Goal: Communication & Community: Answer question/provide support

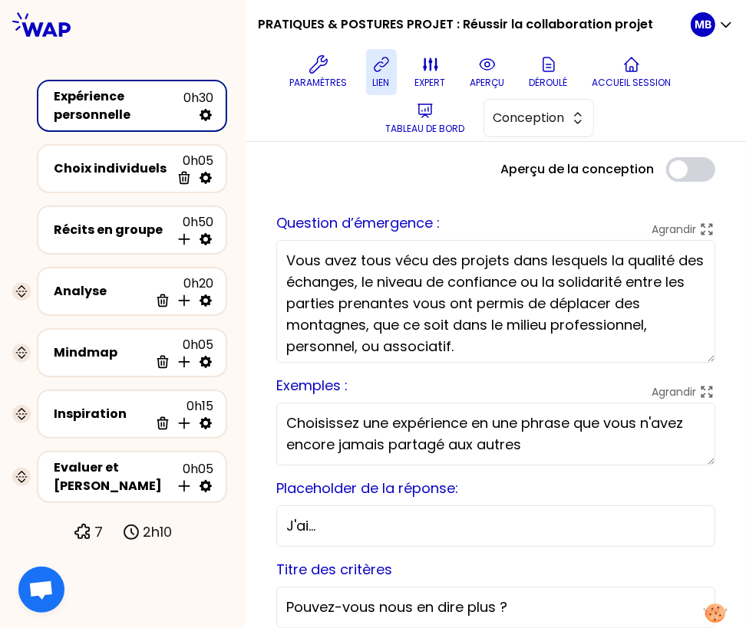
click at [377, 71] on icon at bounding box center [381, 64] width 18 height 18
click at [371, 68] on button "lien" at bounding box center [381, 72] width 31 height 46
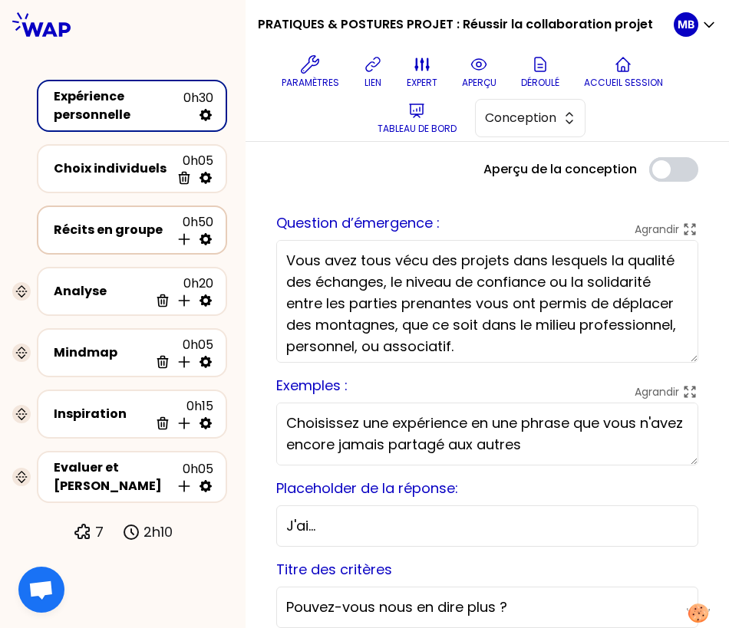
click at [206, 237] on icon at bounding box center [205, 239] width 15 height 15
select select "4"
select select "5"
select select "all"
select select "false"
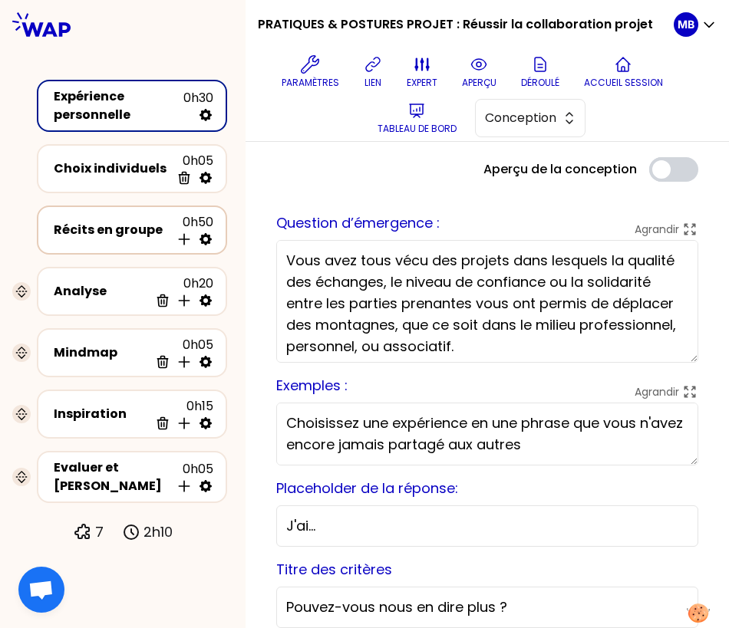
select select "Each"
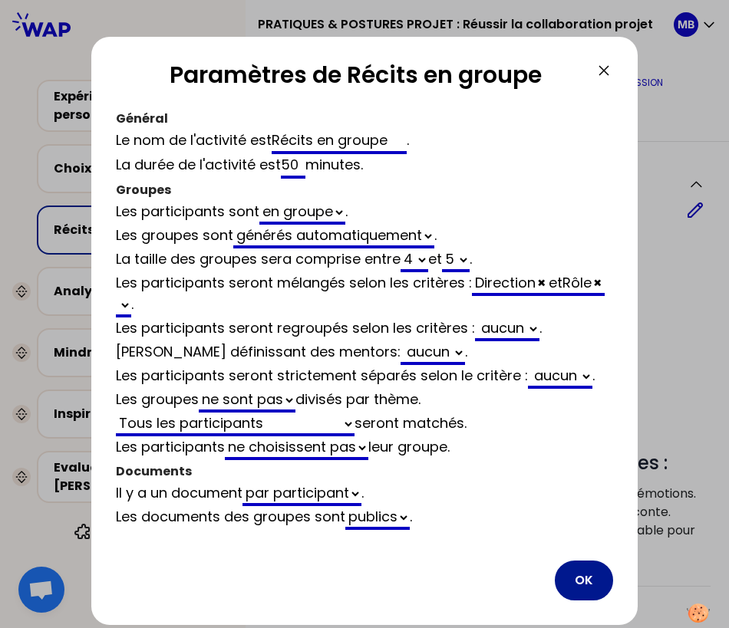
click at [589, 574] on button "OK" at bounding box center [584, 581] width 58 height 40
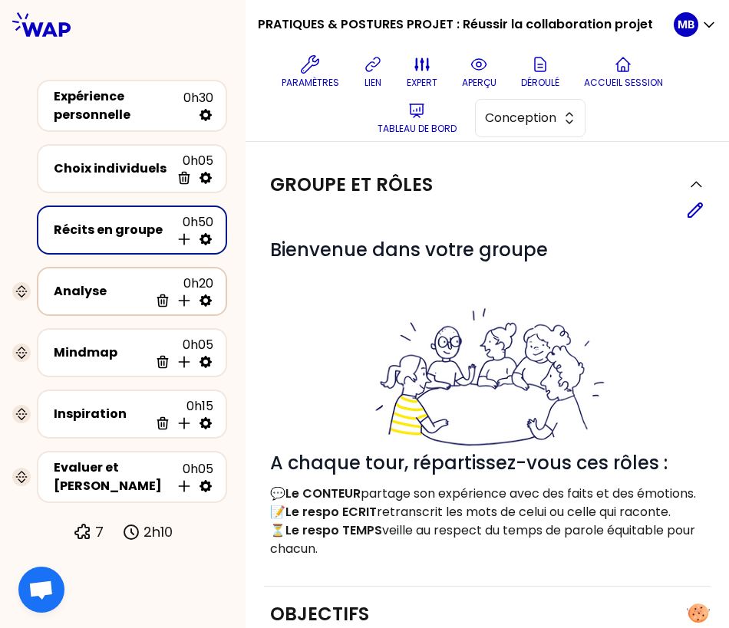
click at [209, 301] on icon at bounding box center [205, 301] width 12 height 12
select select "same_as"
select select "false"
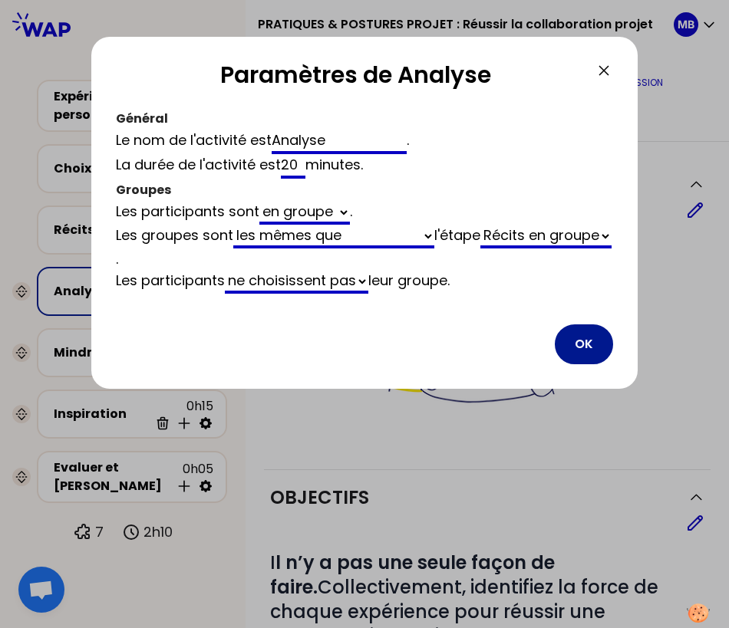
click at [571, 350] on button "OK" at bounding box center [584, 345] width 58 height 40
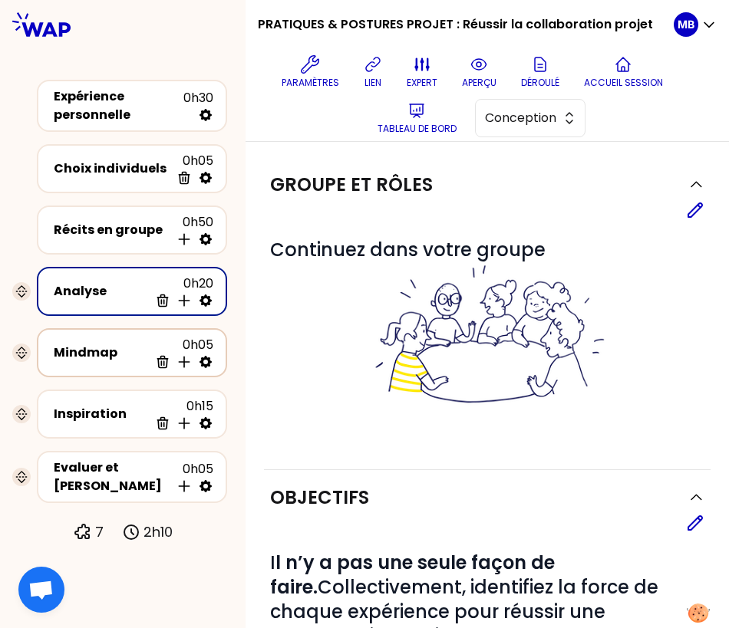
click at [206, 361] on icon at bounding box center [205, 362] width 12 height 12
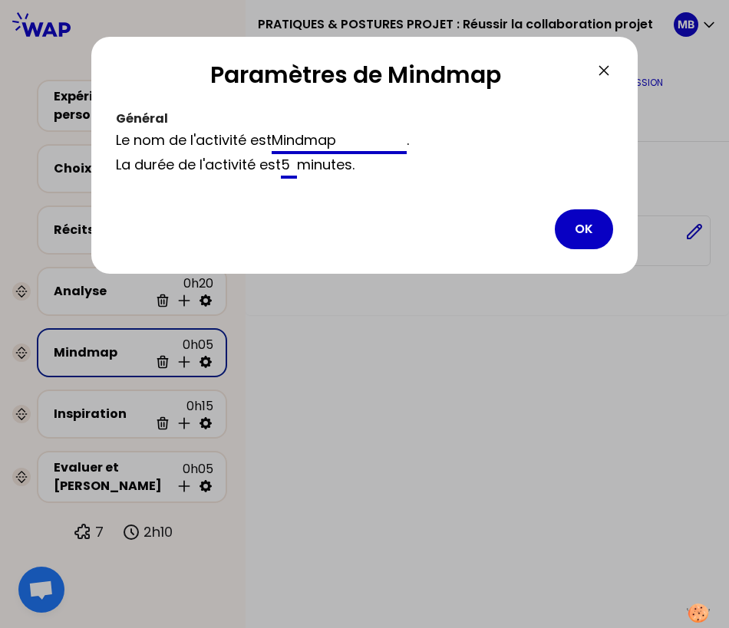
drag, startPoint x: 340, startPoint y: 135, endPoint x: 285, endPoint y: 124, distance: 55.5
click at [285, 124] on div "Général Le nom de l'activité est Mindmap . La durée de l'activité est 5 minutes…" at bounding box center [365, 142] width 498 height 71
type input "Synthèse"
click at [584, 229] on button "OK" at bounding box center [584, 229] width 58 height 40
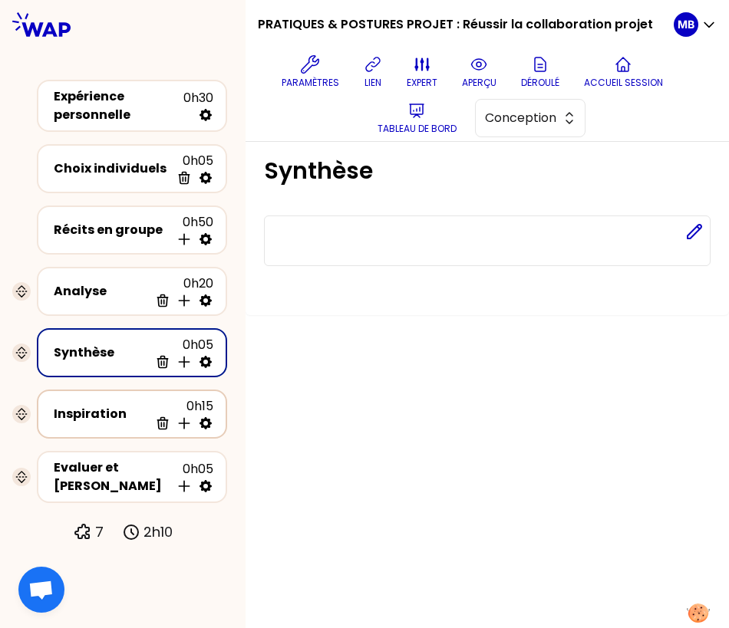
click at [210, 420] on icon at bounding box center [205, 423] width 12 height 12
select select "same_as"
select select "share"
select select "false"
select select "Each"
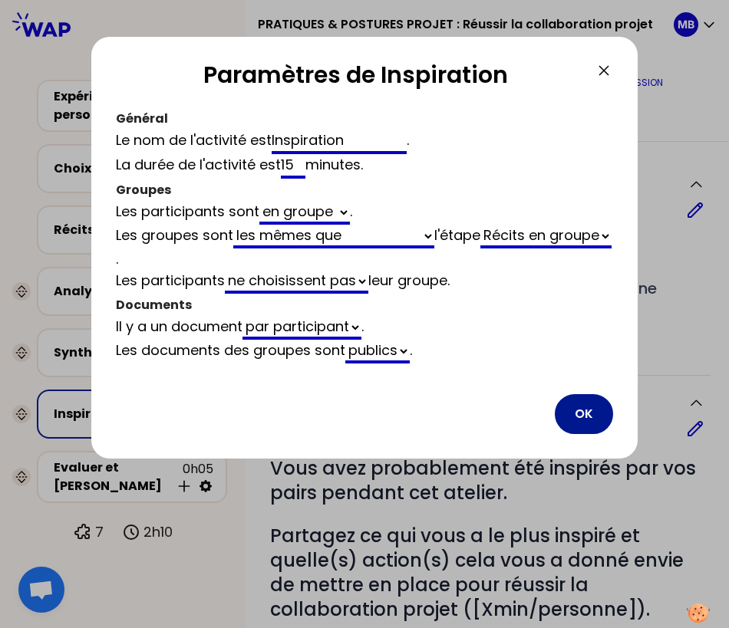
click at [601, 417] on button "OK" at bounding box center [584, 414] width 58 height 40
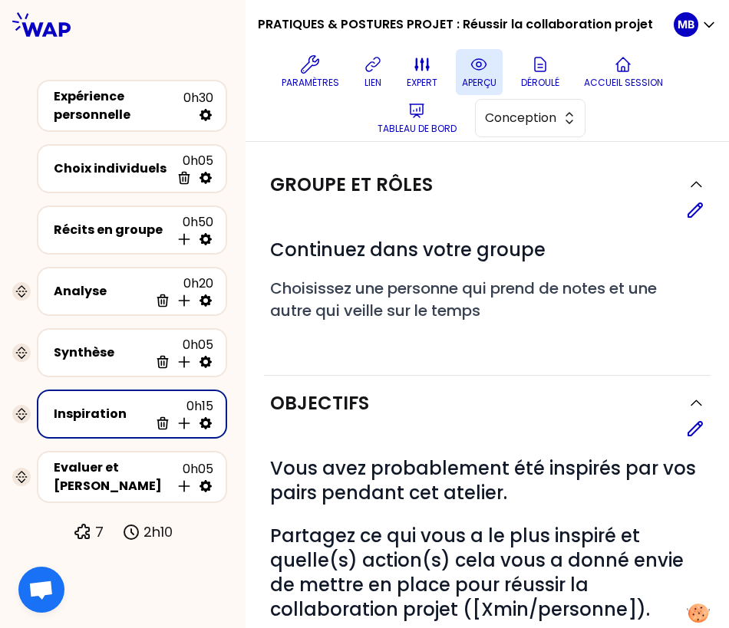
click at [469, 72] on button "aperçu" at bounding box center [479, 72] width 47 height 46
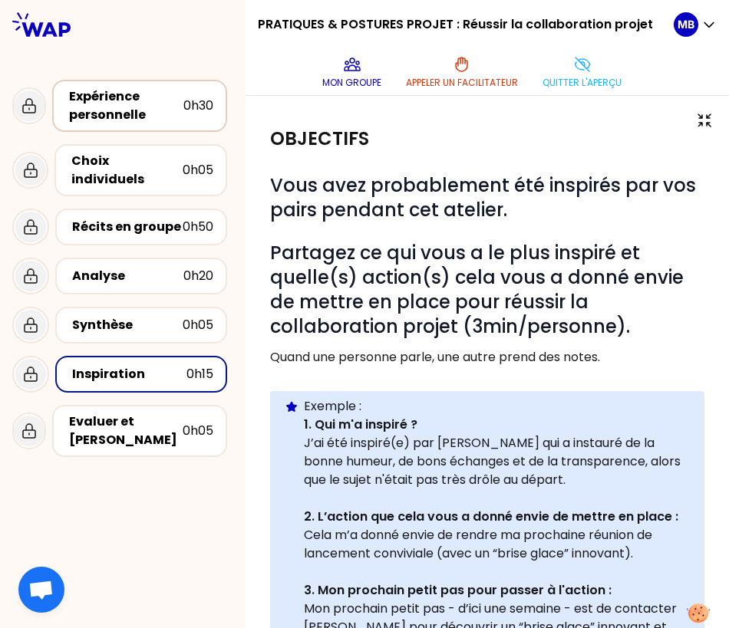
click at [133, 102] on div "Expérience personnelle" at bounding box center [126, 105] width 114 height 37
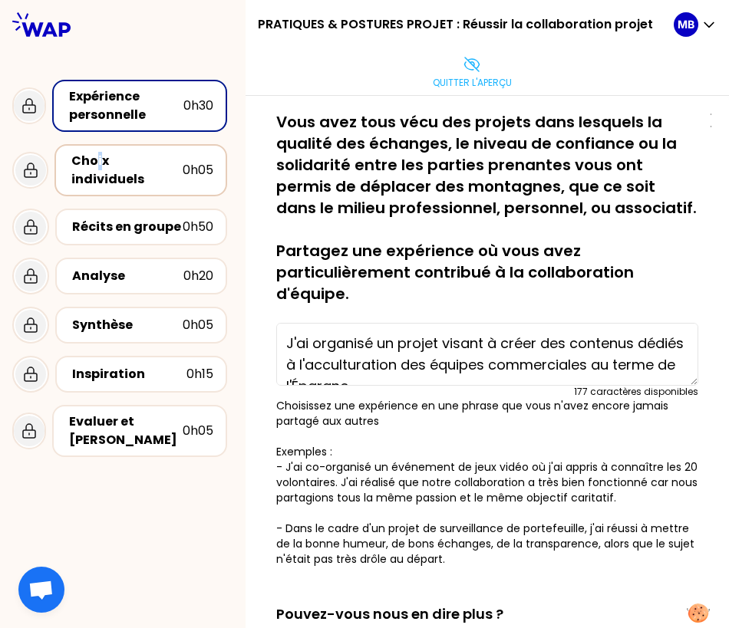
click at [99, 156] on div "Choix individuels" at bounding box center [126, 170] width 111 height 37
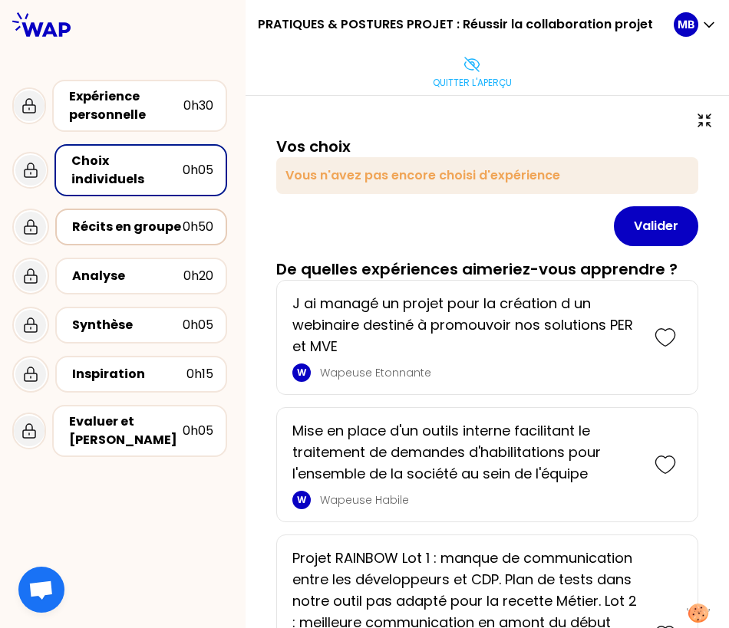
click at [124, 218] on div "Récits en groupe" at bounding box center [127, 227] width 110 height 18
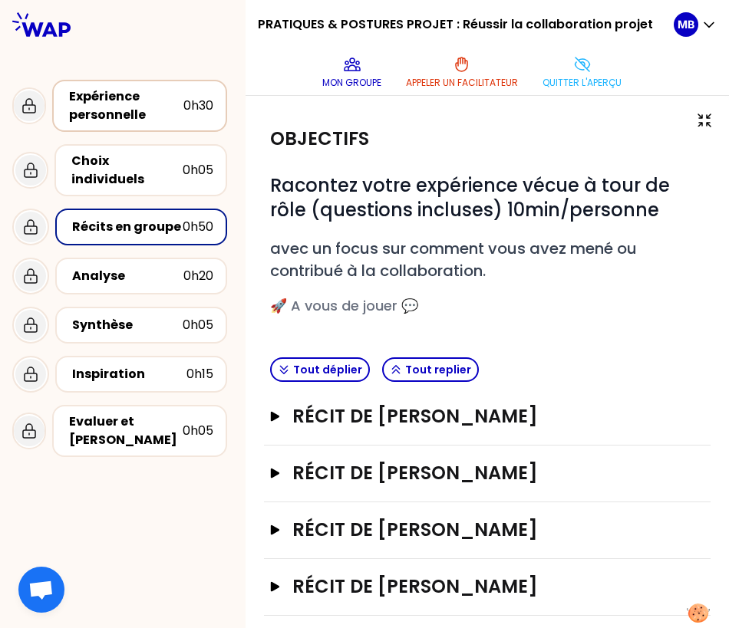
click at [139, 110] on div "Expérience personnelle" at bounding box center [126, 105] width 114 height 37
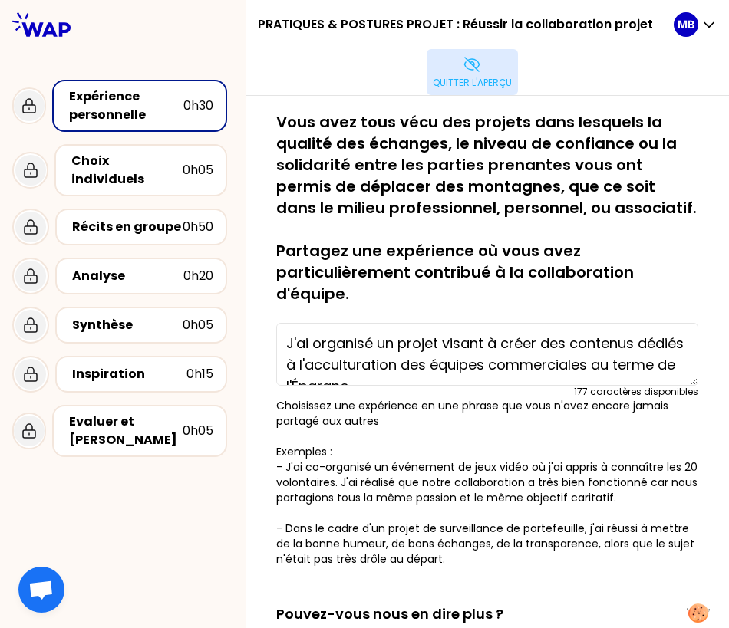
click at [479, 60] on icon at bounding box center [472, 64] width 18 height 18
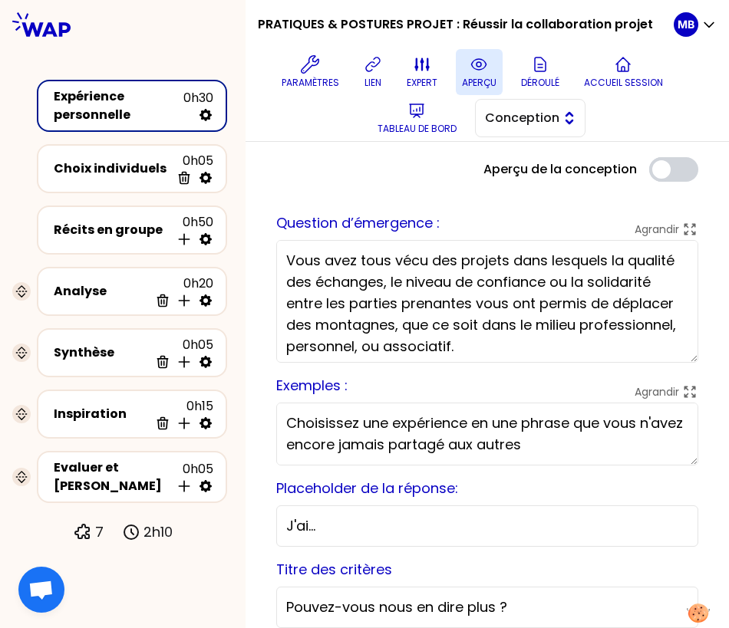
click at [558, 115] on button "Conception" at bounding box center [530, 118] width 110 height 38
click at [550, 176] on span "Facilitation" at bounding box center [539, 181] width 66 height 18
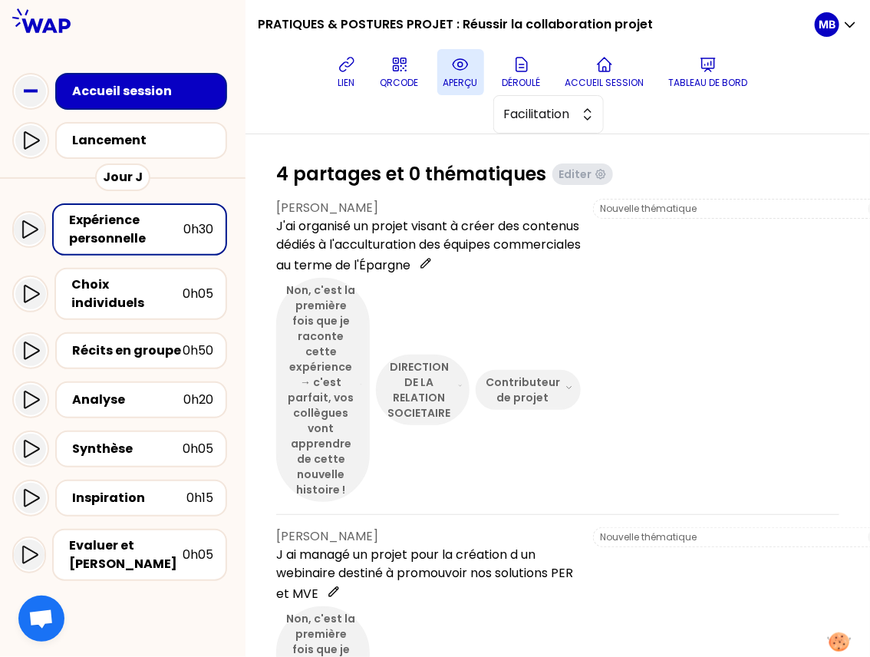
click at [487, 278] on div "Non, c'est la première fois que je raconte cette expérience → c'est parfait, vo…" at bounding box center [428, 390] width 305 height 224
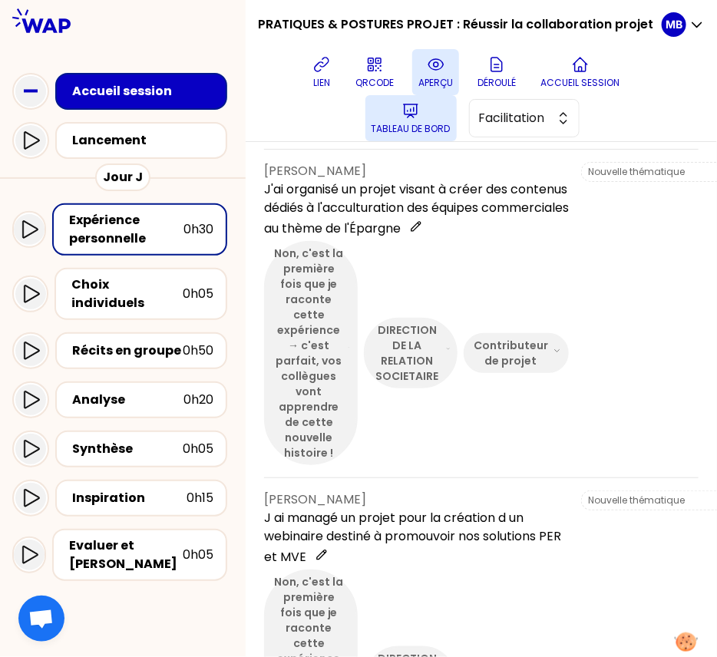
scroll to position [407, 0]
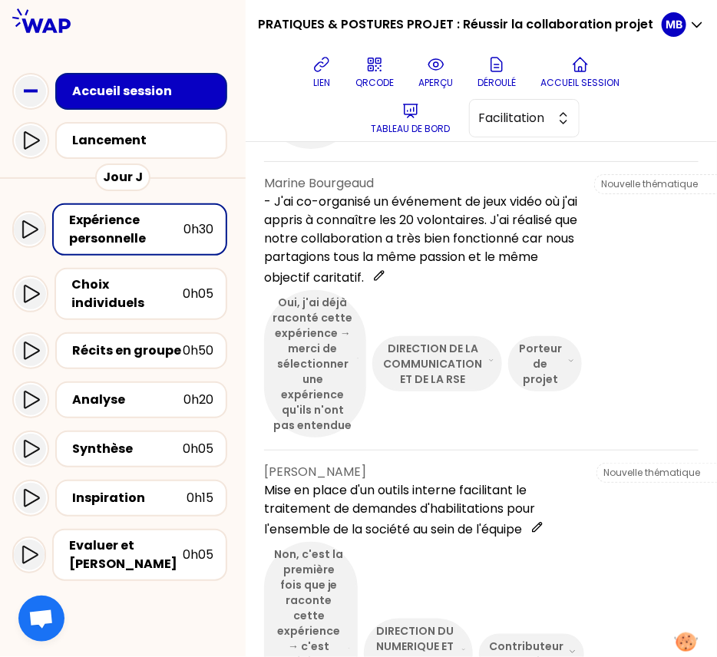
scroll to position [991, 0]
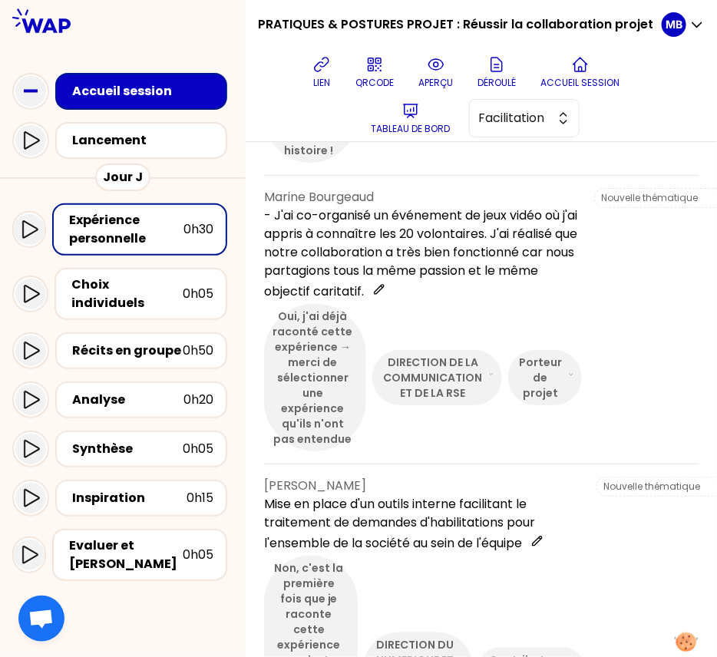
click at [496, 176] on div "Patrick BRIGNONE J ai managé un projet pour la création d un webinaire destiné …" at bounding box center [481, 18] width 434 height 316
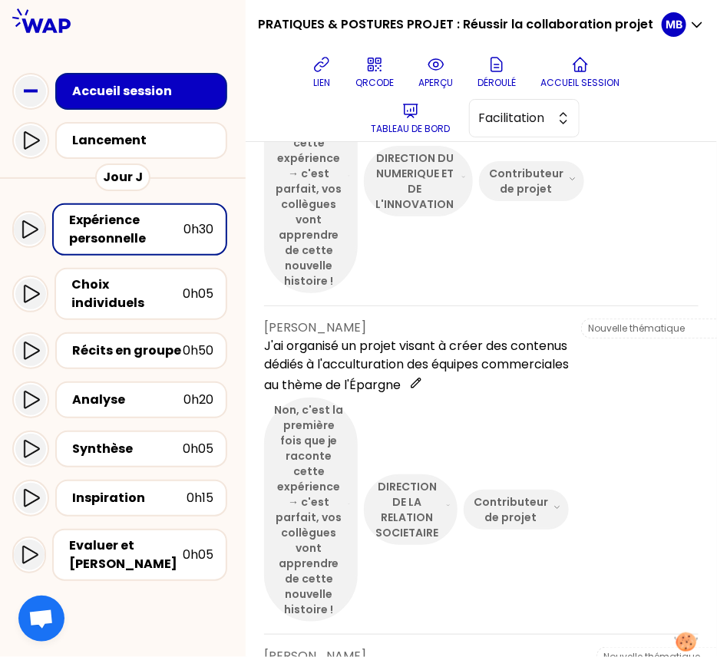
scroll to position [0, 0]
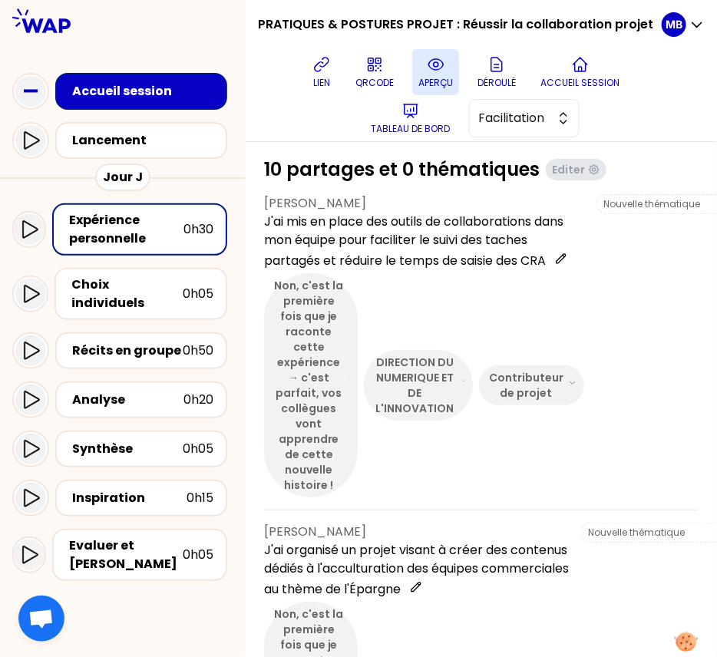
click at [441, 74] on button "aperçu" at bounding box center [435, 72] width 47 height 46
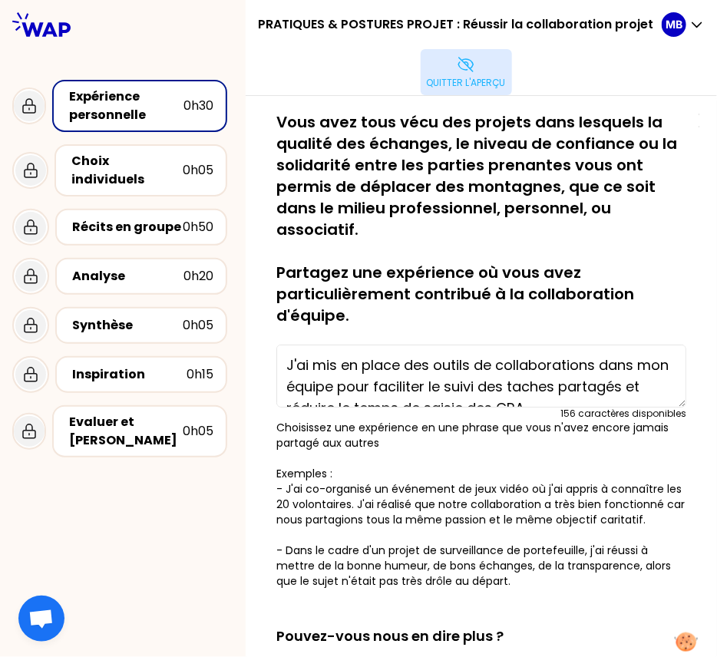
click at [445, 74] on button "Quitter l'aperçu" at bounding box center [465, 72] width 91 height 46
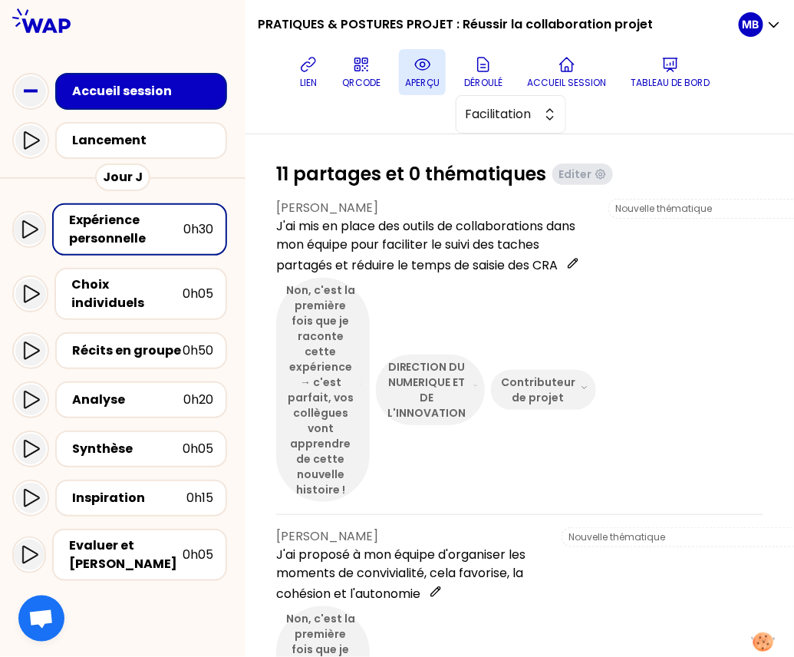
click at [431, 83] on p "aperçu" at bounding box center [422, 83] width 35 height 12
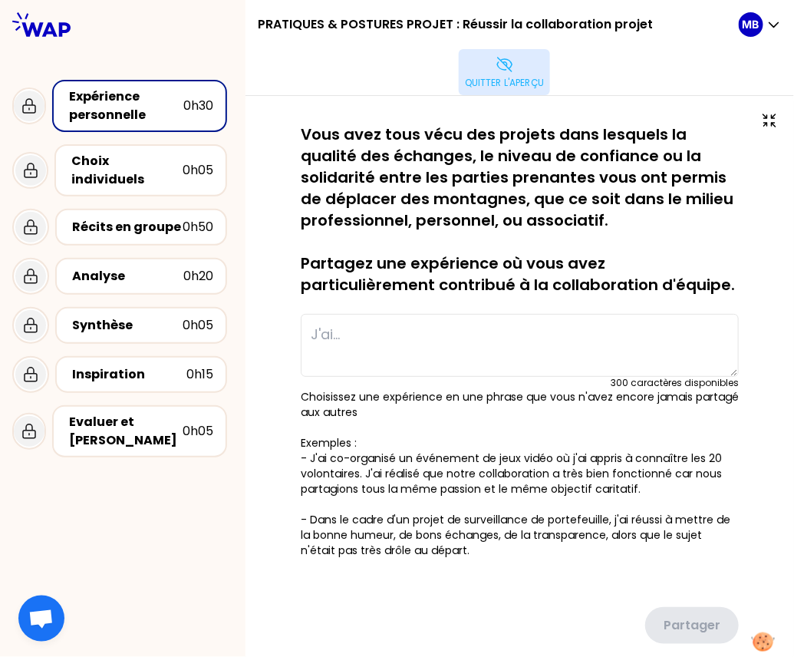
type textarea "J'ai mis en place des outils de collaborations dans mon équipe pour faciliter l…"
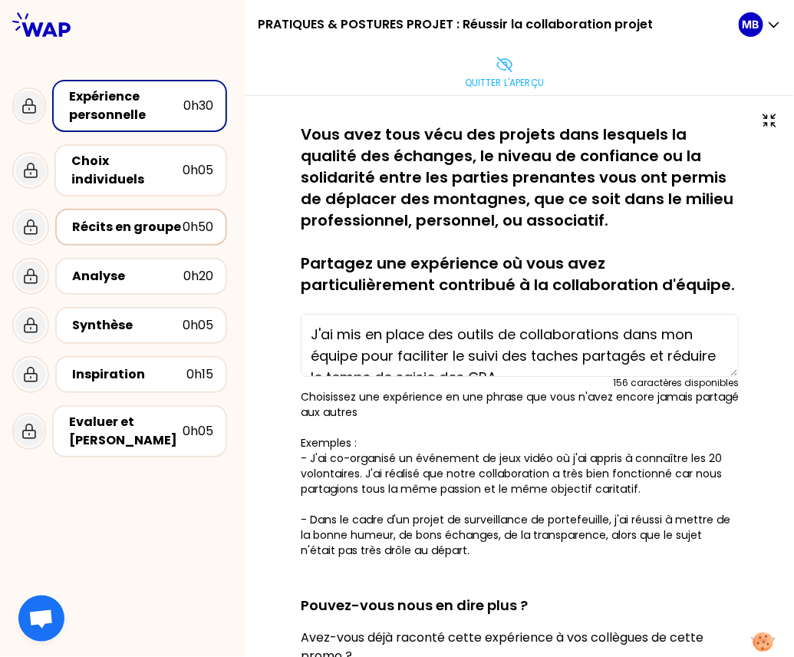
click at [163, 218] on div "Récits en groupe" at bounding box center [127, 227] width 110 height 18
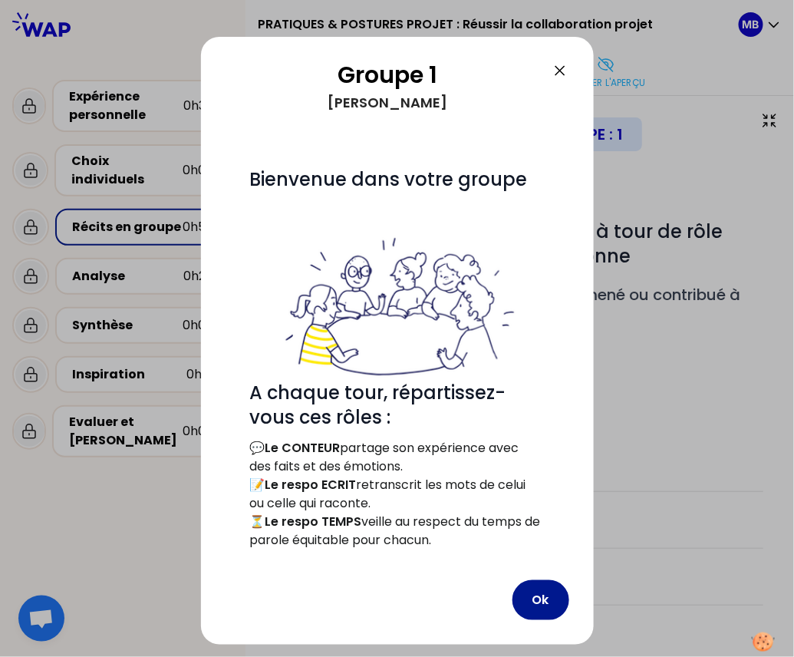
click at [525, 592] on button "Ok" at bounding box center [540, 600] width 57 height 40
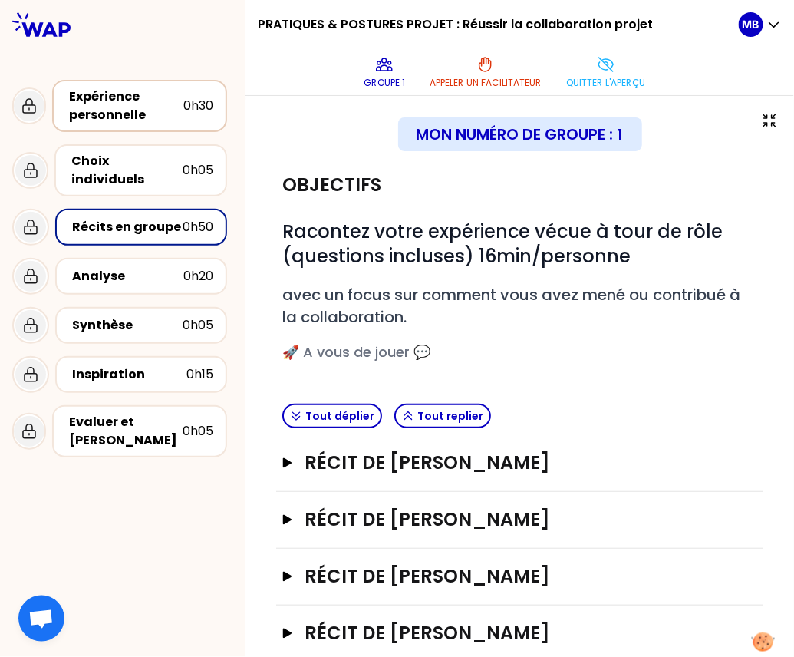
click at [143, 102] on div "Expérience personnelle" at bounding box center [126, 105] width 114 height 37
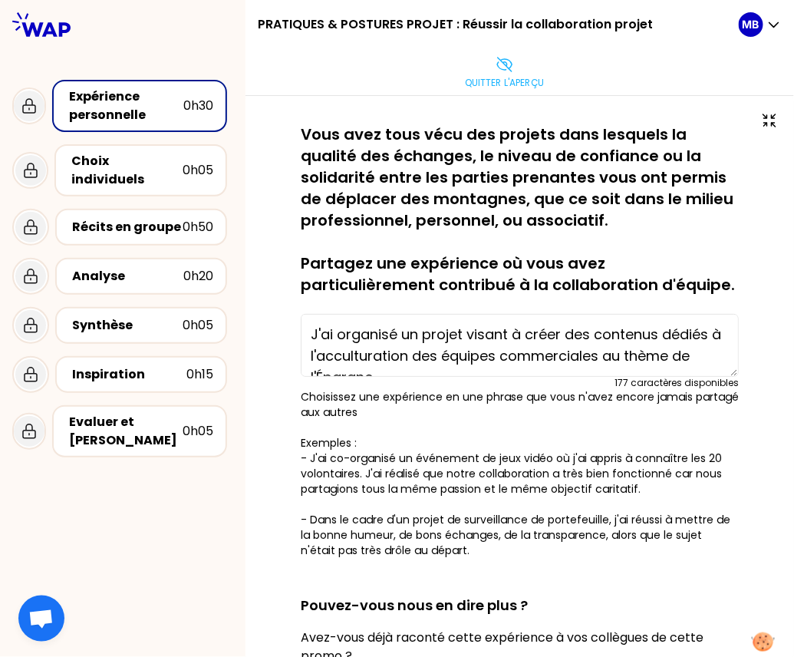
type textarea "J'ai mis en place des outils de collaborations dans mon équipe pour faciliter l…"
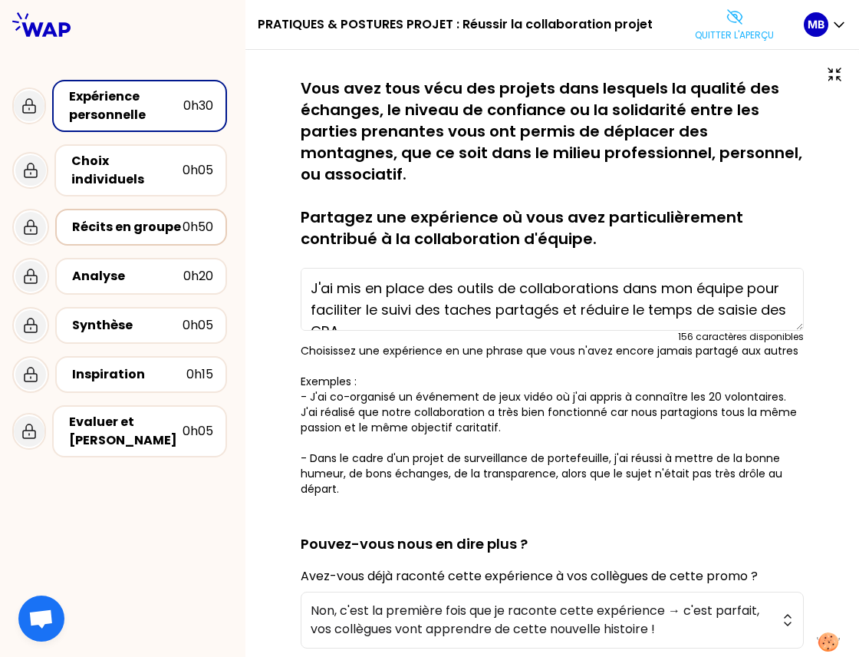
click at [147, 218] on div "Récits en groupe" at bounding box center [127, 227] width 110 height 18
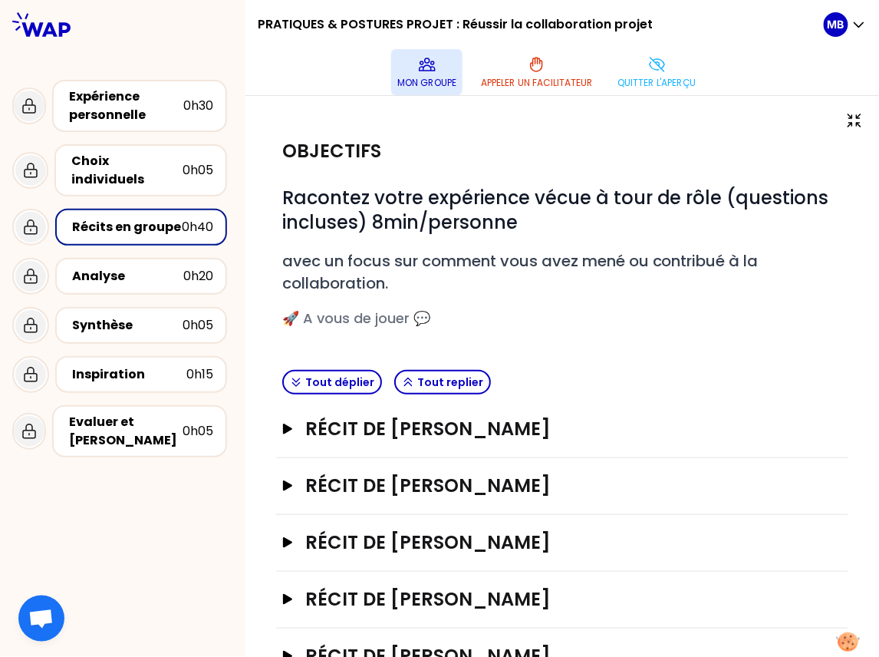
click at [424, 69] on icon at bounding box center [427, 64] width 18 height 18
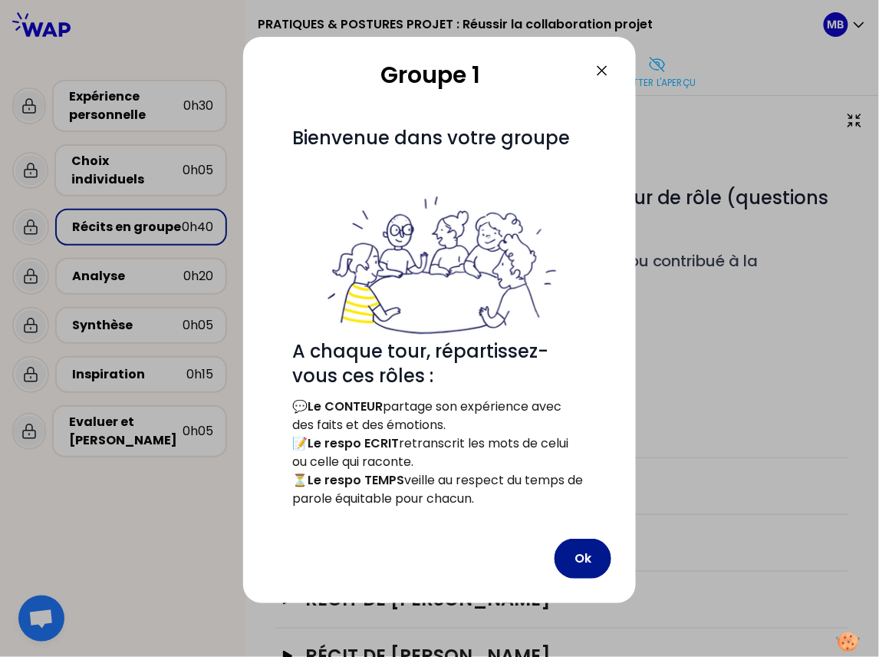
click at [585, 553] on button "Ok" at bounding box center [583, 559] width 57 height 40
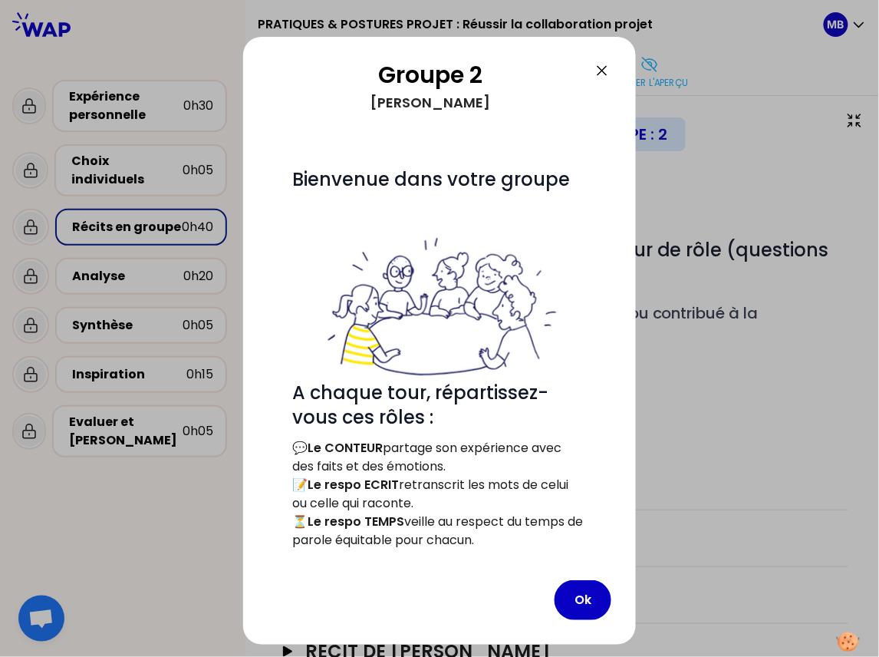
click at [598, 71] on icon at bounding box center [602, 70] width 18 height 18
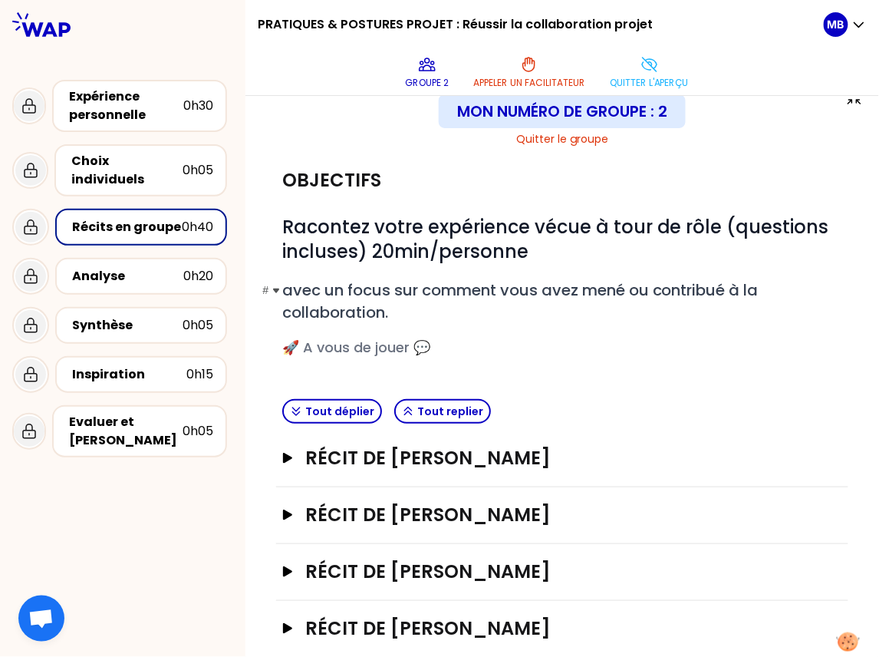
scroll to position [33, 0]
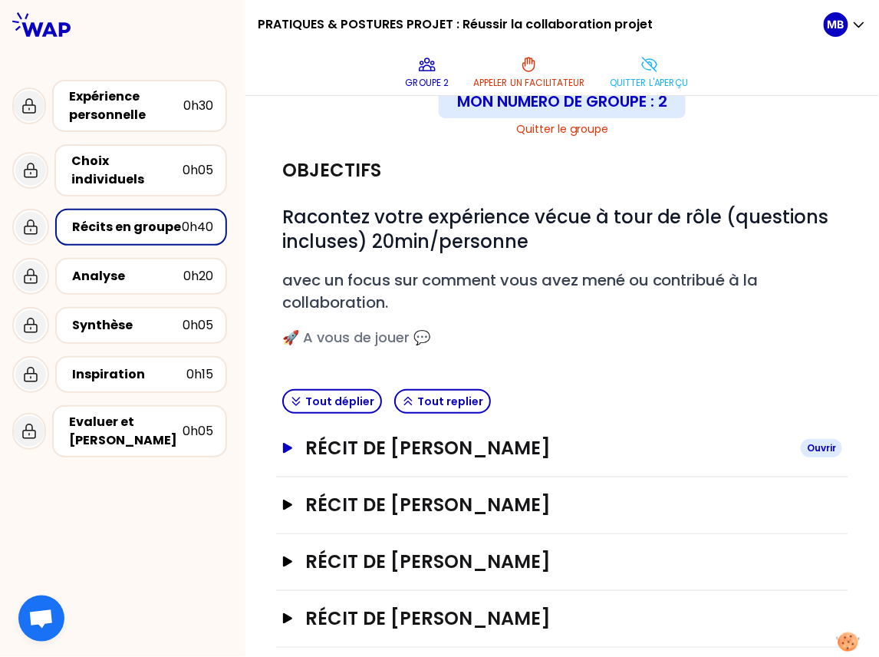
click at [413, 440] on h3 "Récit de Marine Bourgeaud" at bounding box center [546, 448] width 483 height 25
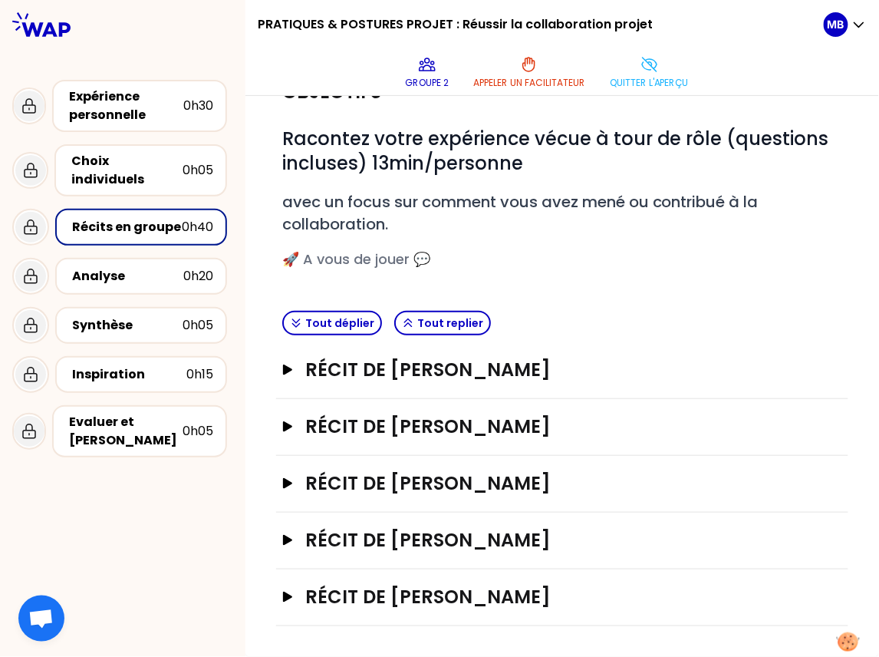
scroll to position [104, 0]
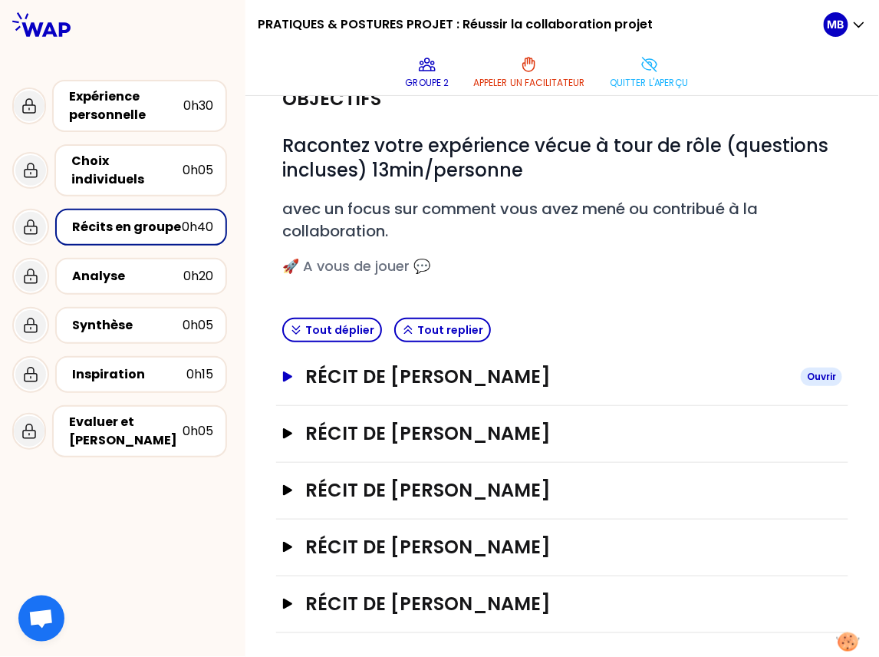
click at [360, 374] on h3 "Récit de Marine Bourgeaud" at bounding box center [546, 376] width 483 height 25
drag, startPoint x: 325, startPoint y: 213, endPoint x: 362, endPoint y: 213, distance: 36.8
click at [362, 213] on span "avec un focus sur comment vous avez mené ou contribué à la collaboration." at bounding box center [522, 220] width 480 height 44
click at [354, 377] on h3 "Récit de Marine Bourgeaud" at bounding box center [546, 376] width 483 height 25
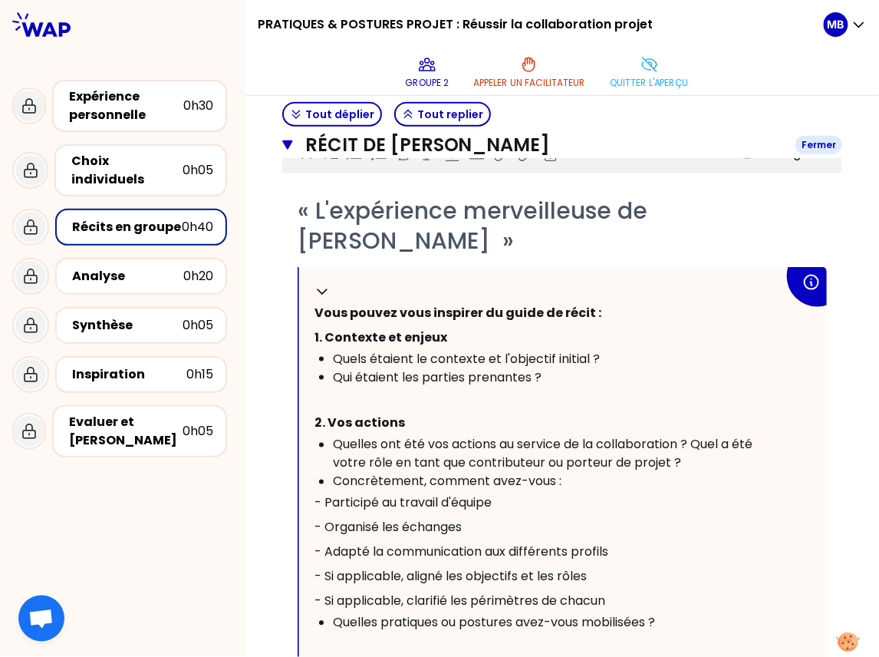
scroll to position [348, 0]
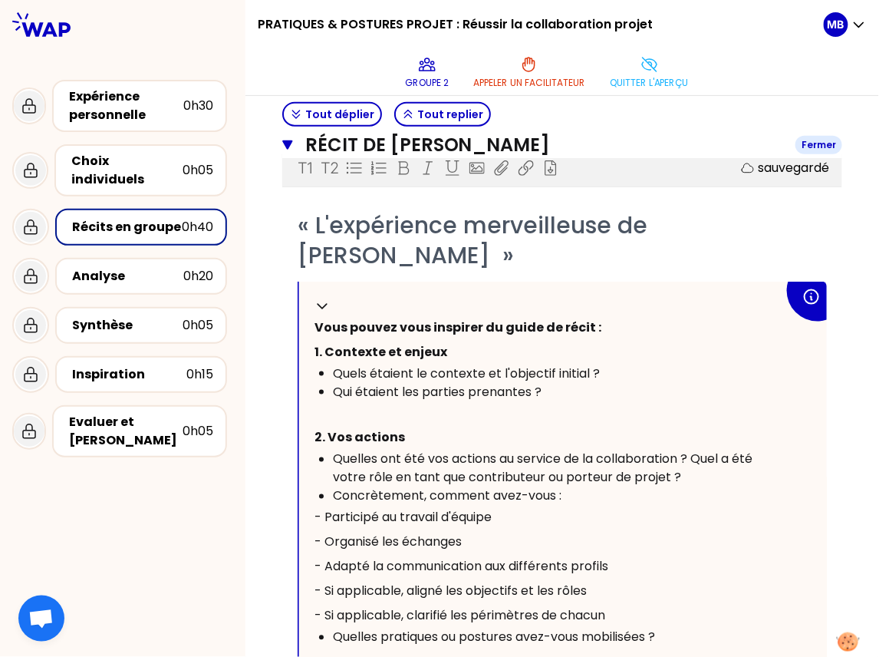
click at [286, 141] on icon "button" at bounding box center [287, 144] width 10 height 9
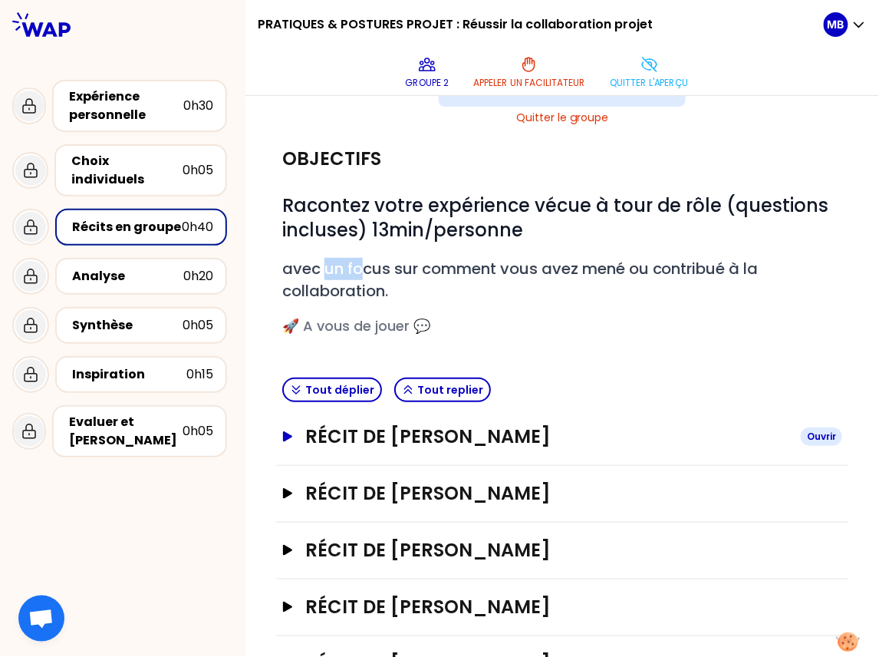
scroll to position [11, 0]
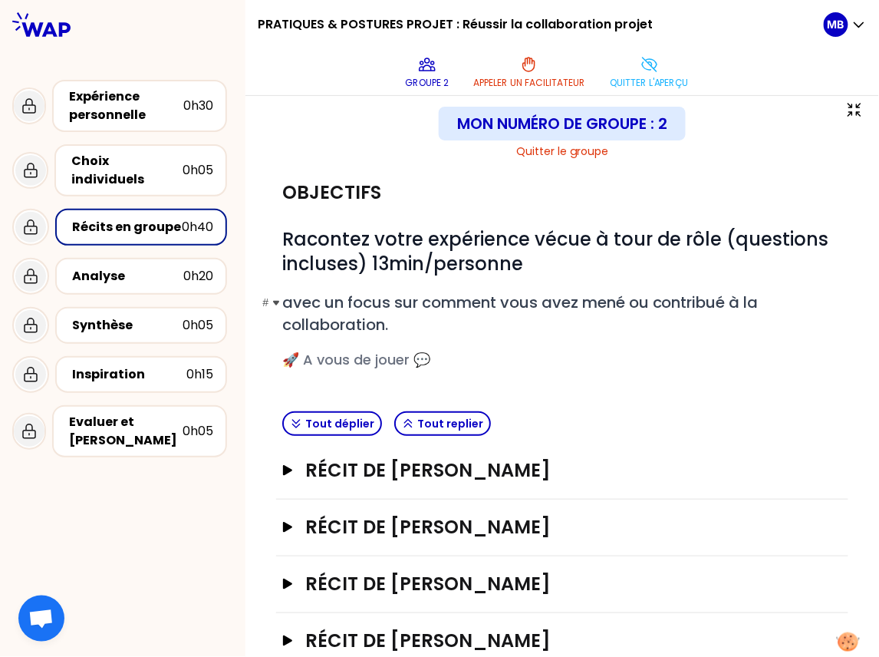
click at [438, 321] on h2 "# avec un focus sur comment vous avez mené ou contribué à la collaboration." at bounding box center [562, 314] width 560 height 44
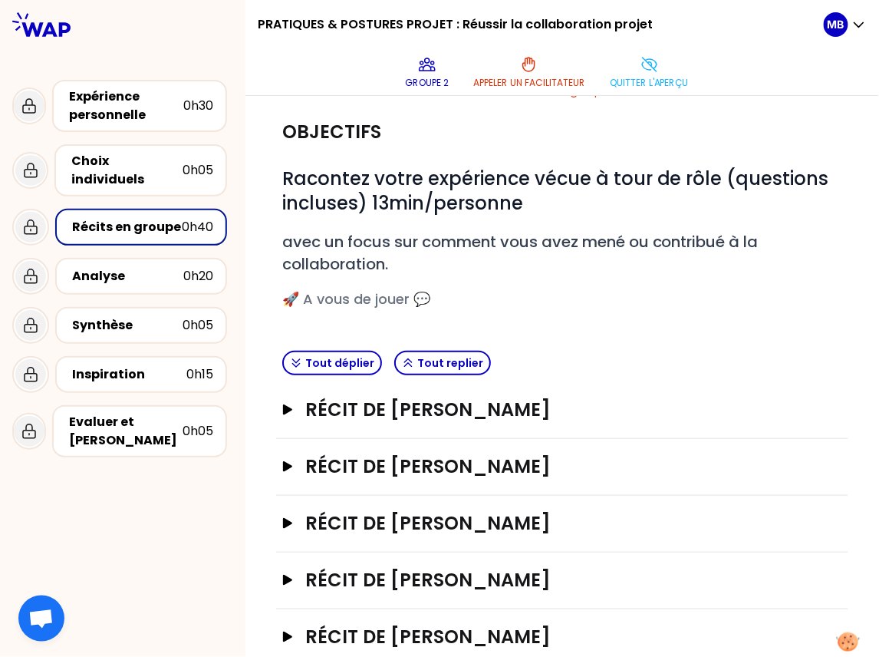
scroll to position [74, 0]
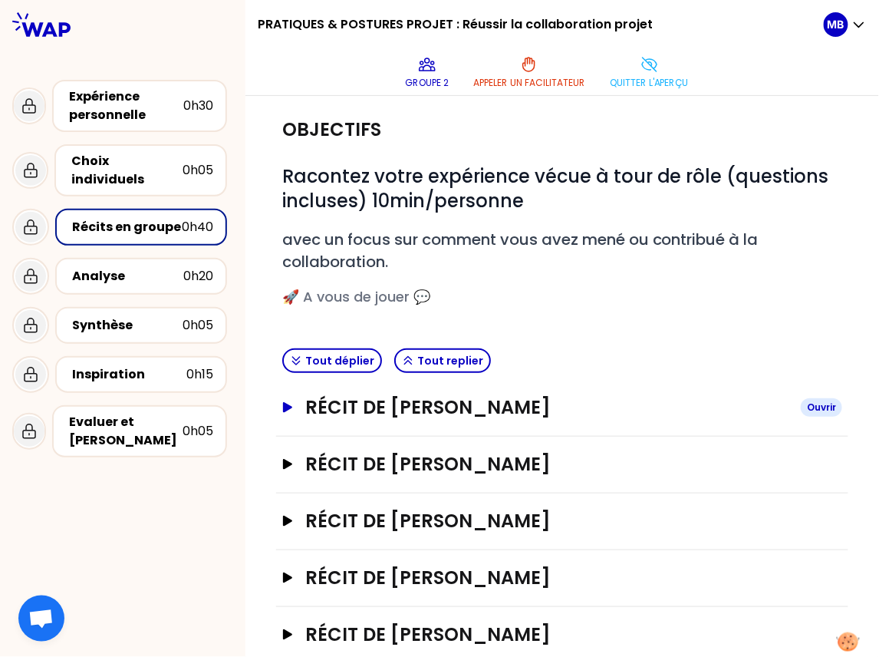
click at [400, 400] on h3 "Récit de Marine Bourgeaud" at bounding box center [546, 407] width 483 height 25
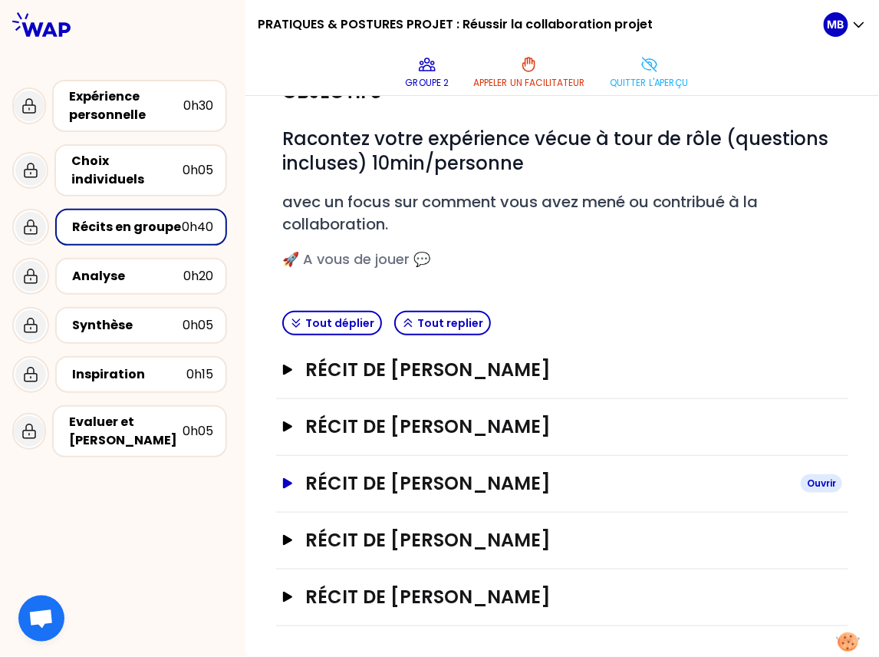
scroll to position [104, 0]
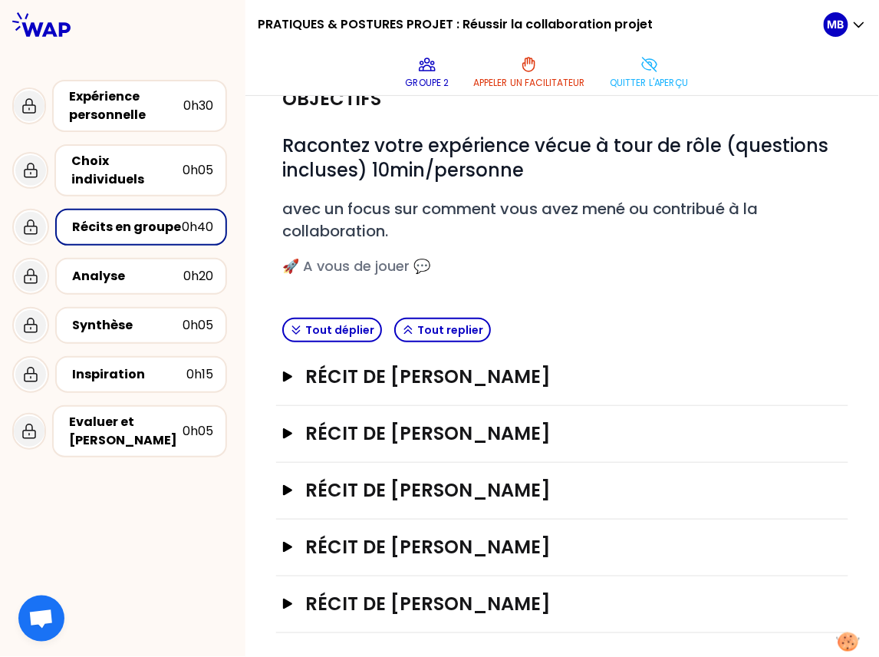
click at [325, 389] on div "Récit de Marine Bourgeaud Ouvrir" at bounding box center [562, 377] width 572 height 57
click at [308, 371] on h3 "Récit de Marine Bourgeaud" at bounding box center [546, 376] width 483 height 25
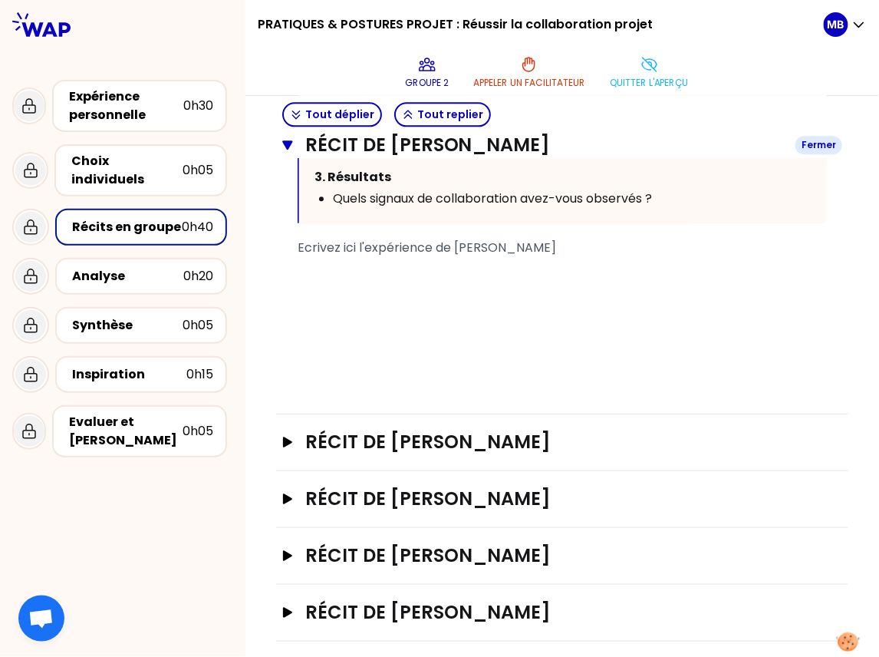
scroll to position [862, 0]
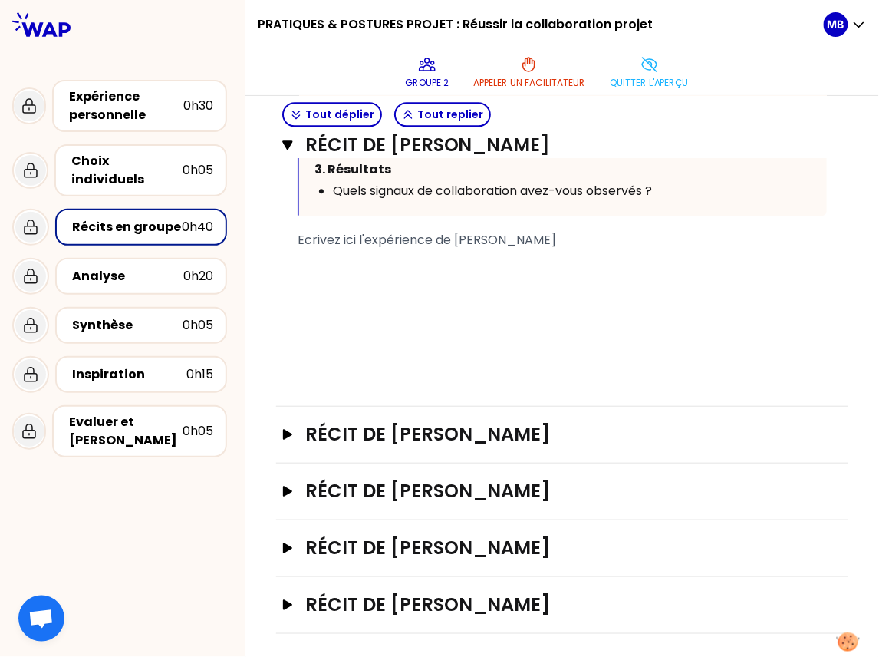
click at [318, 255] on div "﻿" at bounding box center [562, 258] width 529 height 18
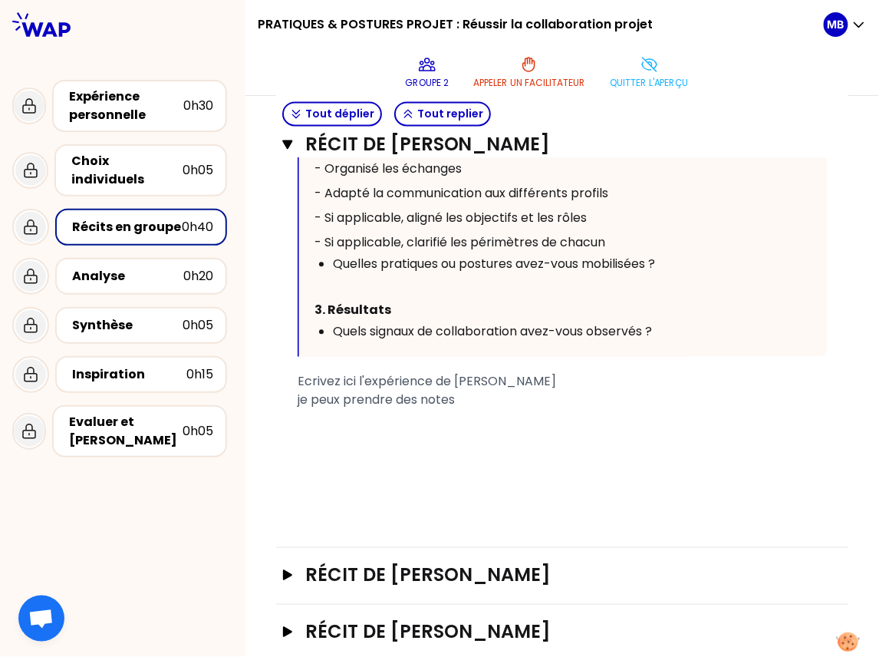
scroll to position [726, 0]
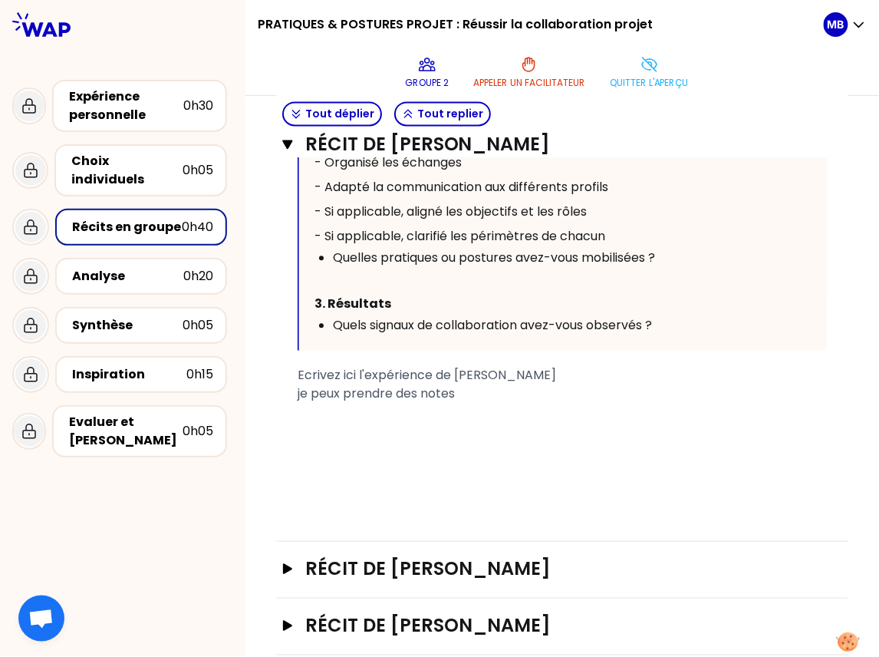
drag, startPoint x: 463, startPoint y: 388, endPoint x: 257, endPoint y: 388, distance: 205.6
click at [257, 388] on div "Mon numéro de groupe : 2 Quitter le groupe Objectifs # Racontez votre expérienc…" at bounding box center [562, 84] width 634 height 1430
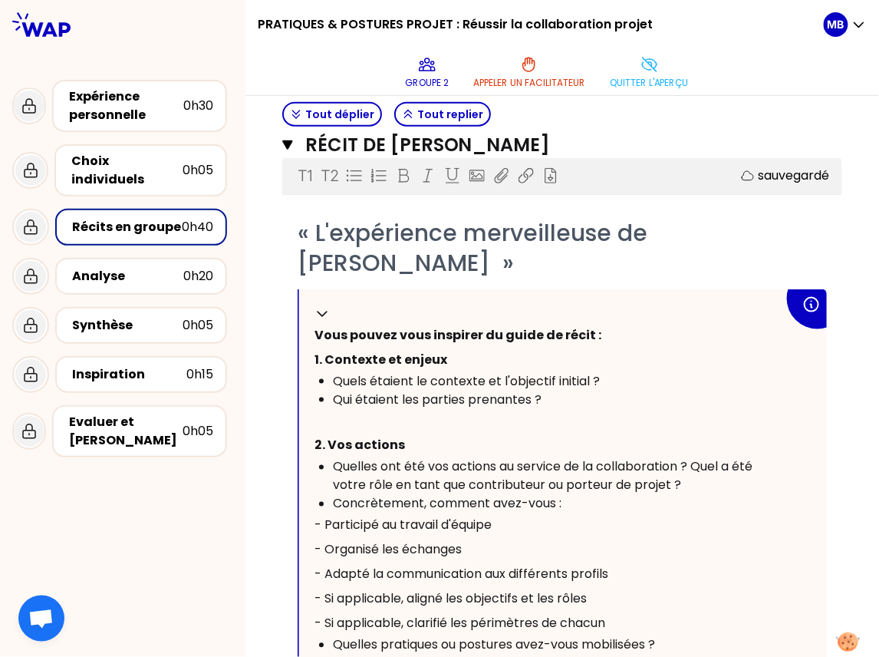
scroll to position [232, 0]
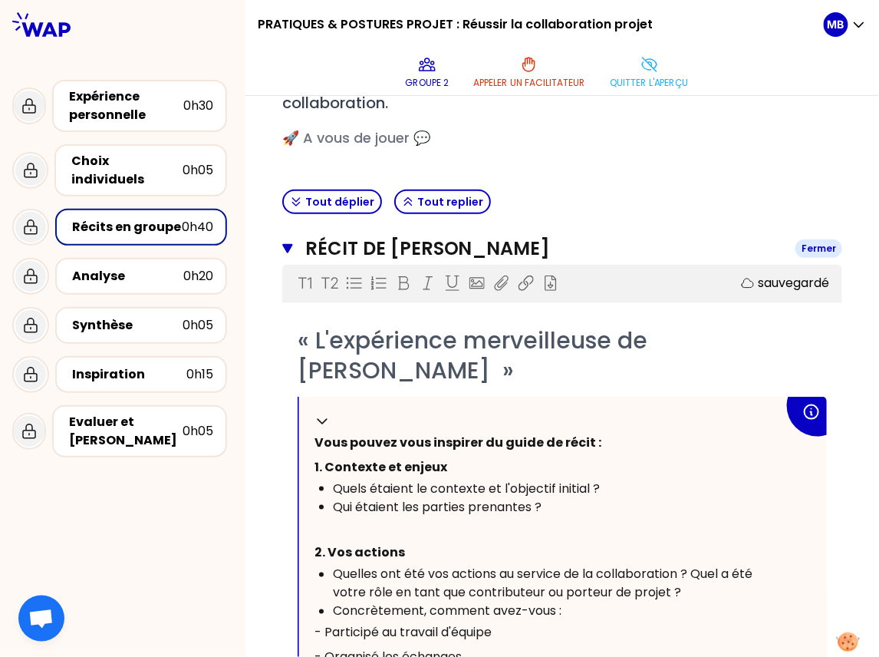
click at [288, 249] on icon "button" at bounding box center [287, 248] width 10 height 9
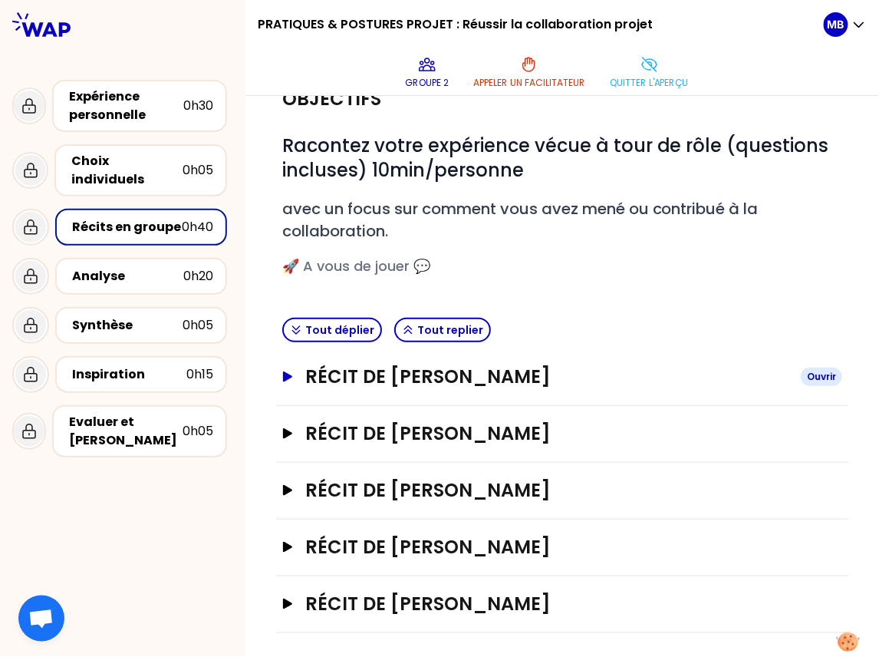
click at [371, 379] on h3 "Récit de Marine Bourgeaud" at bounding box center [546, 376] width 483 height 25
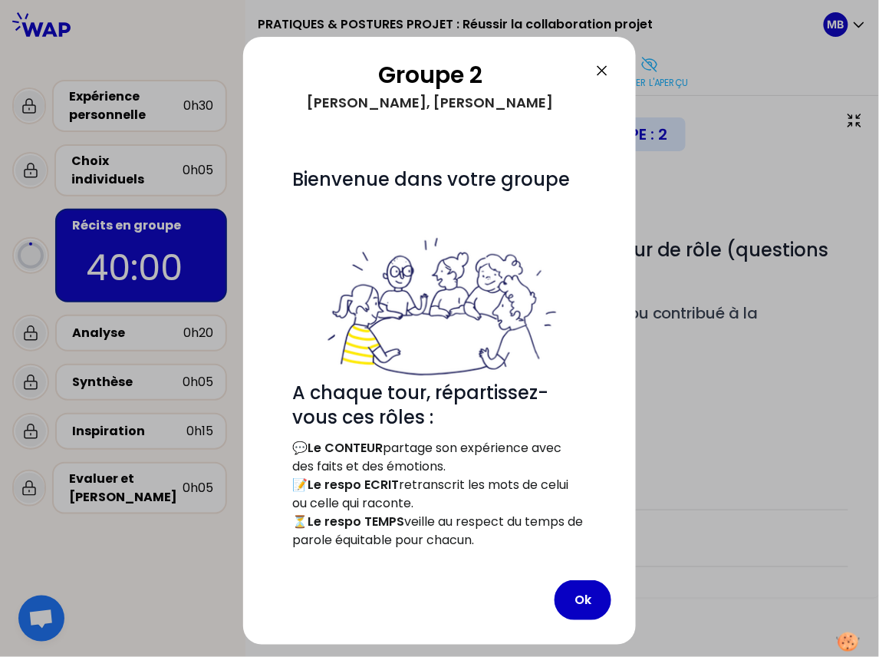
scroll to position [0, 0]
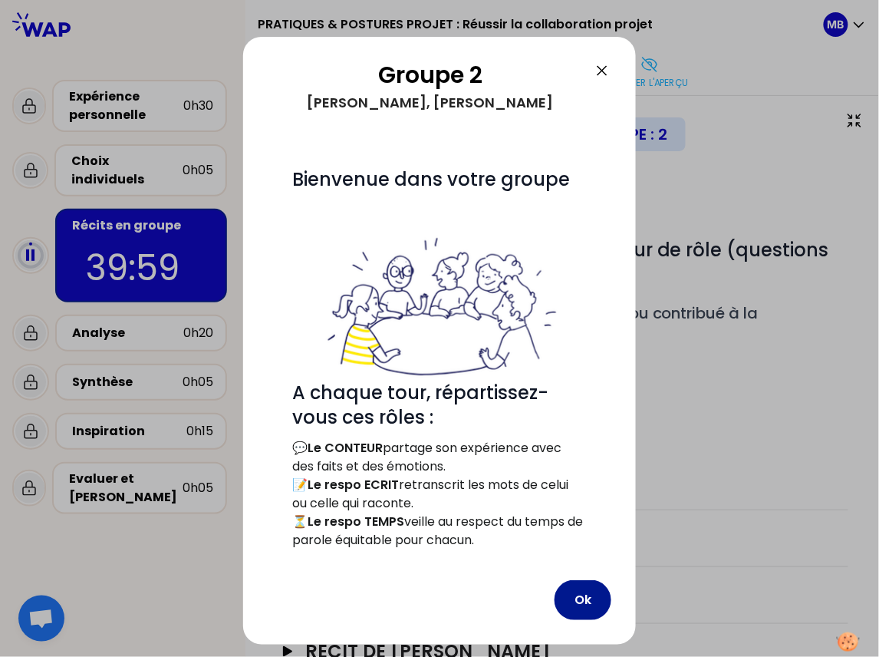
click at [575, 598] on button "Ok" at bounding box center [583, 600] width 57 height 40
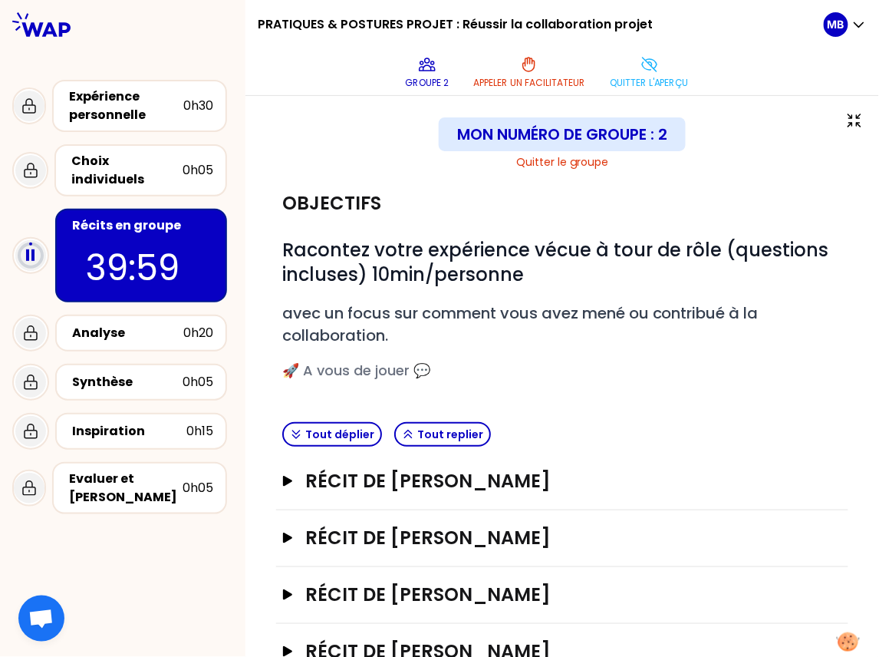
click at [371, 124] on div "Mon numéro de groupe : 2 Quitter le groupe" at bounding box center [562, 143] width 560 height 52
click at [647, 74] on button "Quitter l'aperçu" at bounding box center [649, 72] width 91 height 46
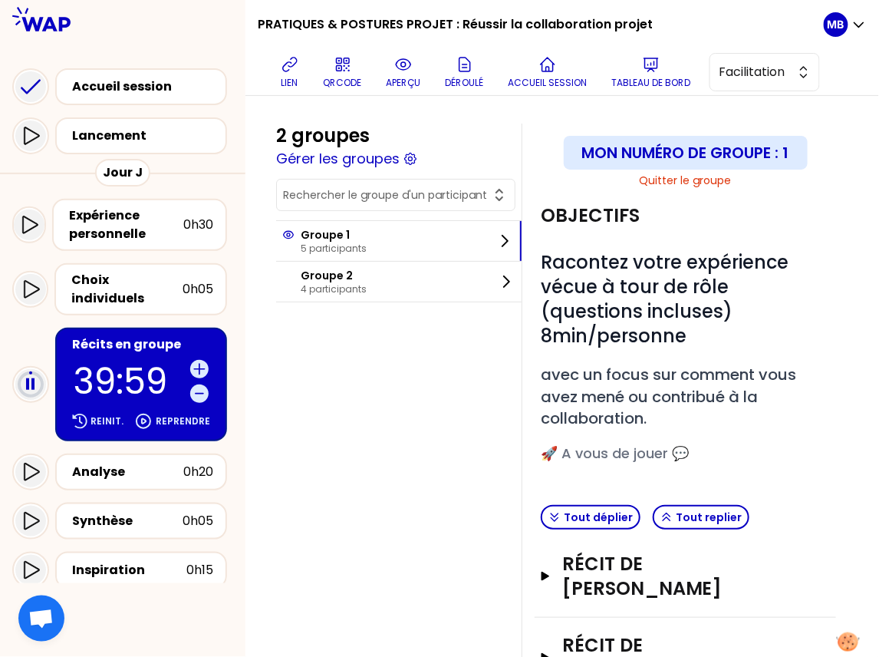
click at [344, 196] on input "text" at bounding box center [386, 194] width 207 height 15
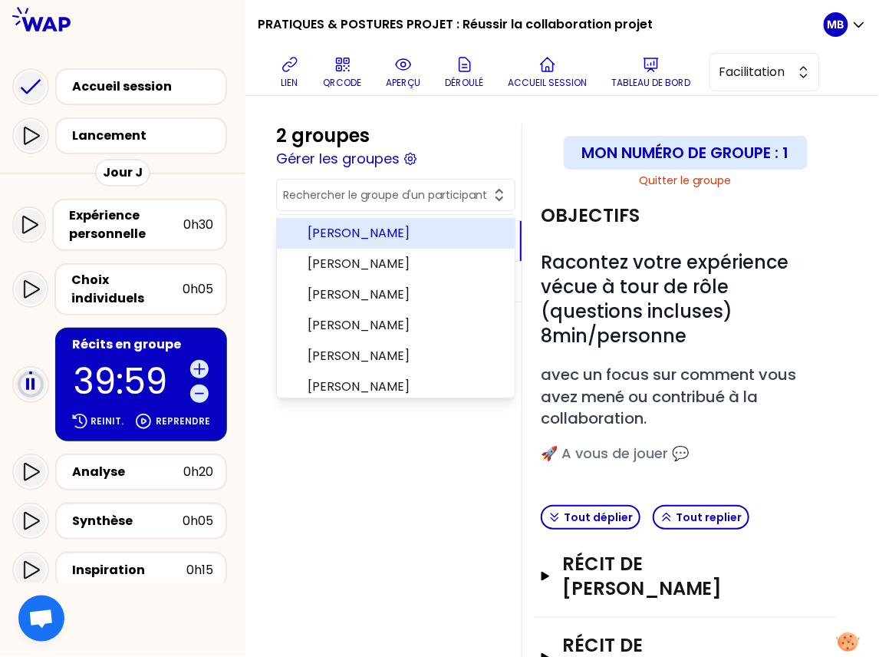
type input "n"
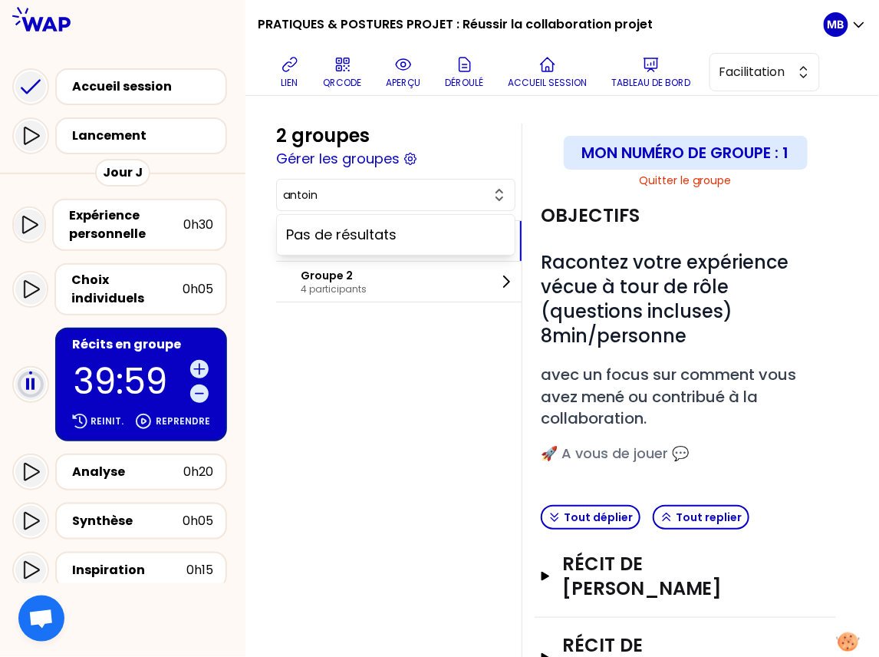
type input "antoine"
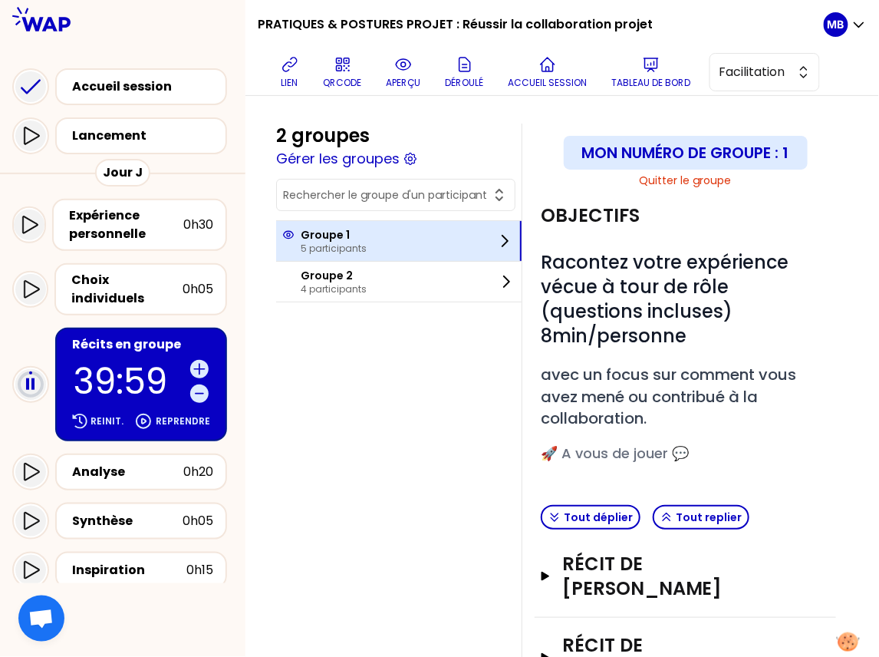
click at [359, 256] on div "Groupe 1 5 participants" at bounding box center [398, 241] width 245 height 40
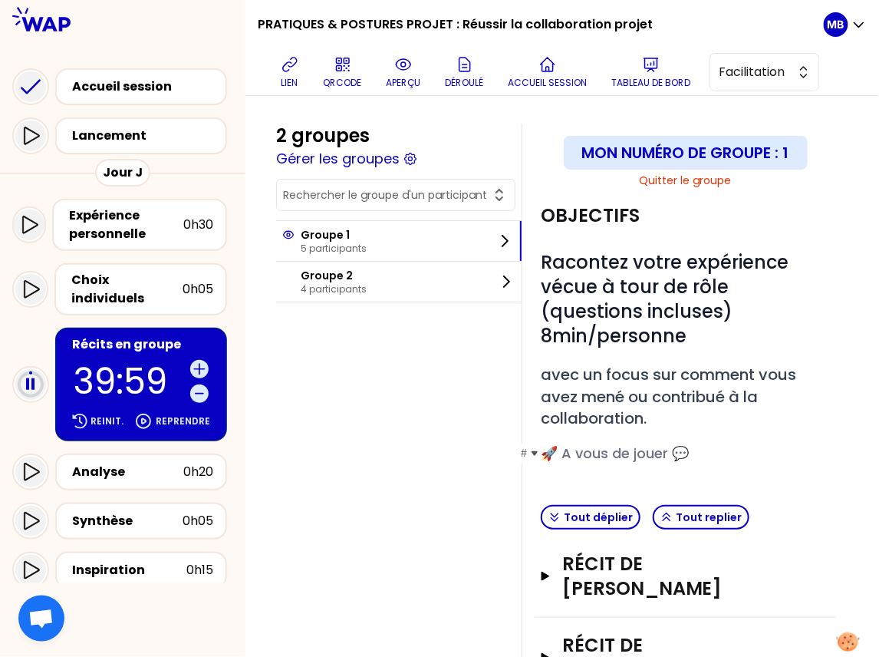
scroll to position [273, 0]
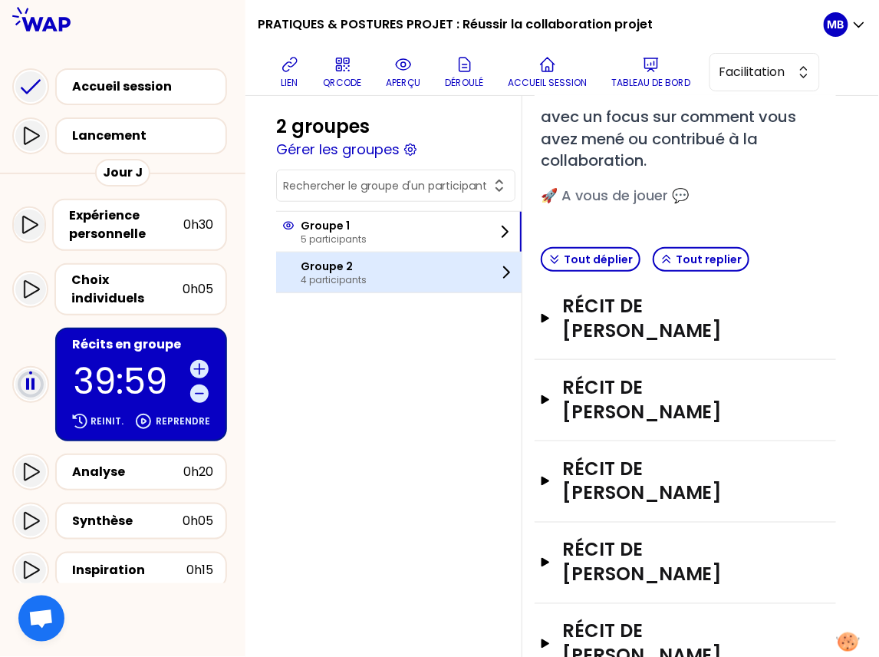
click at [303, 262] on p "Groupe 2" at bounding box center [334, 266] width 66 height 15
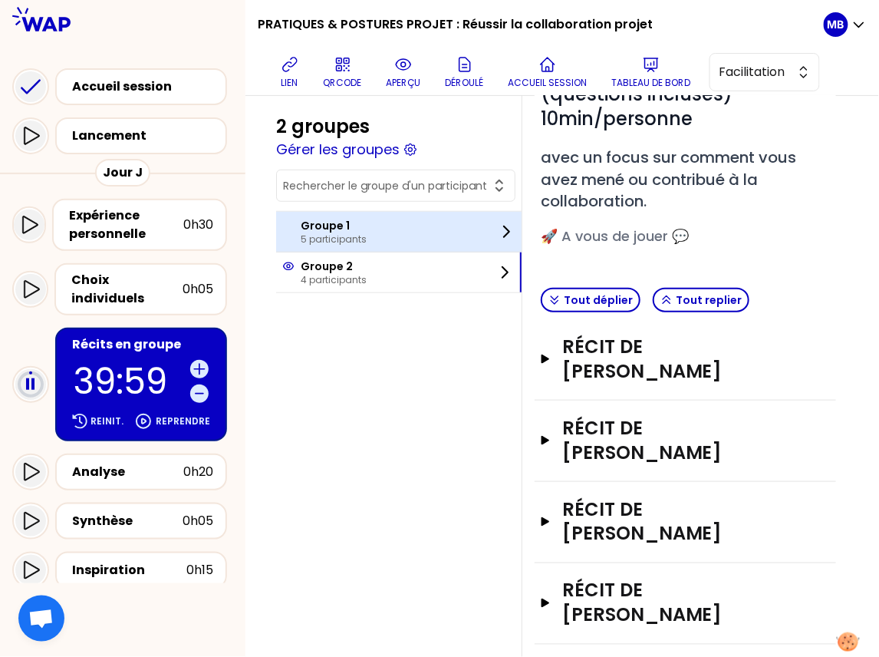
click at [389, 219] on div "Groupe 1 5 participants" at bounding box center [398, 232] width 245 height 40
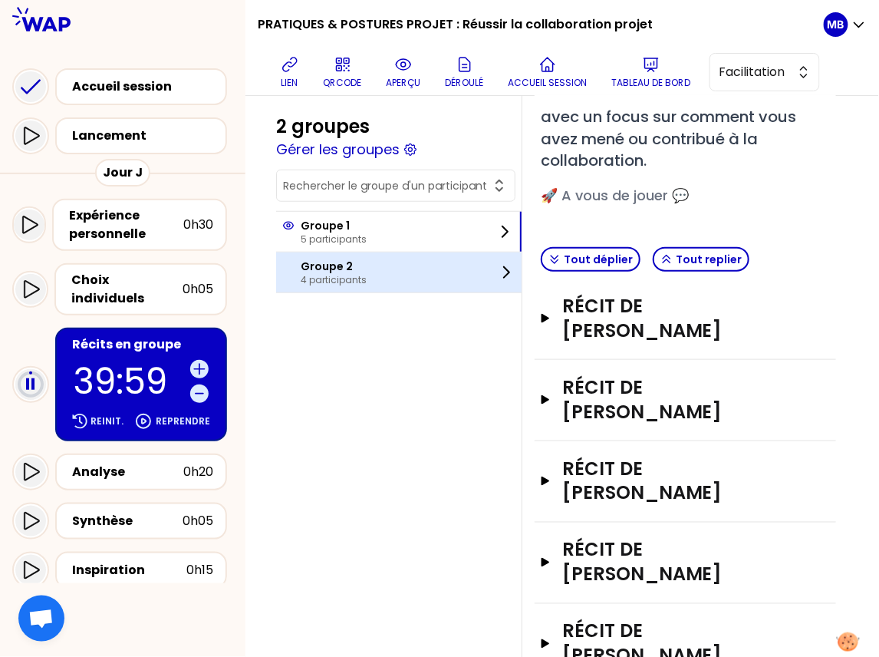
click at [353, 274] on p "4 participants" at bounding box center [334, 280] width 66 height 12
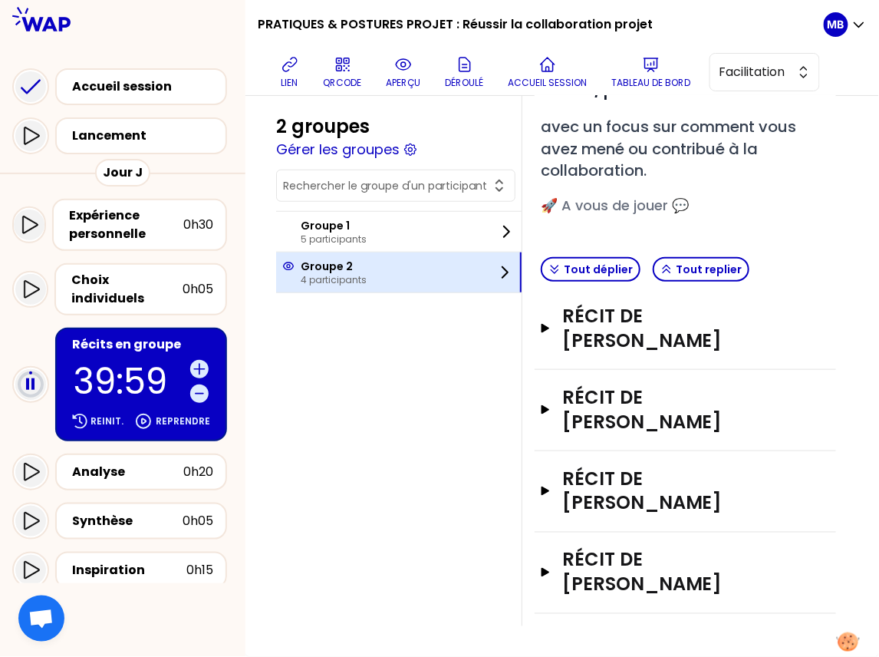
scroll to position [217, 0]
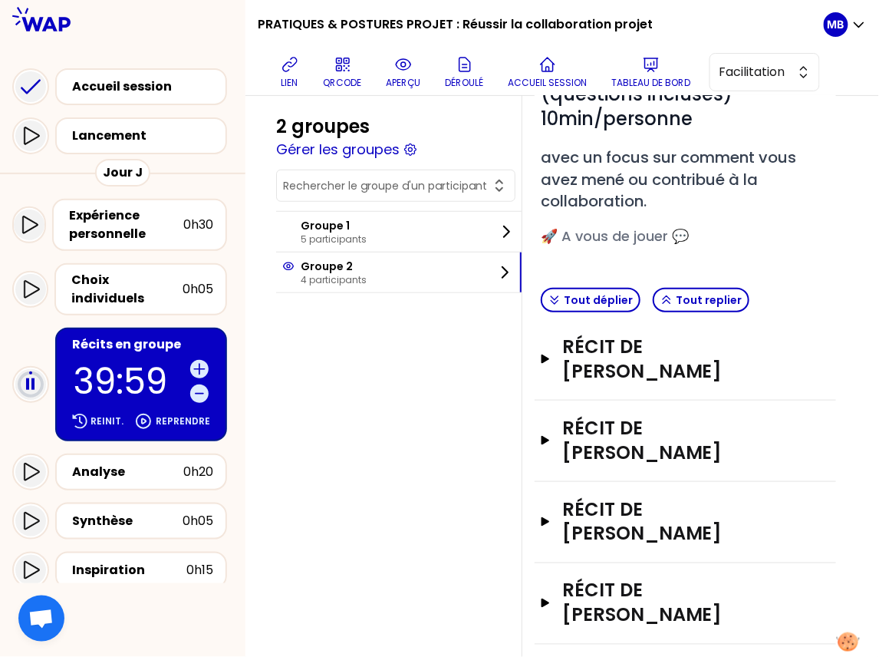
click at [341, 195] on div at bounding box center [395, 186] width 239 height 32
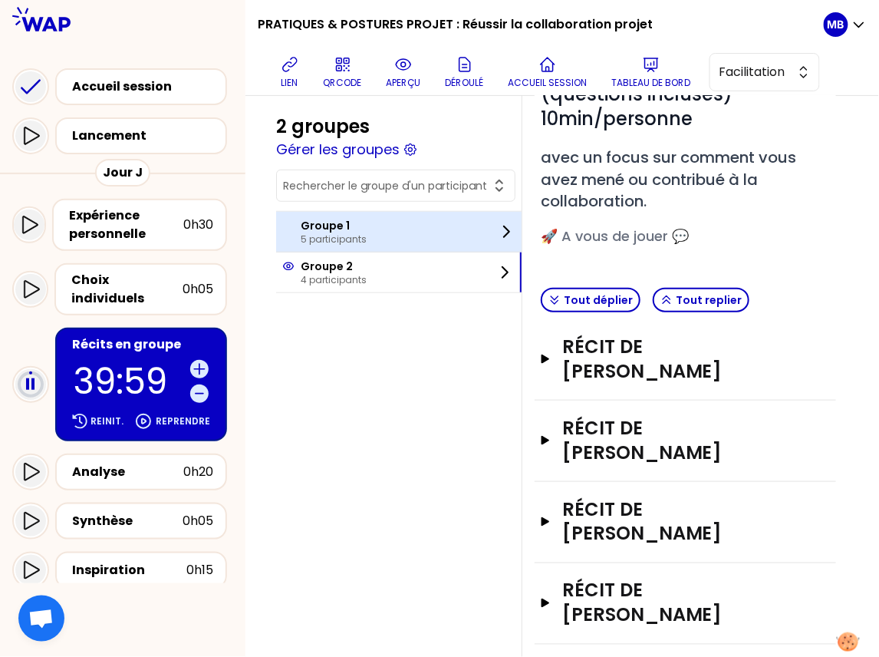
click at [354, 229] on p "Groupe 1" at bounding box center [334, 225] width 66 height 15
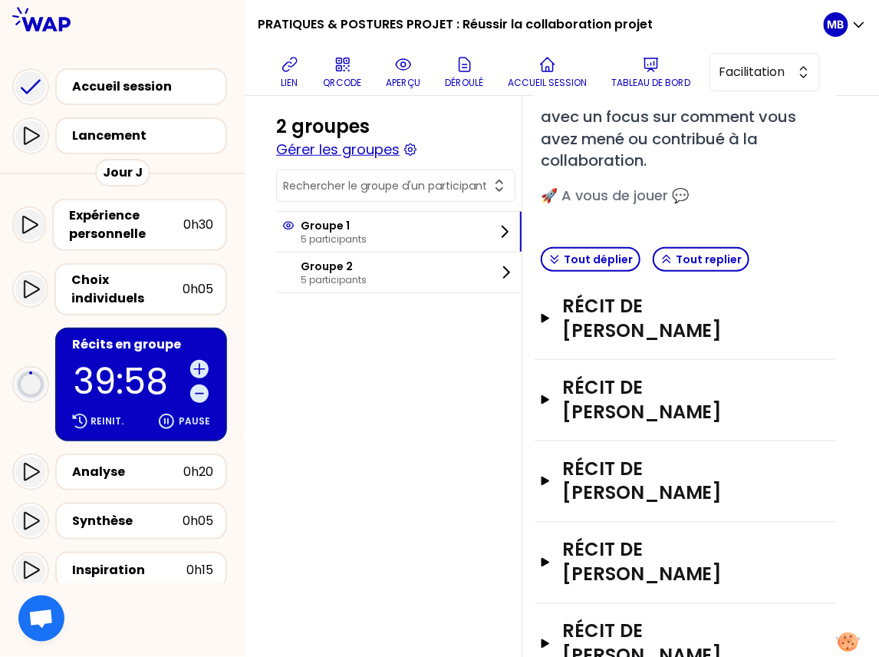
click at [332, 150] on button "Gérer les groupes" at bounding box center [338, 149] width 124 height 21
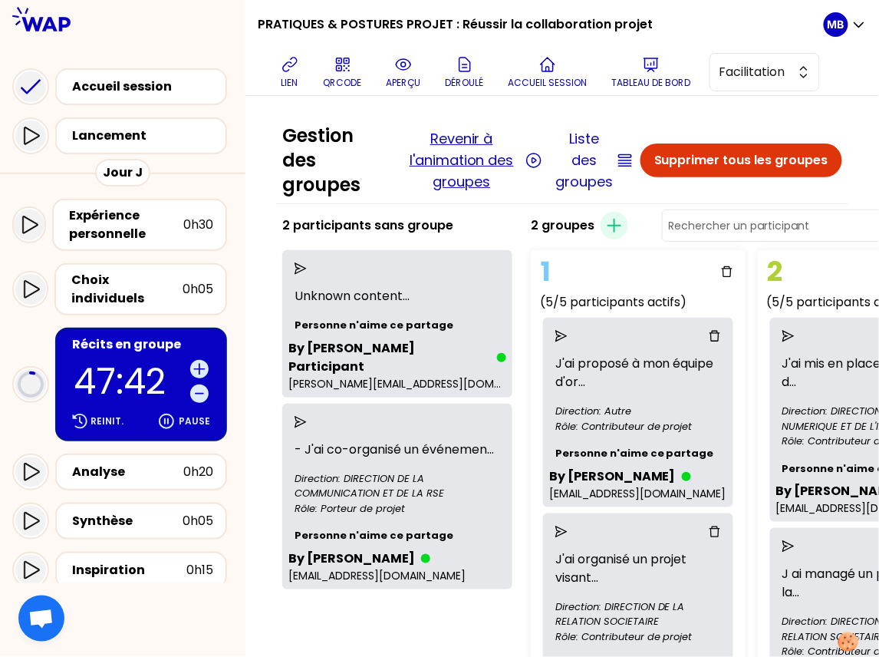
click at [453, 135] on button "Revenir à l'animation des groupes" at bounding box center [462, 160] width 120 height 64
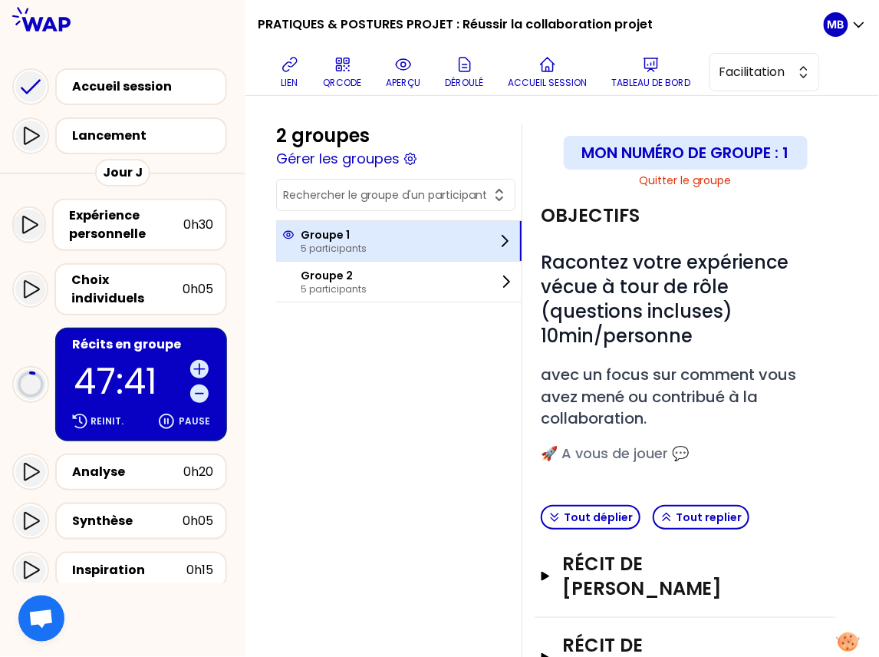
click at [340, 239] on p "Groupe 1" at bounding box center [334, 234] width 66 height 15
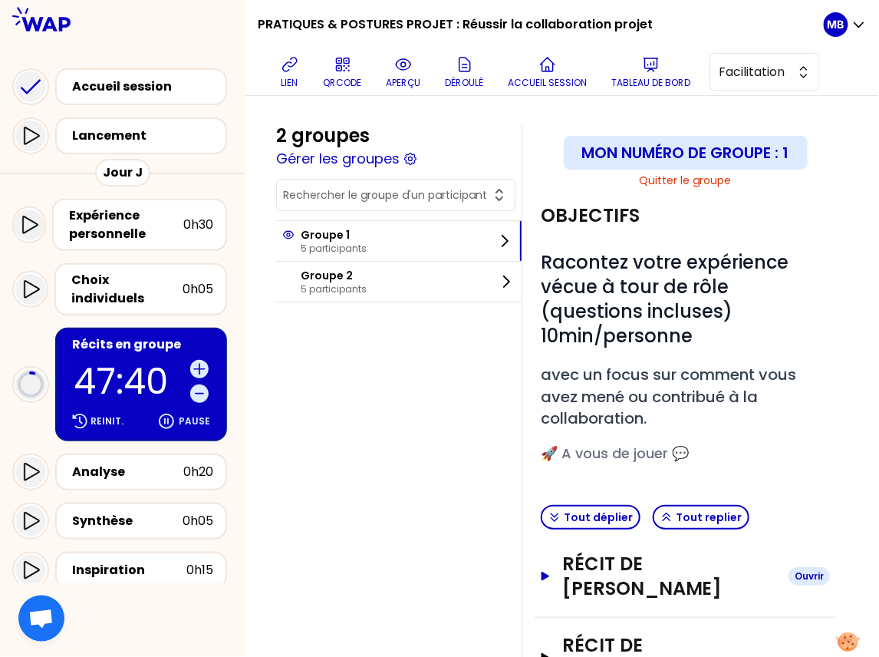
click at [605, 567] on h3 "Récit de Luce PRAT" at bounding box center [669, 576] width 214 height 49
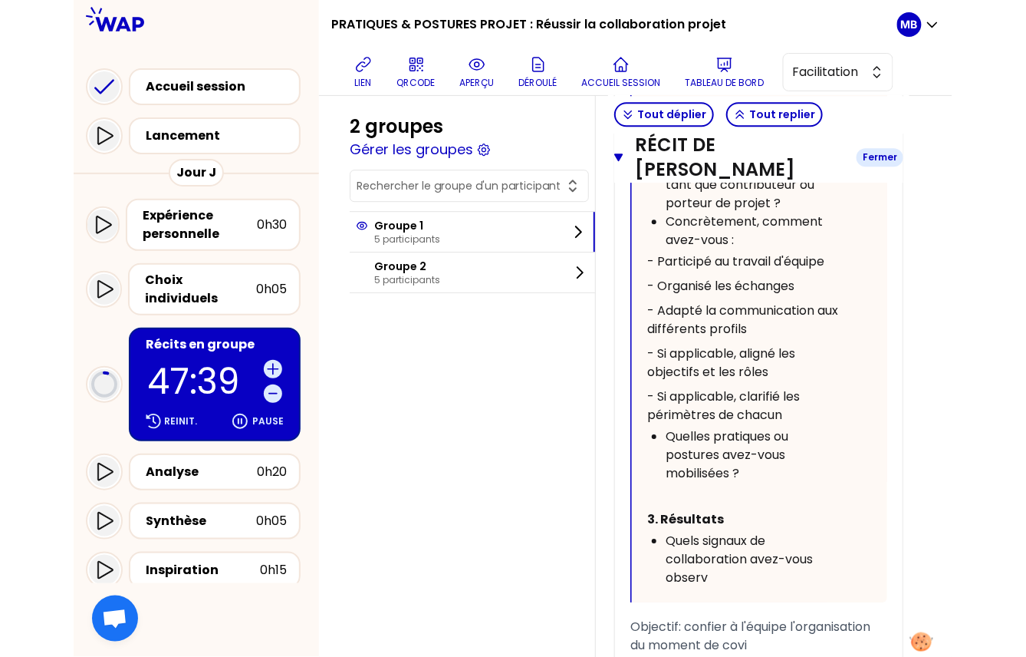
scroll to position [1300, 0]
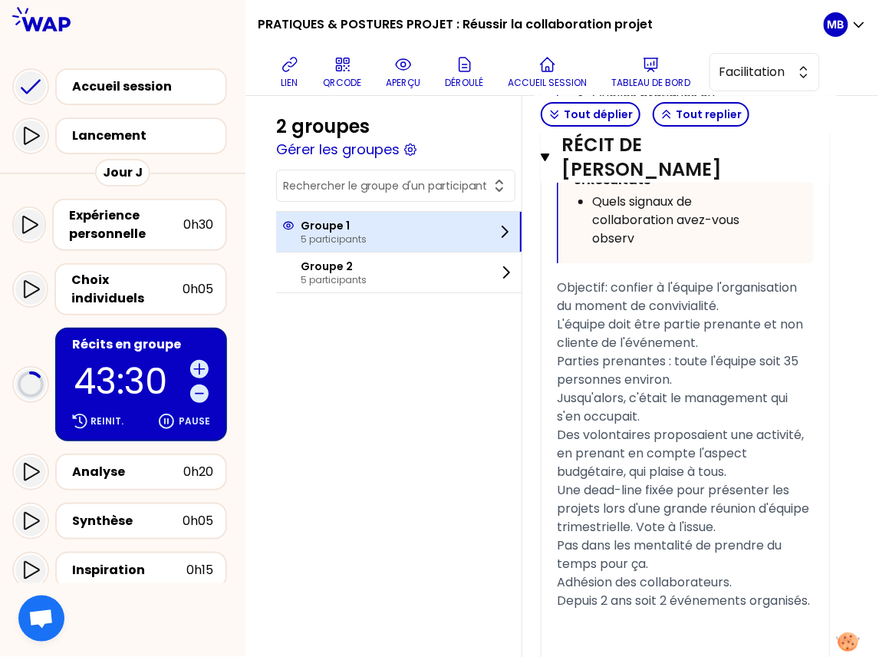
click at [364, 218] on p "Groupe 1" at bounding box center [334, 225] width 66 height 15
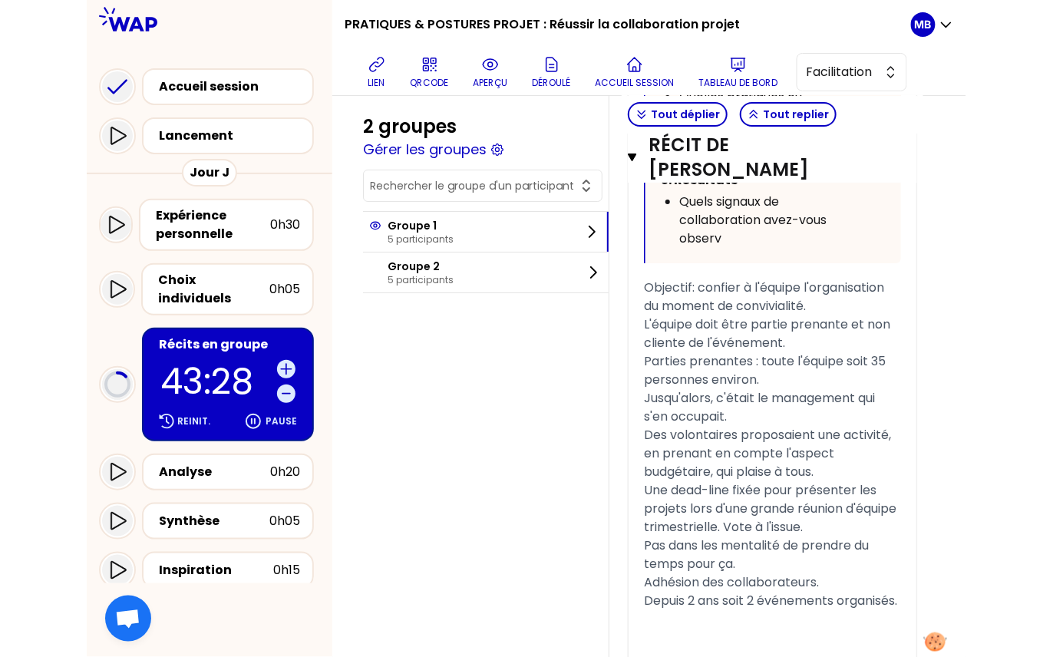
scroll to position [985, 0]
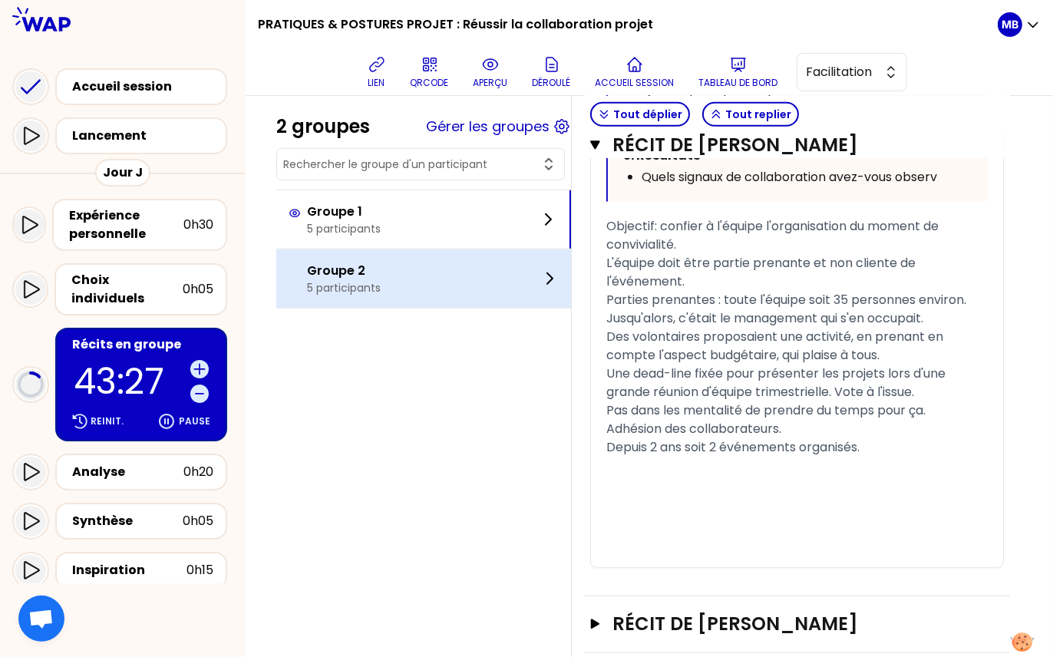
click at [381, 277] on p "Groupe 2" at bounding box center [344, 271] width 74 height 18
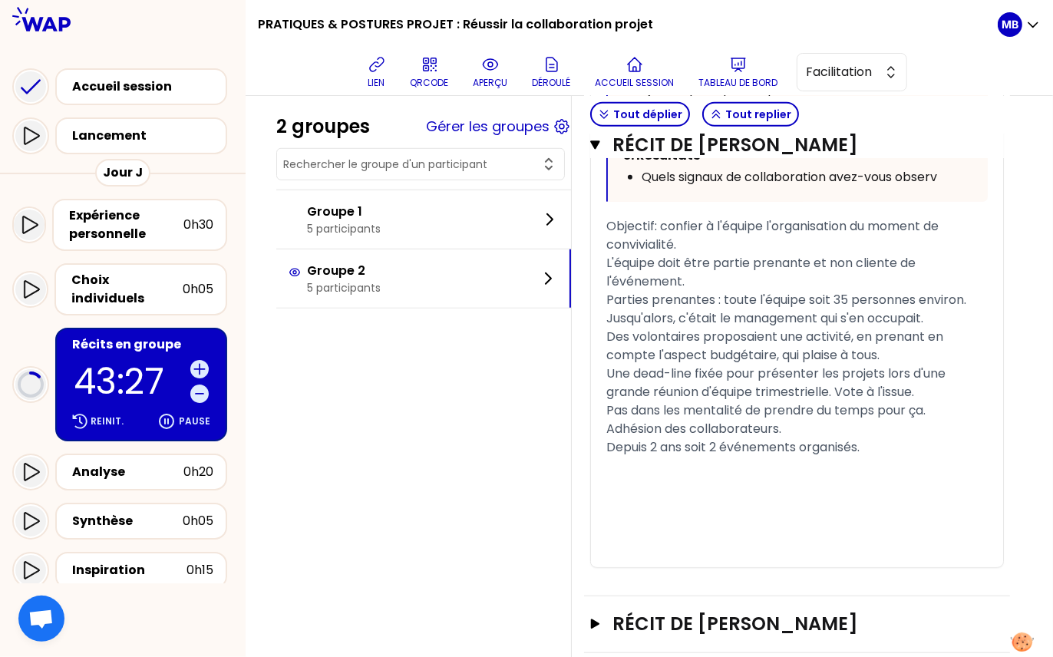
scroll to position [129, 0]
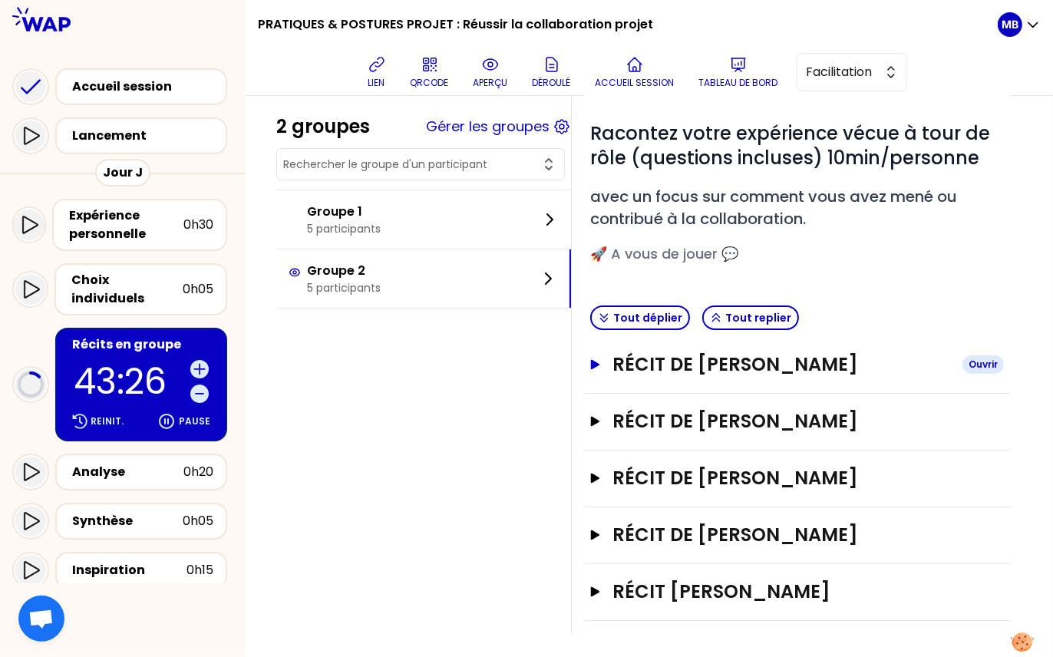
click at [650, 354] on h3 "Récit de Thomas BALOUS" at bounding box center [781, 364] width 338 height 25
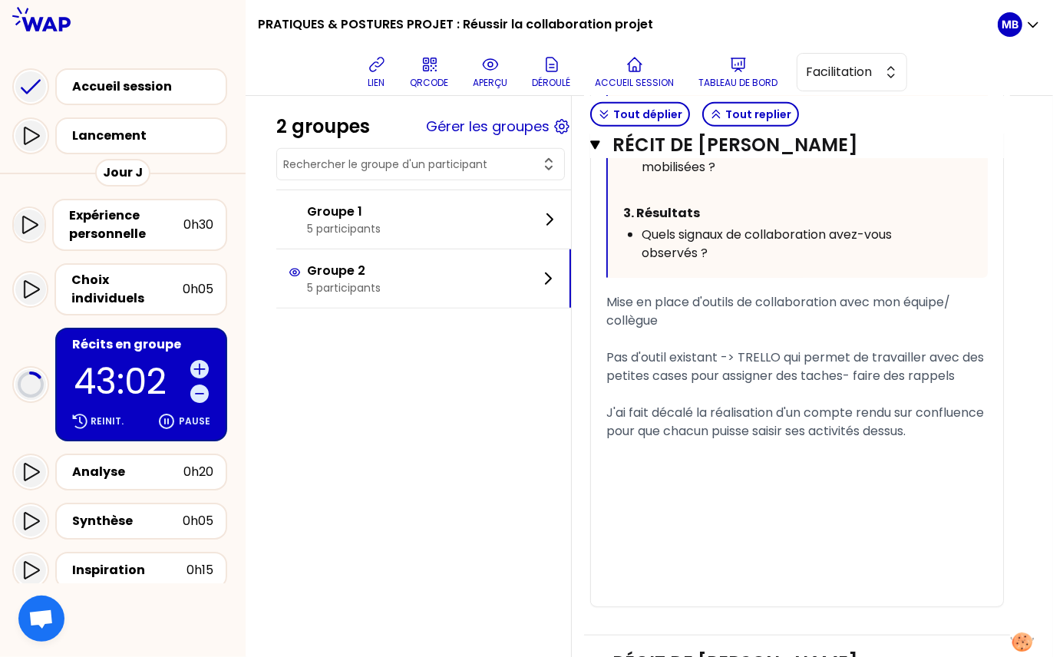
scroll to position [831, 0]
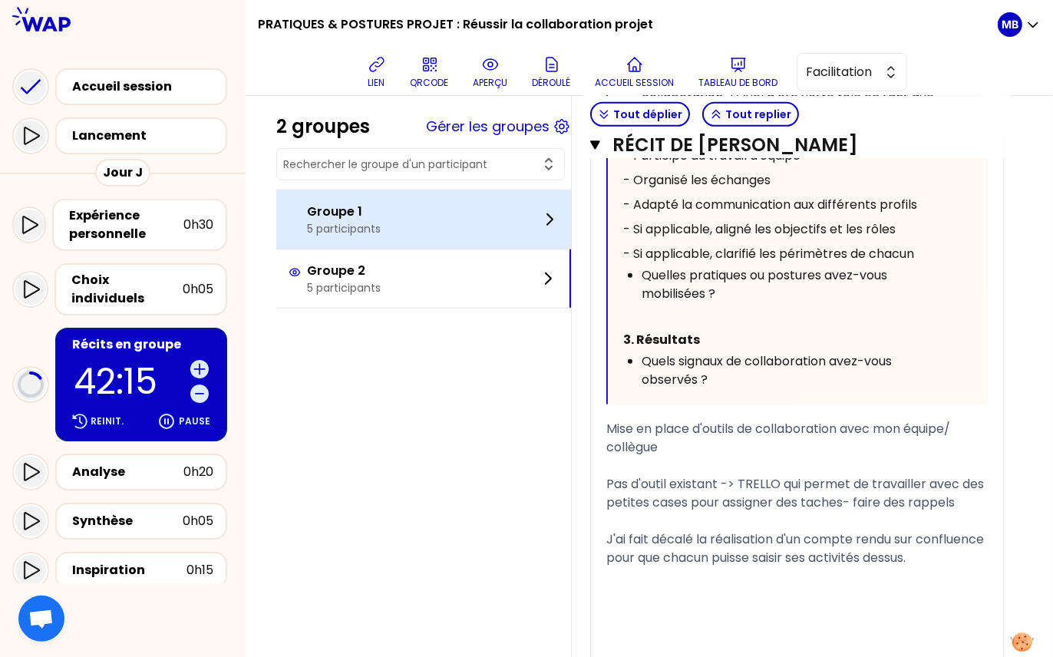
click at [393, 224] on div "Groupe 1 5 participants" at bounding box center [423, 219] width 295 height 58
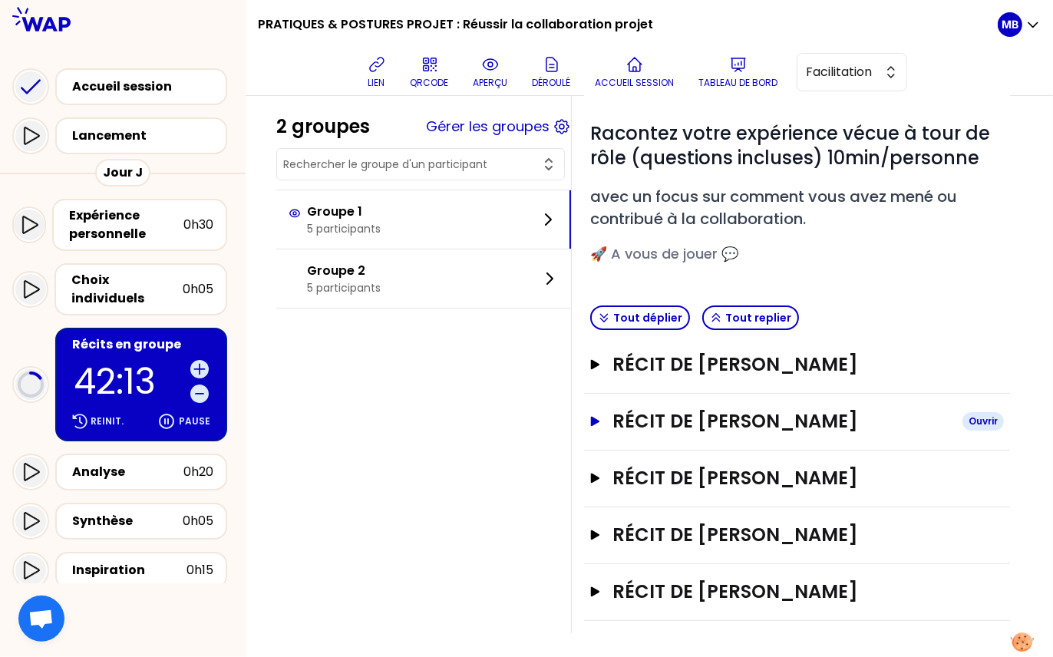
click at [657, 413] on h3 "Récit de Vincent Cotonat" at bounding box center [781, 421] width 338 height 25
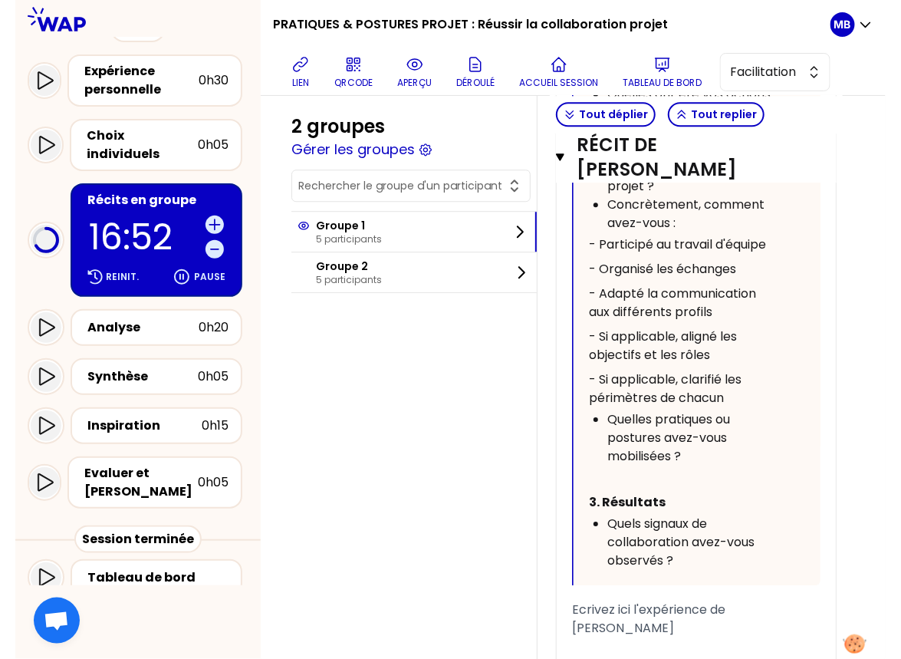
scroll to position [1167, 0]
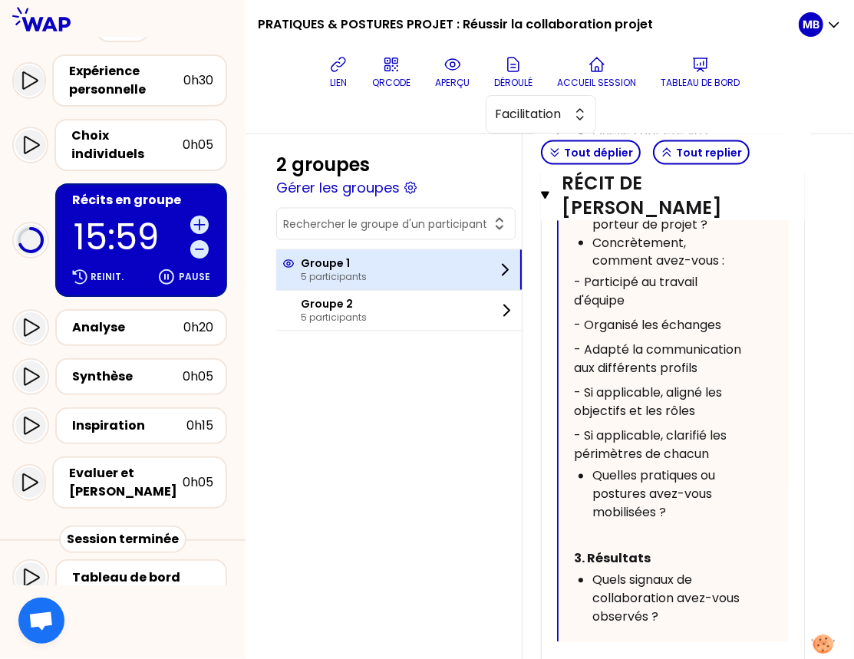
click at [374, 264] on div "Groupe 1 5 participants" at bounding box center [398, 270] width 245 height 40
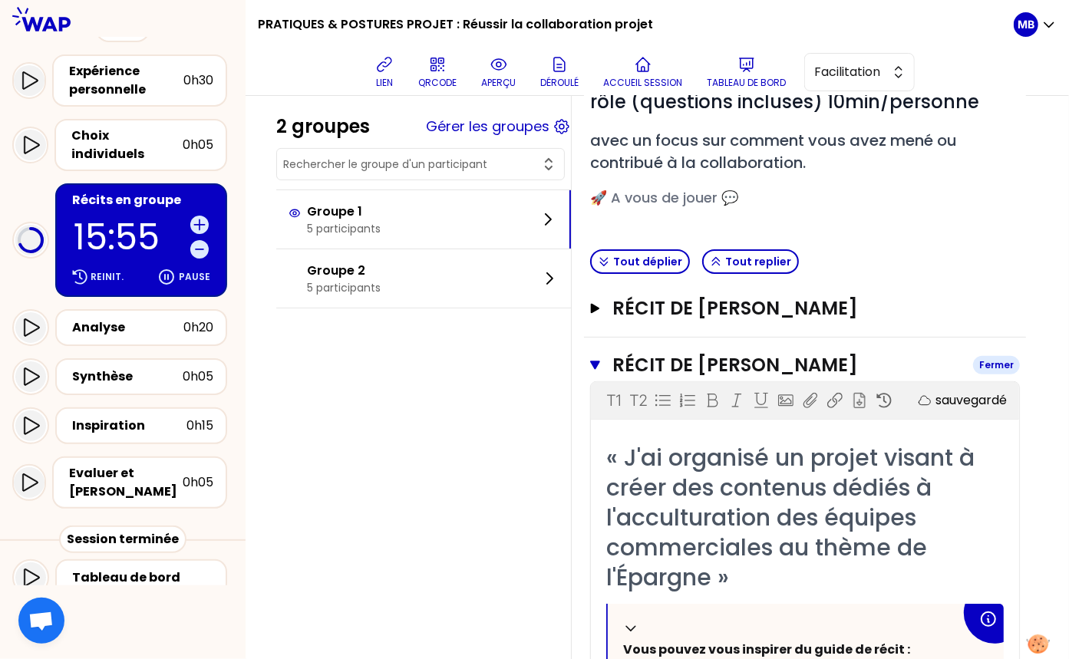
click at [590, 361] on icon "button" at bounding box center [595, 365] width 10 height 12
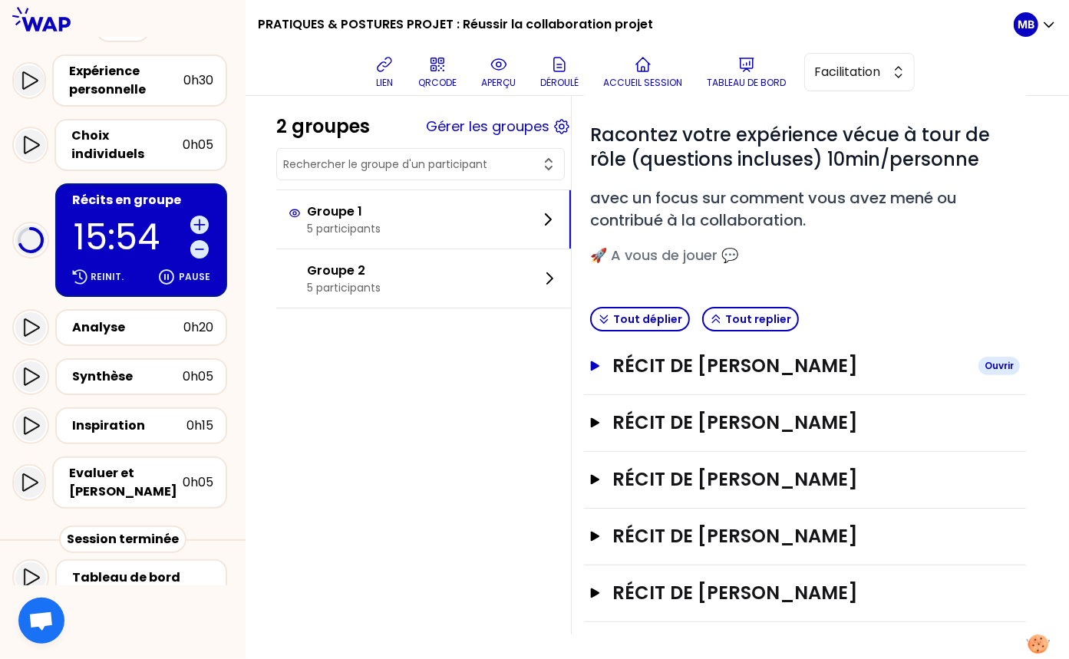
click at [611, 366] on button "Récit de Luce PRAT Ouvrir" at bounding box center [805, 366] width 430 height 25
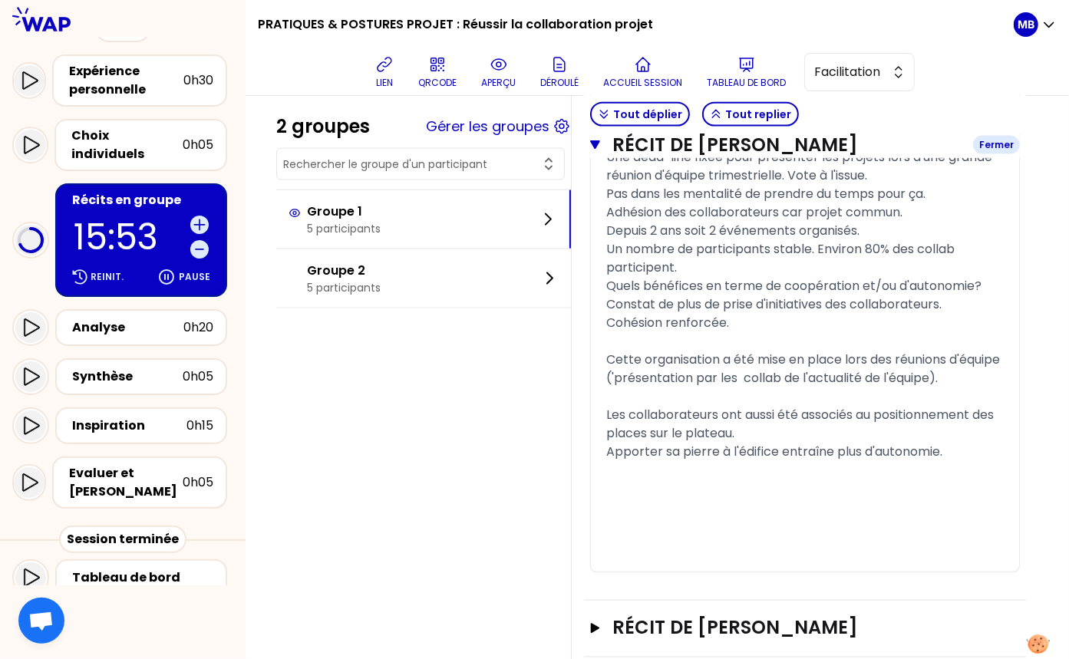
scroll to position [1183, 0]
click at [661, 624] on h3 "Récit de Vincent Cotonat" at bounding box center [789, 628] width 354 height 25
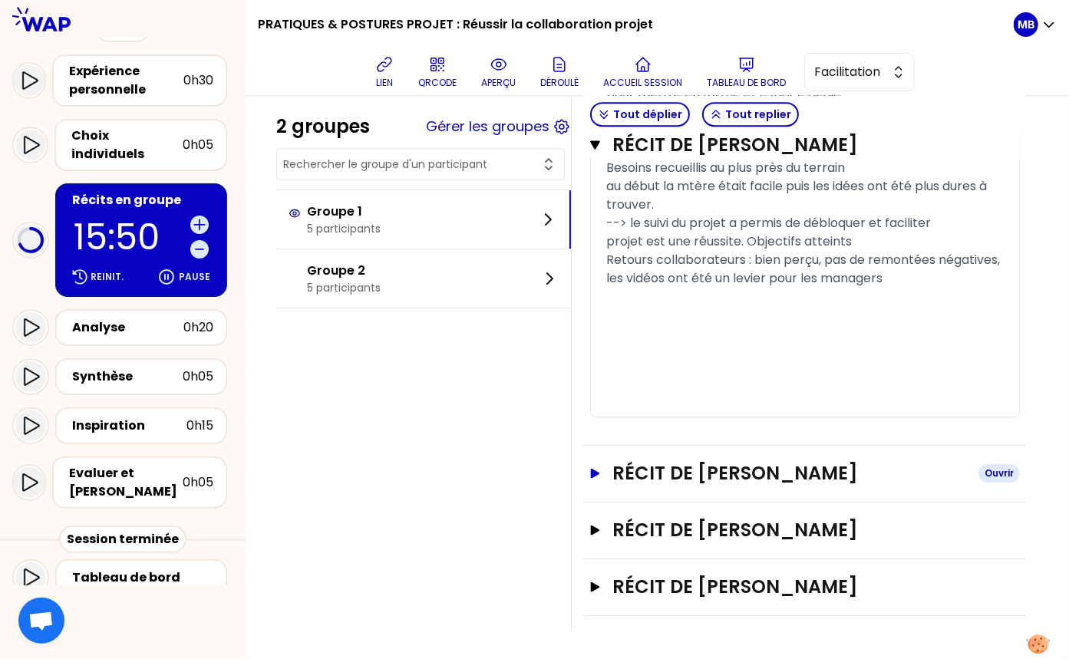
click at [656, 481] on h3 "Récit de Manuel Tillaux" at bounding box center [789, 473] width 354 height 25
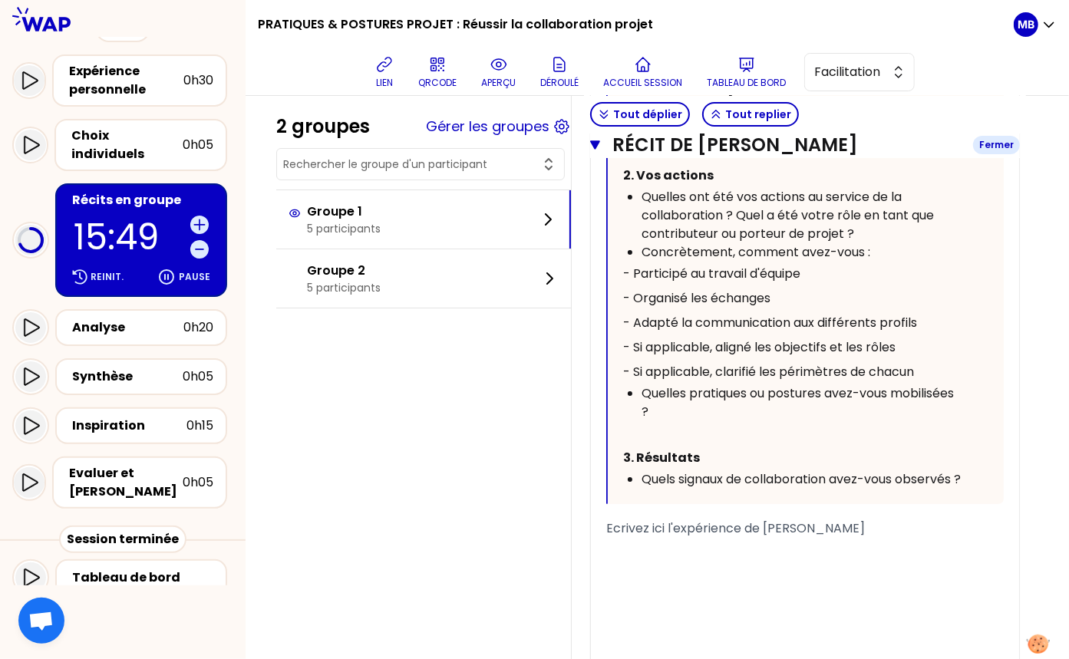
scroll to position [3435, 0]
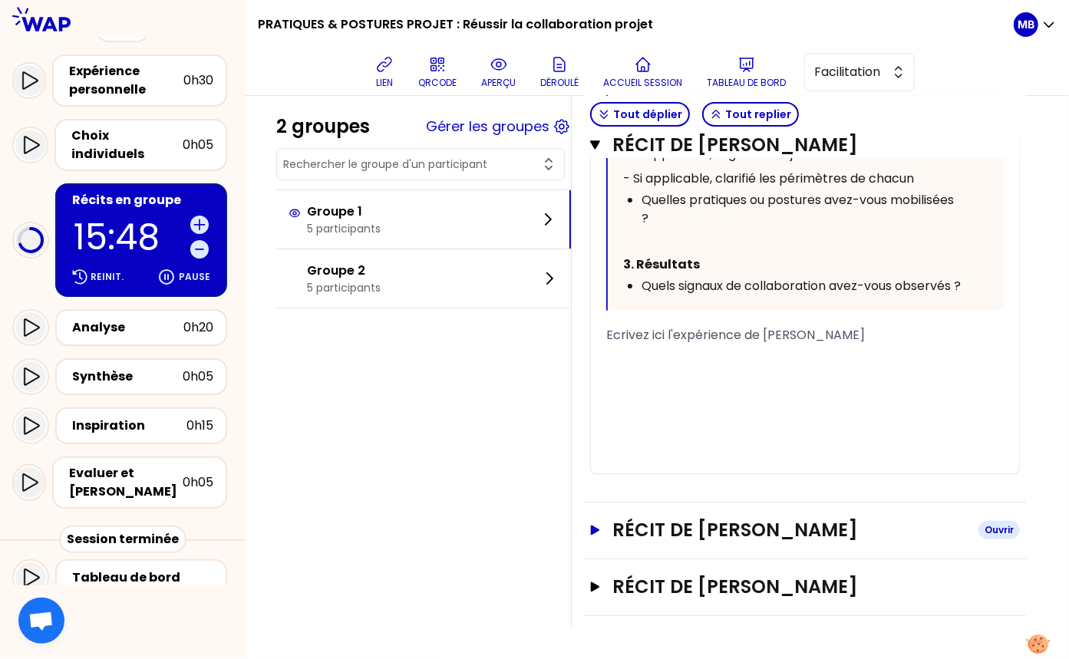
click at [650, 530] on h3 "Récit de David GIOT" at bounding box center [789, 530] width 354 height 25
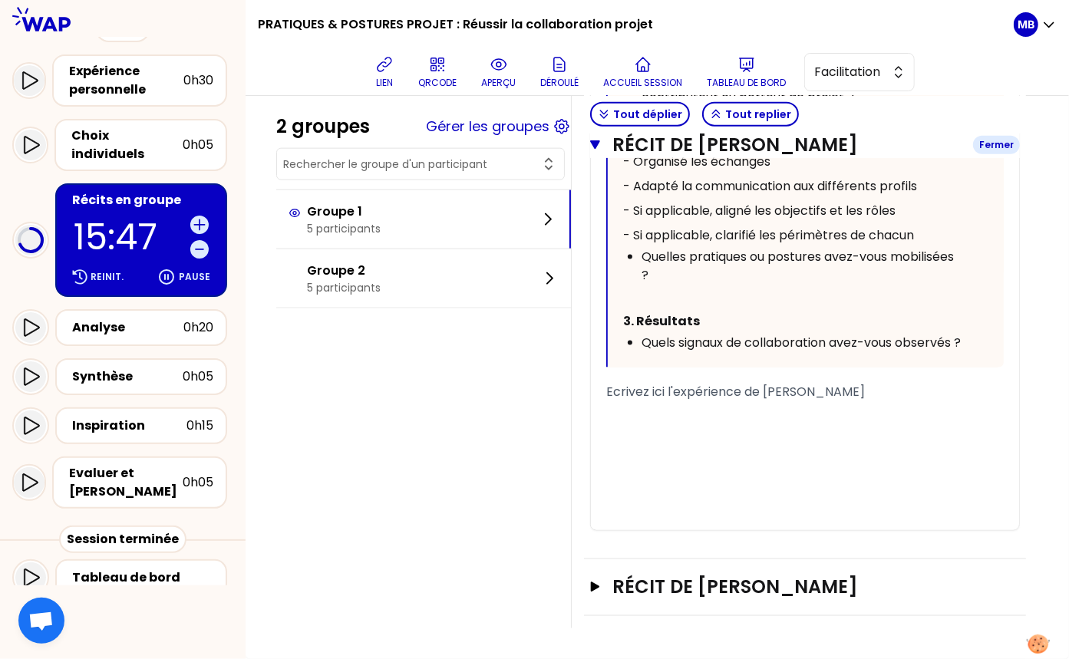
scroll to position [4338, 0]
click at [651, 600] on div "Récit de HELENE SEGAFREDO Ouvrir" at bounding box center [805, 587] width 442 height 57
click at [646, 590] on h3 "Récit de HELENE SEGAFREDO" at bounding box center [789, 587] width 354 height 25
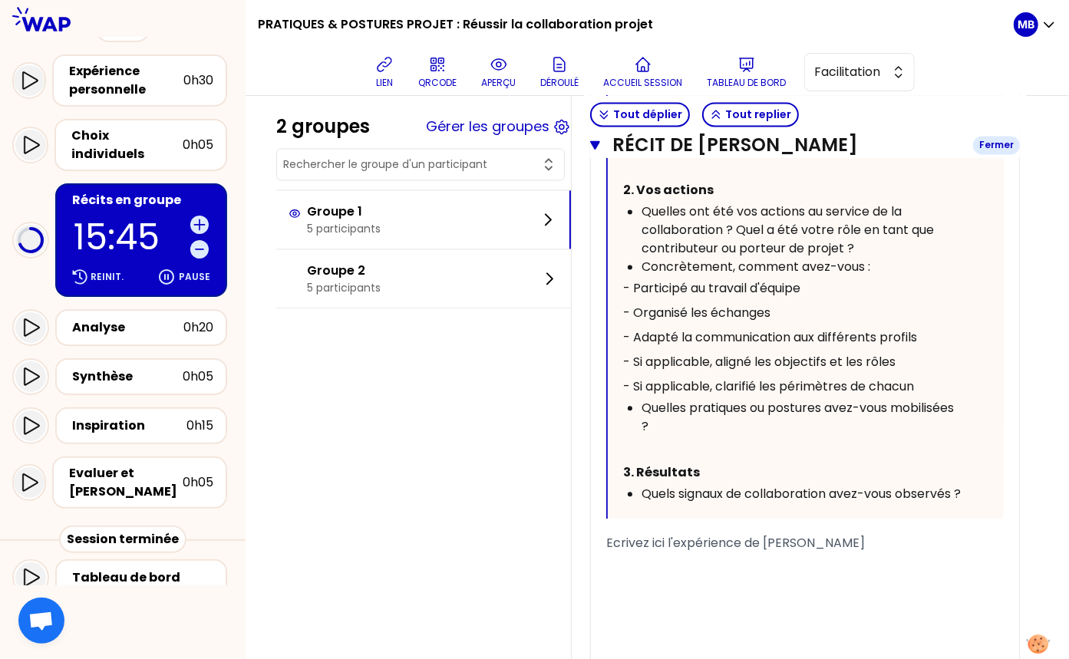
scroll to position [5181, 0]
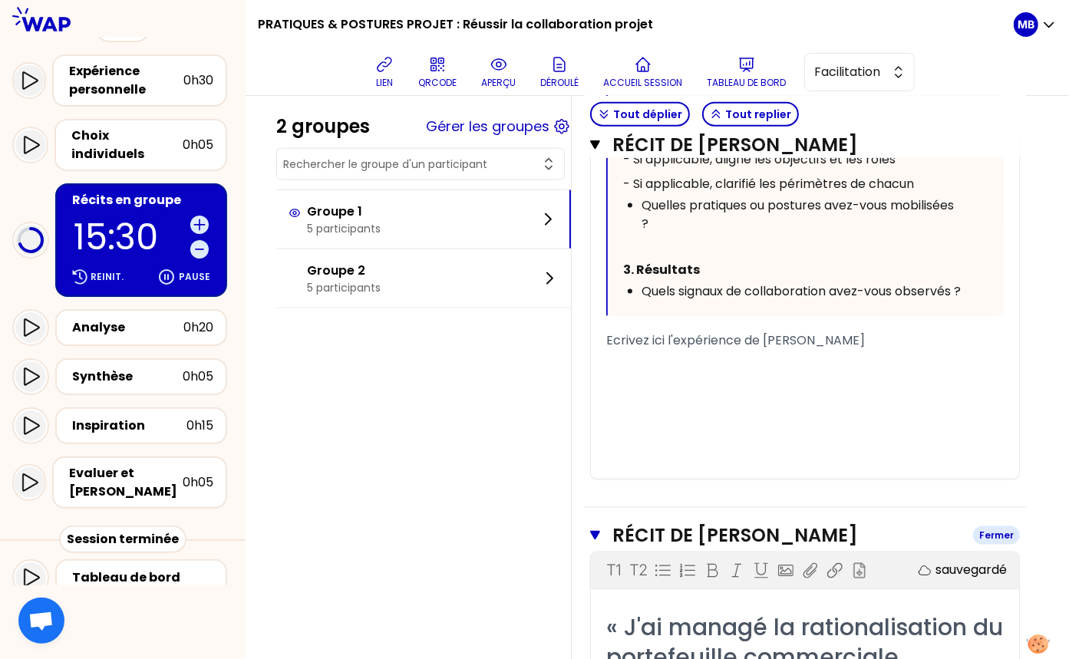
click at [595, 542] on icon "button" at bounding box center [595, 535] width 10 height 12
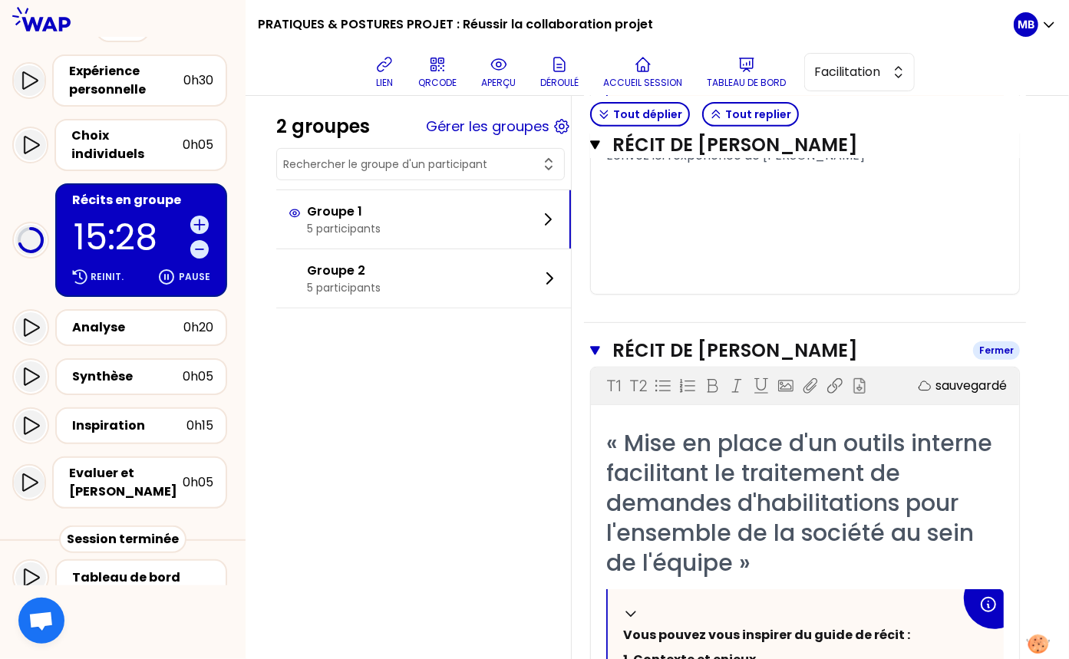
click at [601, 363] on button "Récit de David GIOT Fermer" at bounding box center [805, 350] width 430 height 25
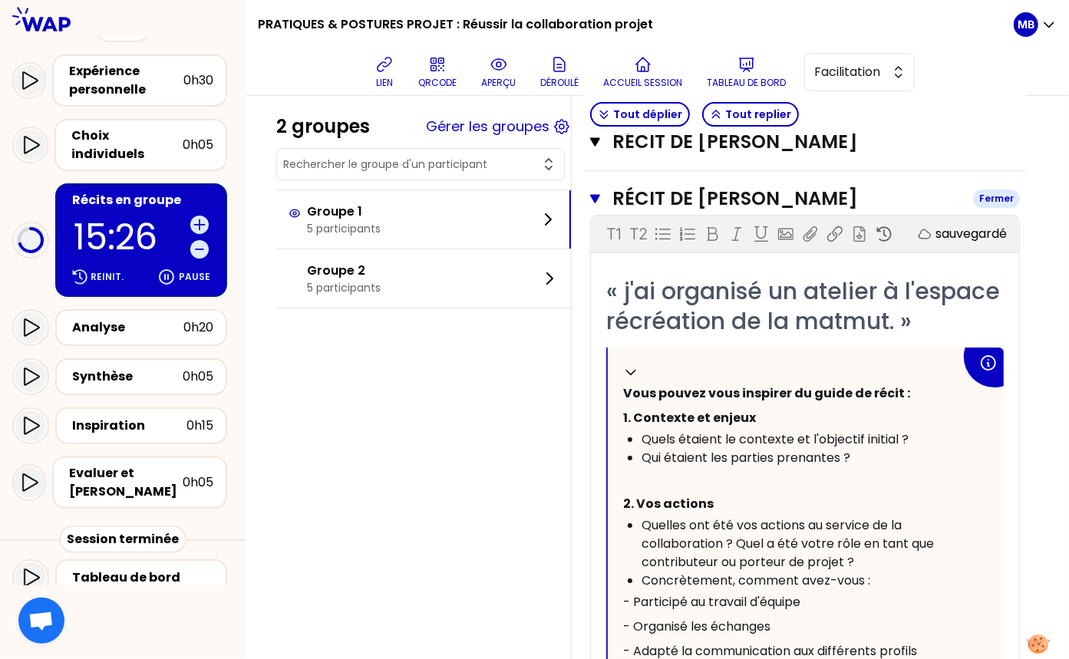
click at [598, 205] on icon "button" at bounding box center [595, 199] width 10 height 12
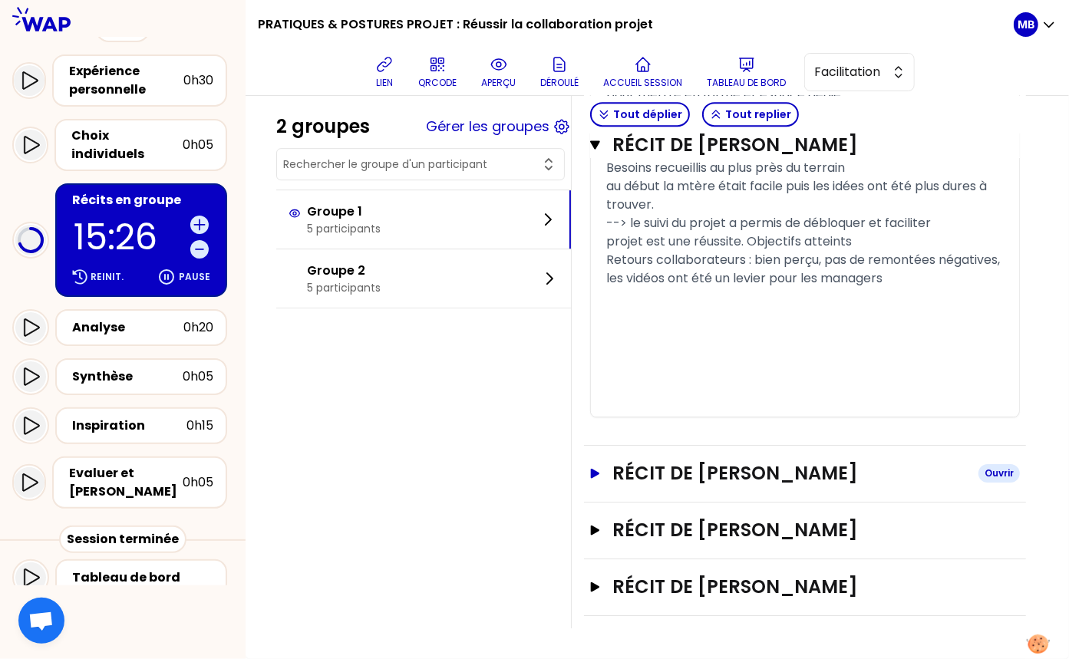
scroll to position [2390, 0]
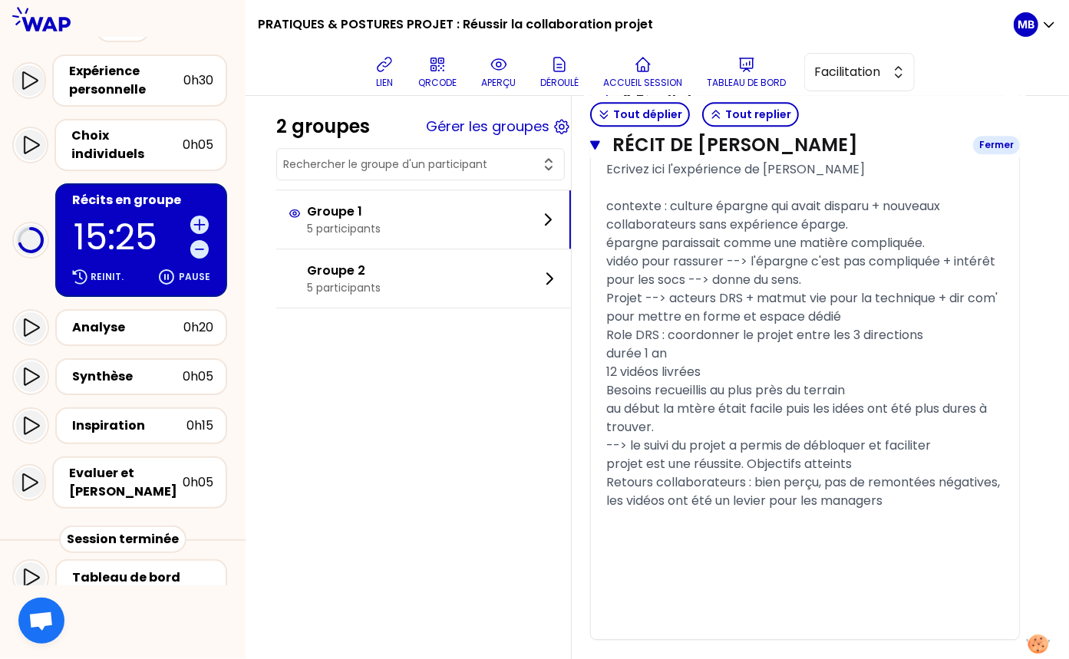
click at [590, 146] on icon "button" at bounding box center [595, 145] width 10 height 12
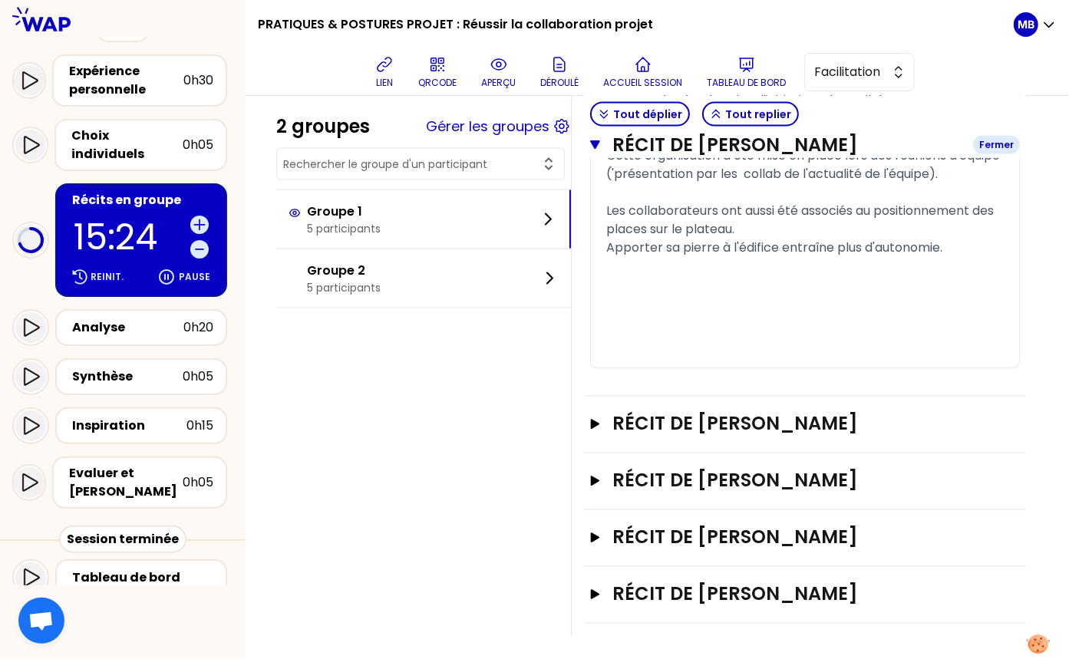
click at [593, 144] on icon "button" at bounding box center [595, 144] width 10 height 8
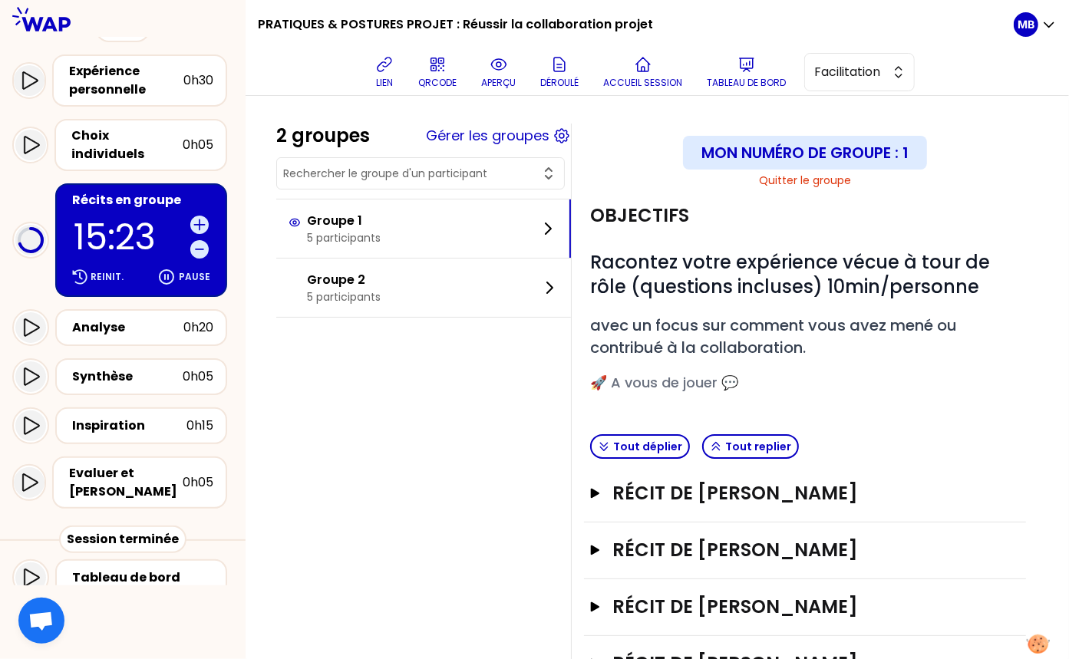
scroll to position [127, 0]
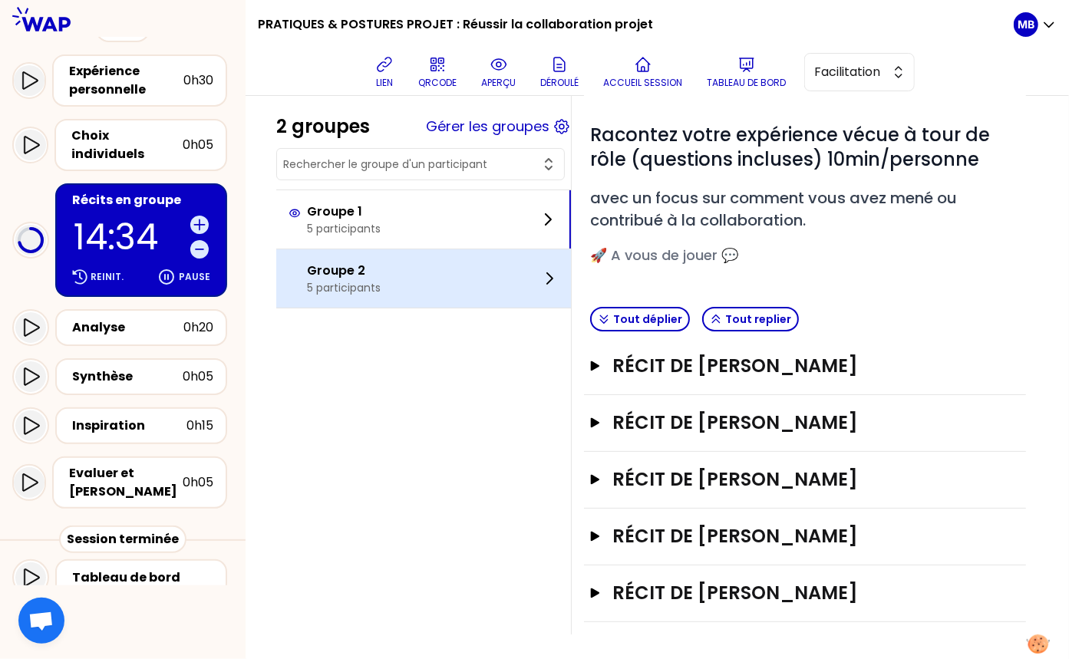
click at [328, 272] on p "Groupe 2" at bounding box center [344, 271] width 74 height 18
click at [387, 292] on div "Groupe 2 5 participants" at bounding box center [423, 278] width 295 height 58
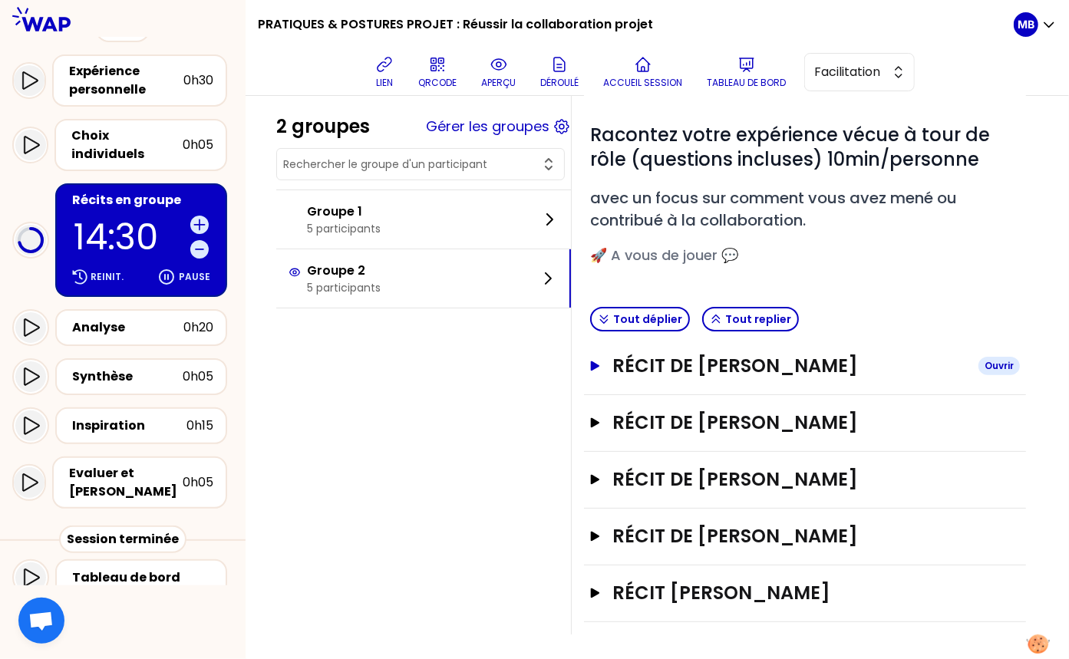
click at [670, 369] on h3 "Récit de Thomas BALOUS" at bounding box center [789, 366] width 354 height 25
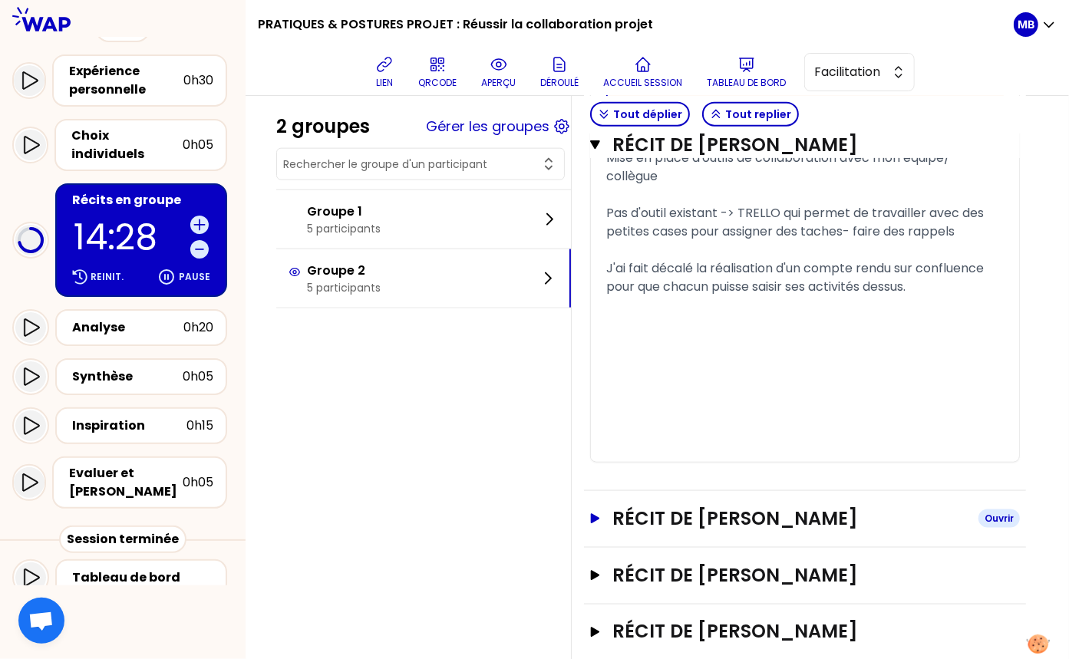
click at [667, 531] on h3 "Récit de Patrick BRIGNONE" at bounding box center [789, 518] width 354 height 25
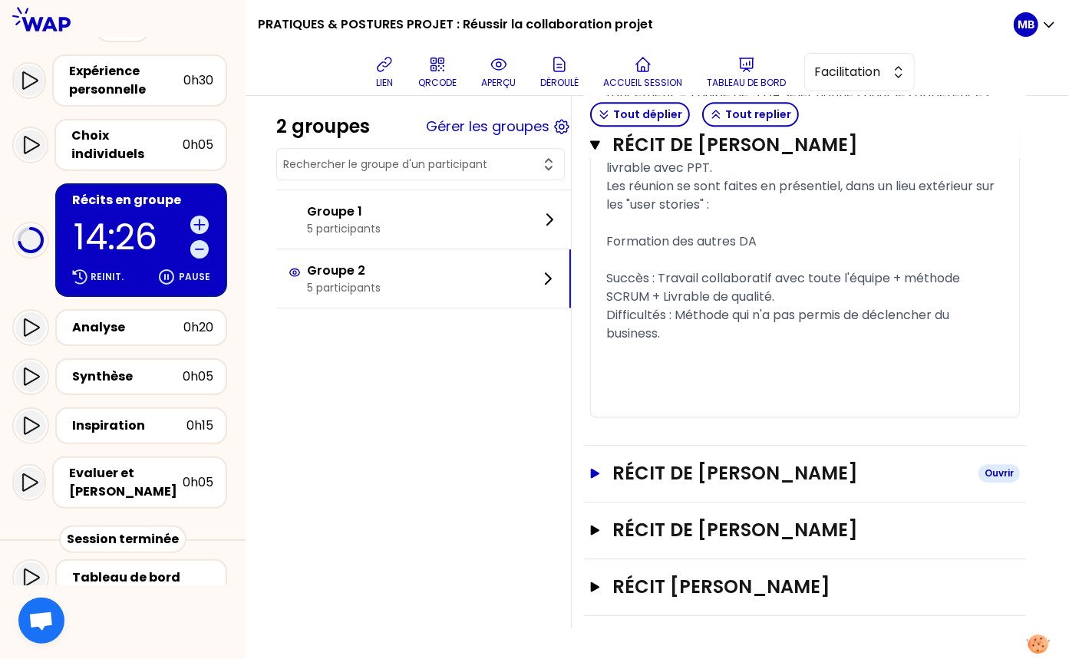
click at [681, 486] on h3 "Récit de Thomas Rajade" at bounding box center [789, 473] width 354 height 25
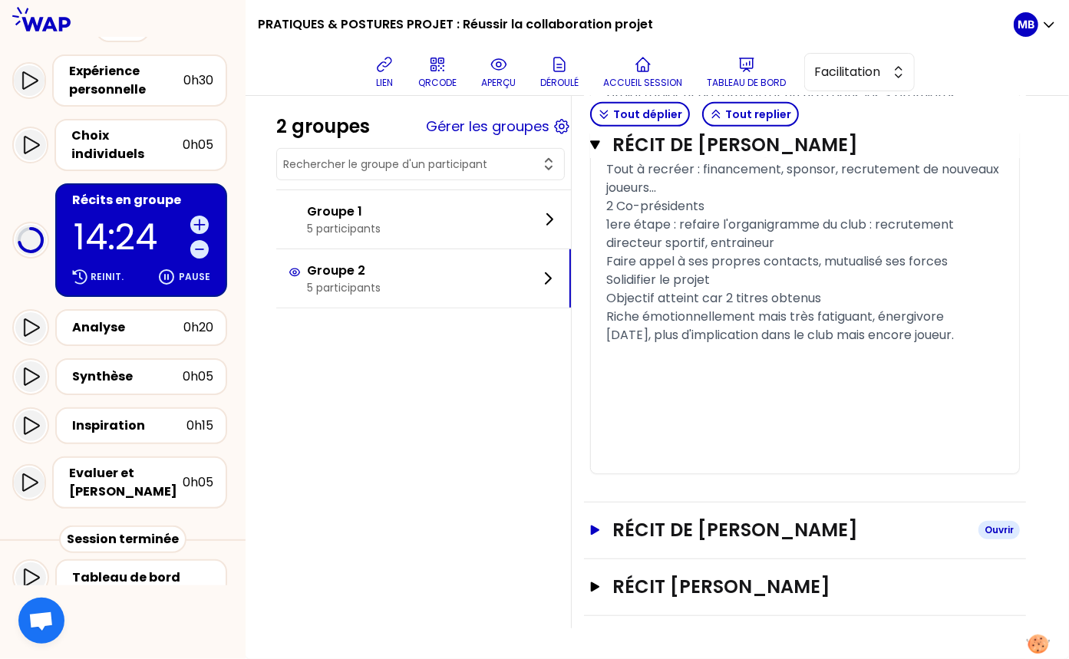
click at [683, 542] on h3 "Récit de Julie HEBERT" at bounding box center [789, 530] width 354 height 25
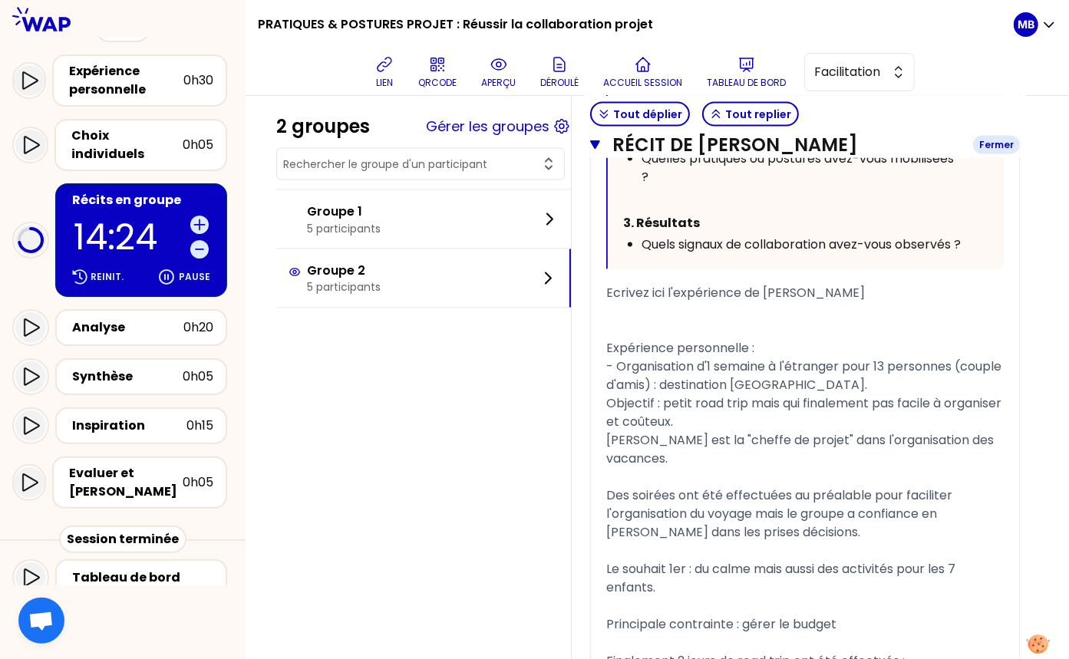
scroll to position [5095, 0]
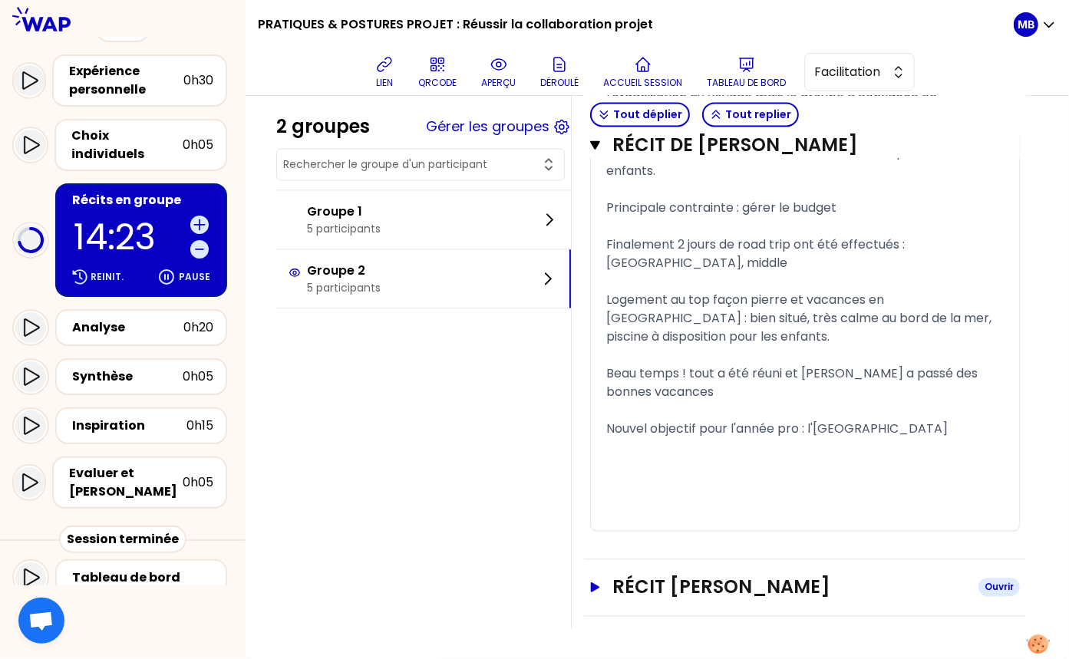
click at [679, 587] on h3 "Récit de WIRTON ANTOINE" at bounding box center [789, 587] width 354 height 25
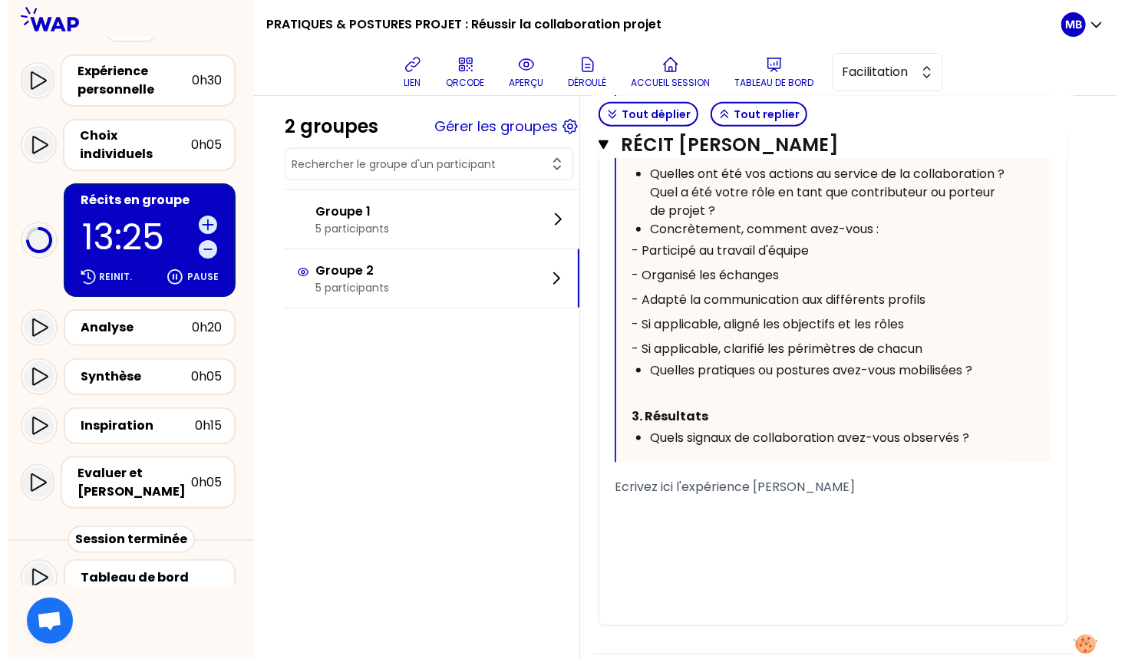
scroll to position [5672, 0]
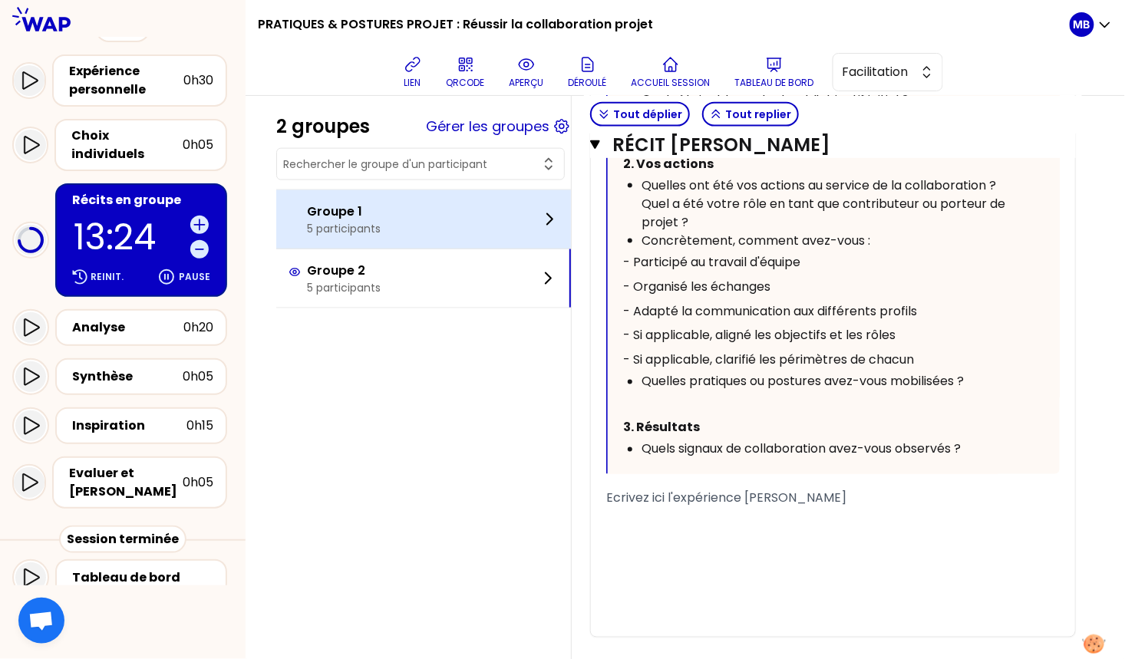
click at [381, 196] on div "Groupe 1 5 participants" at bounding box center [423, 219] width 295 height 58
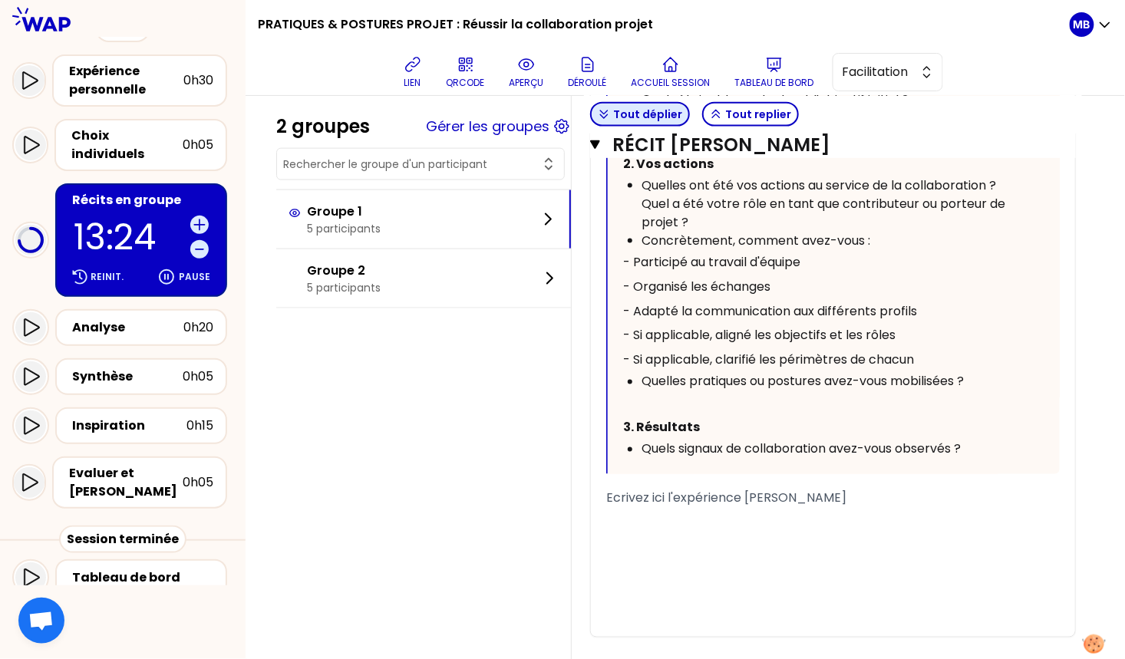
scroll to position [127, 0]
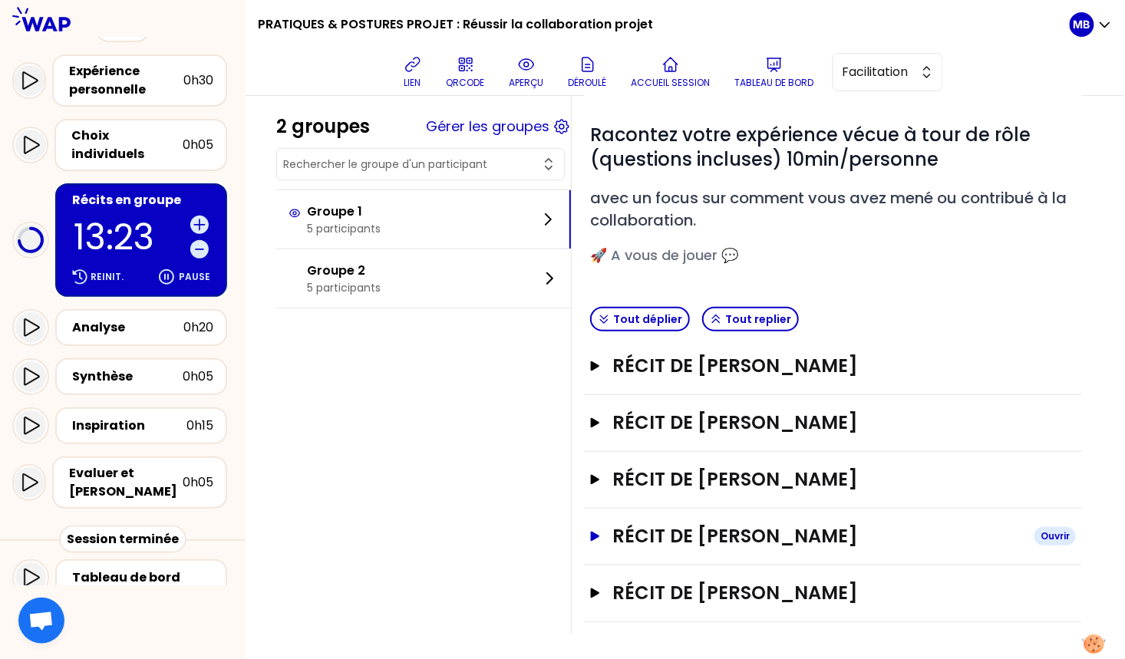
click at [716, 539] on h3 "Récit de David GIOT" at bounding box center [817, 536] width 410 height 25
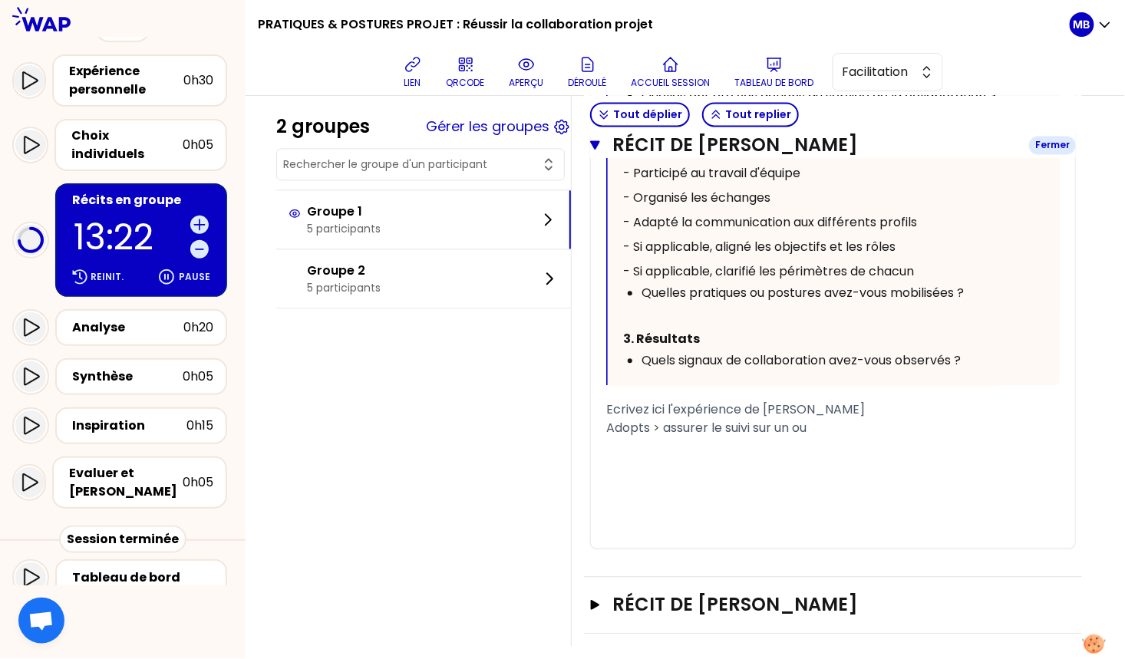
scroll to position [964, 0]
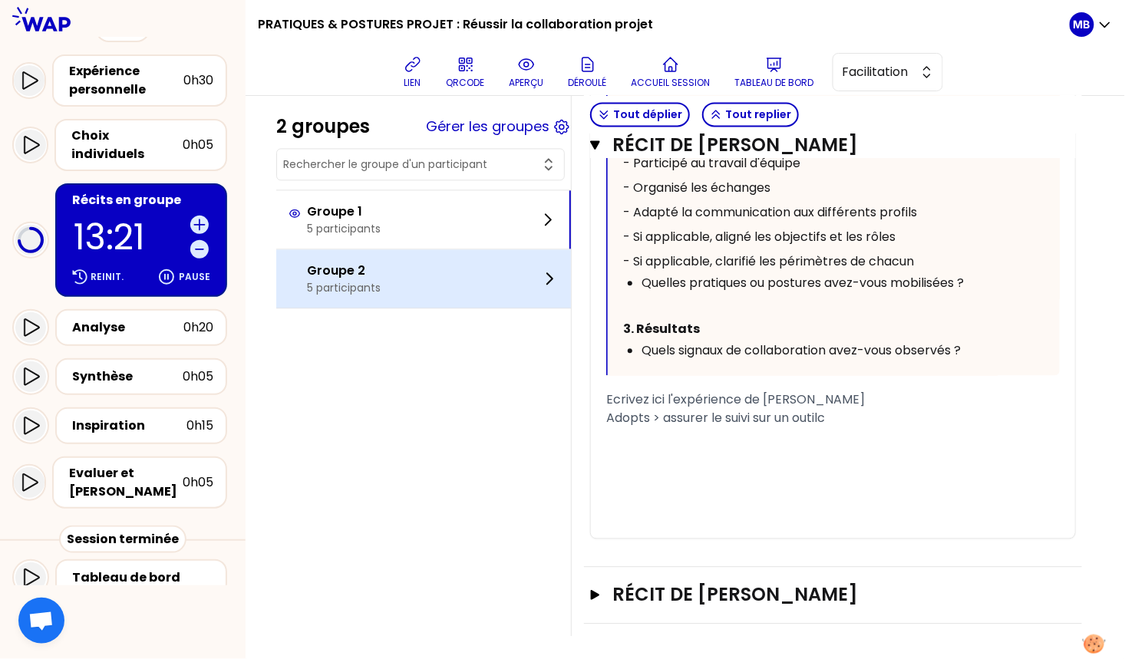
click at [305, 289] on div "Groupe 2 5 participants" at bounding box center [334, 279] width 92 height 34
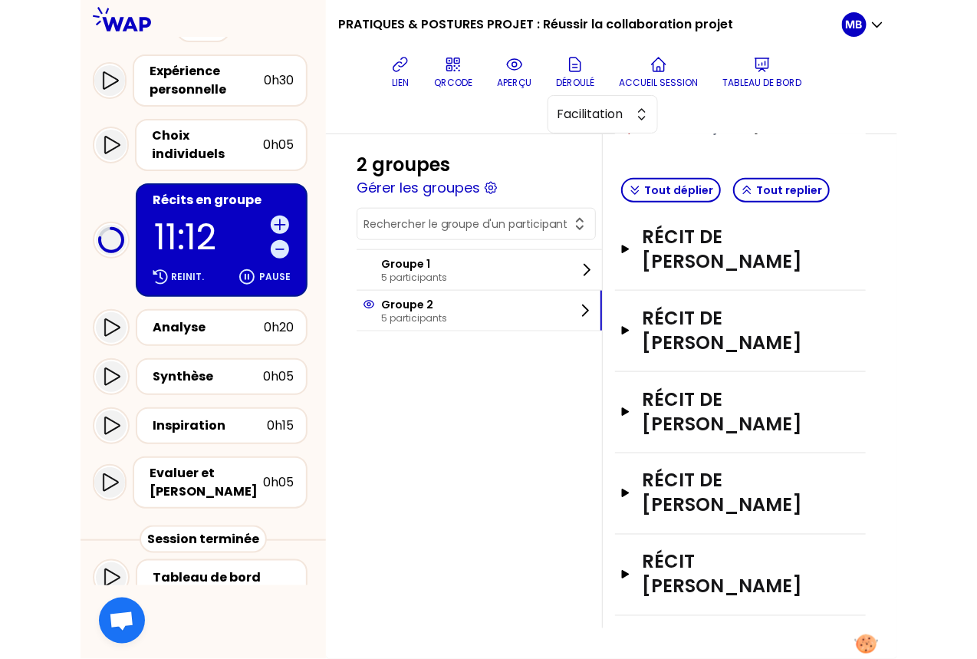
scroll to position [152, 0]
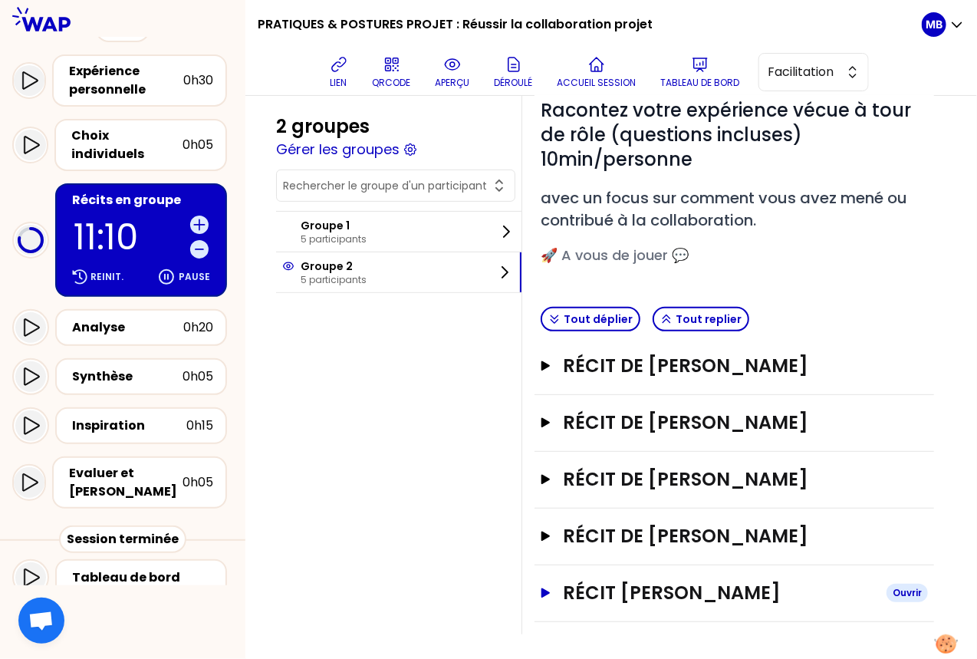
click at [636, 588] on h3 "Récit de WIRTON ANTOINE" at bounding box center [718, 593] width 311 height 25
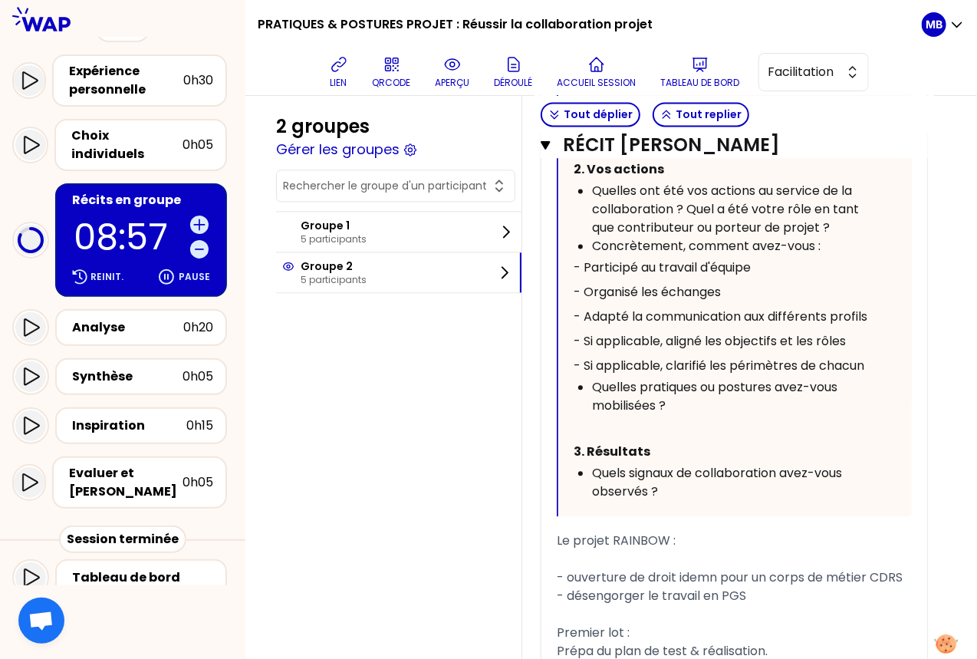
scroll to position [1213, 0]
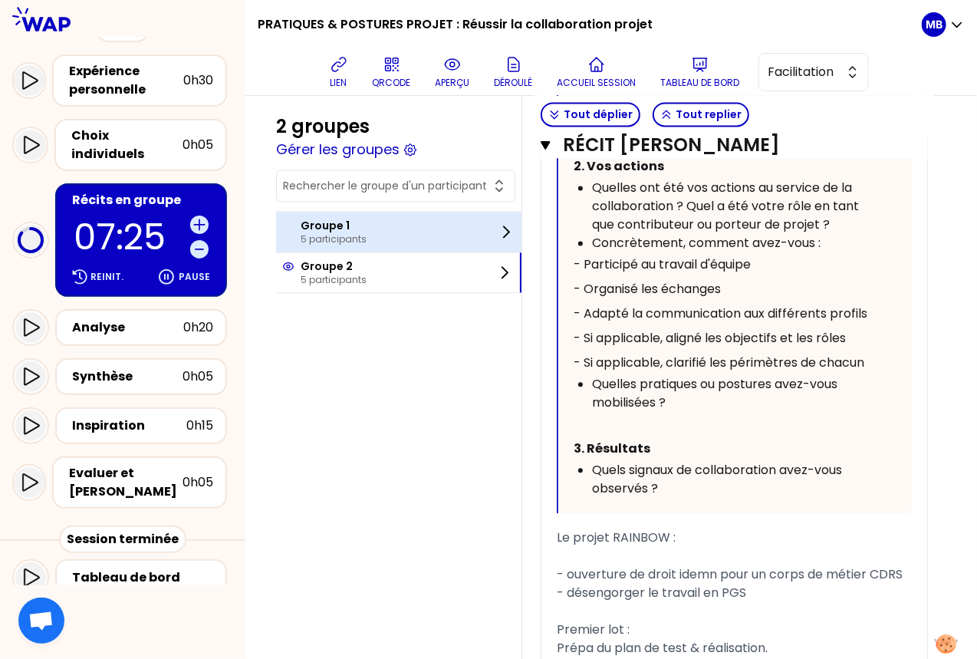
click at [371, 241] on div "Groupe 1 5 participants" at bounding box center [398, 232] width 245 height 40
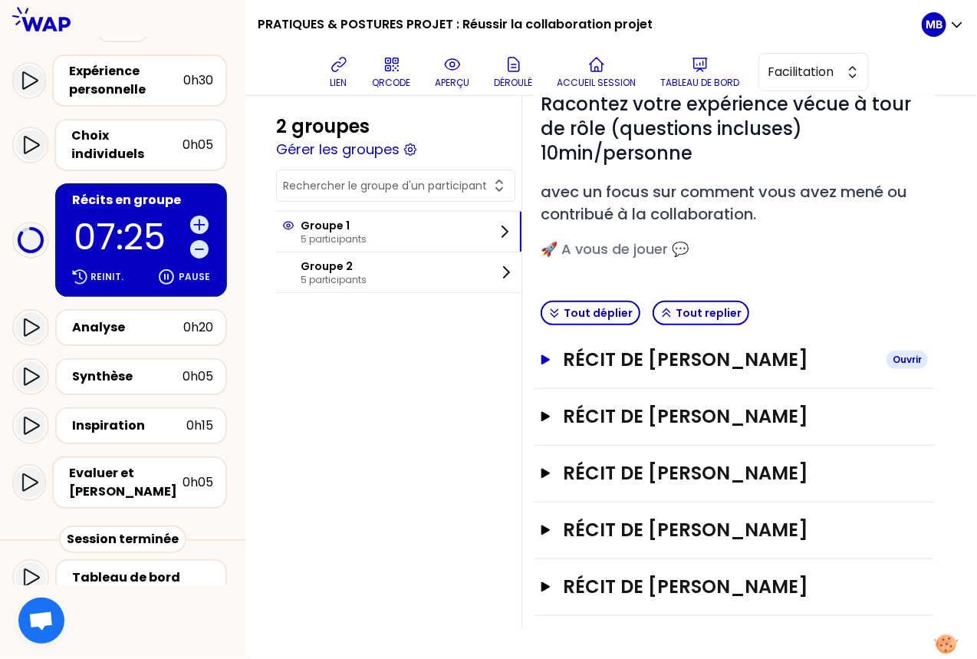
scroll to position [152, 0]
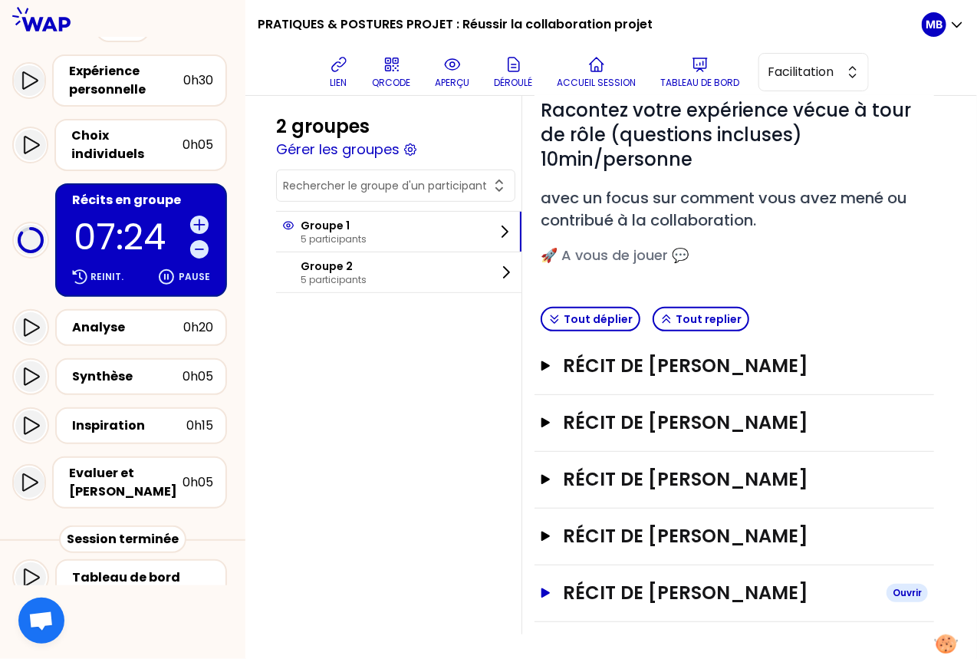
click at [644, 587] on h3 "Récit de HELENE SEGAFREDO" at bounding box center [718, 593] width 311 height 25
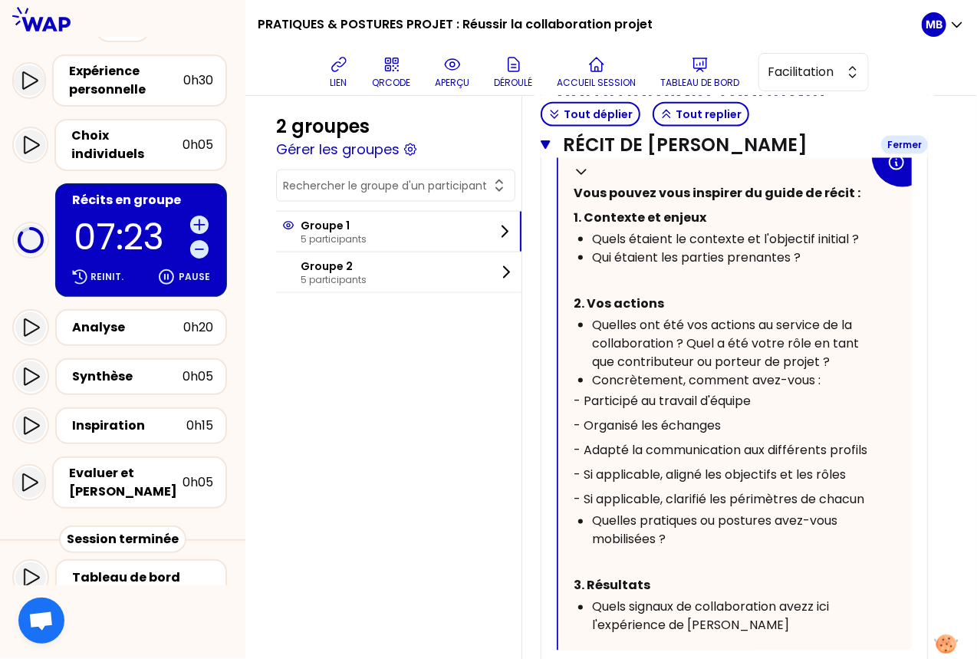
scroll to position [1043, 0]
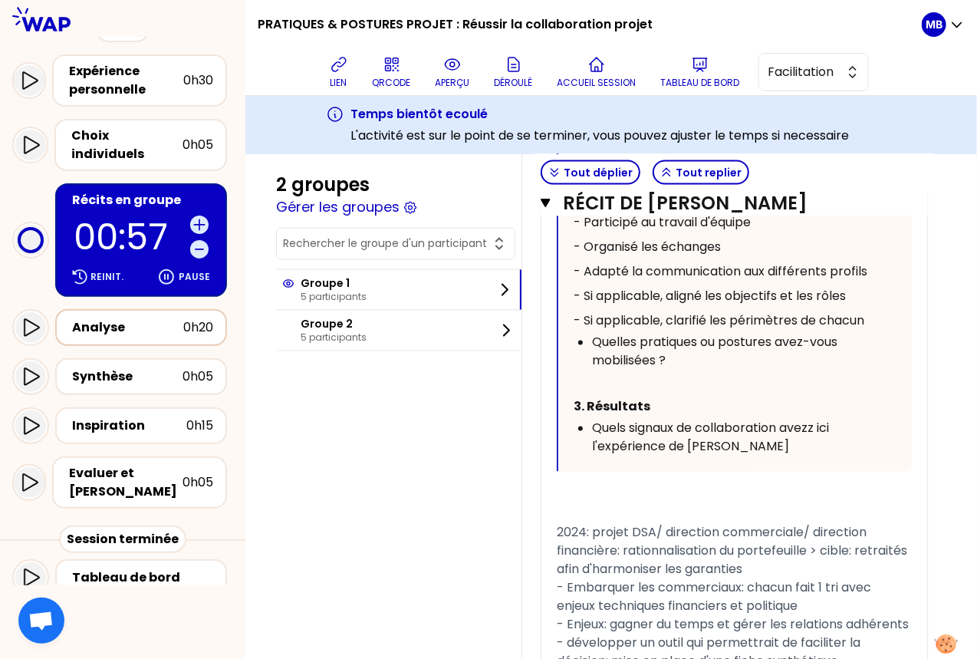
click at [127, 318] on div "Analyse" at bounding box center [127, 327] width 111 height 18
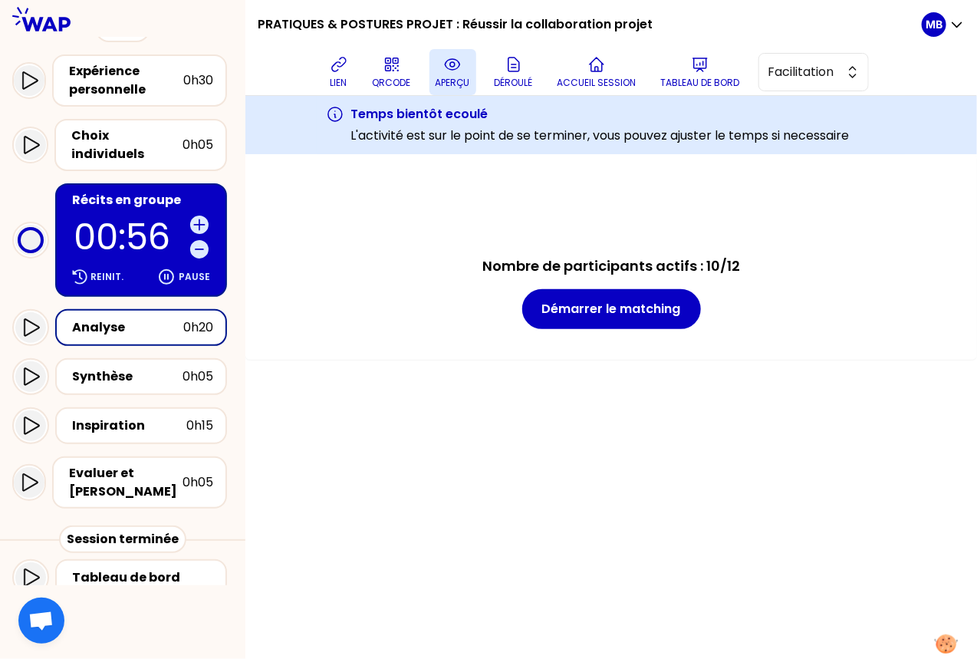
click at [456, 71] on icon at bounding box center [452, 64] width 18 height 18
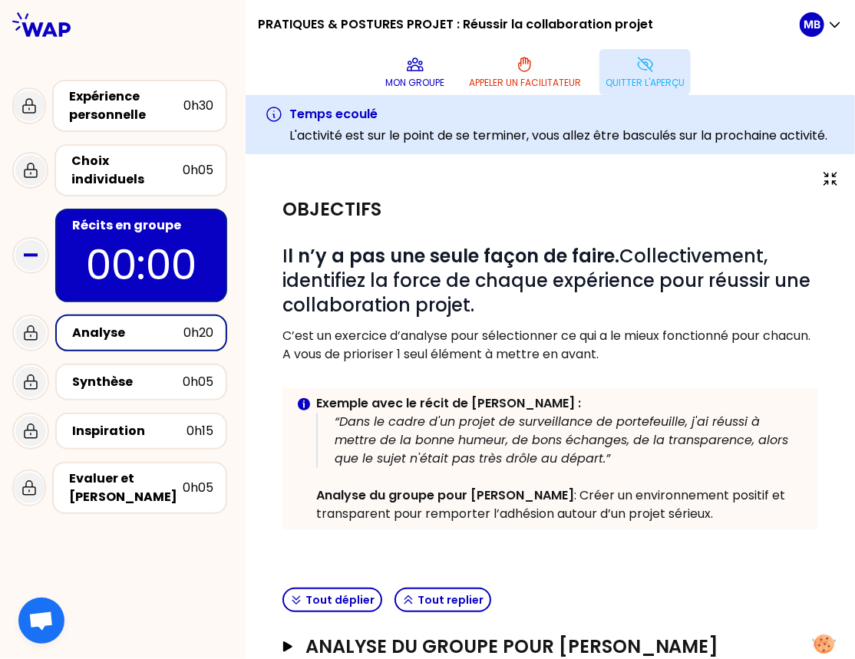
click at [160, 324] on div "Analyse" at bounding box center [127, 333] width 111 height 18
click at [627, 83] on p "Quitter l'aperçu" at bounding box center [644, 83] width 79 height 12
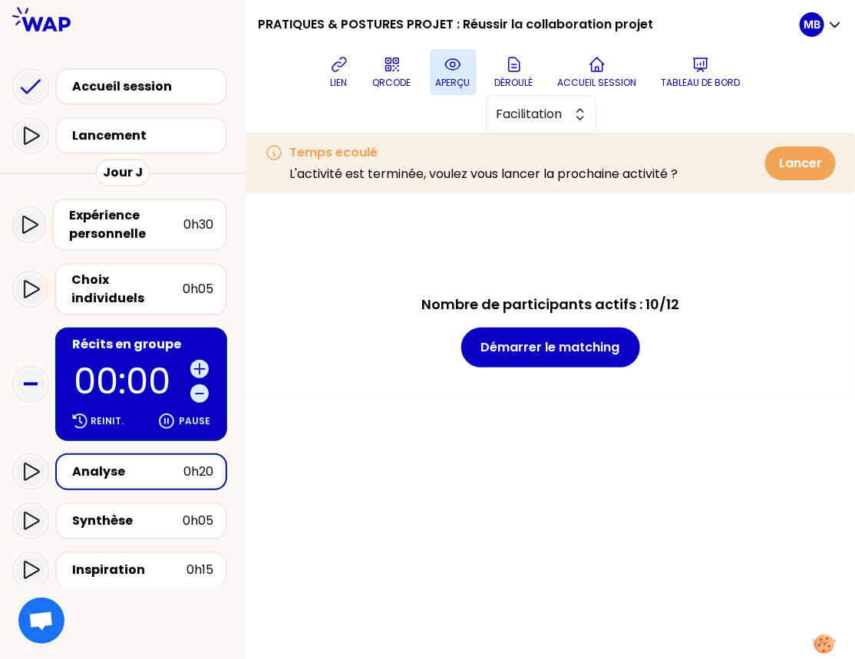
click at [459, 77] on p "aperçu" at bounding box center [453, 83] width 35 height 12
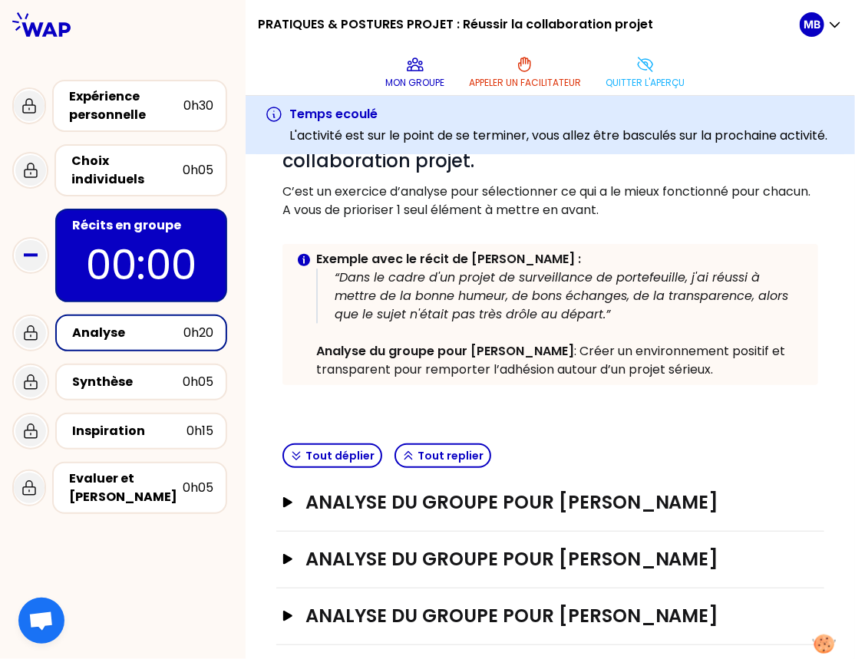
scroll to position [114, 0]
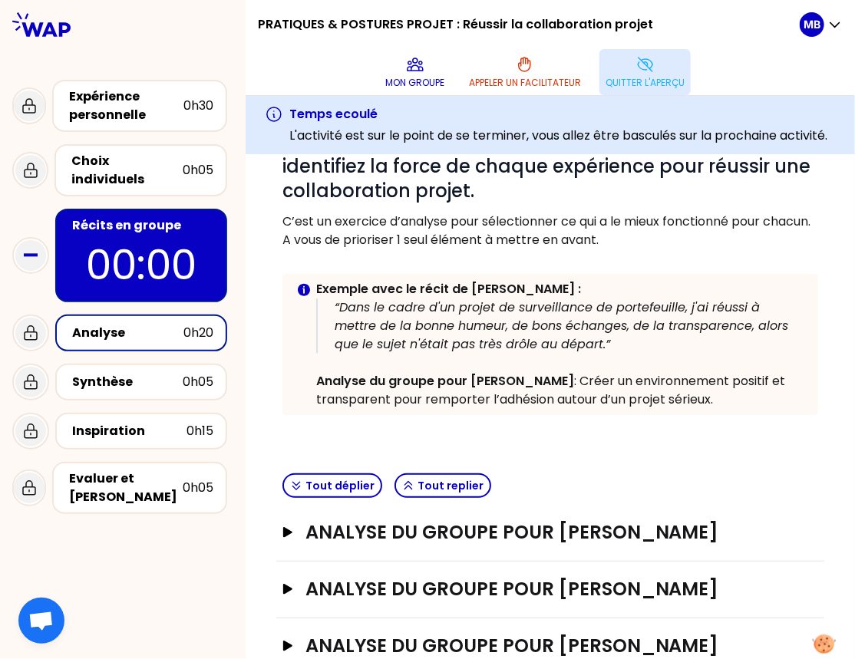
click at [618, 77] on p "Quitter l'aperçu" at bounding box center [644, 83] width 79 height 12
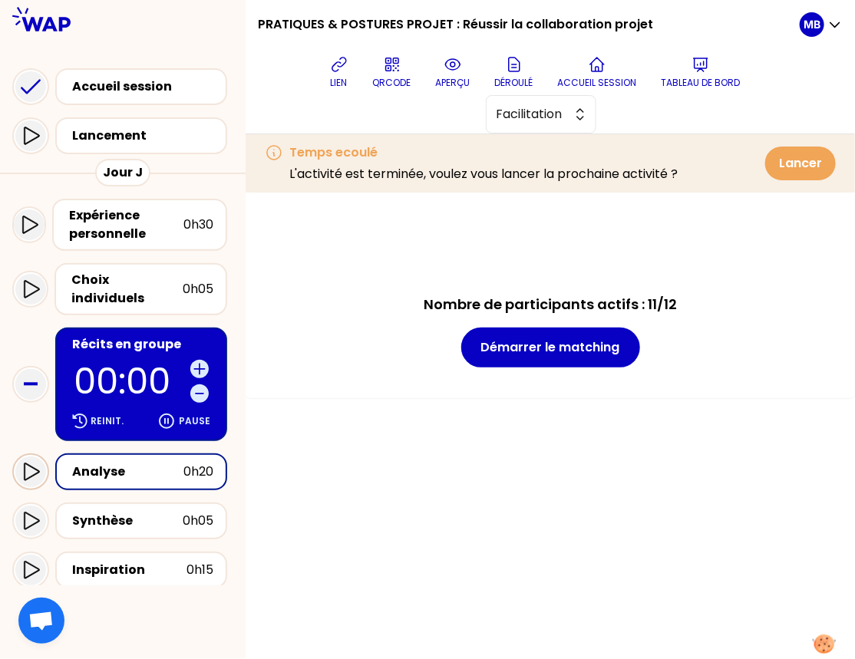
click at [33, 463] on icon at bounding box center [30, 472] width 18 height 18
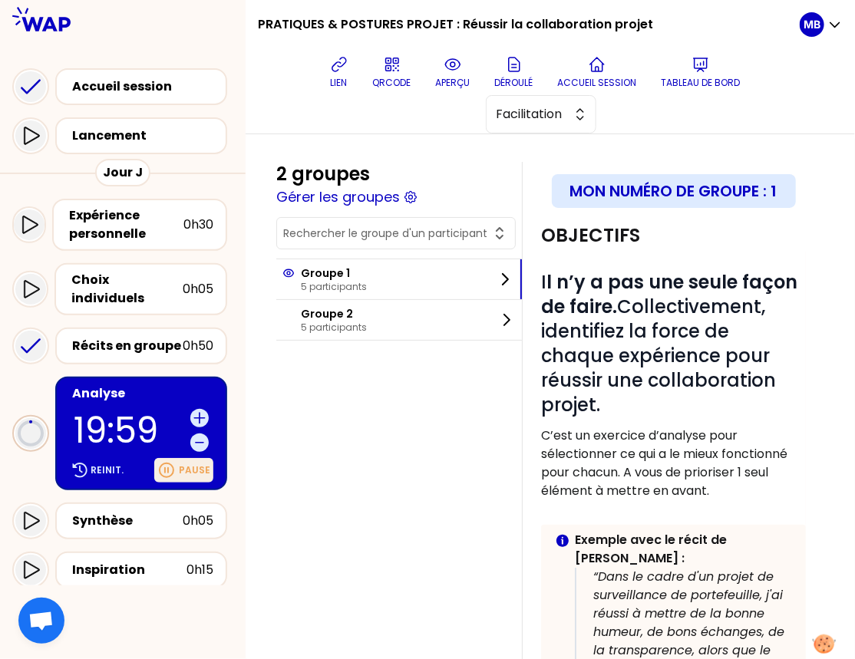
click at [181, 464] on p "Pause" at bounding box center [194, 470] width 31 height 12
click at [108, 460] on div "Reinit." at bounding box center [98, 470] width 58 height 21
click at [173, 461] on icon at bounding box center [166, 470] width 18 height 18
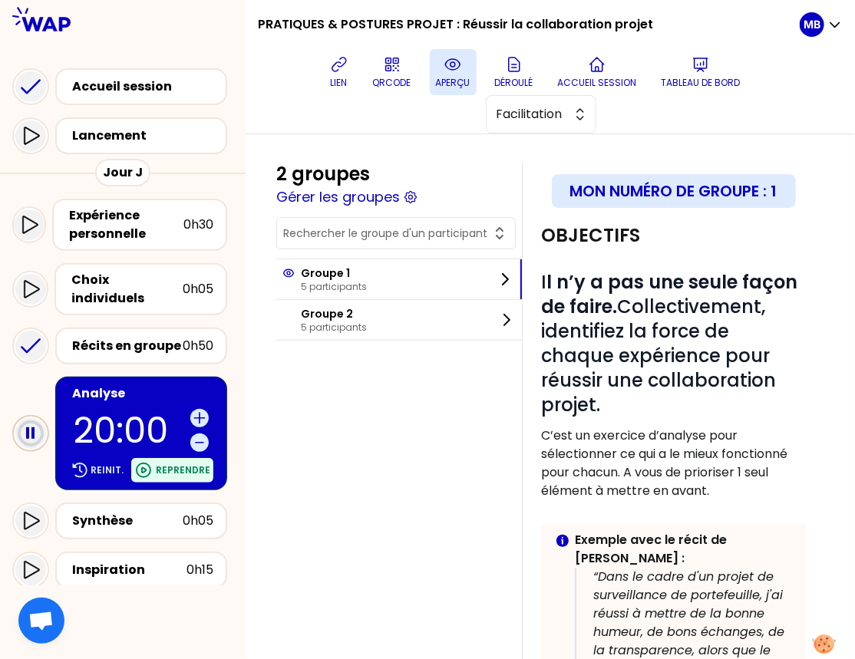
click at [452, 73] on icon at bounding box center [452, 64] width 18 height 18
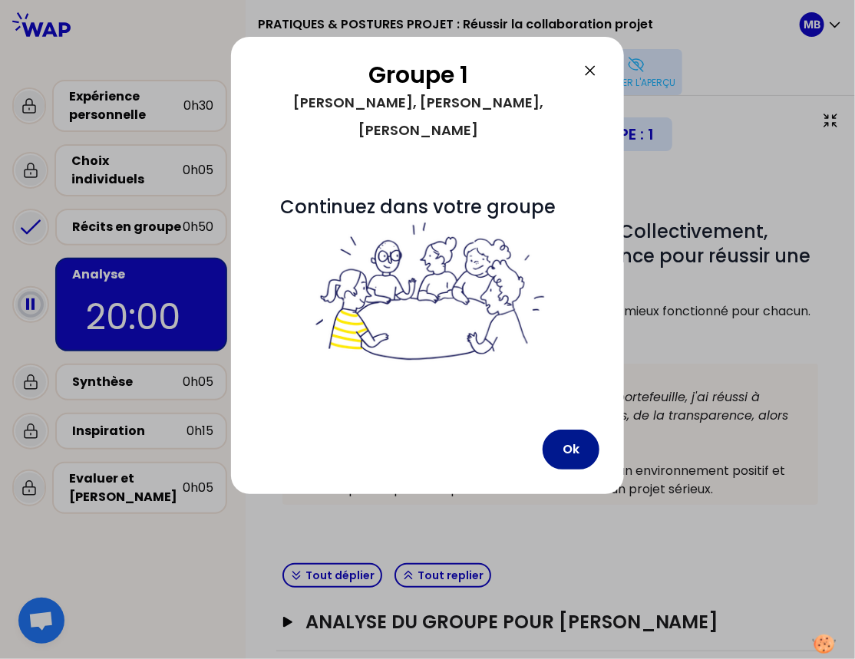
click at [578, 433] on button "Ok" at bounding box center [570, 450] width 57 height 40
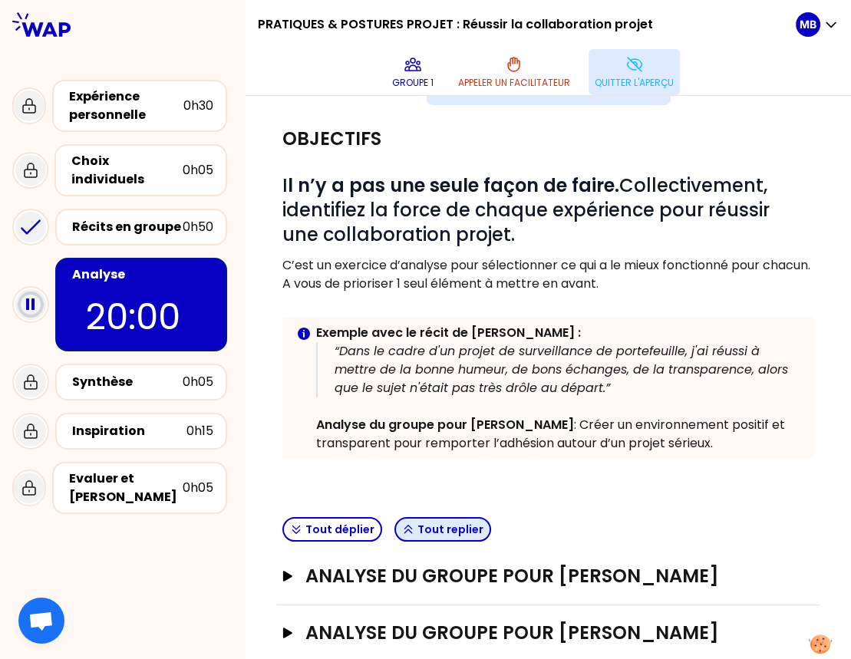
scroll to position [15, 0]
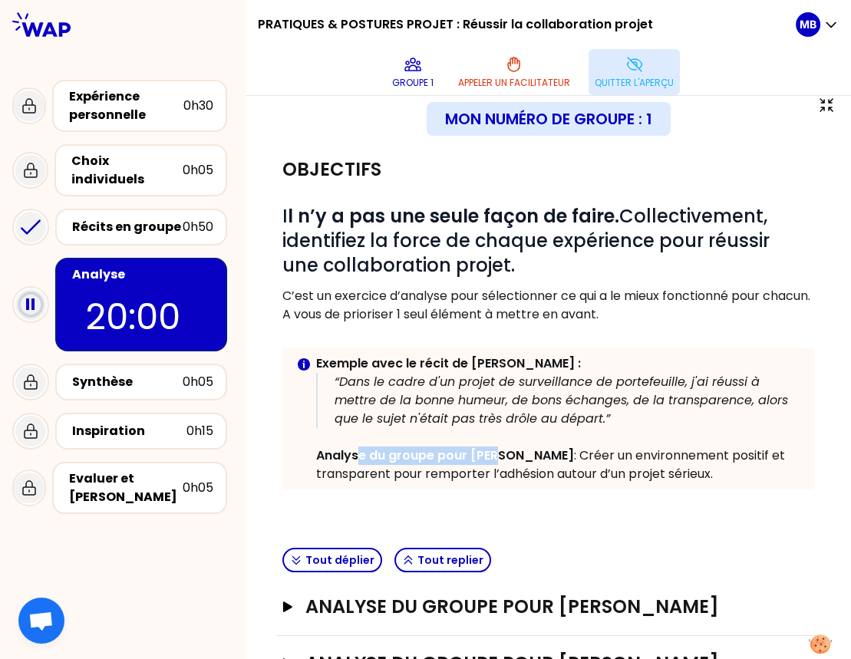
drag, startPoint x: 360, startPoint y: 455, endPoint x: 496, endPoint y: 446, distance: 136.1
click at [496, 446] on strong "Analyse du groupe pour Séverine" at bounding box center [445, 455] width 258 height 18
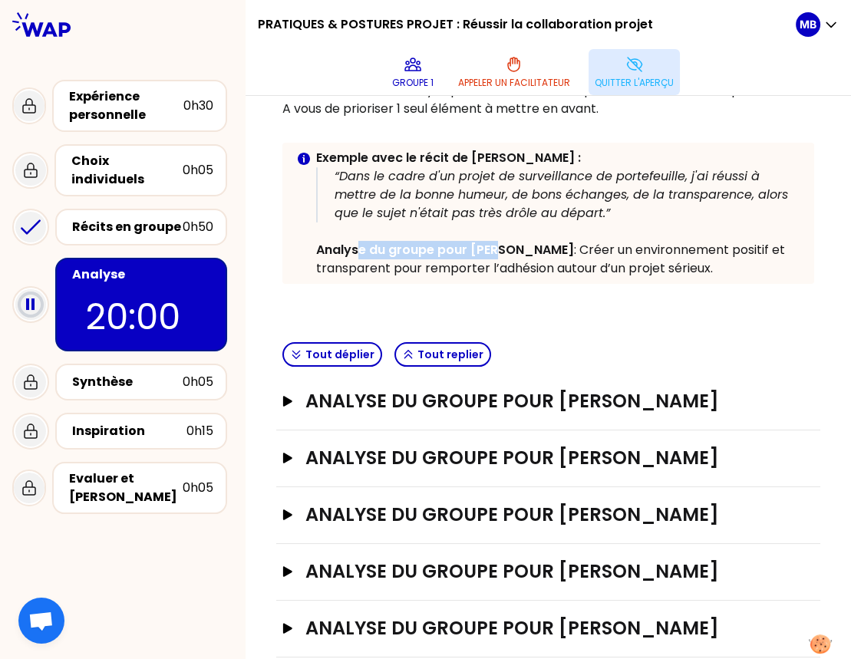
scroll to position [245, 0]
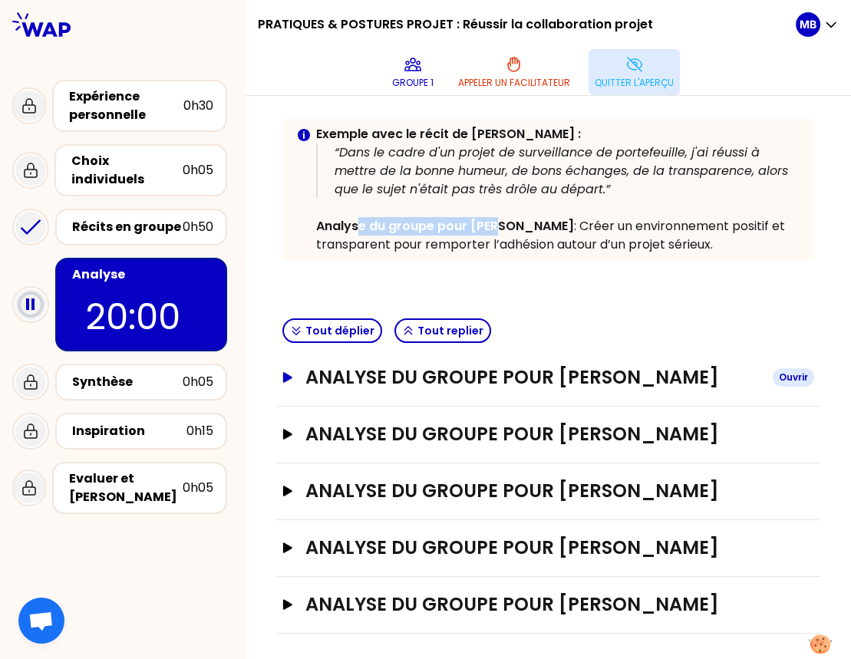
click at [282, 377] on icon "button" at bounding box center [288, 377] width 12 height 11
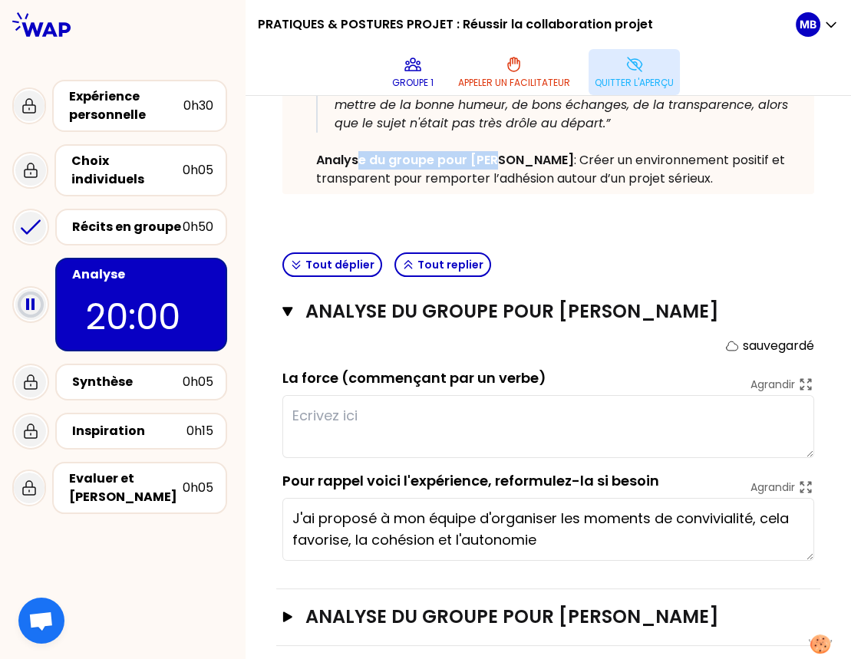
scroll to position [381, 0]
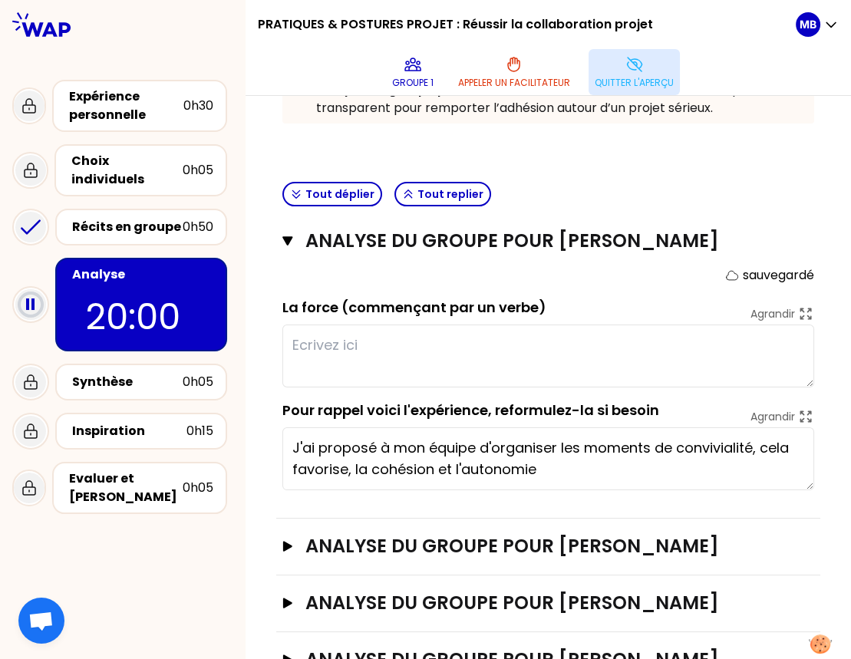
drag, startPoint x: 298, startPoint y: 446, endPoint x: 576, endPoint y: 468, distance: 278.5
click at [576, 468] on textarea "J'ai proposé à mon équipe d'organiser les moments de convivialité, cela favoris…" at bounding box center [548, 458] width 532 height 63
click at [260, 347] on div "Mon numéro de groupe : 1 Objectifs # I l n’y a pas une seule façon de faire. Co…" at bounding box center [547, 246] width 605 height 1062
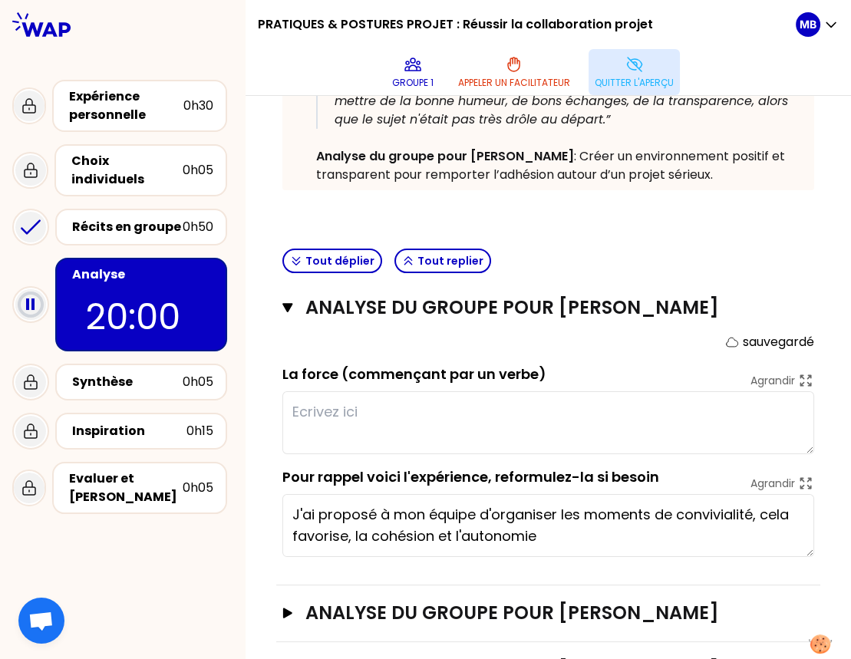
scroll to position [299, 0]
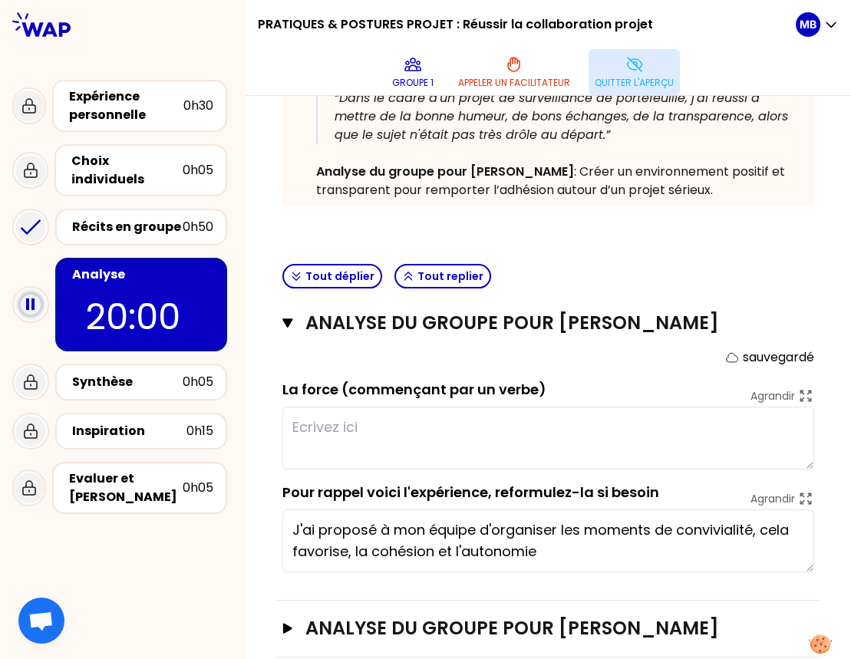
drag, startPoint x: 531, startPoint y: 167, endPoint x: 733, endPoint y: 183, distance: 202.4
click at [716, 183] on p "Analyse du groupe pour Séverine : Créer un environnement positif et transparent…" at bounding box center [559, 181] width 486 height 37
click at [684, 217] on p at bounding box center [548, 221] width 532 height 18
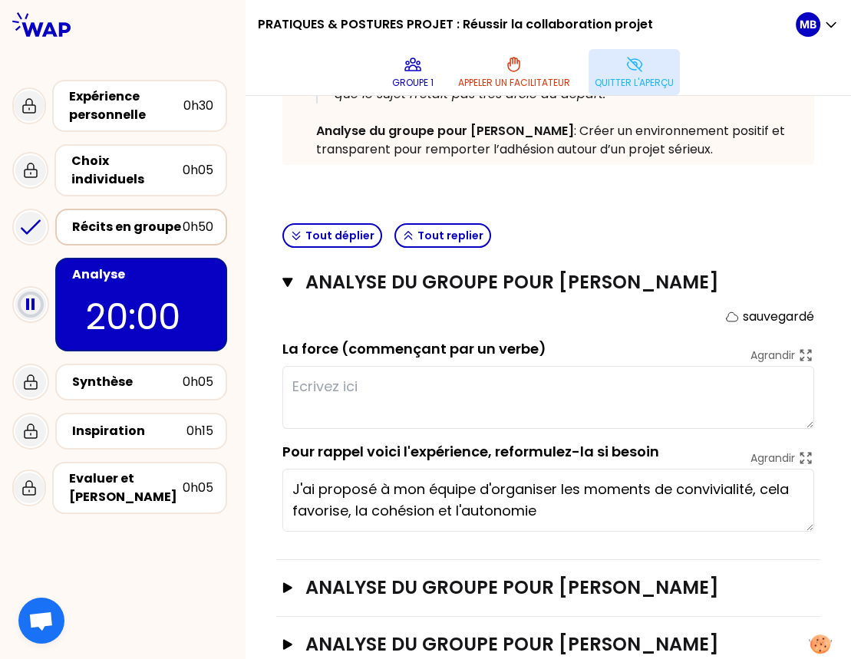
click at [123, 218] on div "Récits en groupe" at bounding box center [127, 227] width 110 height 18
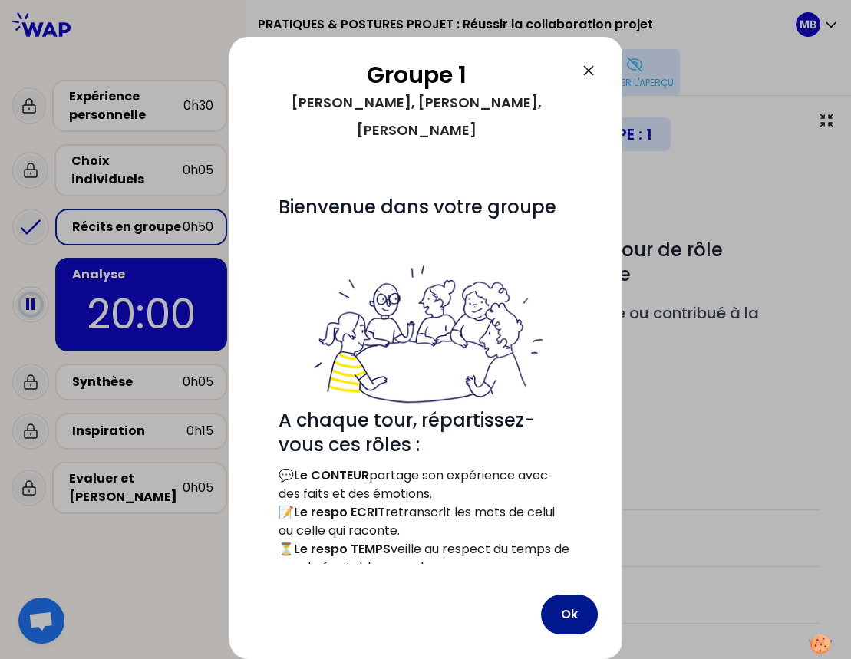
click at [575, 601] on button "Ok" at bounding box center [569, 615] width 57 height 40
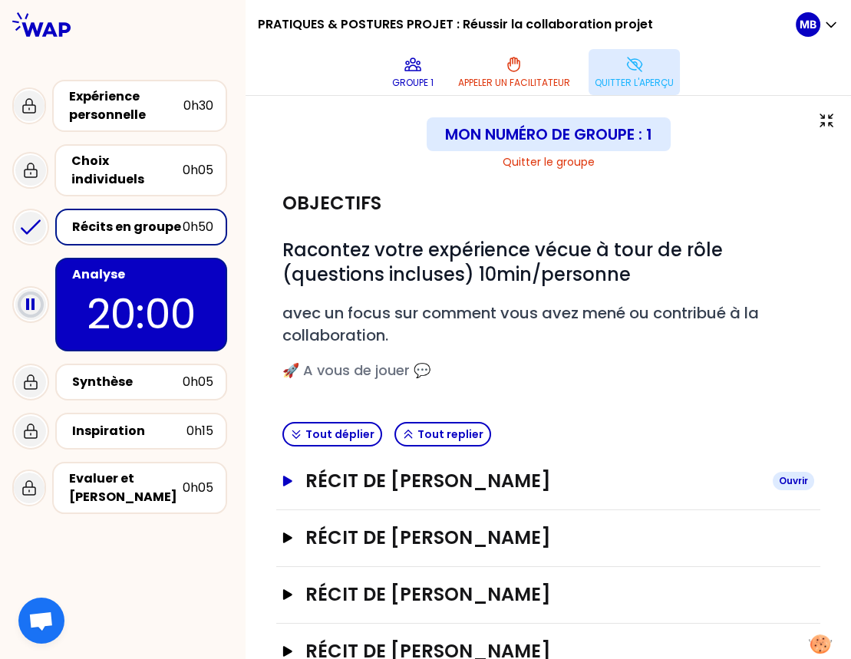
click at [427, 469] on h3 "Récit de Luce PRAT" at bounding box center [532, 481] width 455 height 25
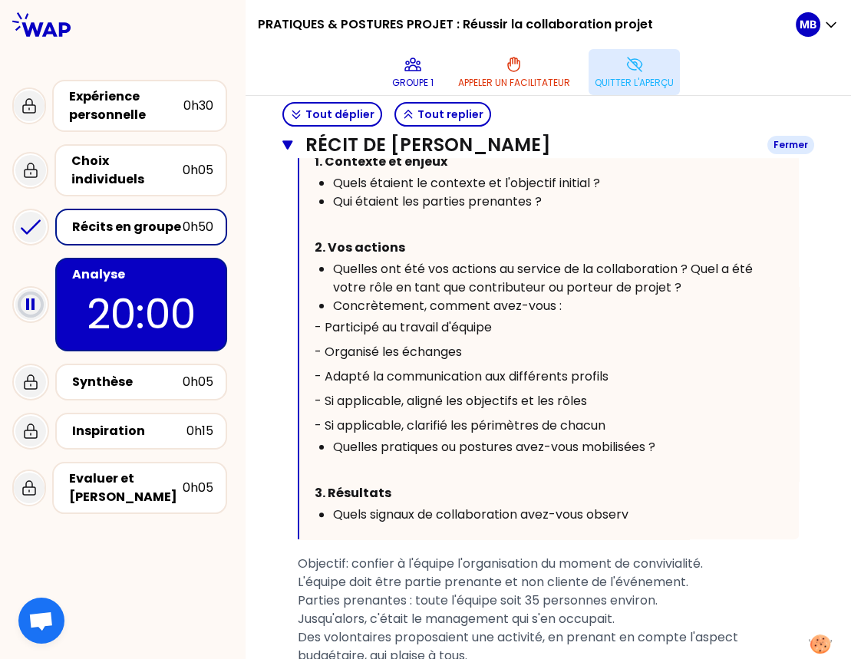
scroll to position [664, 0]
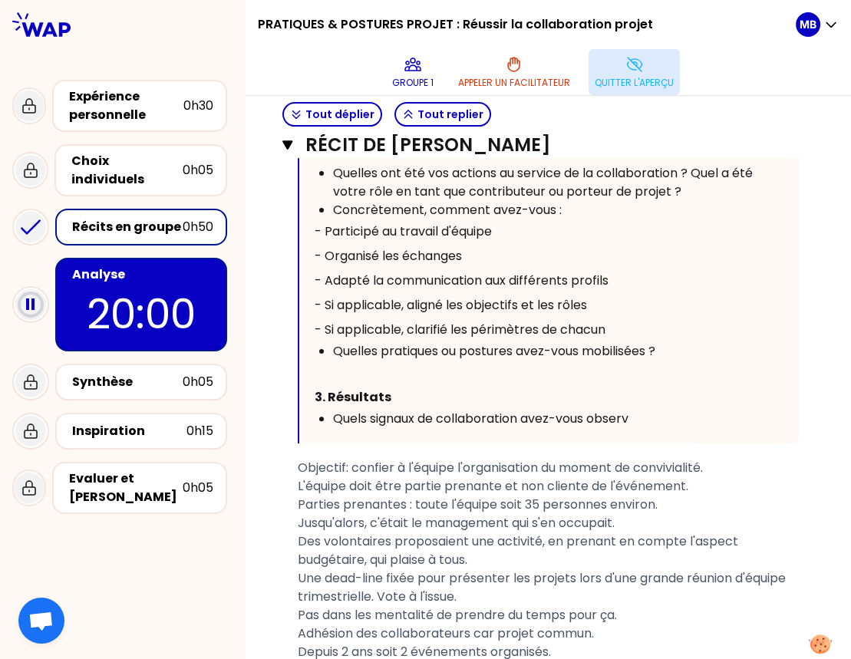
click at [152, 258] on div "Analyse 20:00" at bounding box center [141, 305] width 172 height 94
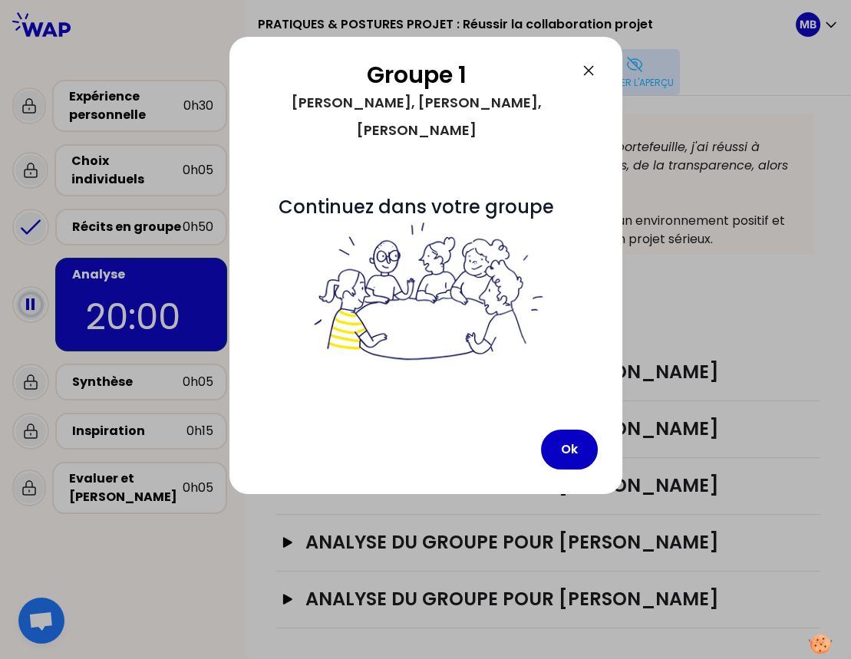
scroll to position [245, 0]
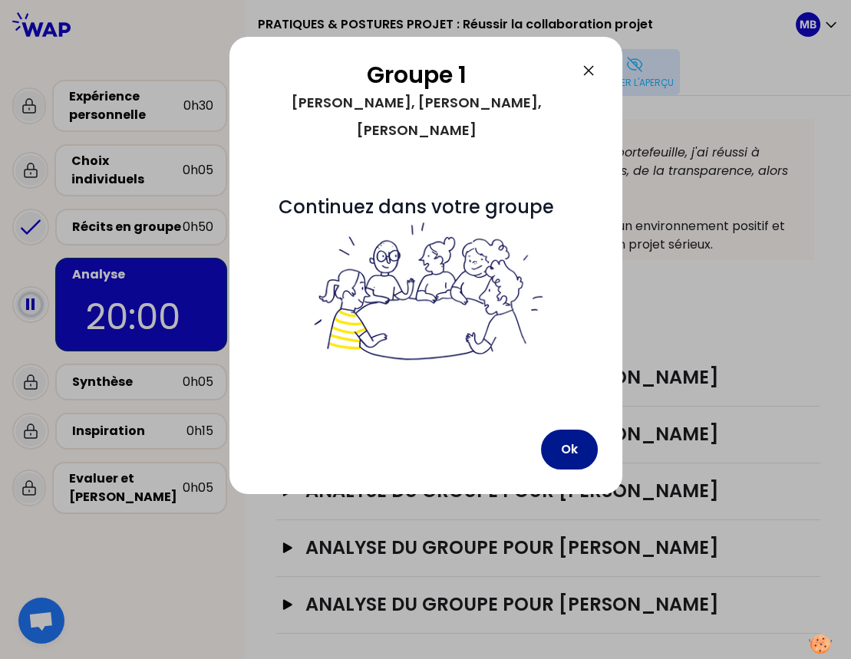
click at [582, 430] on button "Ok" at bounding box center [569, 450] width 57 height 40
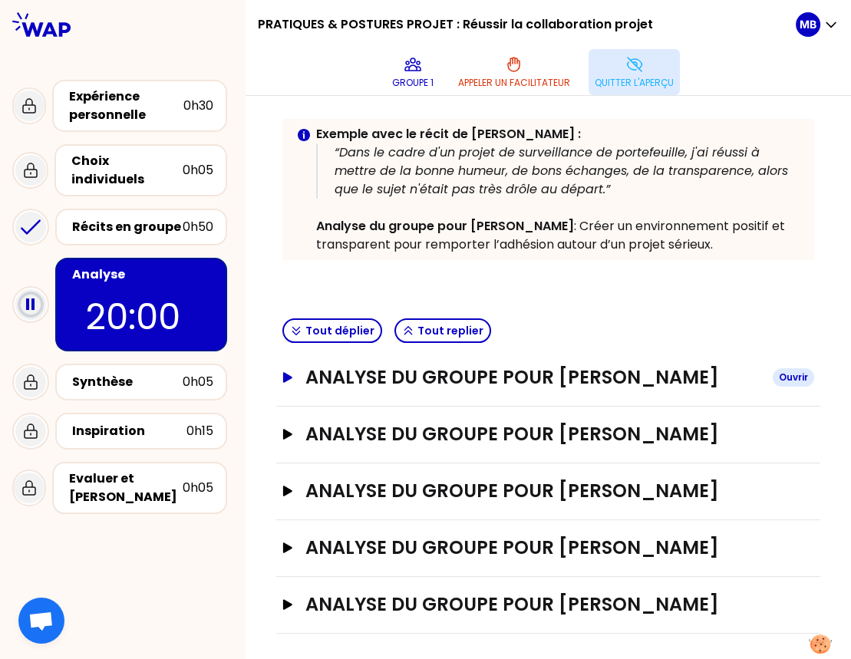
click at [503, 377] on h3 "Analyse du groupe pour Luce PRAT" at bounding box center [532, 377] width 455 height 25
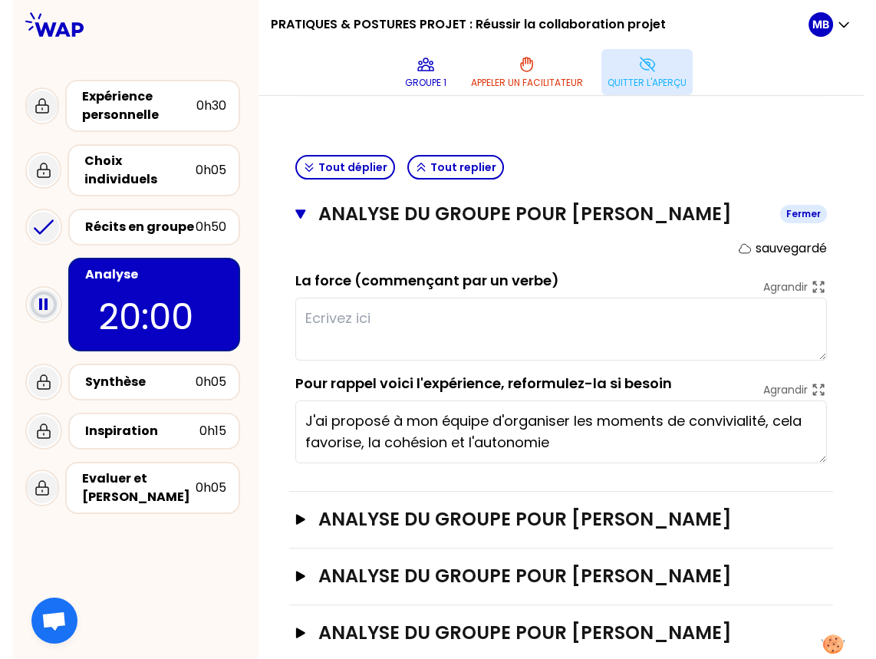
scroll to position [369, 0]
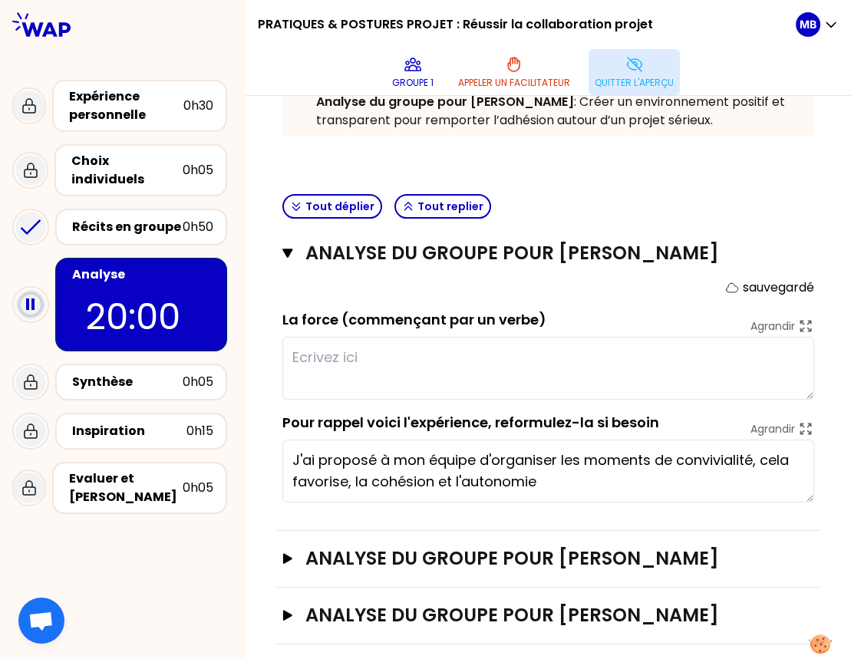
click at [359, 368] on textarea at bounding box center [548, 368] width 532 height 63
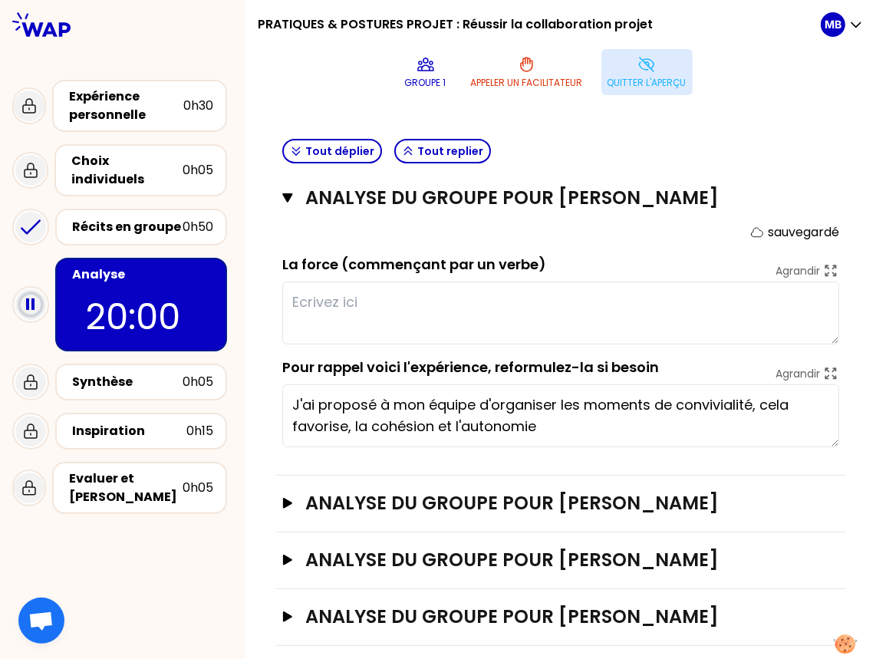
scroll to position [301, 0]
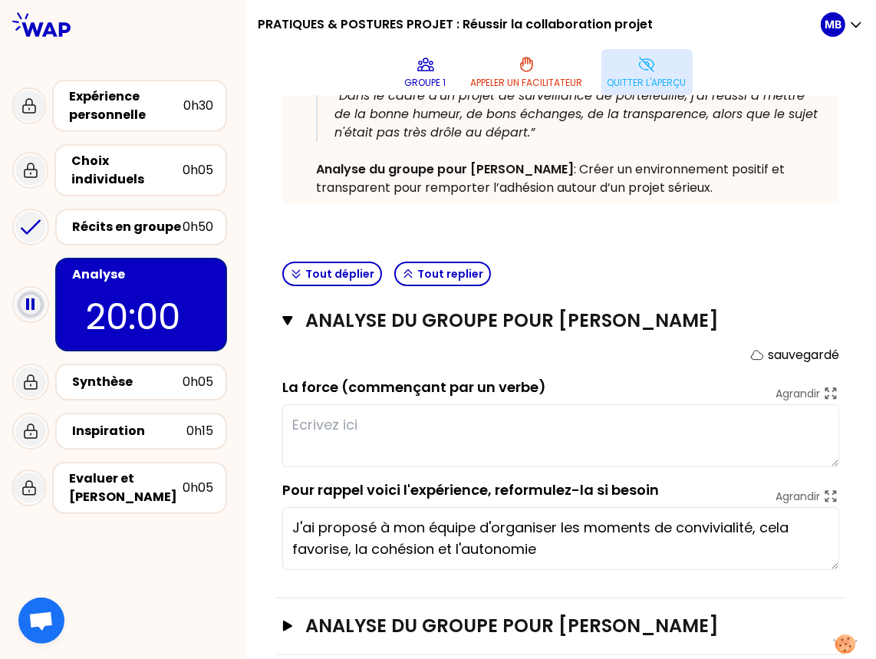
click at [630, 81] on p "Quitter l'aperçu" at bounding box center [647, 83] width 79 height 12
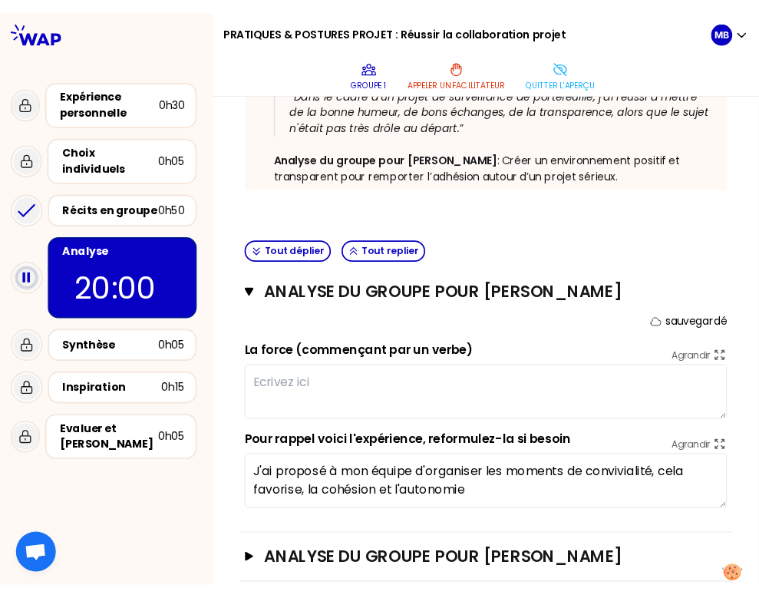
scroll to position [269, 0]
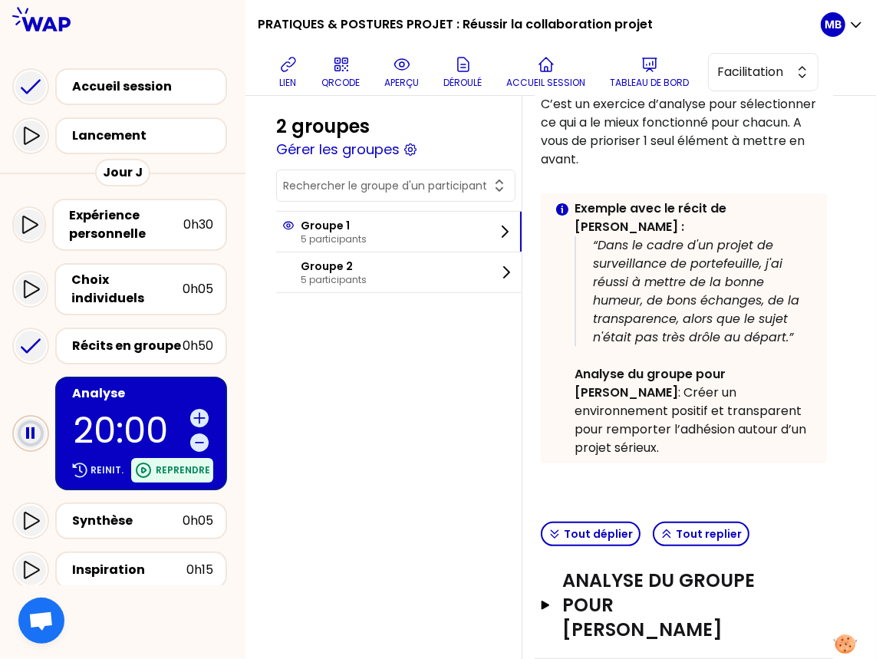
click at [186, 464] on p "Reprendre" at bounding box center [183, 470] width 54 height 12
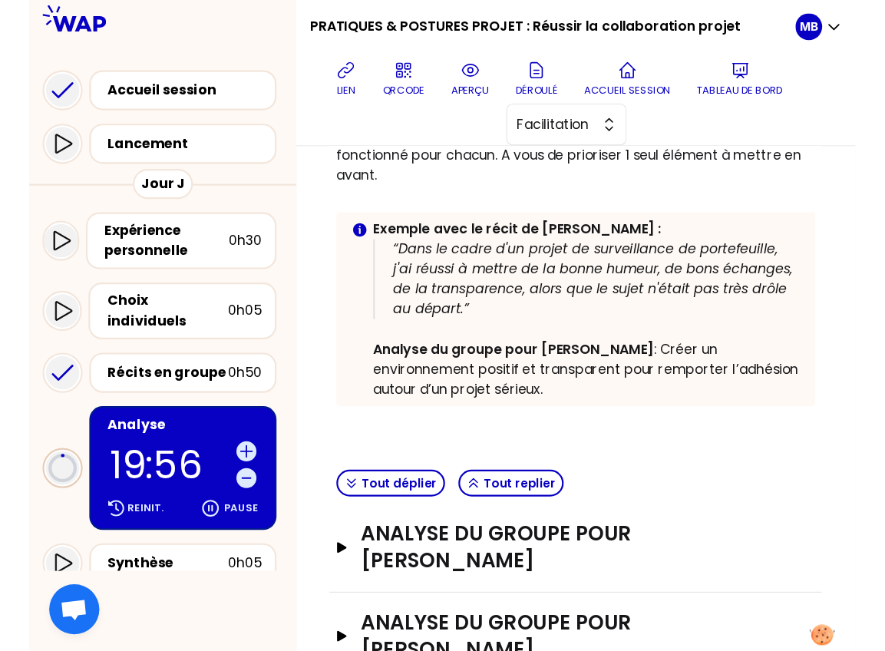
scroll to position [585, 0]
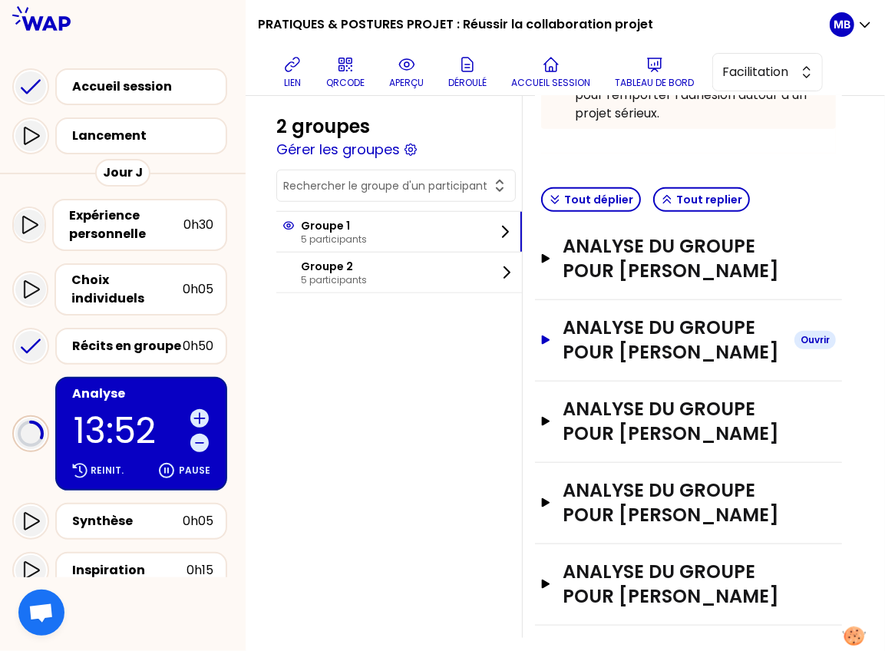
click at [626, 330] on h3 "Analyse du groupe pour Vincent Cotonat" at bounding box center [671, 339] width 219 height 49
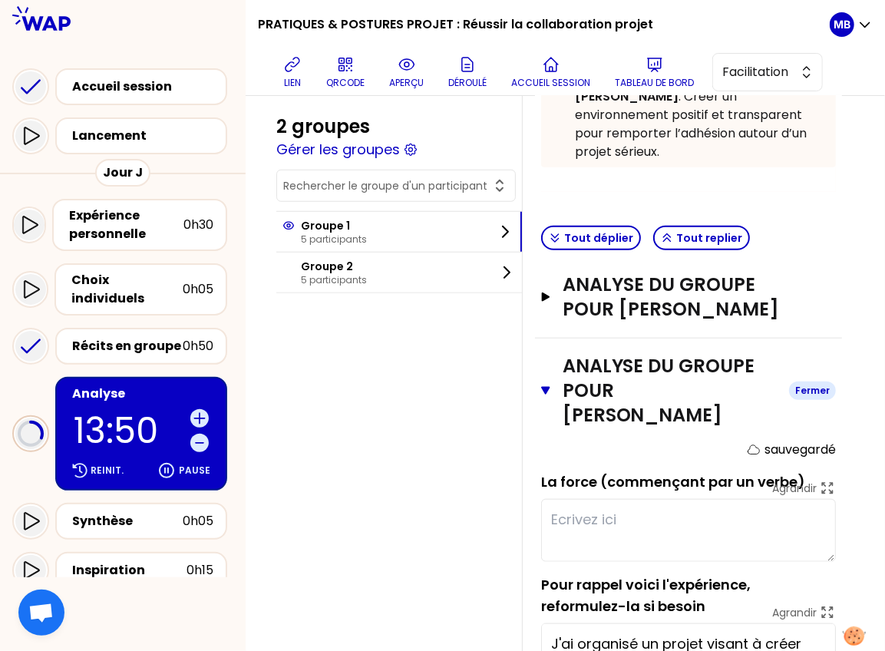
scroll to position [376, 0]
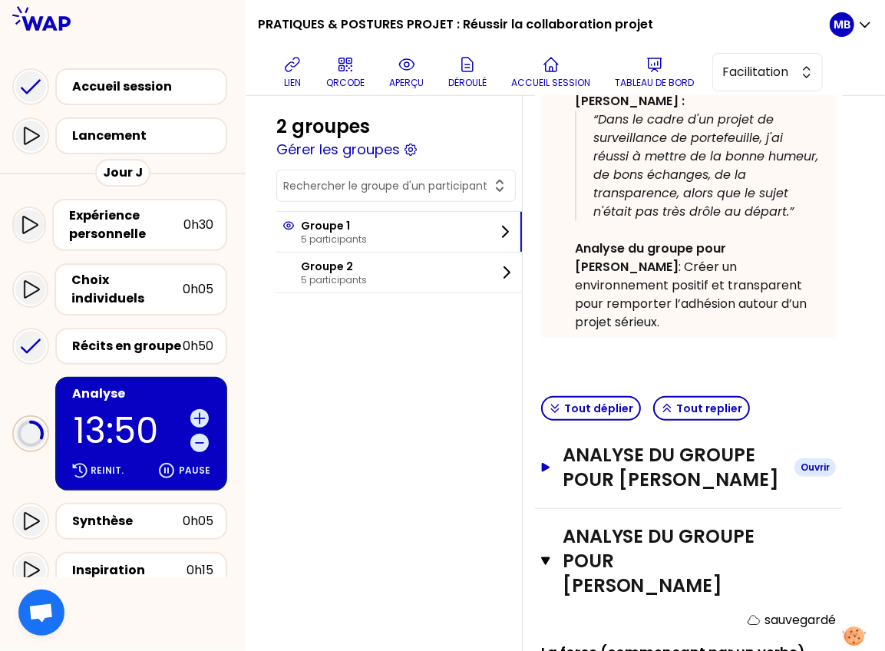
click at [601, 443] on h3 "Analyse du groupe pour Luce PRAT" at bounding box center [671, 467] width 219 height 49
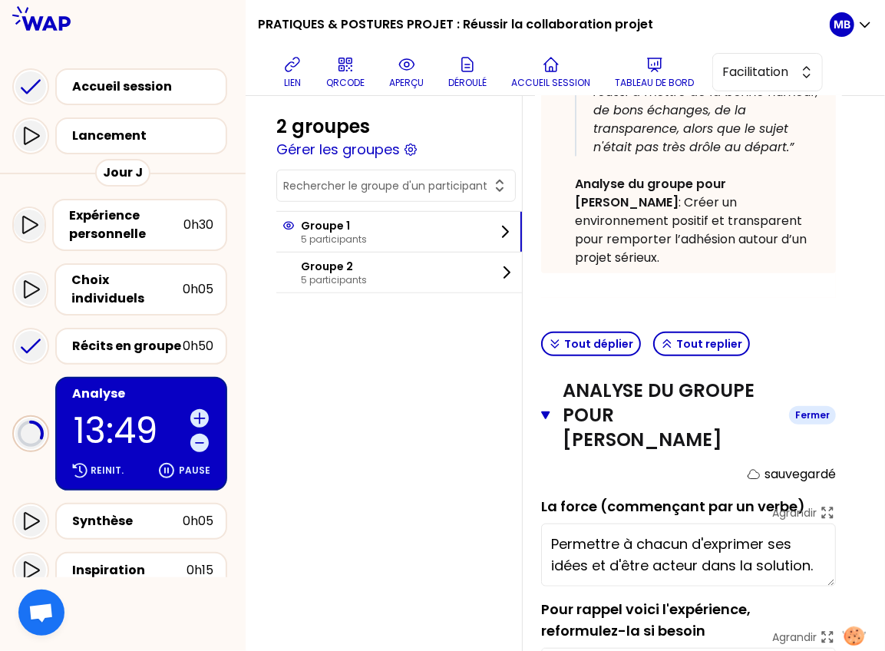
scroll to position [578, 0]
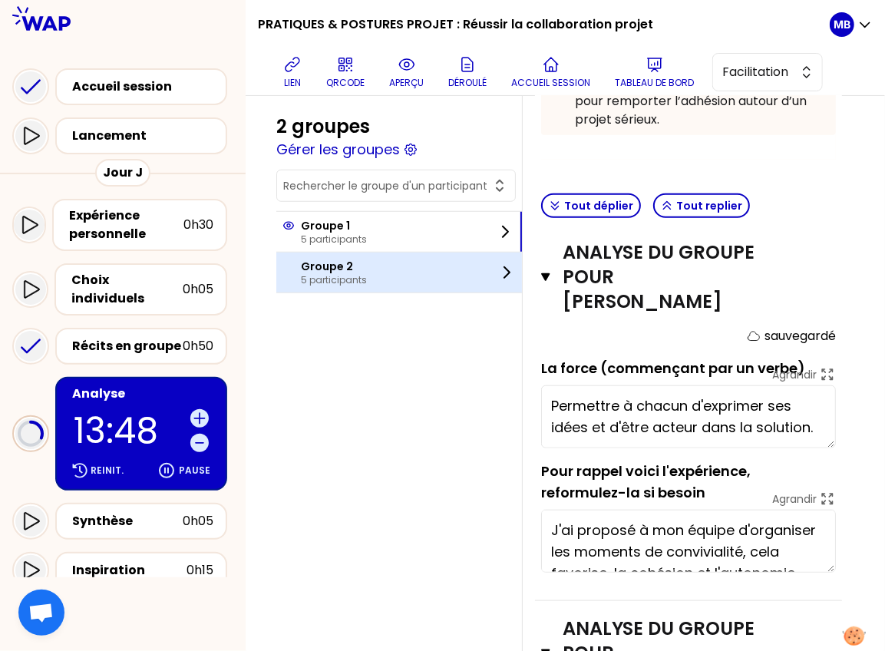
click at [350, 265] on p "Groupe 2" at bounding box center [334, 266] width 66 height 15
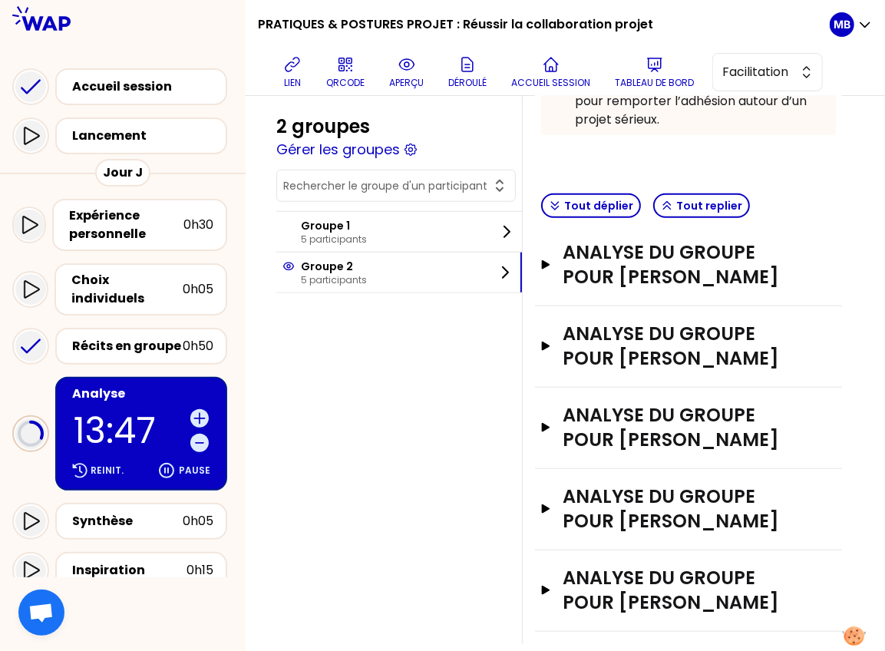
click at [599, 271] on div "Analyse du groupe pour Thomas BALOUS Ouvrir" at bounding box center [688, 265] width 307 height 81
click at [598, 262] on h3 "Analyse du groupe pour Thomas BALOUS" at bounding box center [671, 264] width 219 height 49
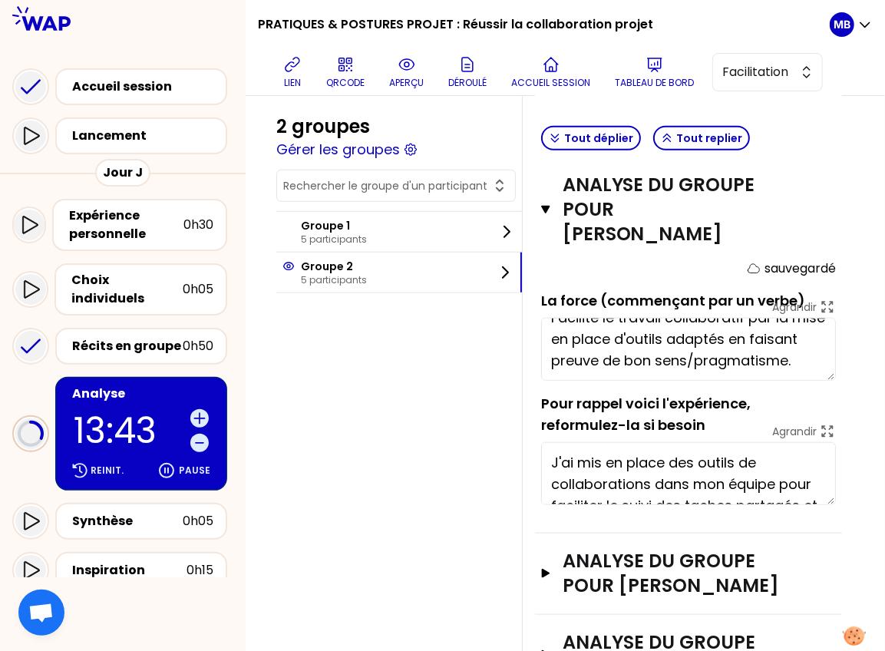
scroll to position [43, 0]
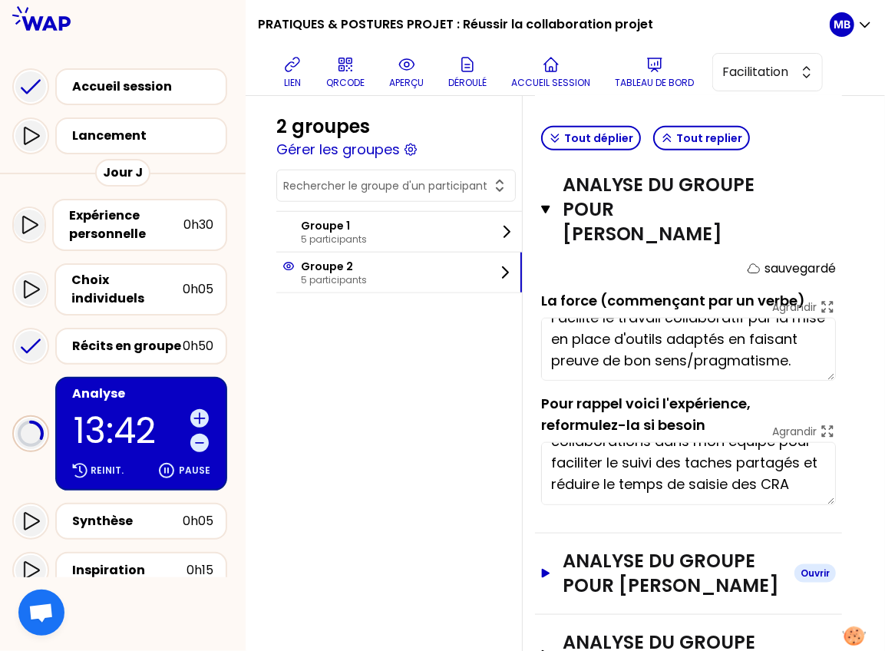
click at [590, 549] on h3 "Analyse du groupe pour Patrick BRIGNONE" at bounding box center [671, 573] width 219 height 49
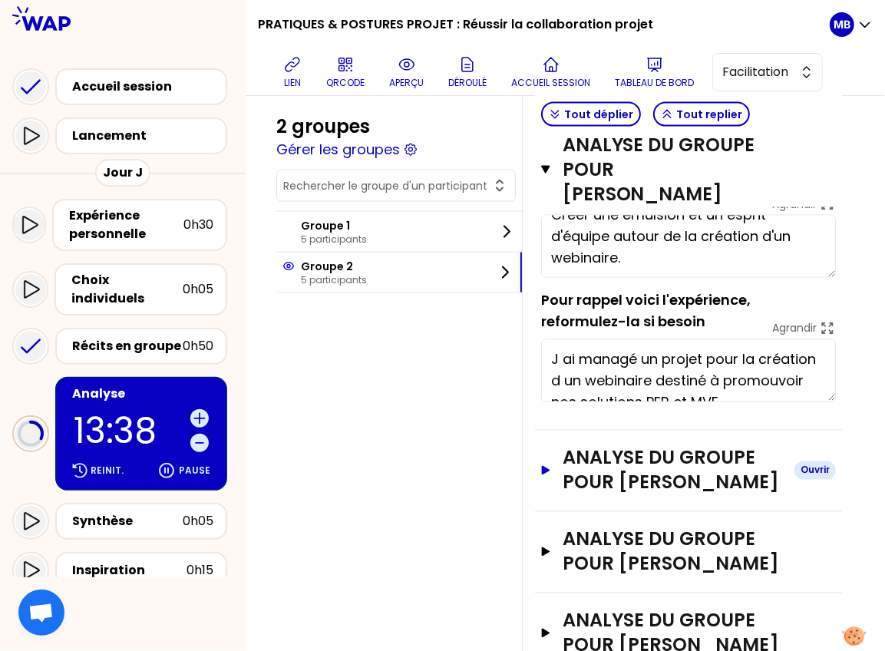
scroll to position [1140, 0]
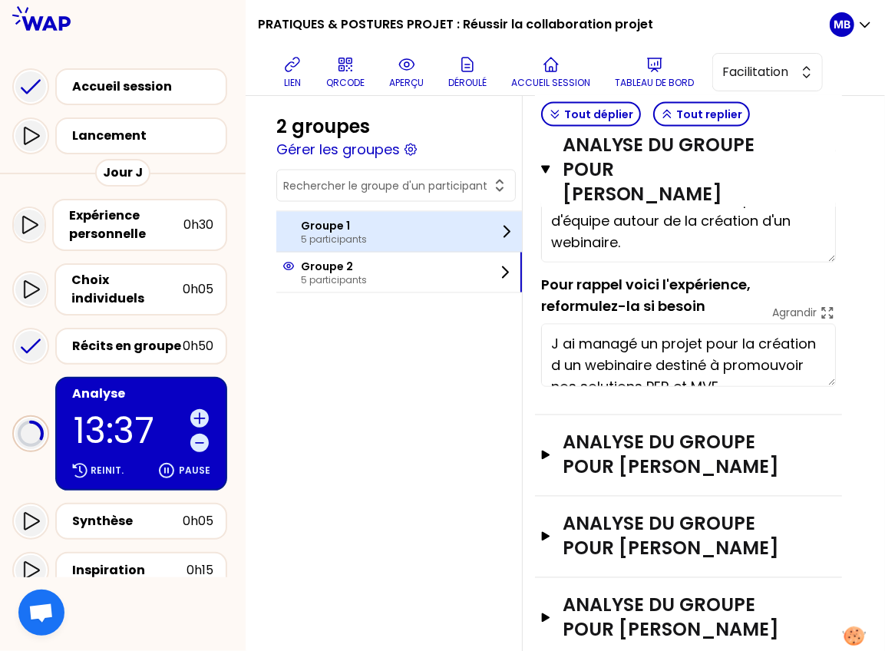
click at [442, 231] on div "Groupe 1 5 participants" at bounding box center [398, 232] width 245 height 40
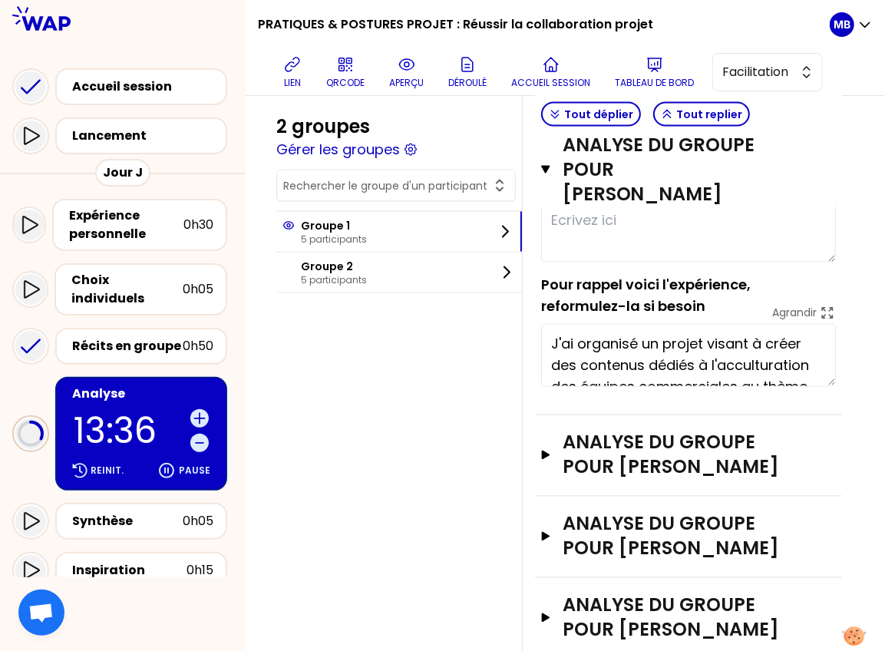
scroll to position [786, 0]
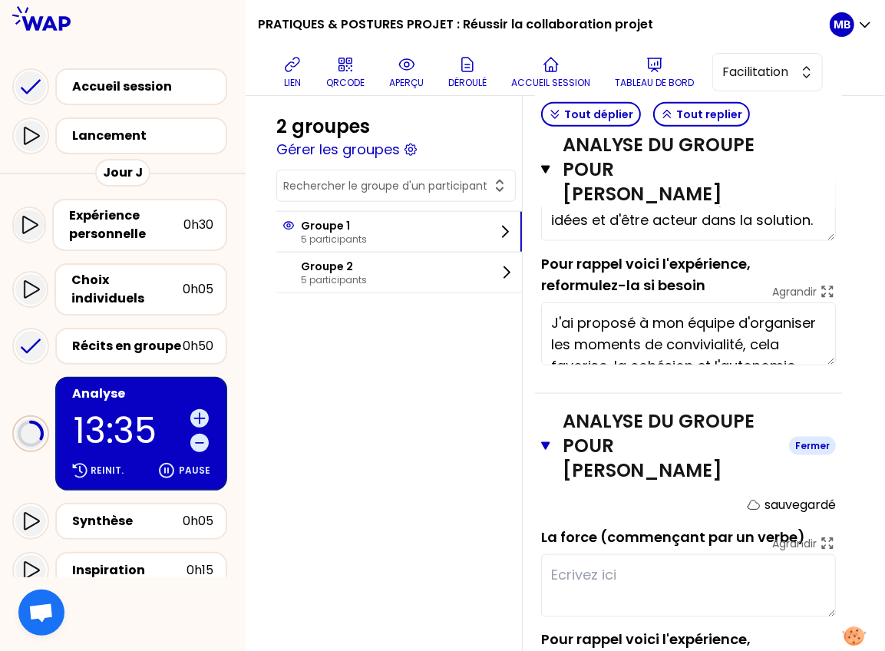
click at [549, 440] on icon "button" at bounding box center [545, 446] width 9 height 12
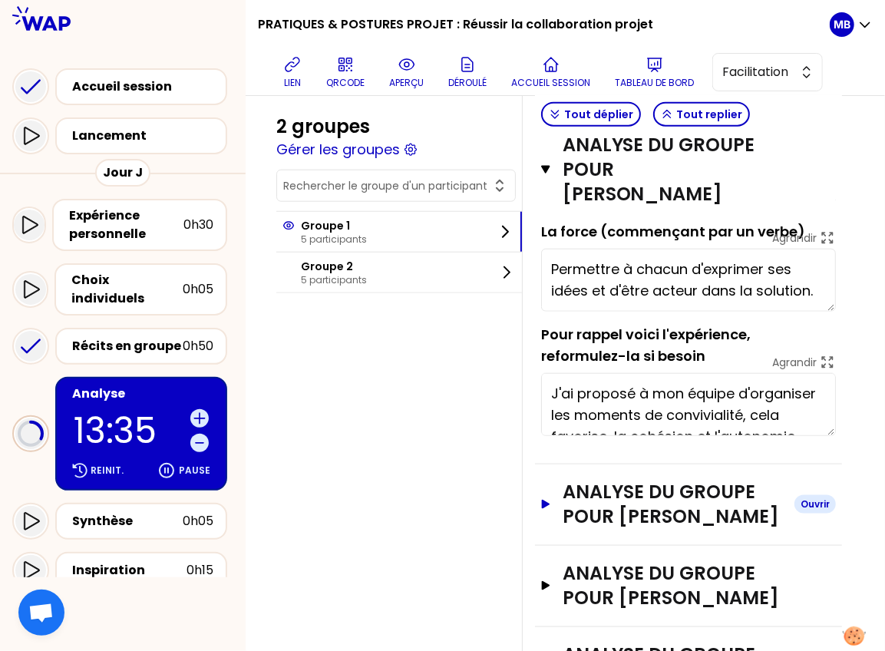
scroll to position [665, 0]
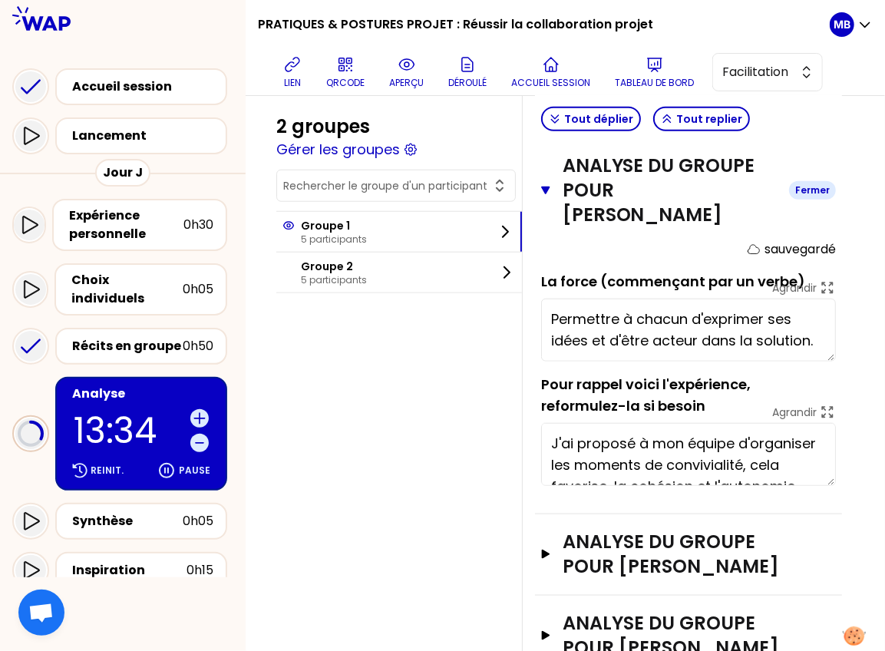
click at [541, 184] on icon "button" at bounding box center [545, 190] width 9 height 12
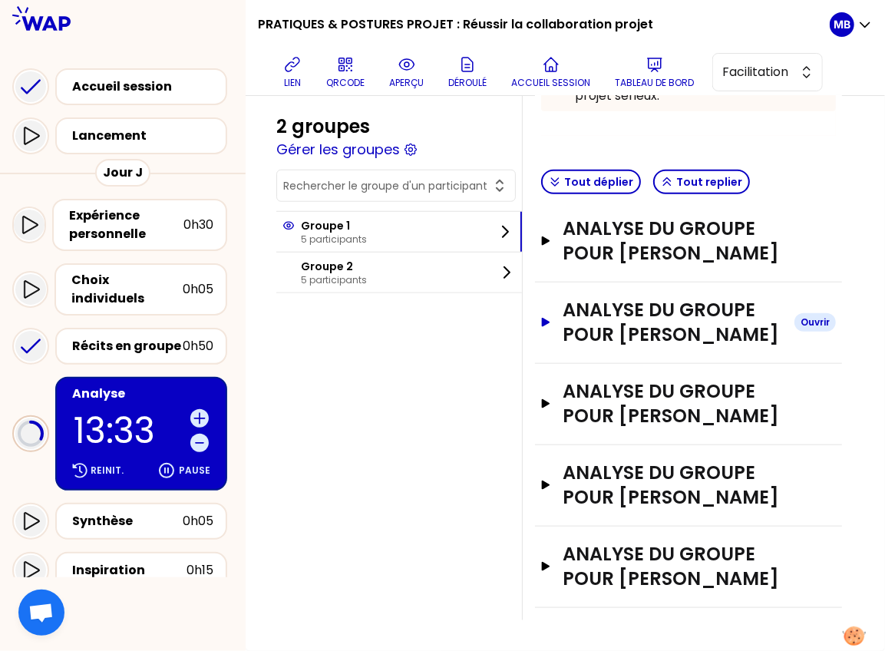
click at [580, 298] on h3 "Analyse du groupe pour Vincent Cotonat" at bounding box center [671, 322] width 219 height 49
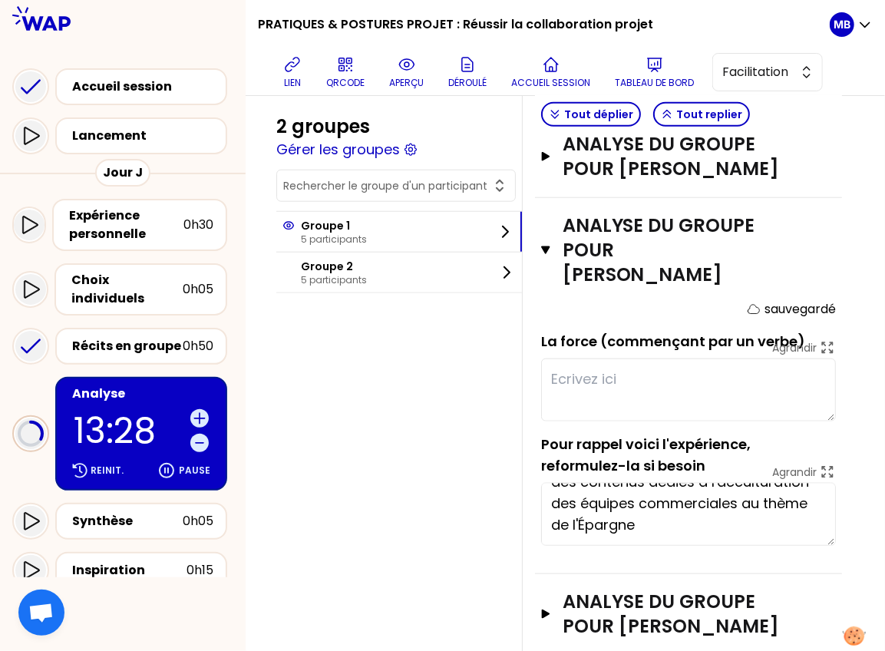
scroll to position [651, 0]
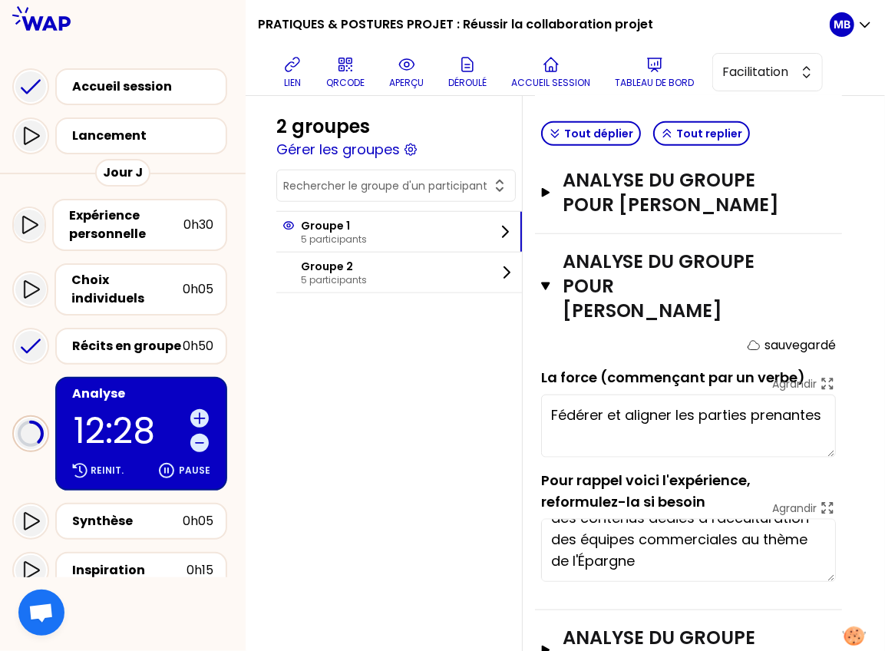
type textarea "Fédérer et aligner les parties prenantes."
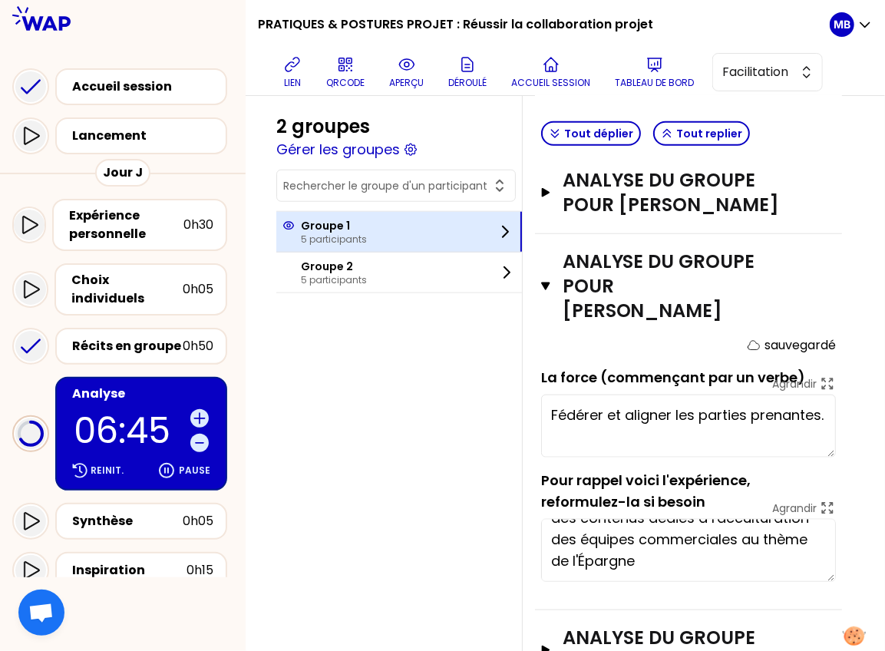
click at [358, 230] on p "Groupe 1" at bounding box center [334, 225] width 66 height 15
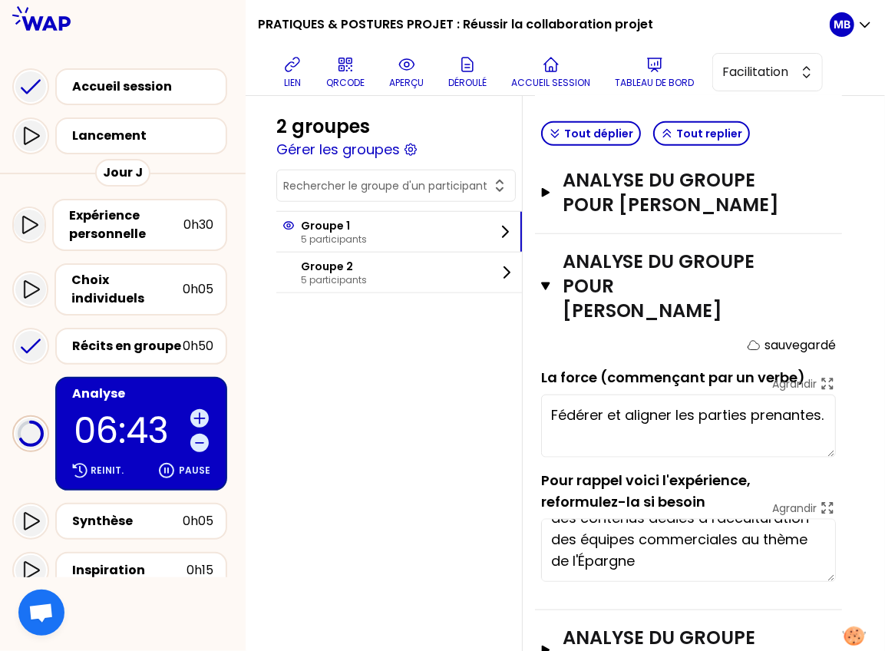
click at [538, 265] on div "Analyse du groupe pour Vincent Cotonat Fermer sauvegardé La force (commençant p…" at bounding box center [688, 422] width 307 height 376
click at [545, 178] on button "Analyse du groupe pour Luce PRAT Ouvrir" at bounding box center [688, 192] width 295 height 49
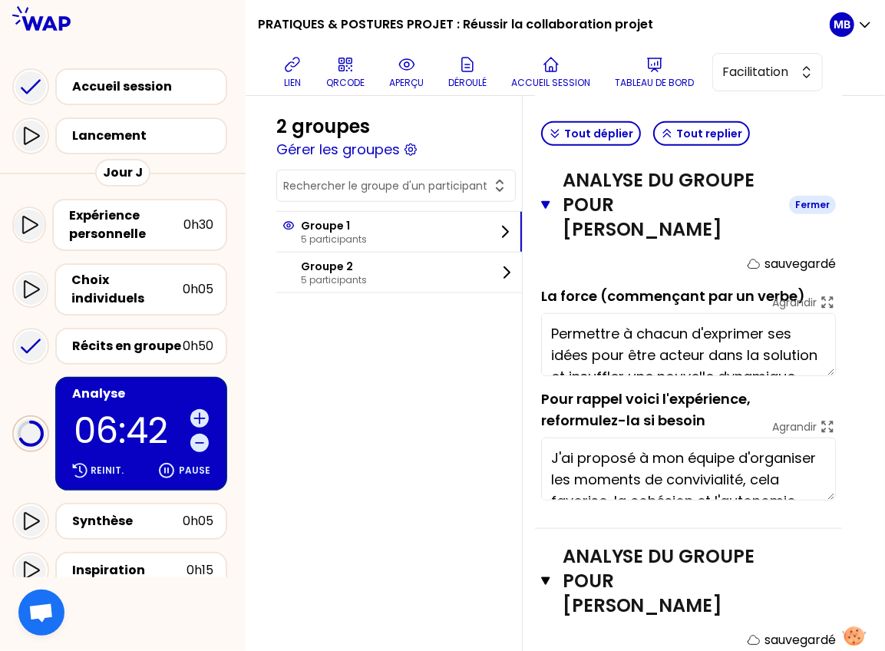
click at [545, 201] on icon "button" at bounding box center [545, 205] width 8 height 8
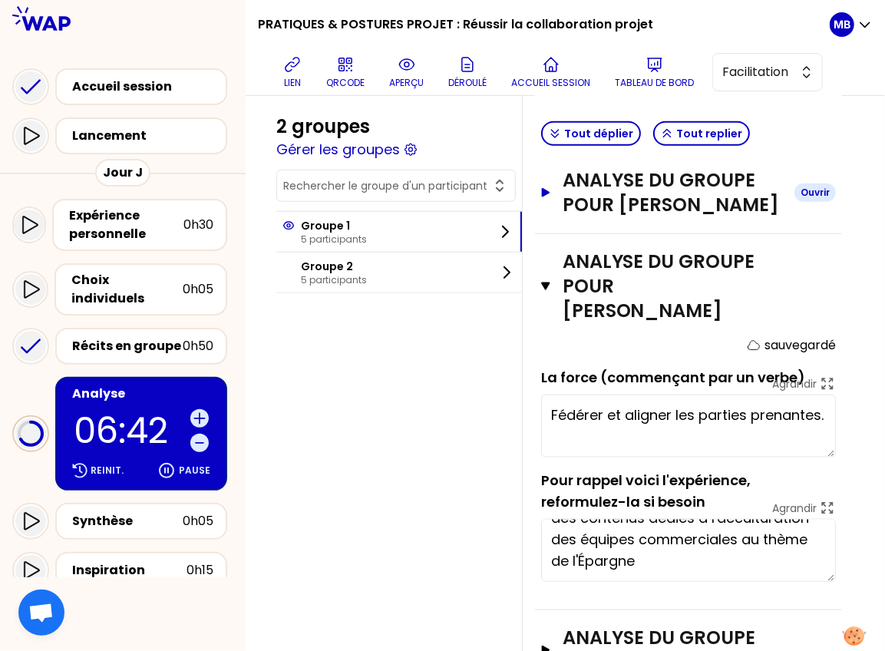
click at [545, 188] on icon "button" at bounding box center [546, 192] width 8 height 9
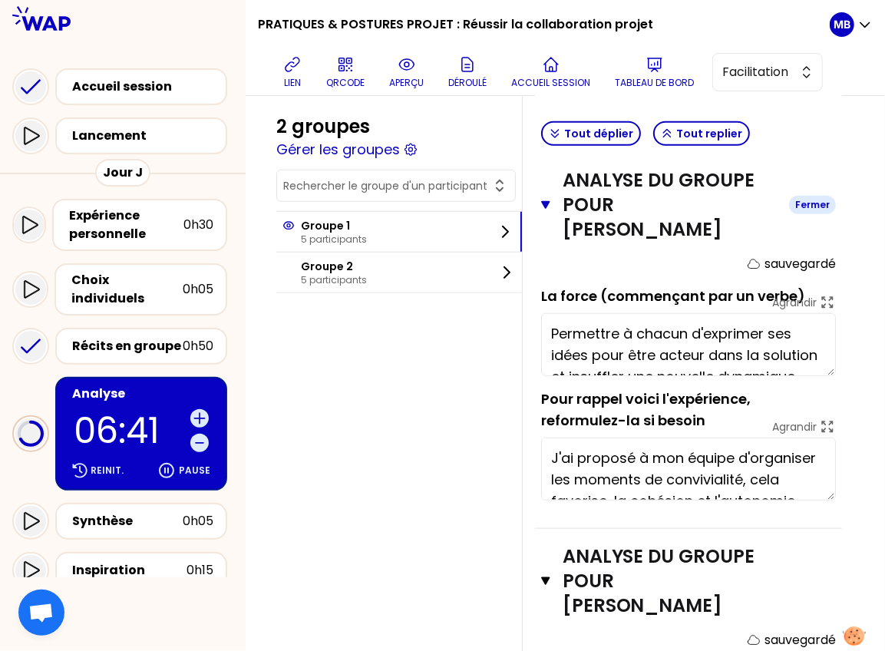
click at [543, 201] on icon "button" at bounding box center [545, 205] width 8 height 8
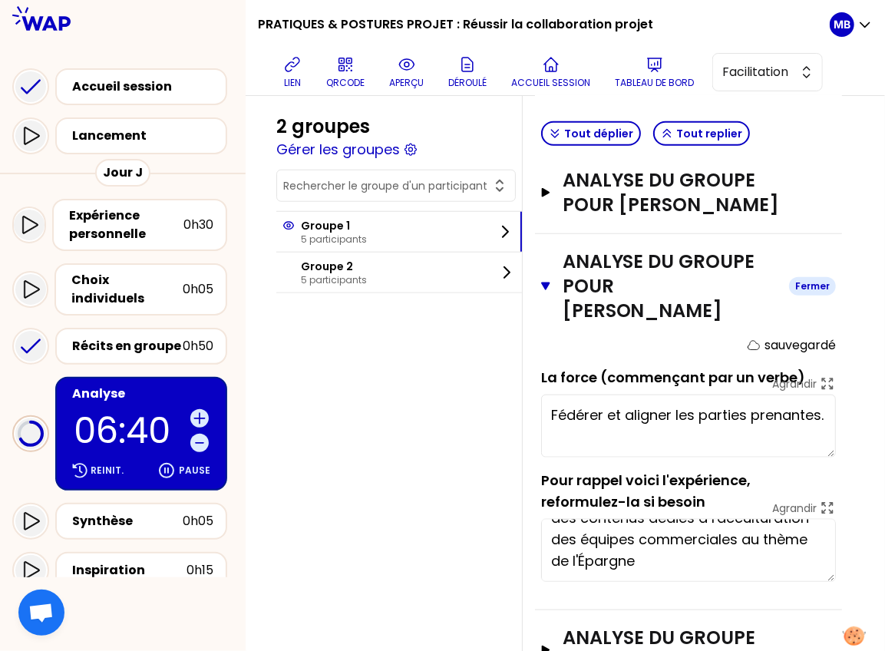
click at [542, 282] on icon "button" at bounding box center [545, 286] width 8 height 8
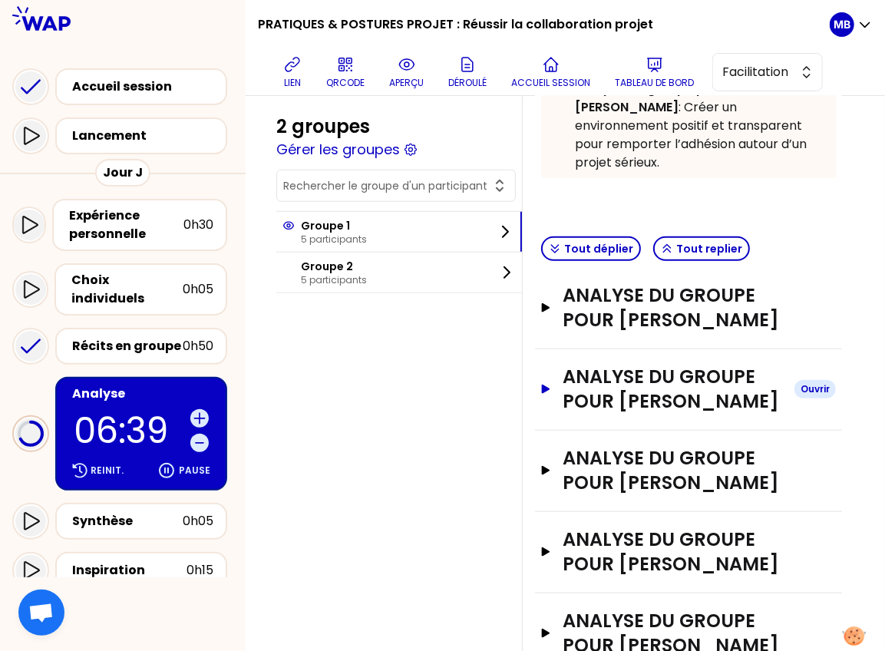
scroll to position [501, 0]
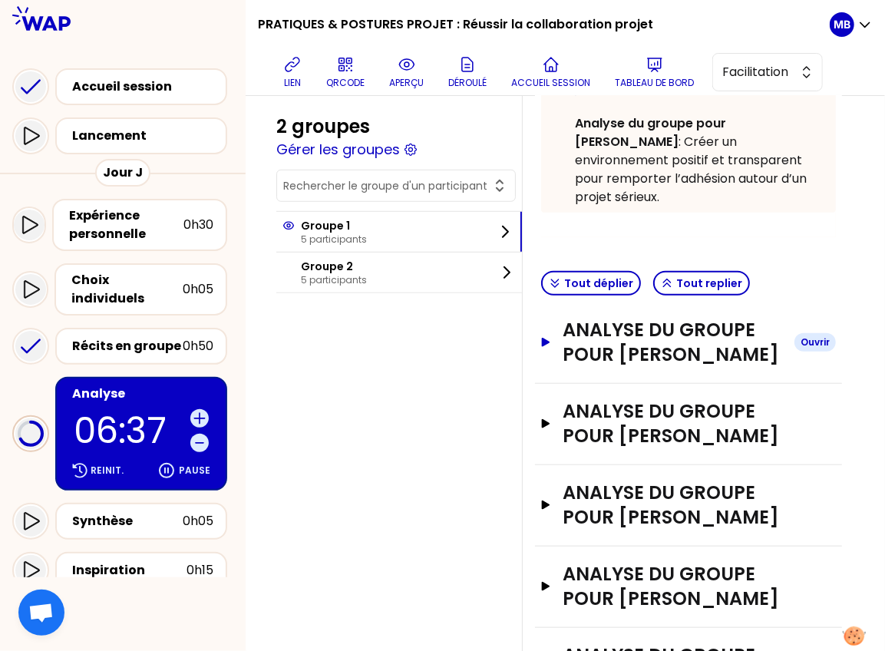
click at [610, 323] on h3 "Analyse du groupe pour Luce PRAT" at bounding box center [671, 342] width 219 height 49
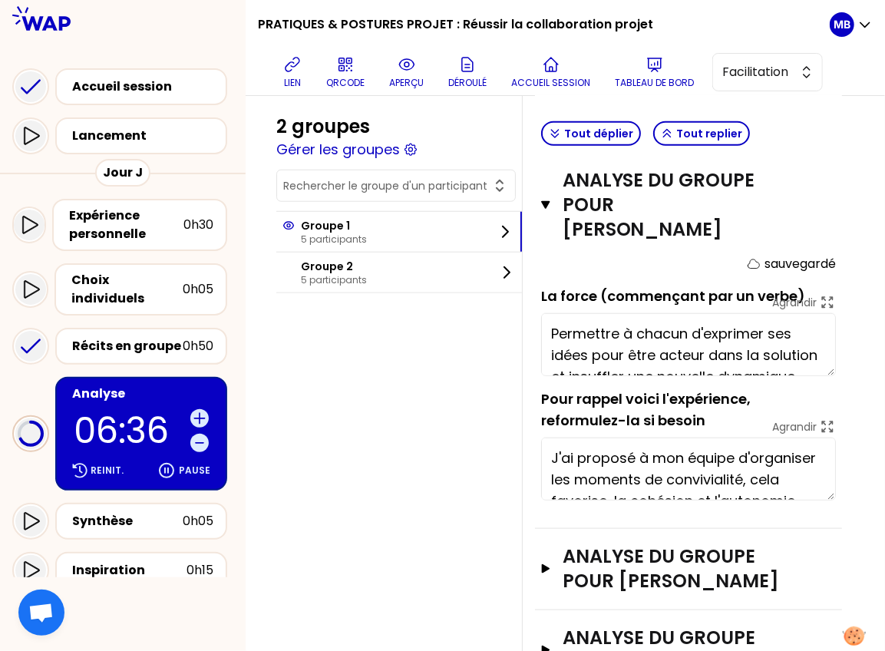
scroll to position [21, 0]
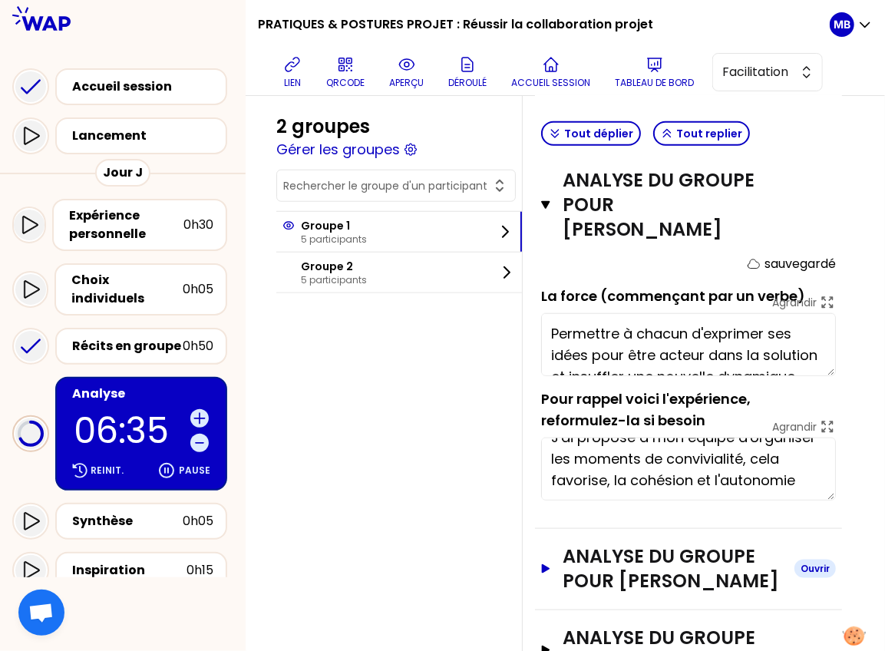
click at [615, 544] on h3 "Analyse du groupe pour Vincent Cotonat" at bounding box center [671, 568] width 219 height 49
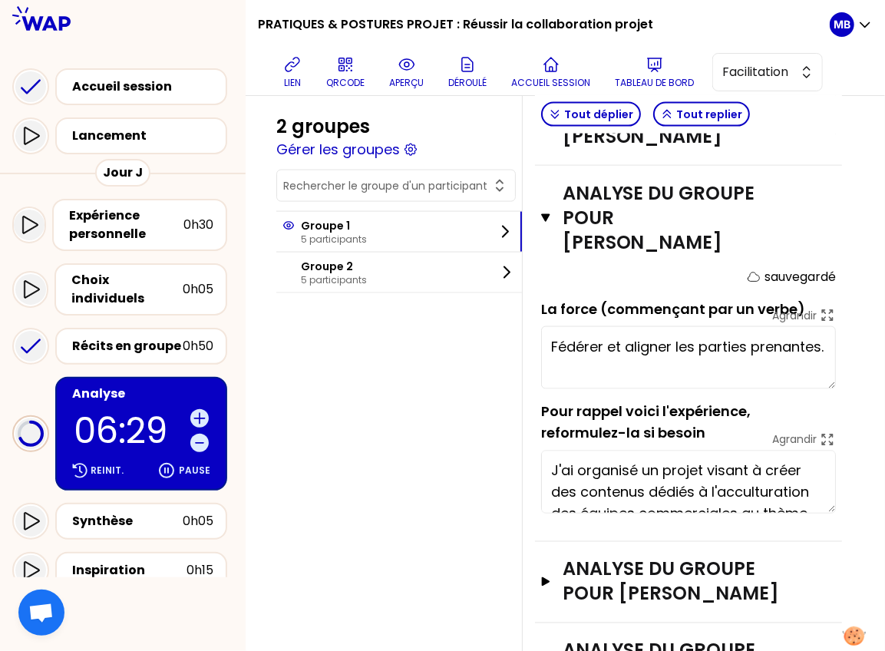
scroll to position [1165, 0]
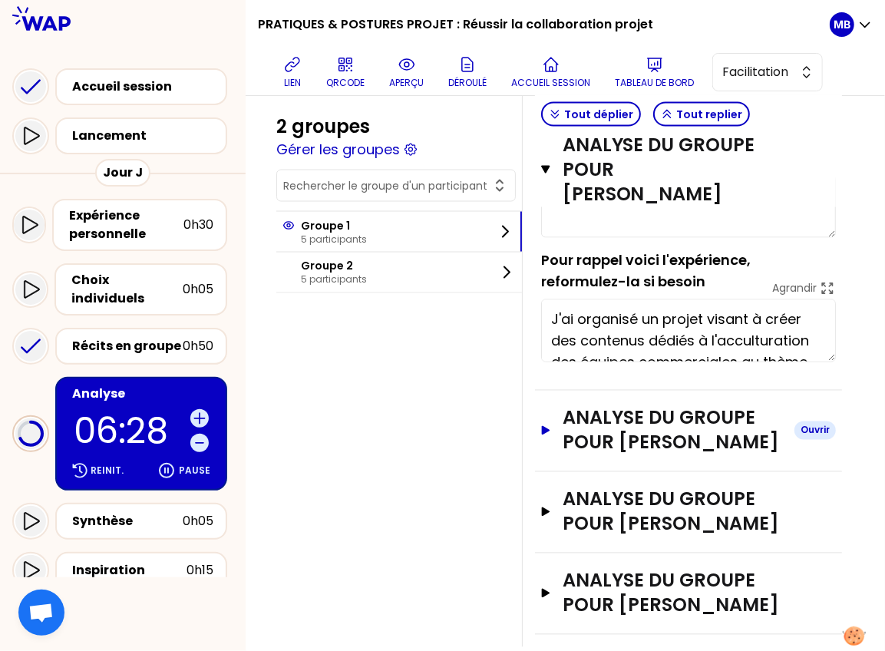
click at [585, 406] on h3 "Analyse du groupe pour Manuel Tillaux" at bounding box center [671, 430] width 219 height 49
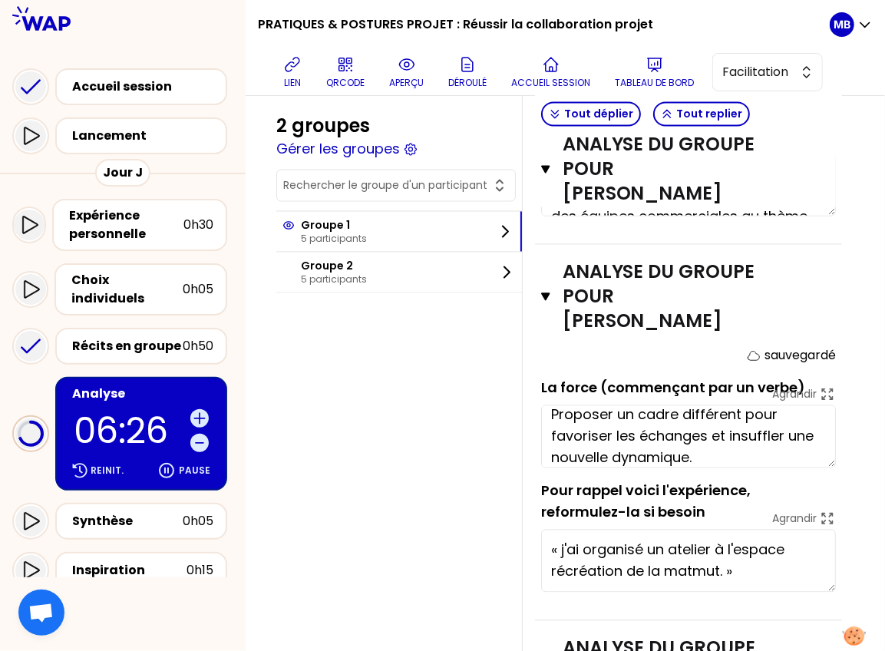
scroll to position [21, 0]
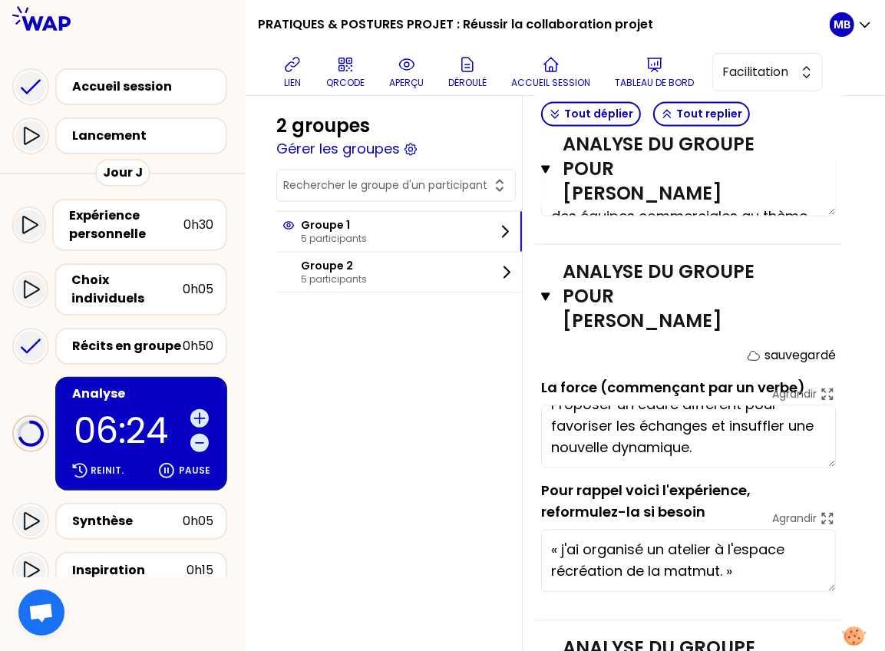
click at [591, 636] on h3 "Analyse du groupe pour David GIOT" at bounding box center [671, 660] width 219 height 49
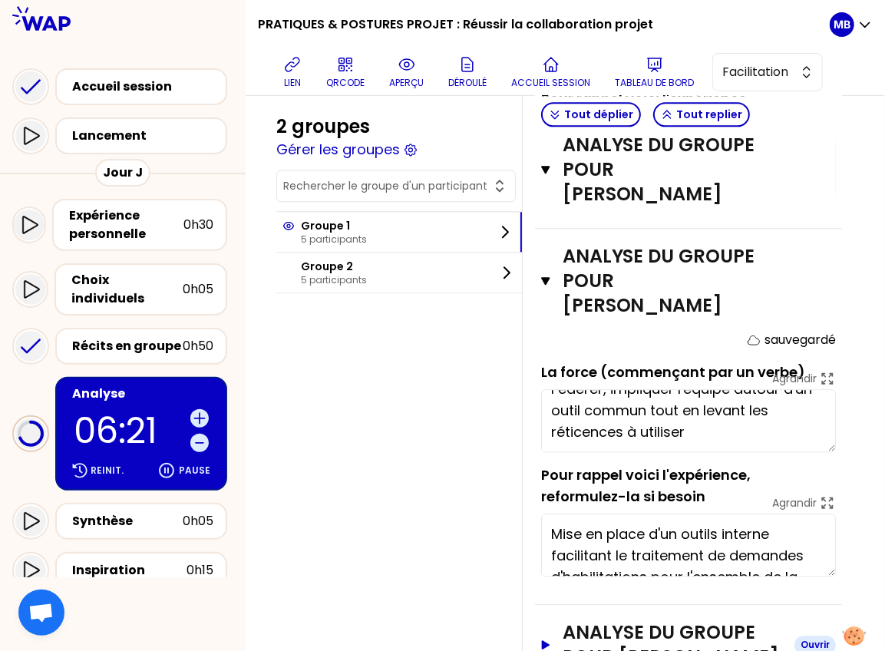
click at [578, 620] on h3 "Analyse du groupe pour HELENE SEGAFREDO" at bounding box center [671, 644] width 219 height 49
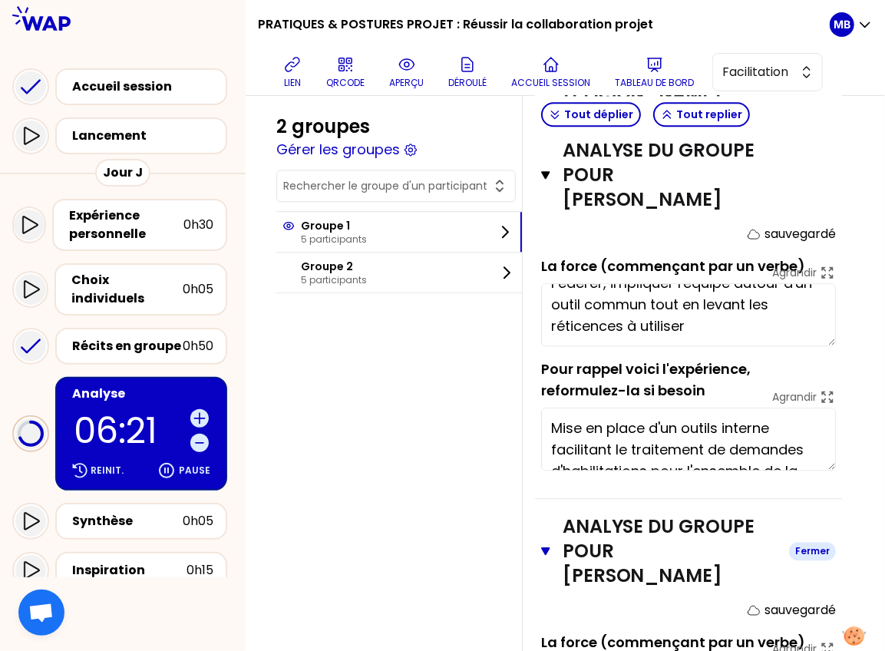
scroll to position [1971, 0]
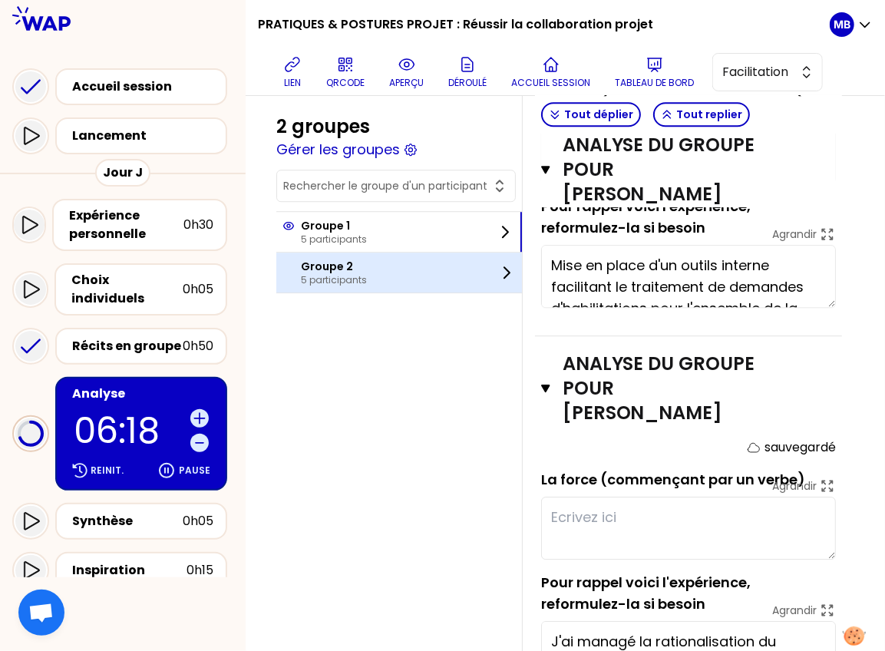
click at [399, 262] on div "Groupe 2 5 participants" at bounding box center [398, 272] width 245 height 40
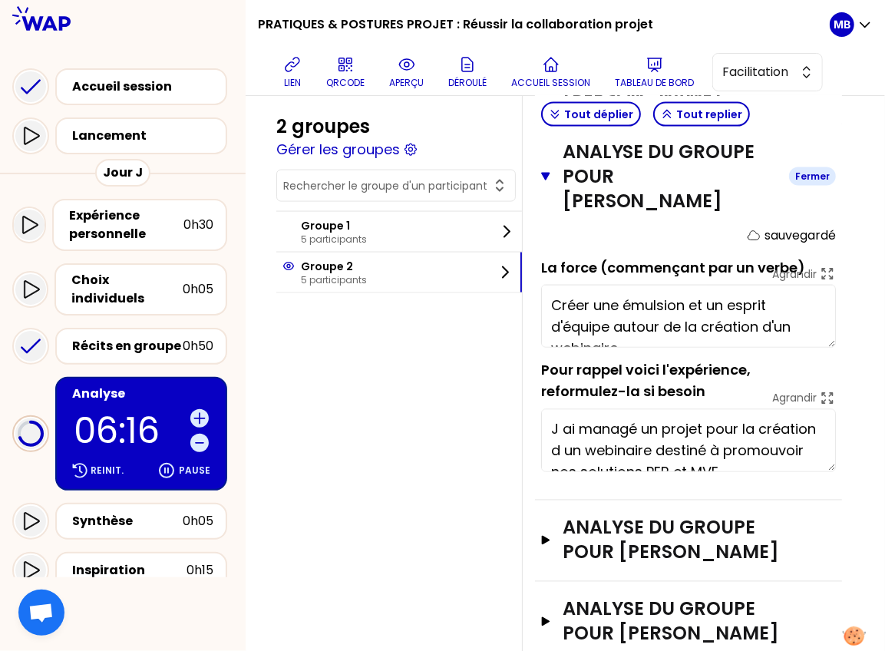
click at [545, 173] on icon "button" at bounding box center [545, 177] width 8 height 8
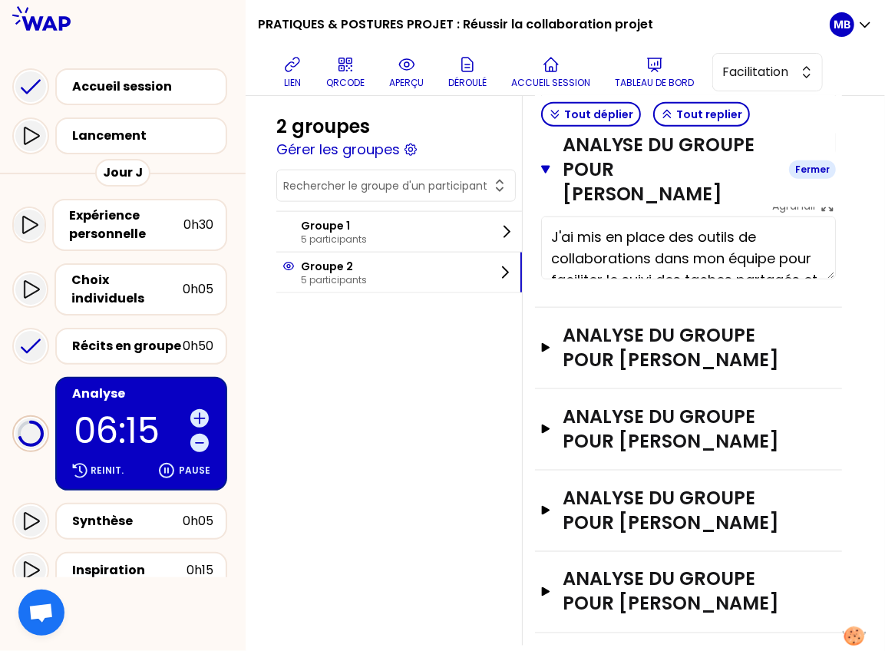
click at [541, 163] on icon "button" at bounding box center [545, 169] width 9 height 12
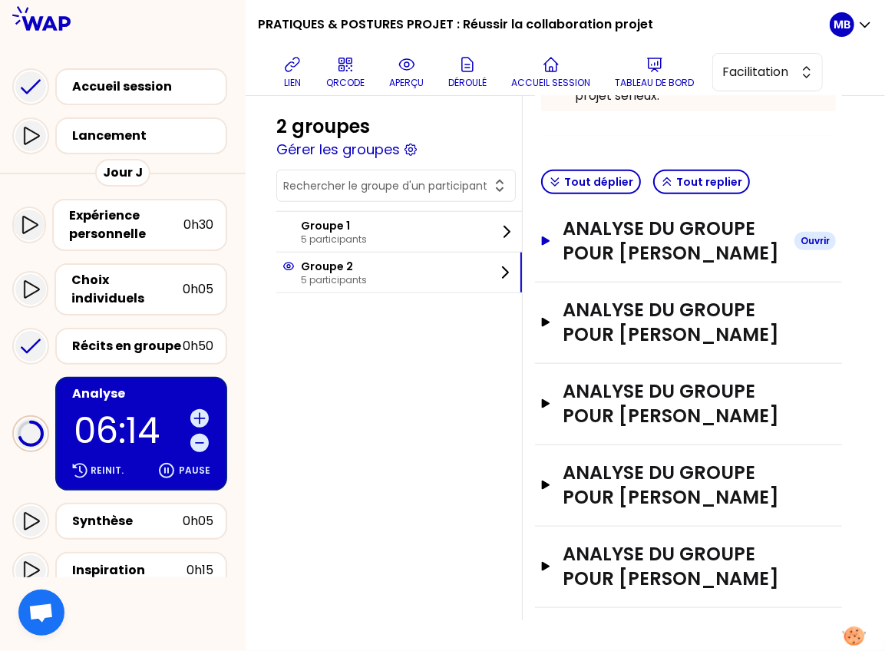
click at [568, 221] on h3 "Analyse du groupe pour Thomas BALOUS" at bounding box center [671, 240] width 219 height 49
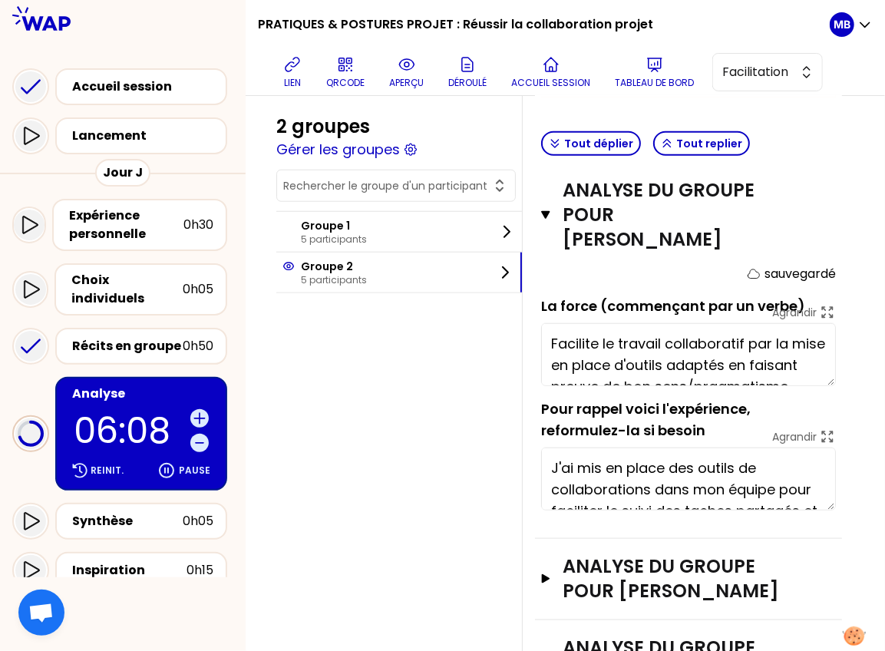
scroll to position [21, 0]
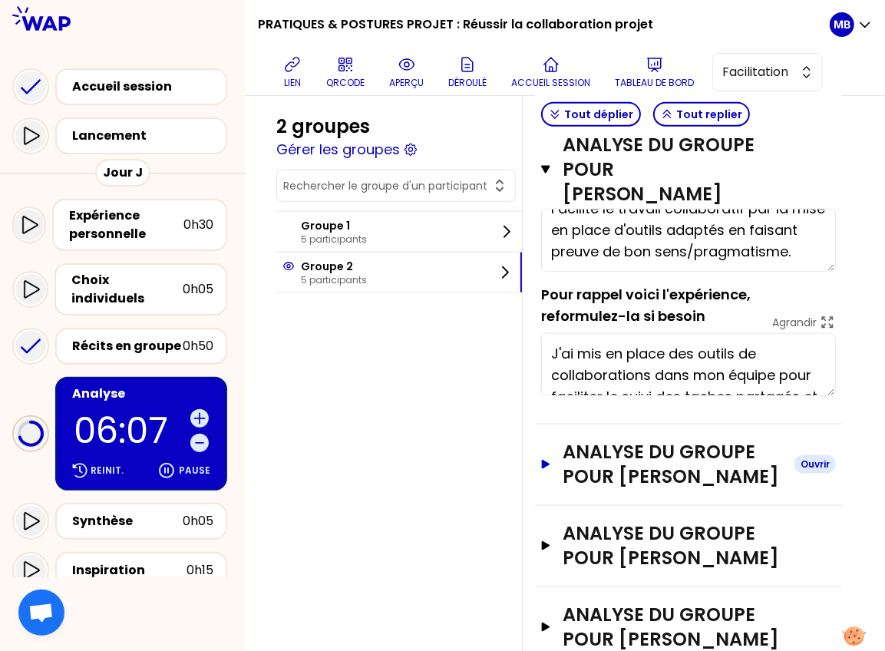
click at [577, 440] on h3 "Analyse du groupe pour Patrick BRIGNONE" at bounding box center [671, 464] width 219 height 49
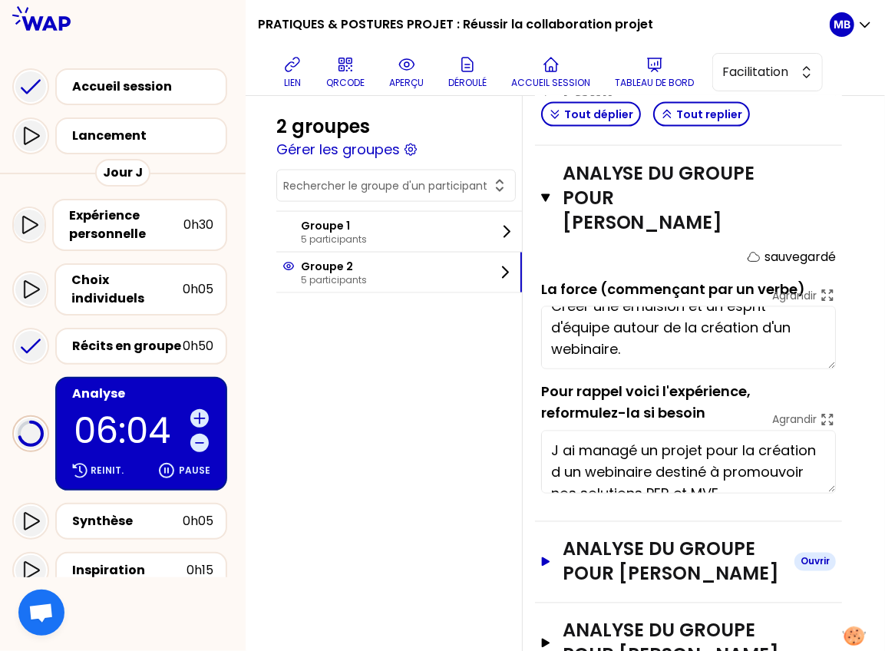
click at [592, 537] on h3 "Analyse du groupe pour Thomas Rajade" at bounding box center [671, 561] width 219 height 49
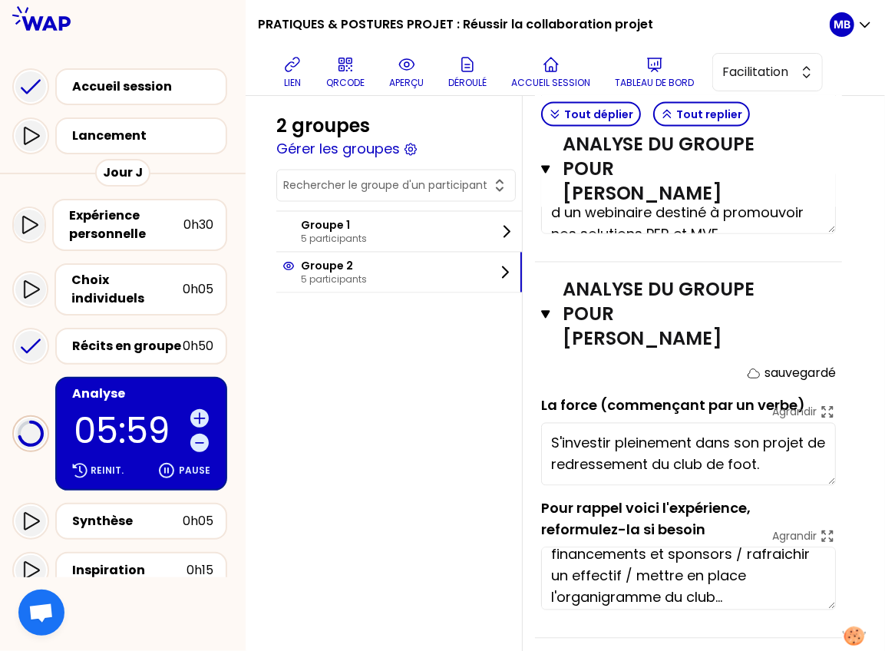
scroll to position [128, 0]
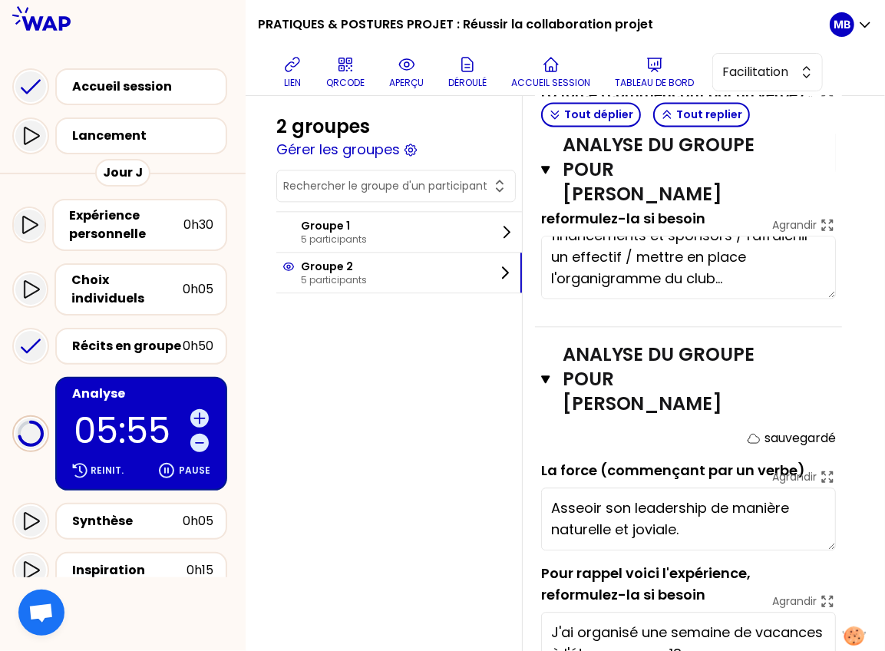
scroll to position [1678, 0]
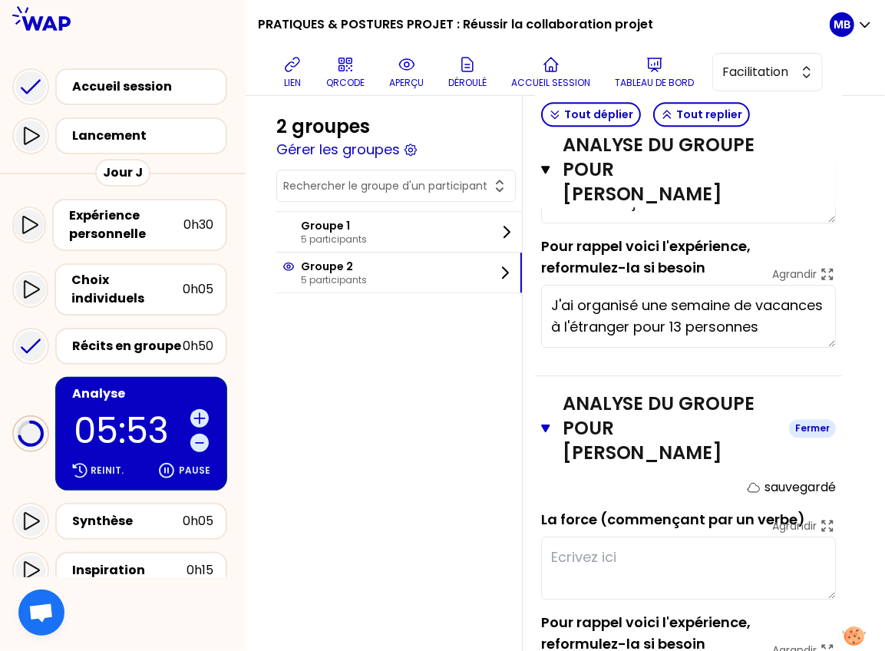
scroll to position [1946, 0]
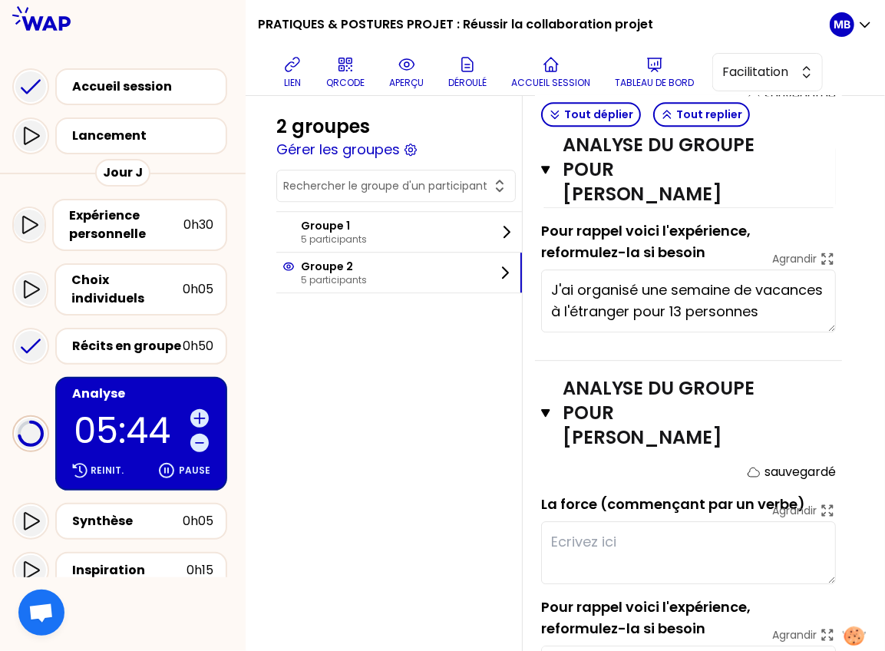
type textarea "R"
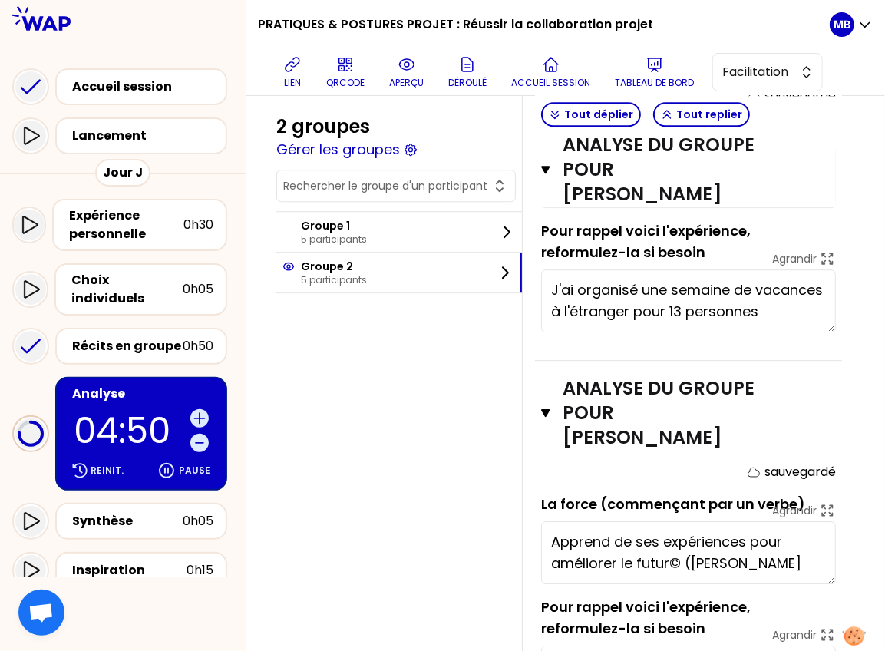
type textarea "Apprend de ses expériences pour améliorer le futur© (Antoine WIRTON)"
click at [160, 502] on div "Synthèse 0h05" at bounding box center [141, 520] width 172 height 37
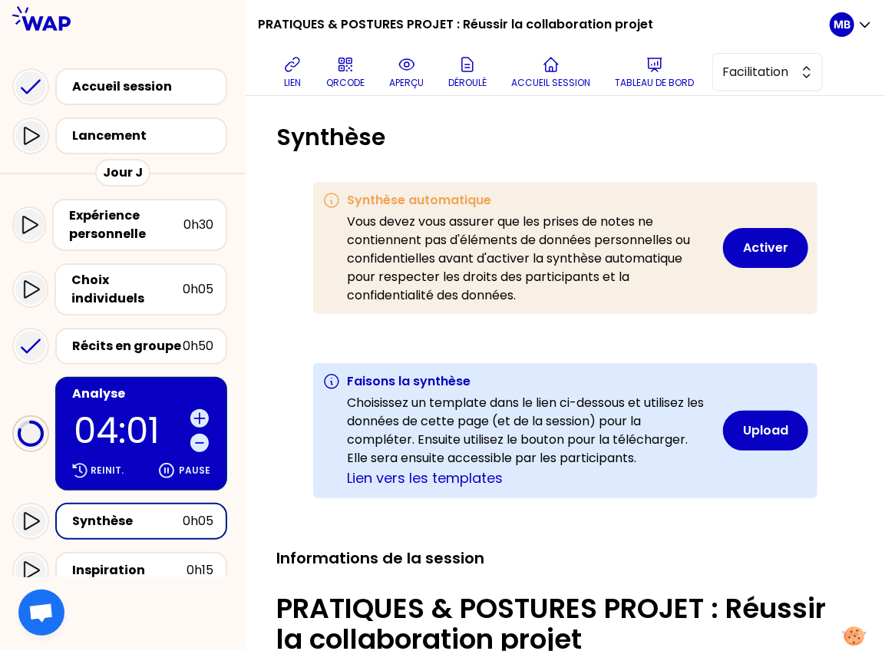
scroll to position [153, 0]
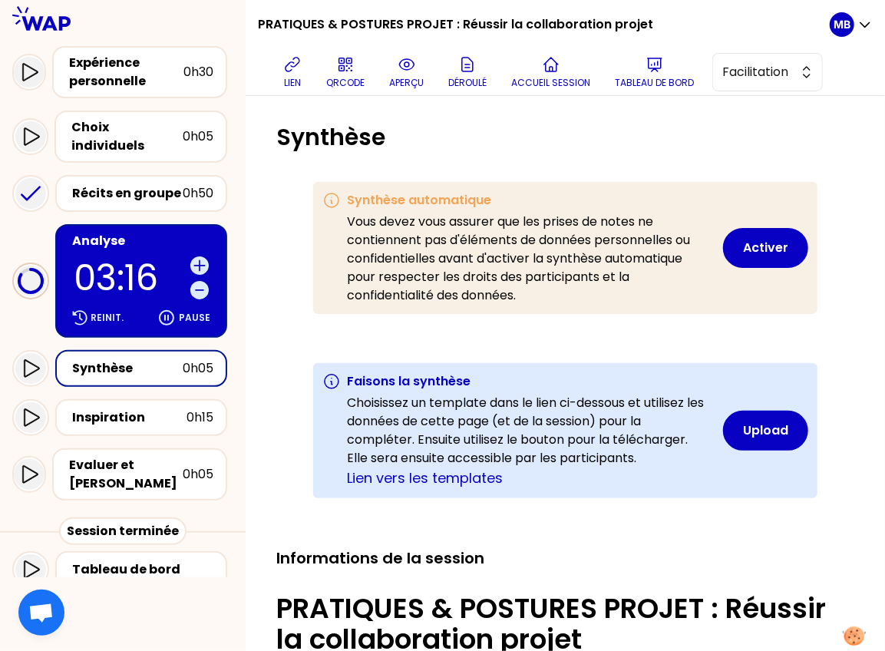
click at [120, 232] on div "Analyse" at bounding box center [142, 241] width 141 height 18
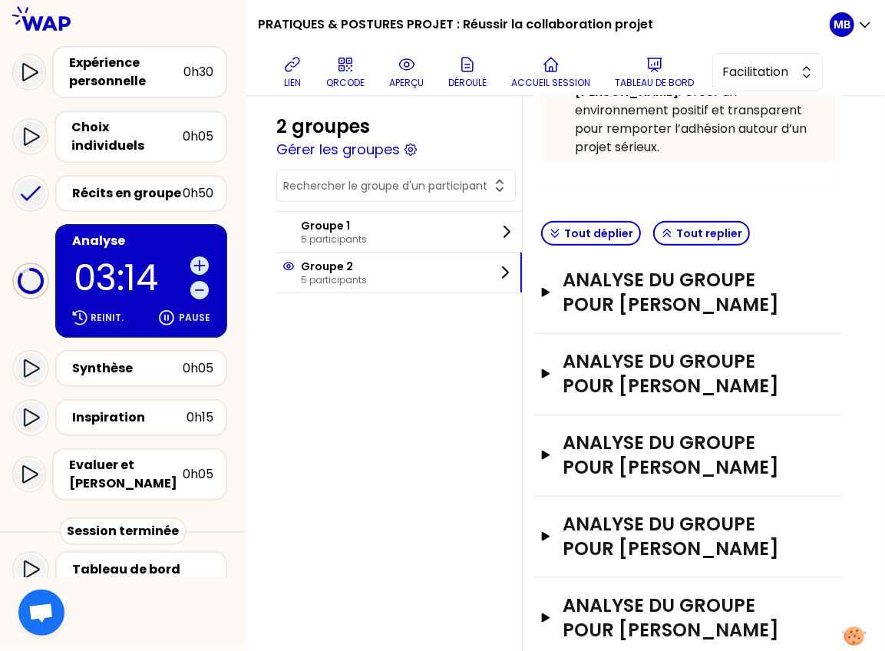
scroll to position [603, 0]
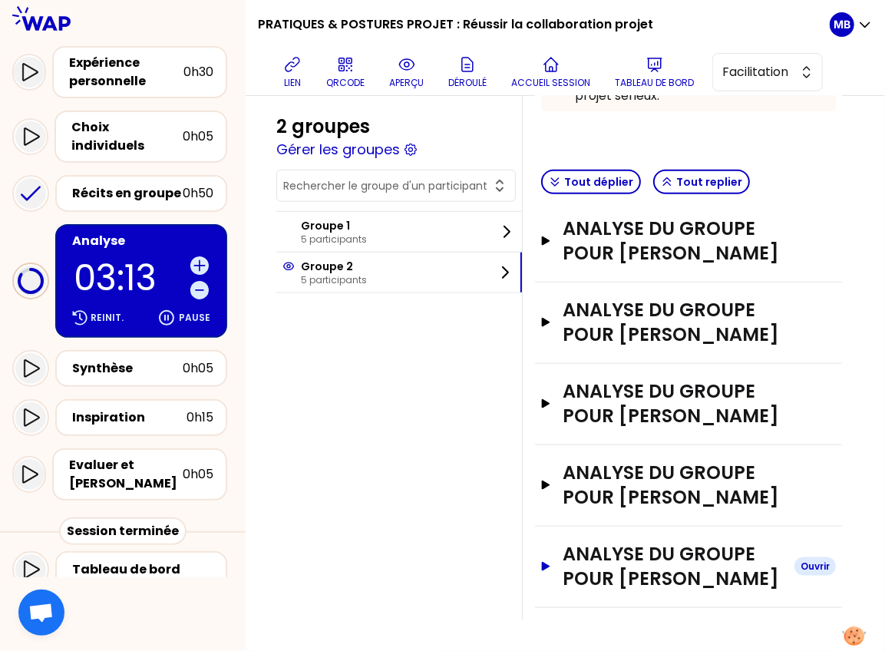
click at [614, 565] on h3 "Analyse du groupe pour WIRTON ANTOINE" at bounding box center [671, 566] width 219 height 49
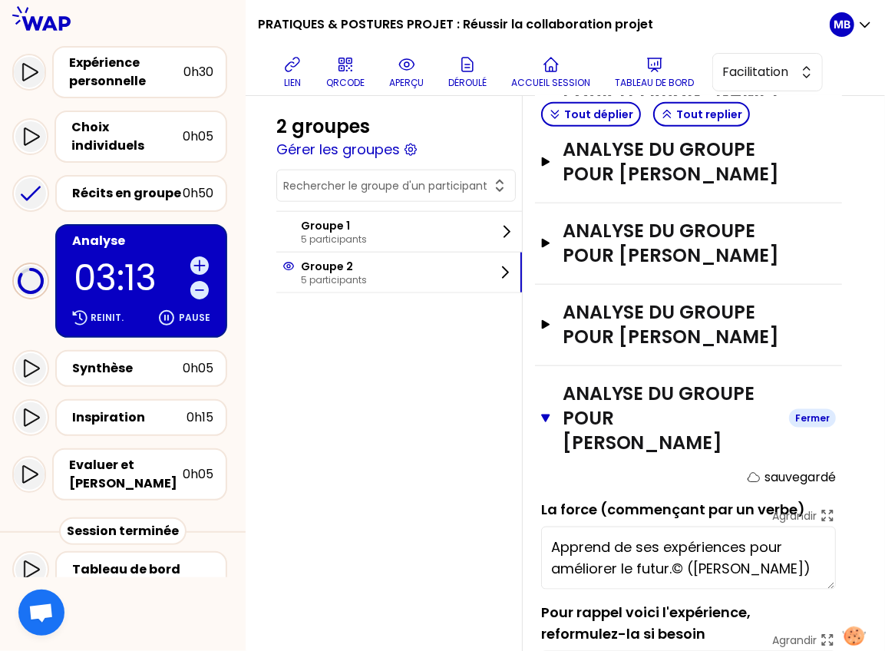
scroll to position [871, 0]
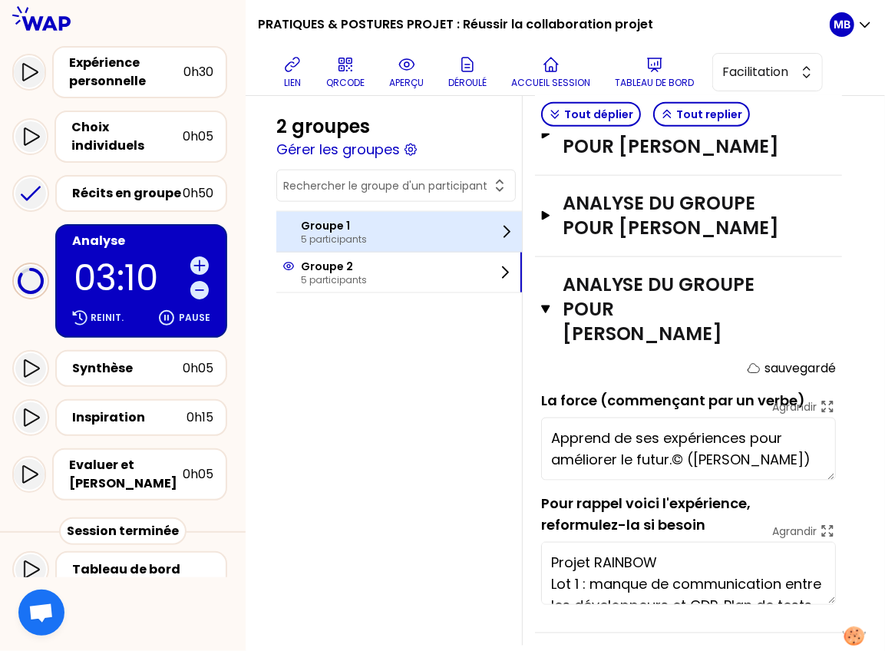
click at [406, 232] on div "Groupe 1 5 participants" at bounding box center [398, 232] width 245 height 40
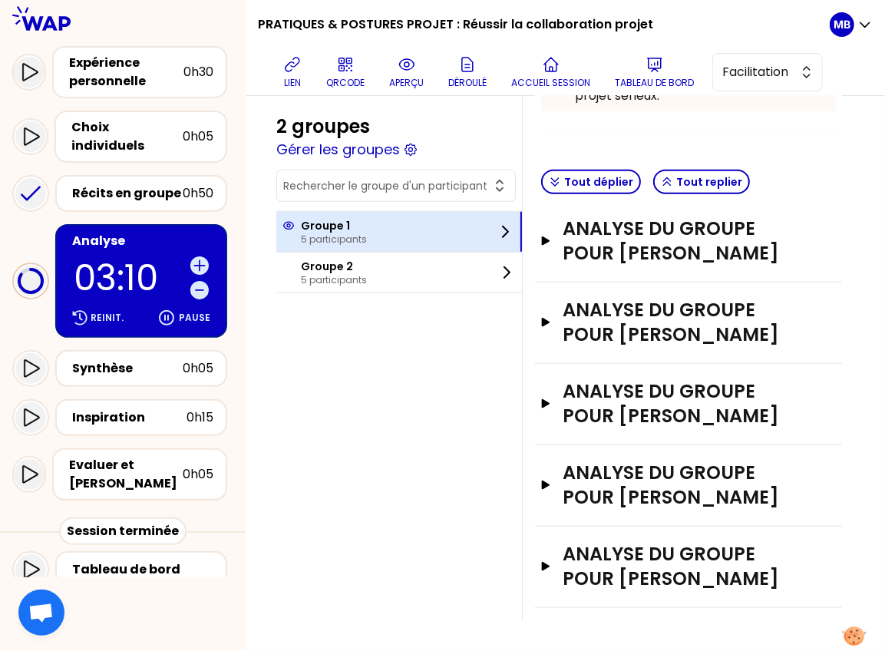
scroll to position [628, 0]
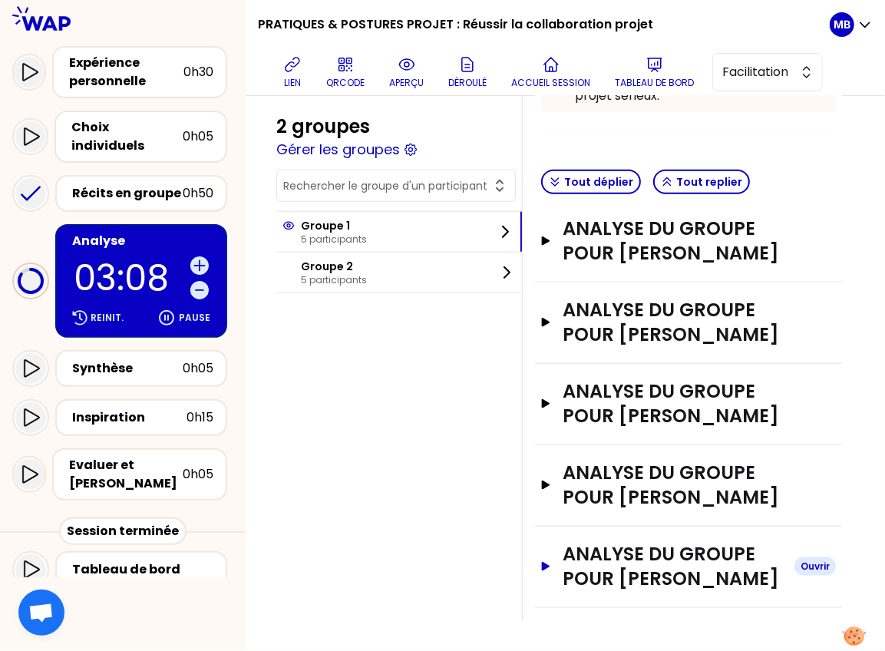
click at [618, 553] on h3 "Analyse du groupe pour HELENE SEGAFREDO" at bounding box center [671, 566] width 219 height 49
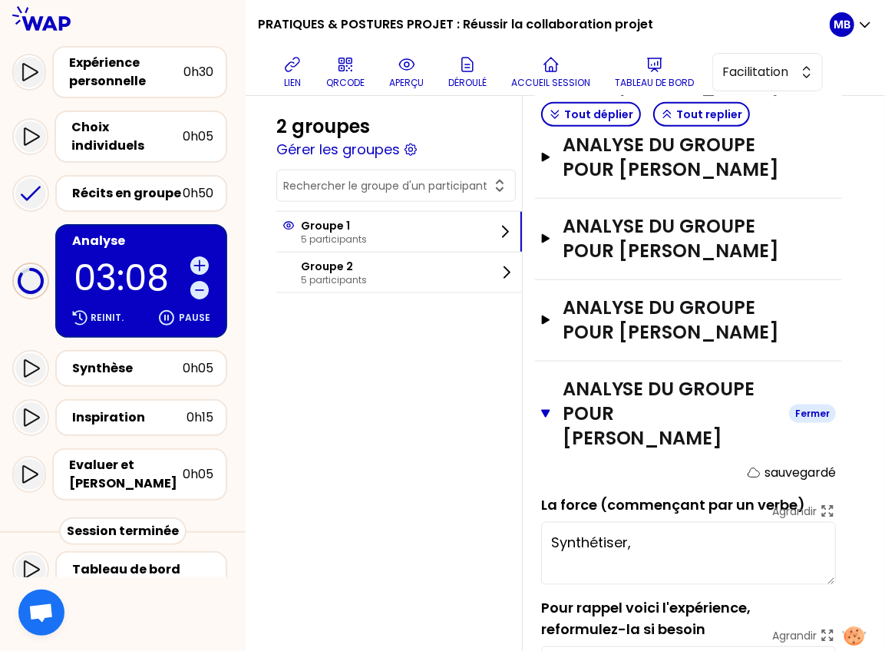
scroll to position [896, 0]
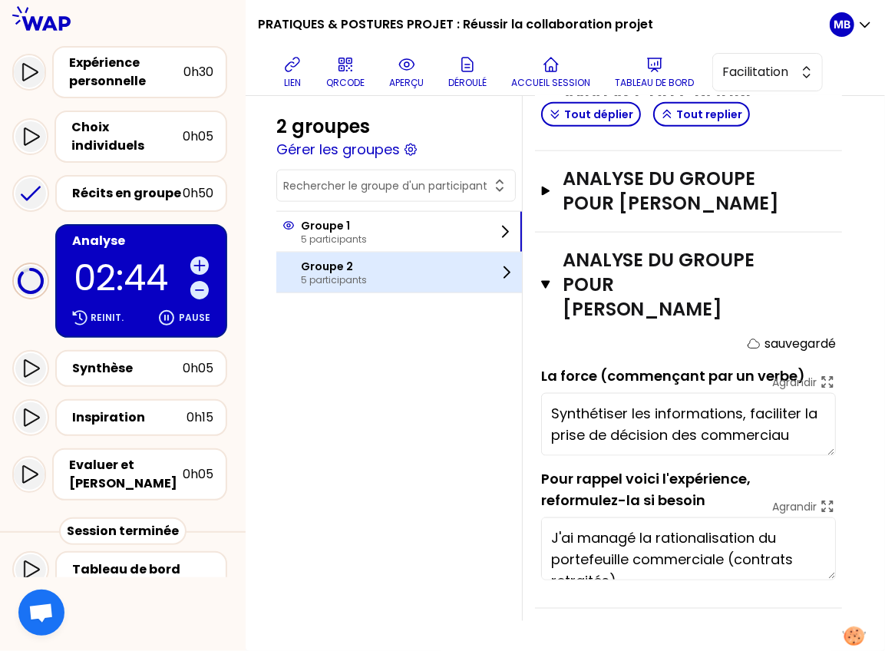
type textarea "Synthétiser les informations, faciliter la prise de décision des commerciaux"
click at [321, 274] on p "5 participants" at bounding box center [334, 280] width 66 height 12
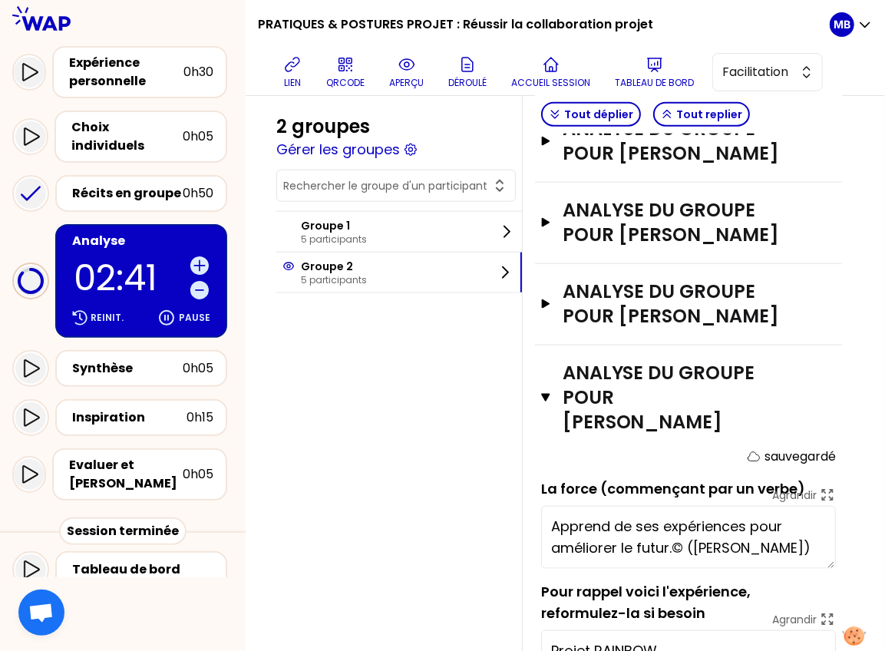
scroll to position [712, 0]
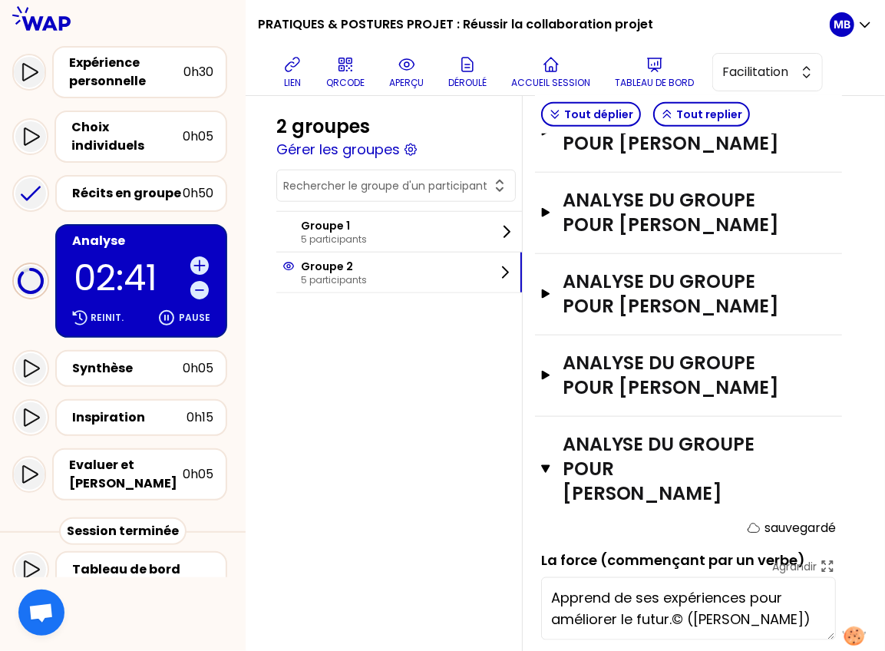
click at [536, 455] on div "Analyse du groupe pour WIRTON ANTOINE Fermer sauvegardé La force (commençant pa…" at bounding box center [688, 605] width 307 height 376
click at [545, 465] on icon "button" at bounding box center [545, 469] width 8 height 8
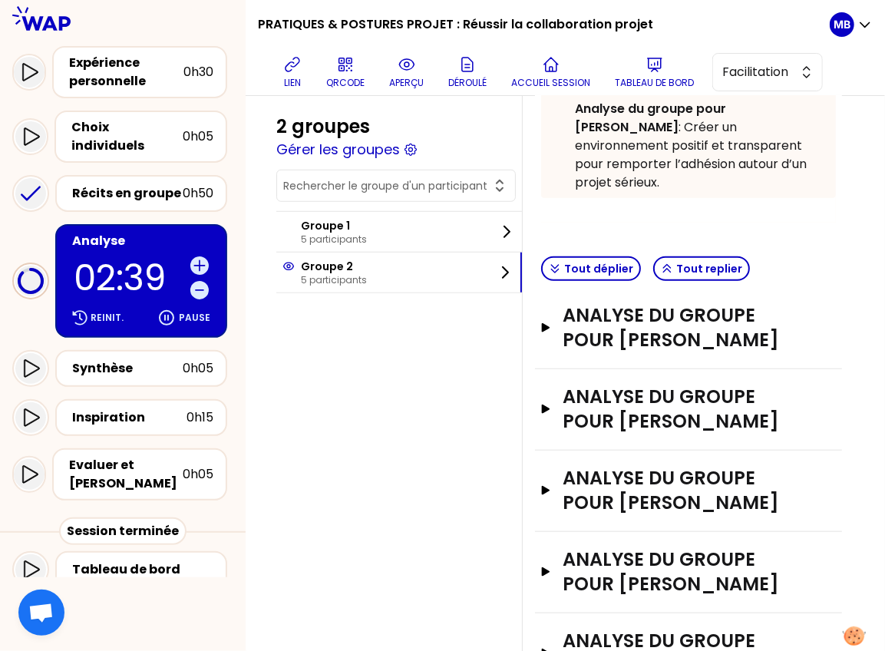
scroll to position [561, 0]
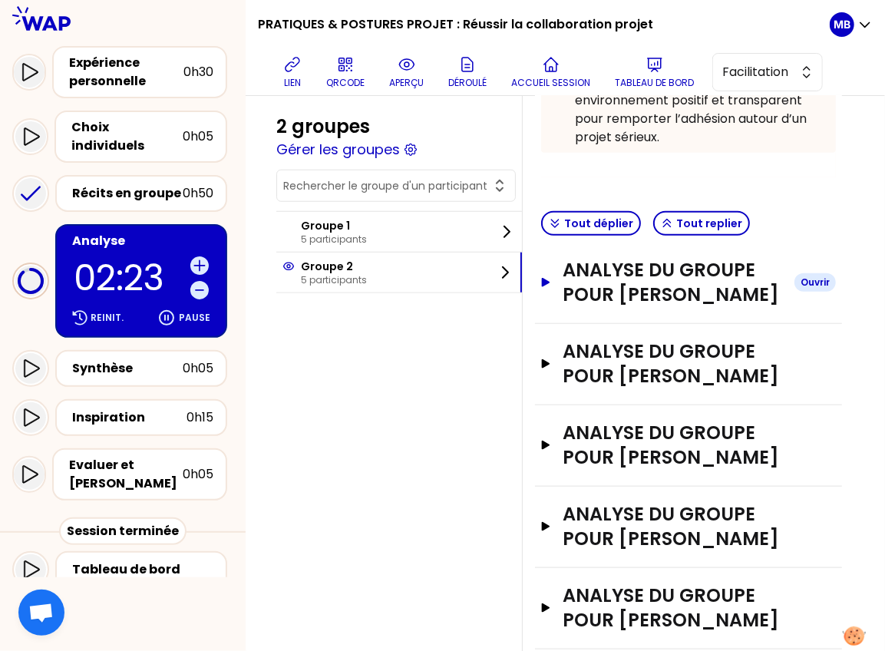
click at [606, 264] on h3 "Analyse du groupe pour Thomas BALOUS" at bounding box center [671, 282] width 219 height 49
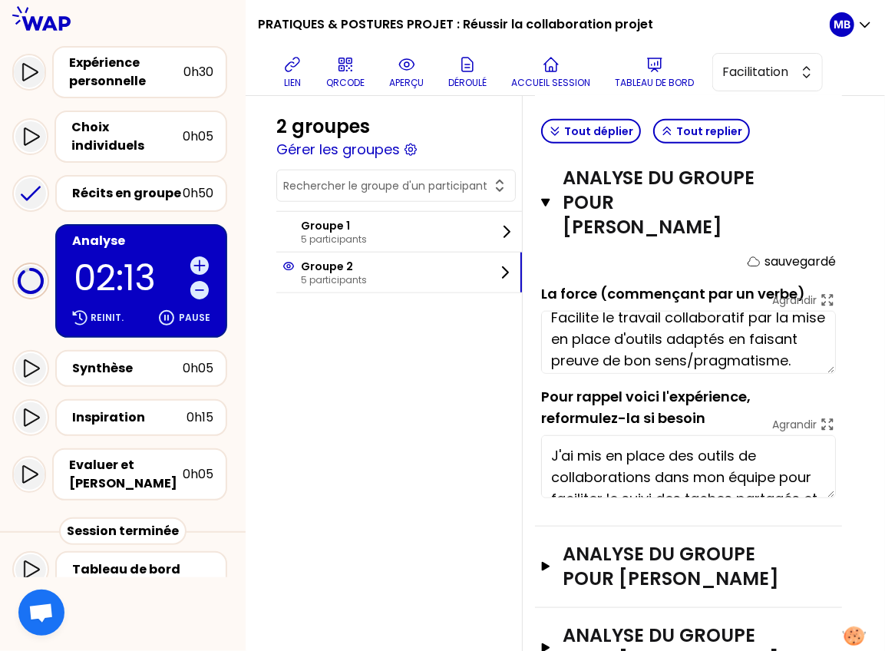
scroll to position [21, 0]
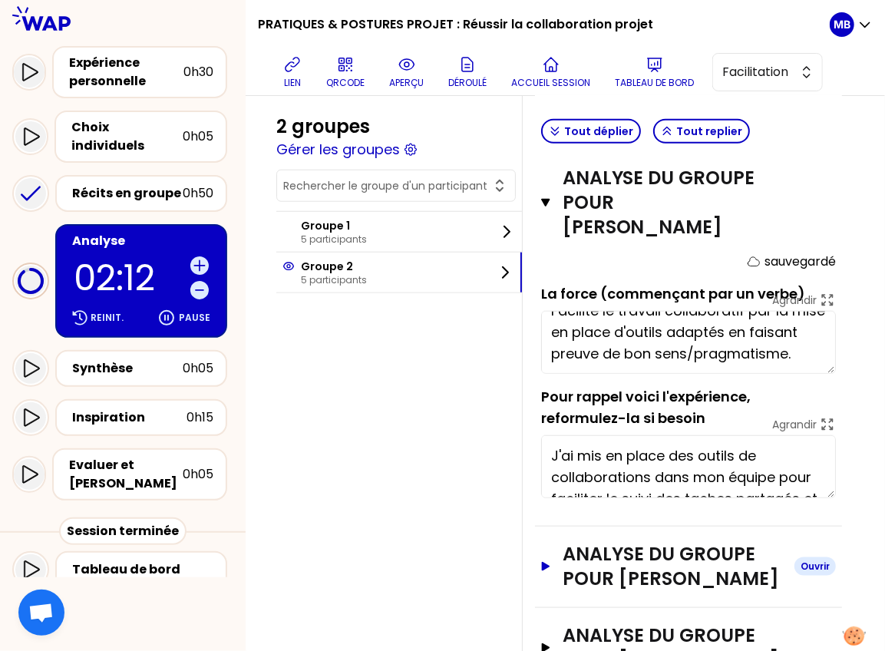
click at [596, 542] on h3 "Analyse du groupe pour Patrick BRIGNONE" at bounding box center [671, 566] width 219 height 49
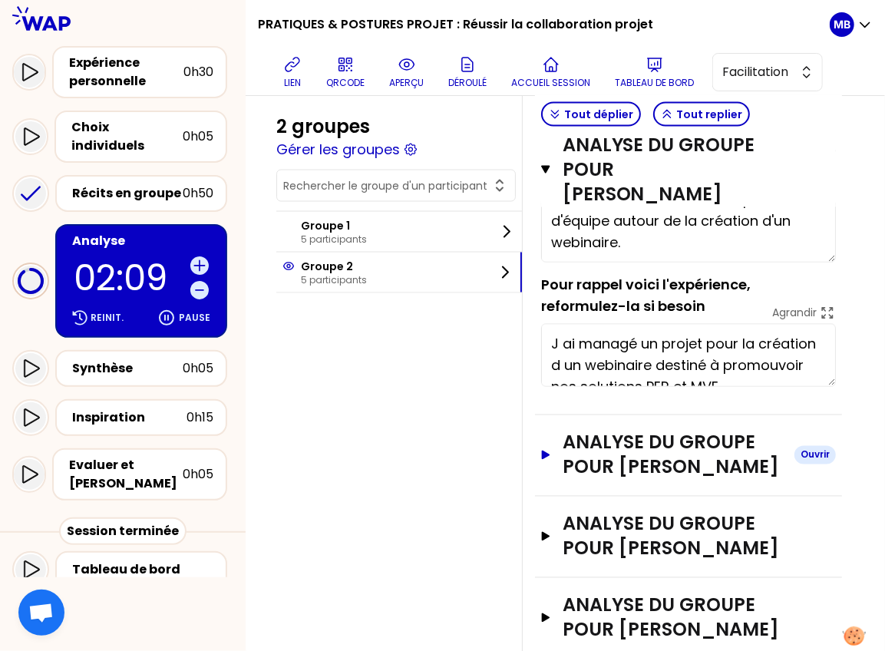
click at [588, 430] on h3 "Analyse du groupe pour Thomas Rajade" at bounding box center [671, 454] width 219 height 49
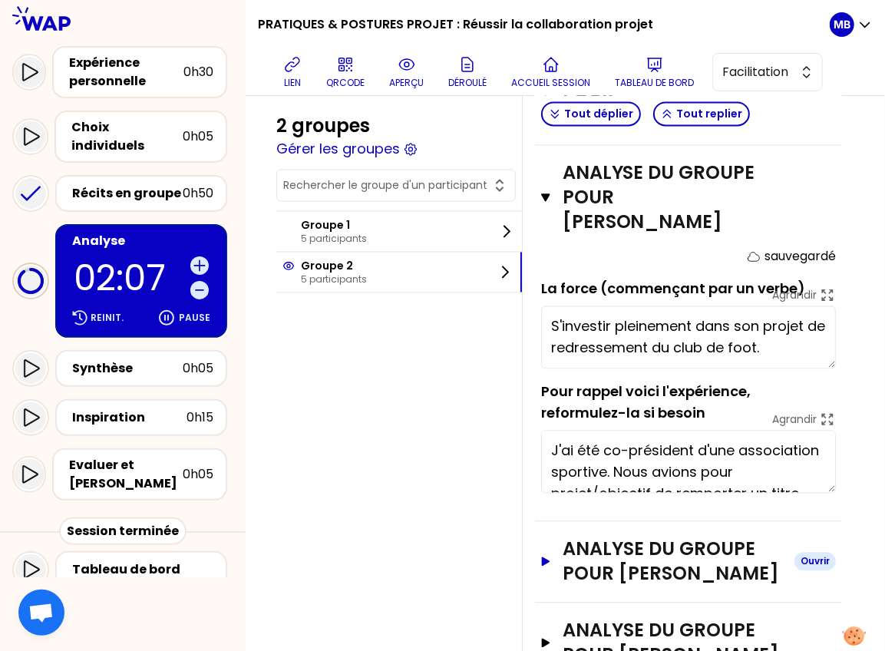
click at [606, 537] on h3 "Analyse du groupe pour Julie HEBERT" at bounding box center [671, 561] width 219 height 49
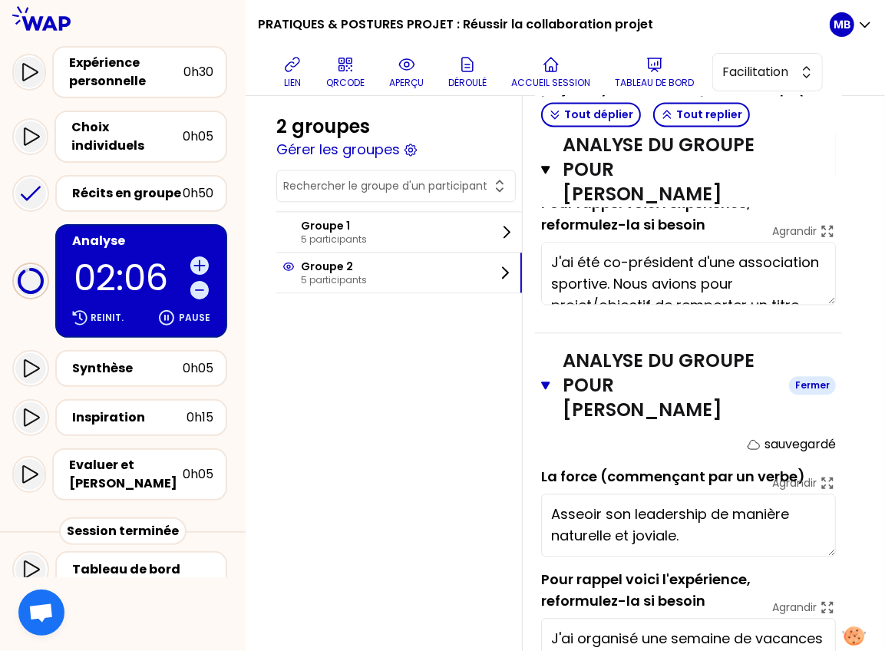
scroll to position [1671, 0]
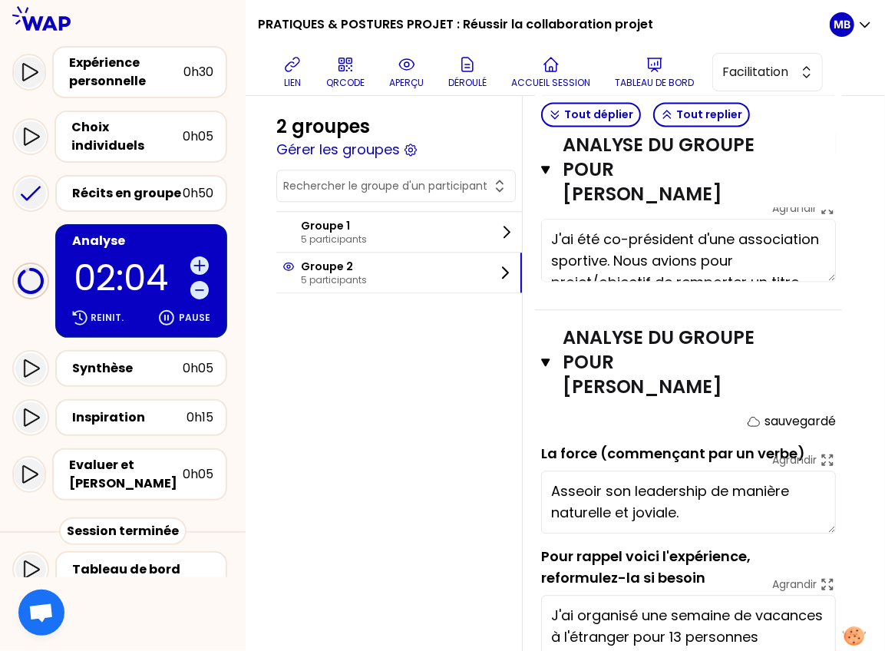
scroll to position [1619, 0]
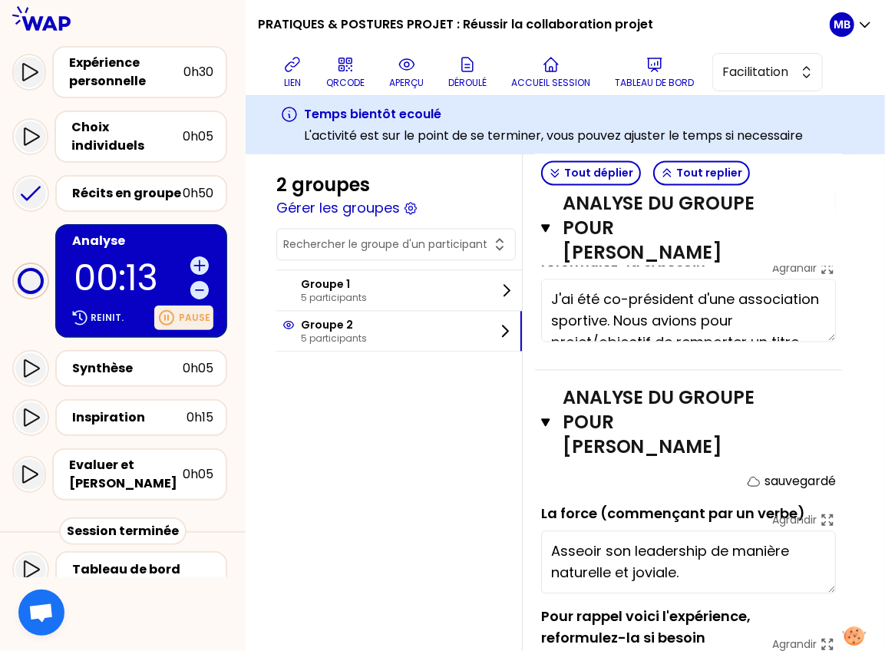
click at [171, 311] on icon at bounding box center [167, 318] width 14 height 14
click at [171, 308] on div "Reprendre" at bounding box center [172, 317] width 82 height 25
click at [173, 311] on icon at bounding box center [167, 318] width 14 height 14
click at [173, 311] on p "Reprendre" at bounding box center [183, 317] width 54 height 12
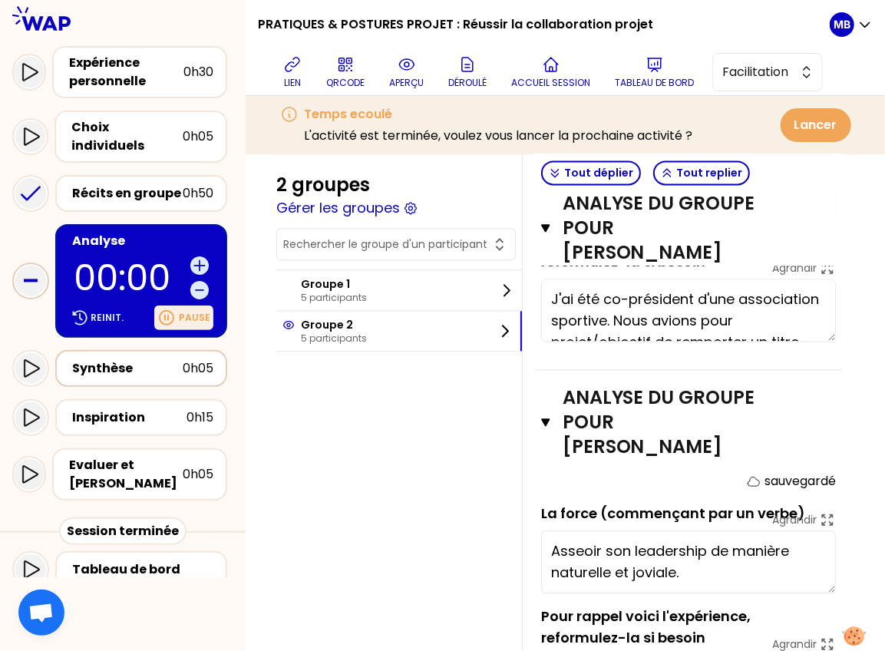
click at [111, 359] on div "Synthèse" at bounding box center [127, 368] width 110 height 18
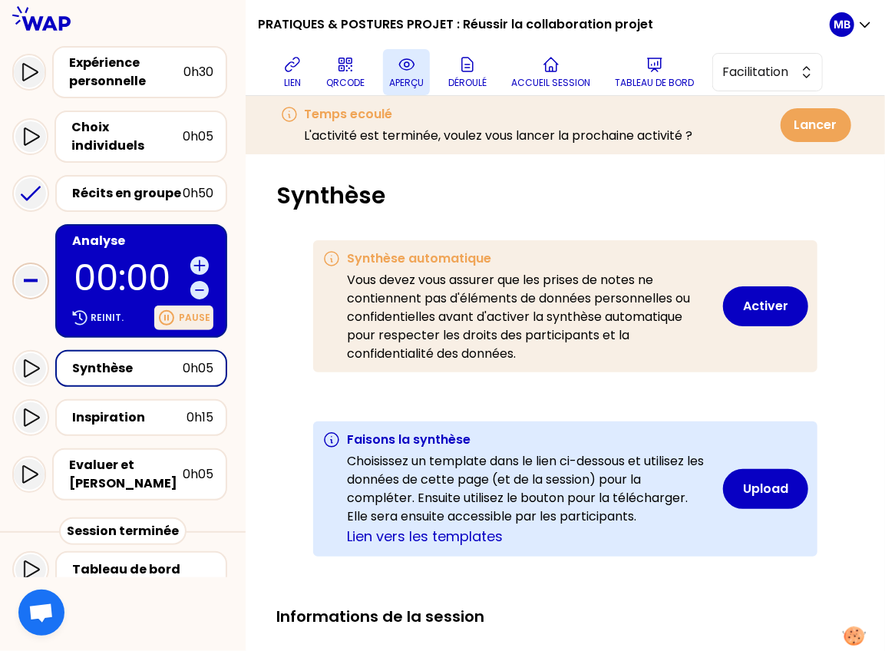
click at [400, 77] on p "aperçu" at bounding box center [406, 83] width 35 height 12
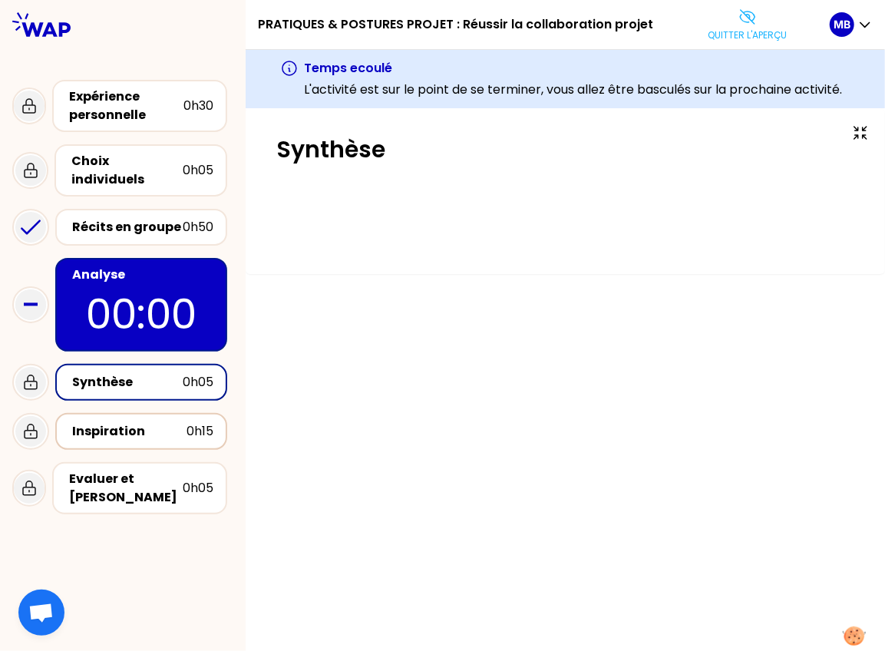
click at [166, 422] on div "Inspiration" at bounding box center [129, 431] width 114 height 18
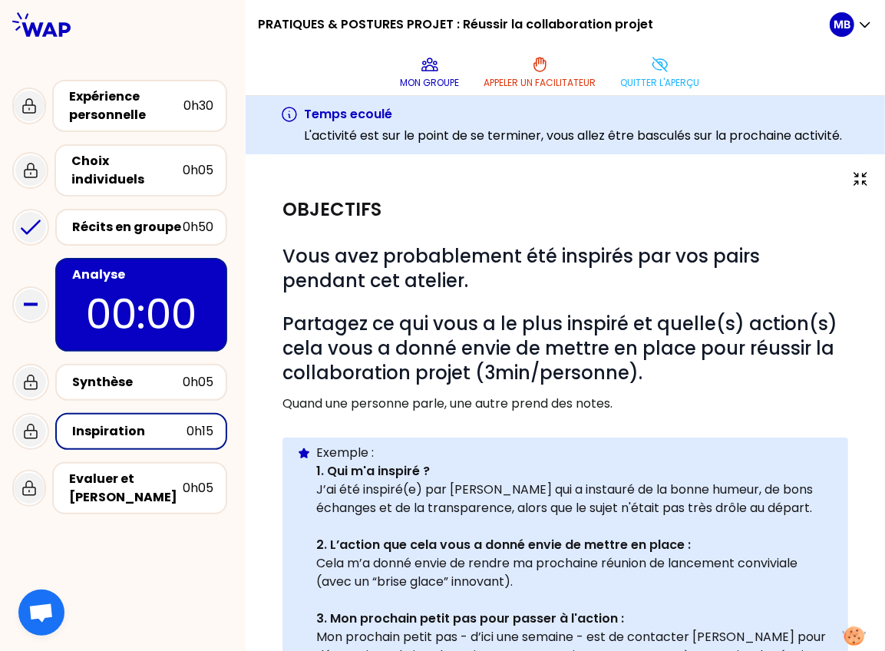
click at [152, 265] on div "Analyse" at bounding box center [142, 274] width 141 height 18
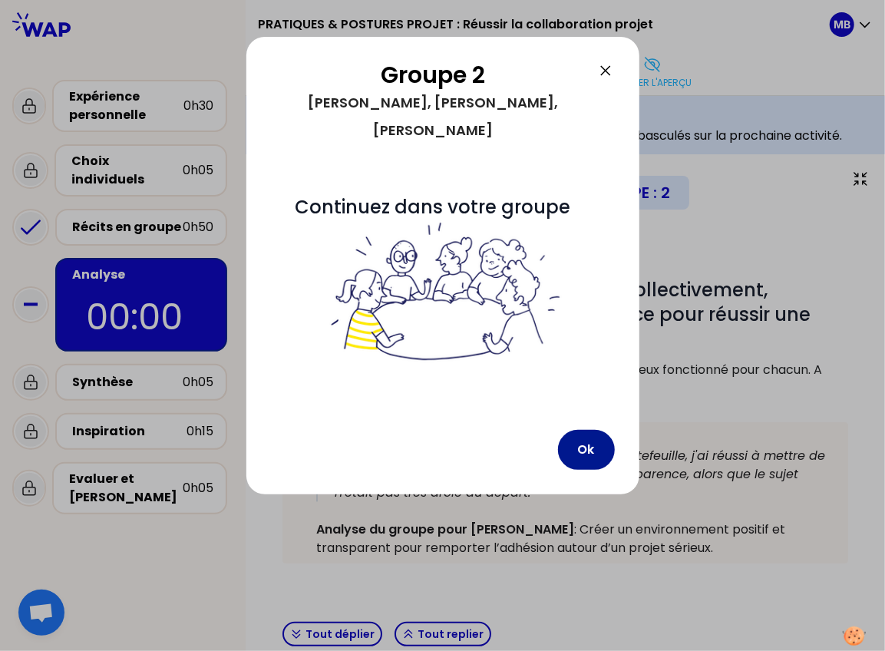
click at [580, 430] on button "Ok" at bounding box center [586, 450] width 57 height 40
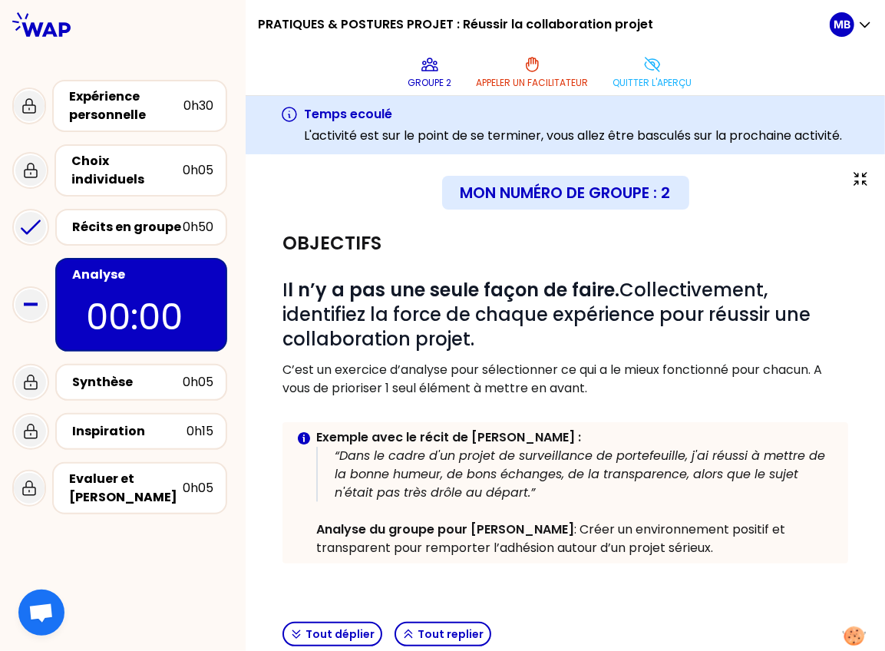
scroll to position [311, 0]
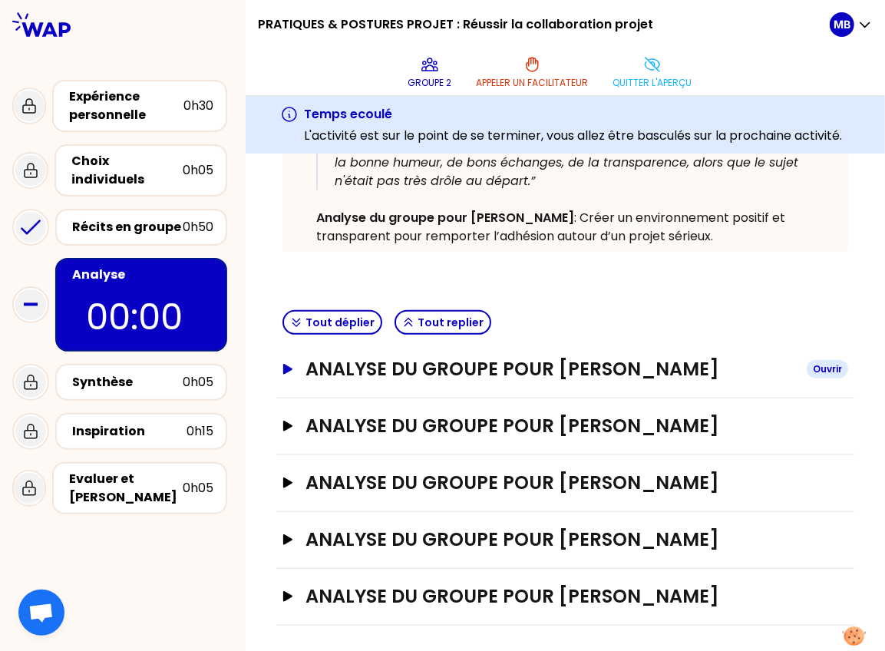
click at [422, 371] on h3 "Analyse du groupe pour Thomas BALOUS" at bounding box center [549, 369] width 489 height 25
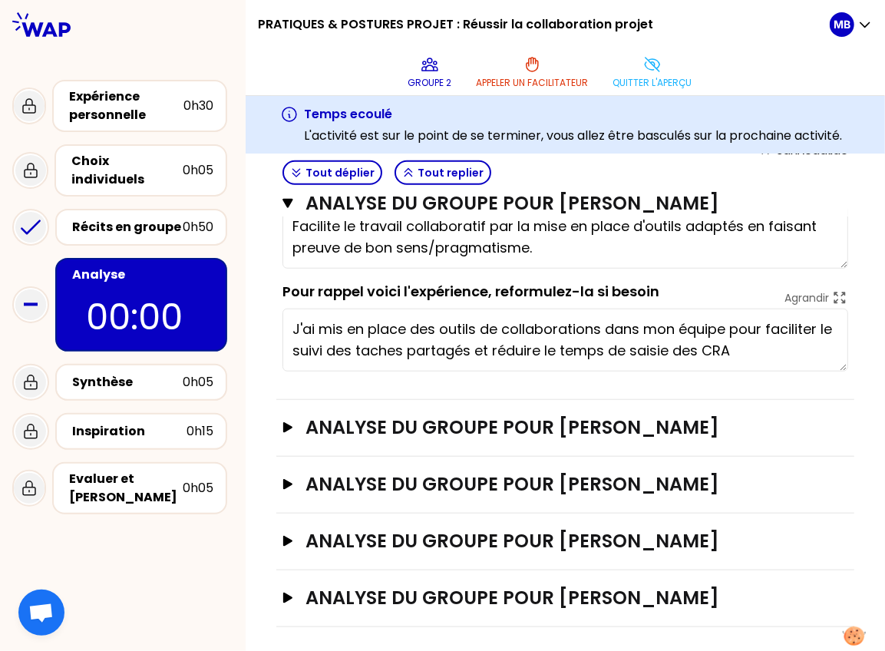
scroll to position [529, 0]
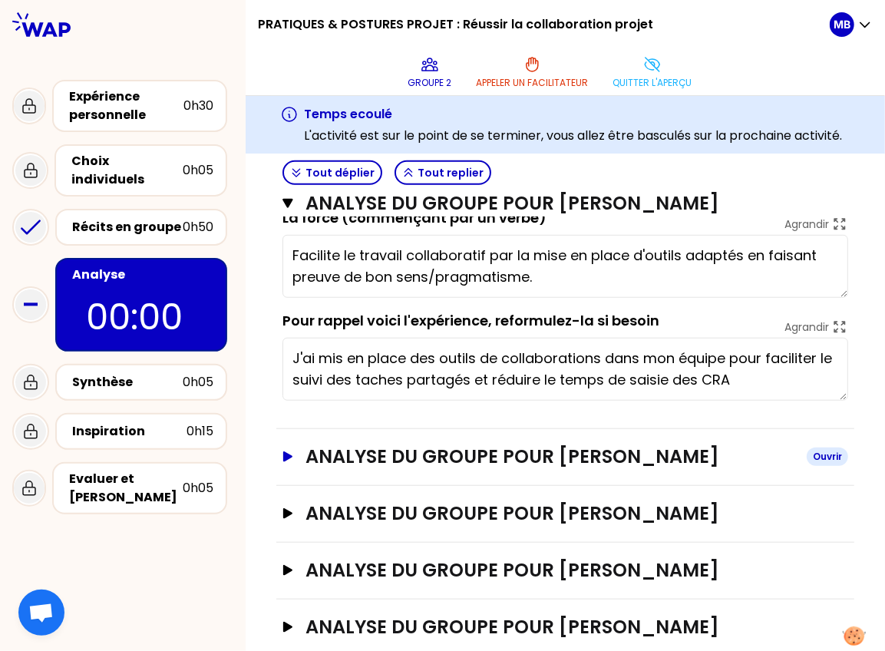
click at [338, 455] on h3 "Analyse du groupe pour Patrick BRIGNONE" at bounding box center [549, 456] width 489 height 25
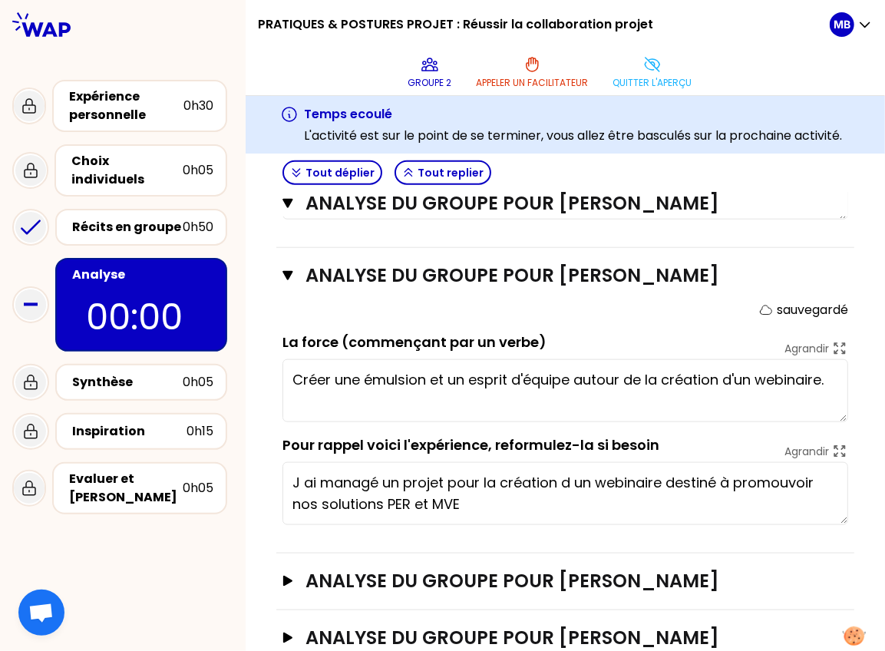
scroll to position [806, 0]
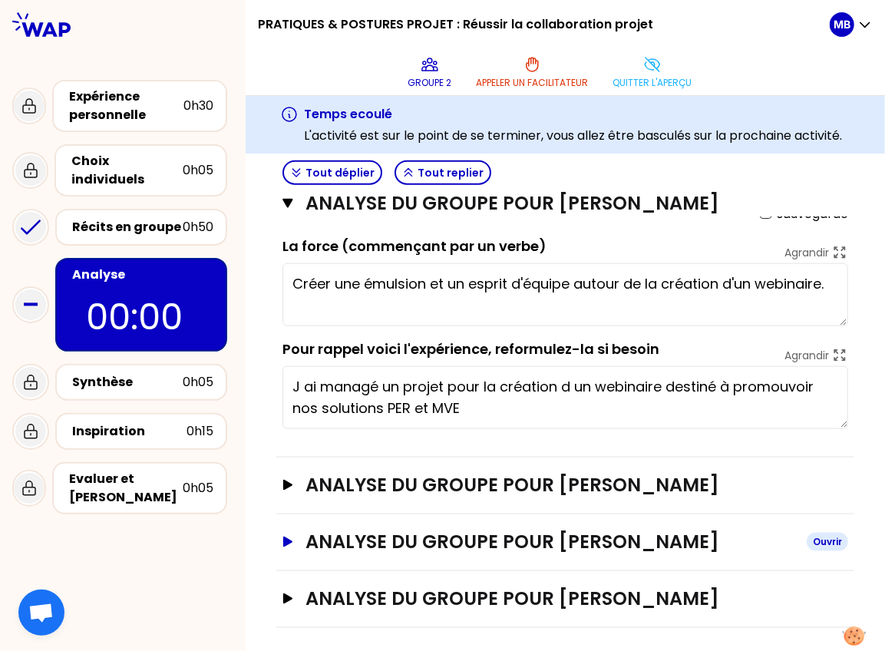
click at [371, 545] on h3 "Analyse du groupe pour Julie HEBERT" at bounding box center [549, 541] width 489 height 25
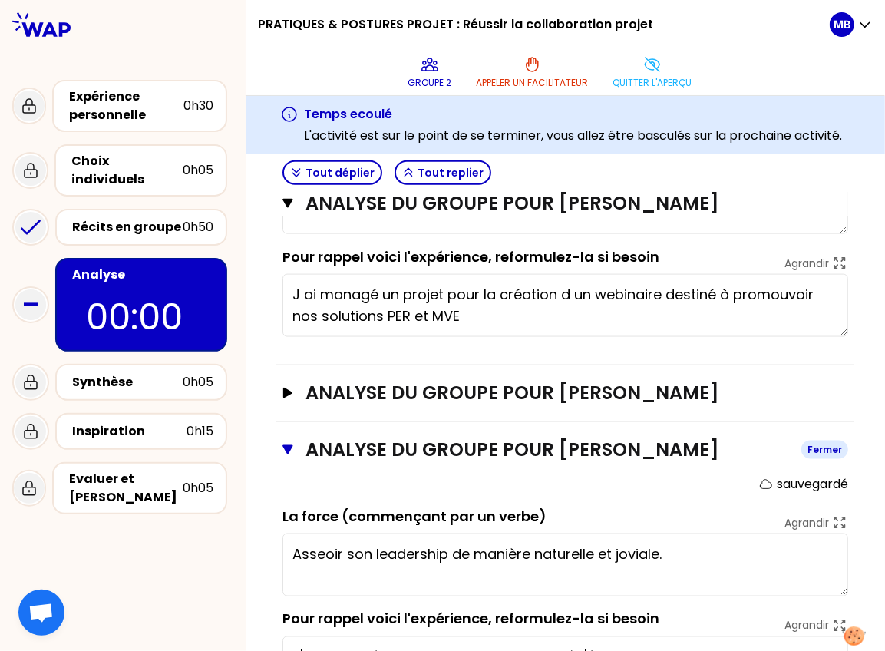
scroll to position [1053, 0]
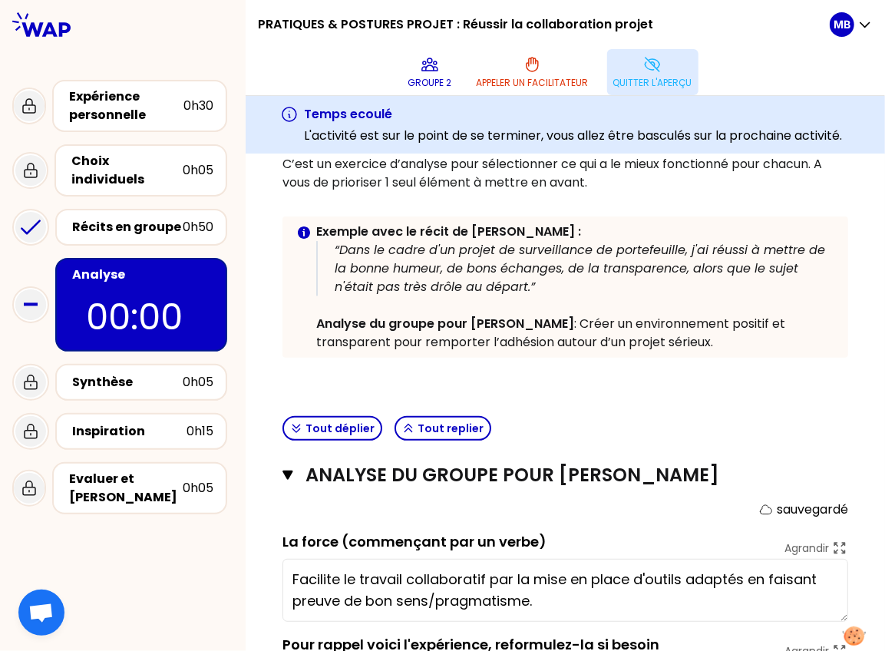
click at [634, 79] on p "Quitter l'aperçu" at bounding box center [652, 83] width 79 height 12
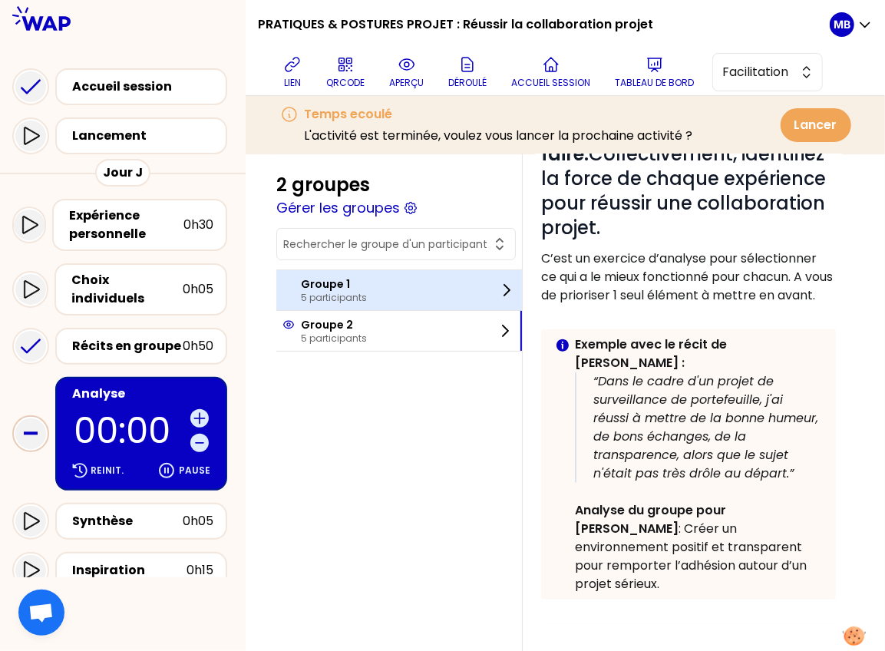
click at [346, 292] on p "5 participants" at bounding box center [334, 298] width 66 height 12
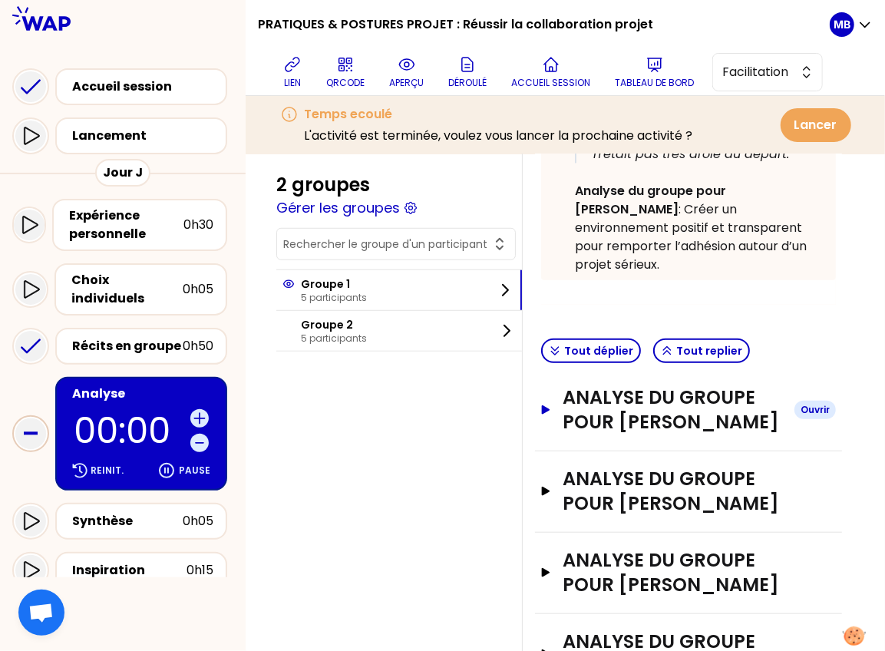
click at [623, 391] on h3 "Analyse du groupe pour Luce PRAT" at bounding box center [671, 409] width 219 height 49
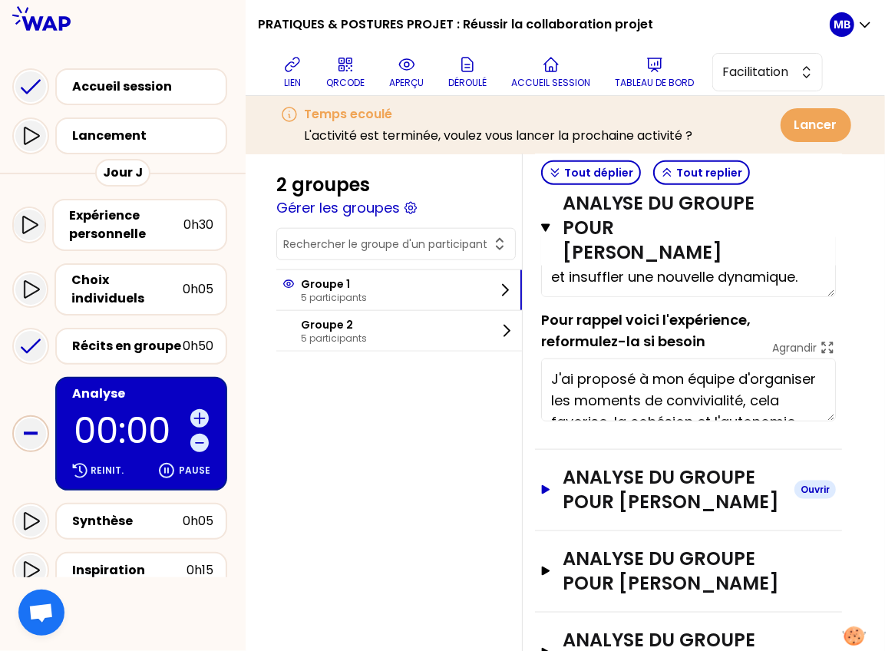
scroll to position [942, 0]
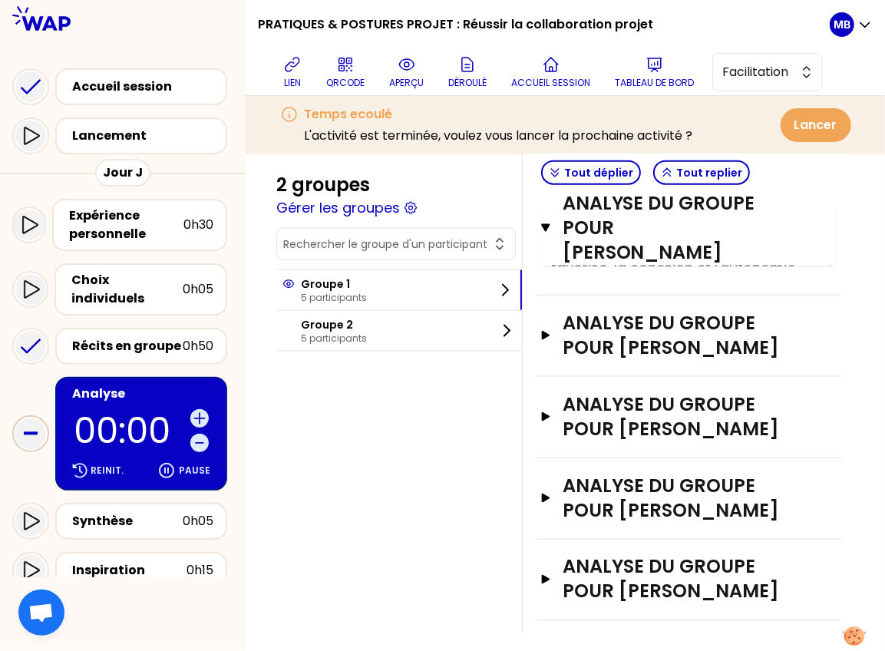
click at [597, 458] on div "Analyse du groupe pour David GIOT Ouvrir" at bounding box center [688, 498] width 307 height 81
click at [595, 473] on h3 "Analyse du groupe pour David GIOT" at bounding box center [671, 497] width 219 height 49
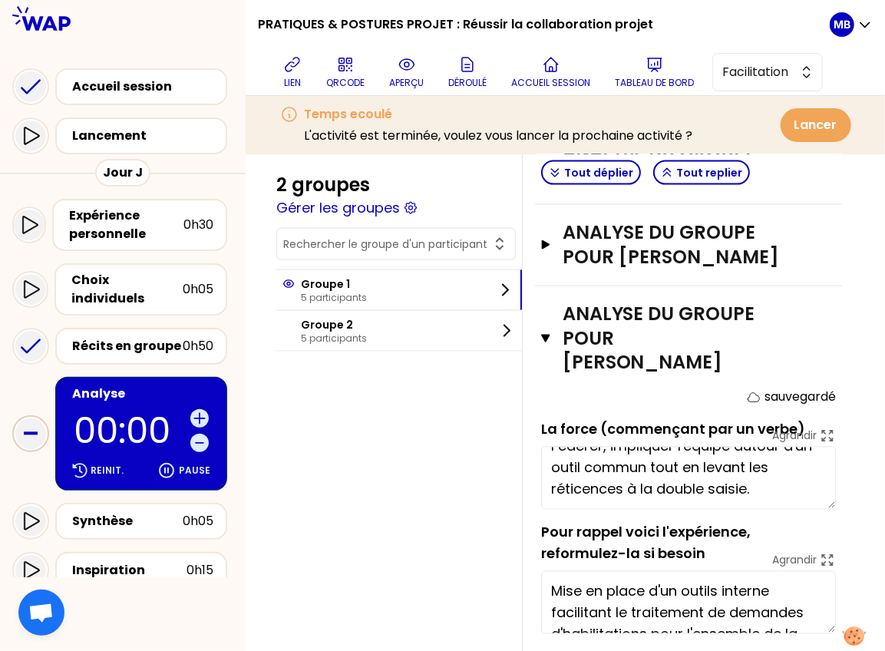
scroll to position [42, 0]
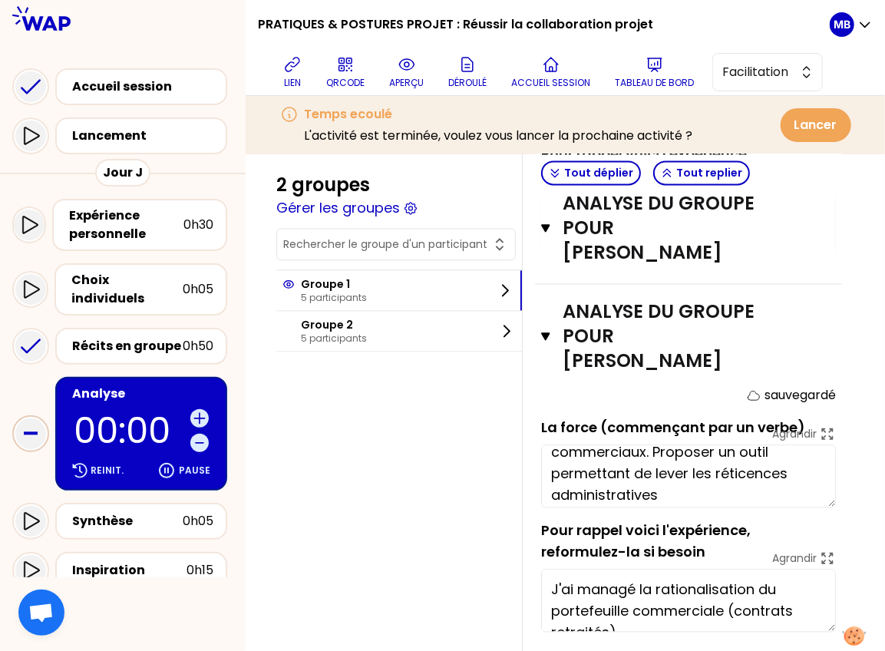
scroll to position [62, 0]
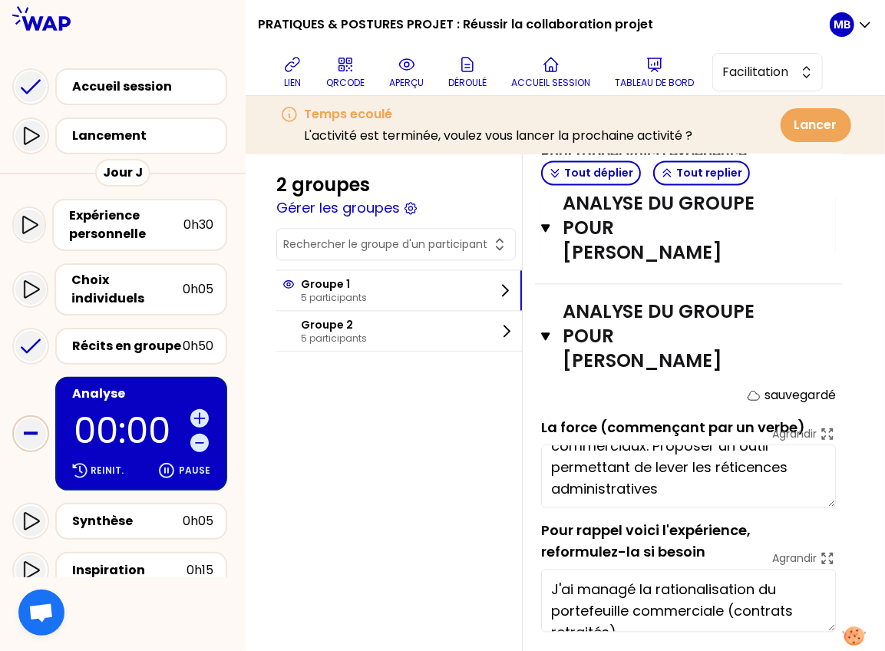
click at [706, 447] on textarea "Synthétiser les informations pour faciliter la prise de décision des commerciau…" at bounding box center [688, 475] width 295 height 63
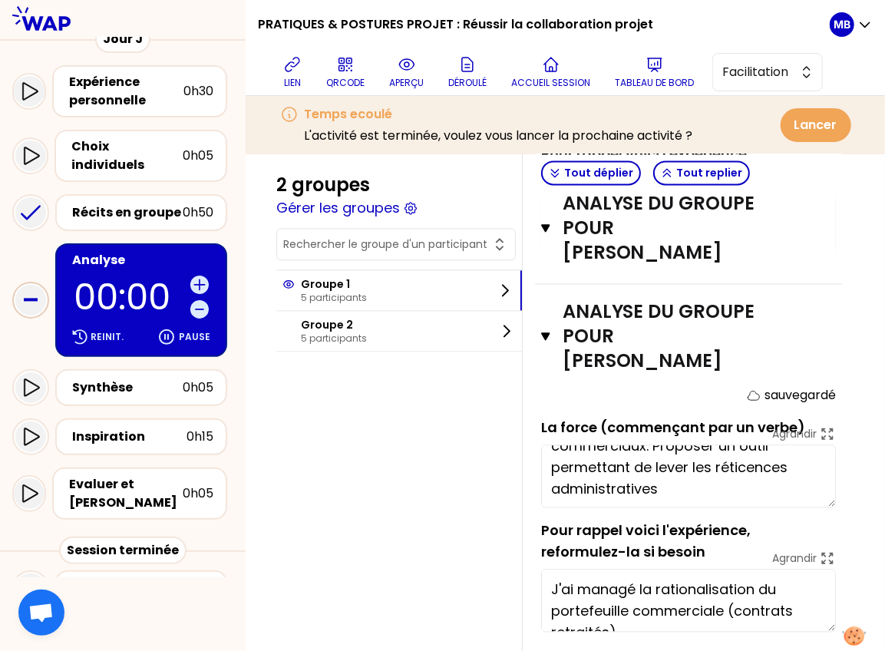
scroll to position [153, 0]
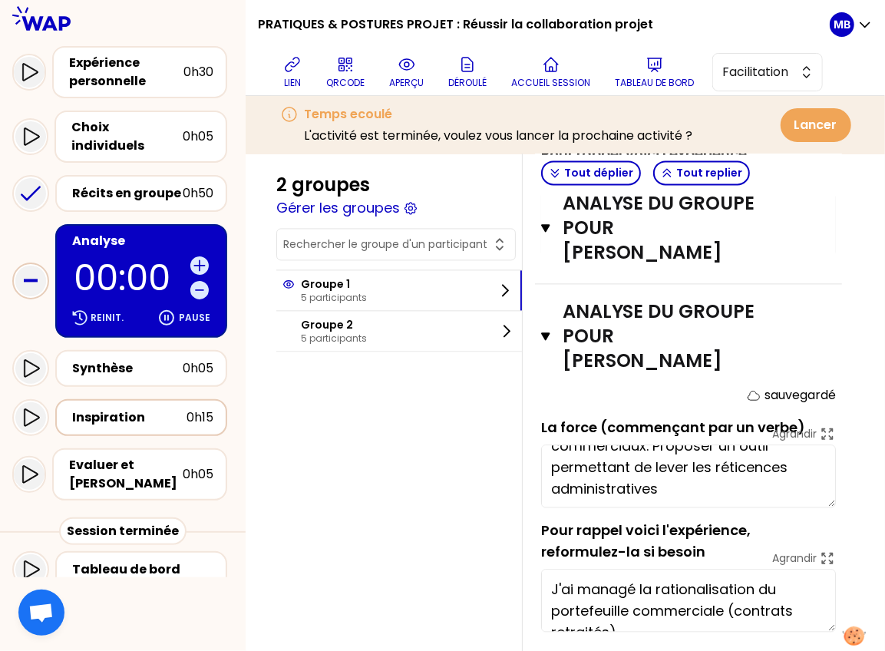
click at [156, 408] on div "Inspiration" at bounding box center [129, 417] width 114 height 18
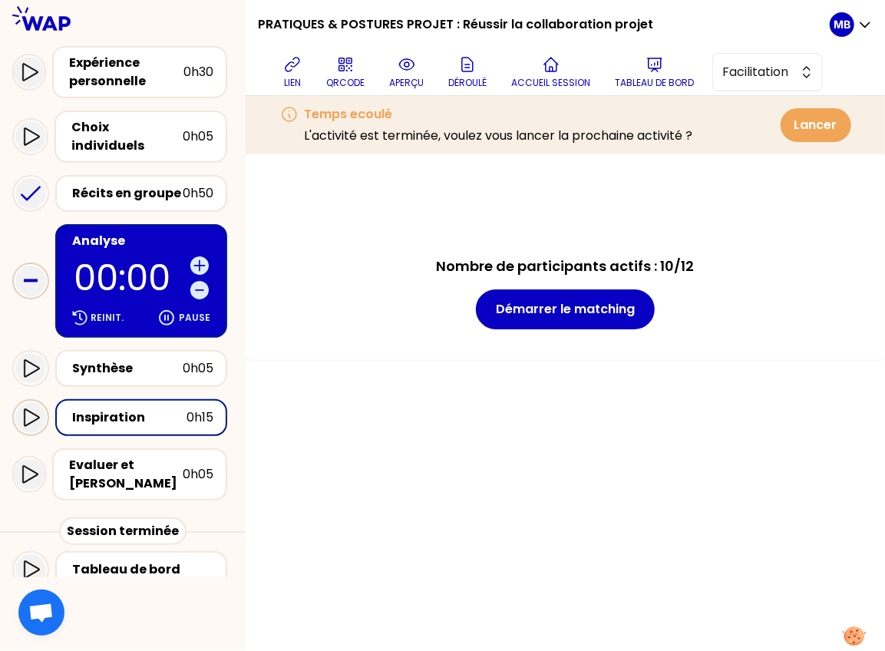
click at [38, 408] on icon at bounding box center [30, 417] width 18 height 18
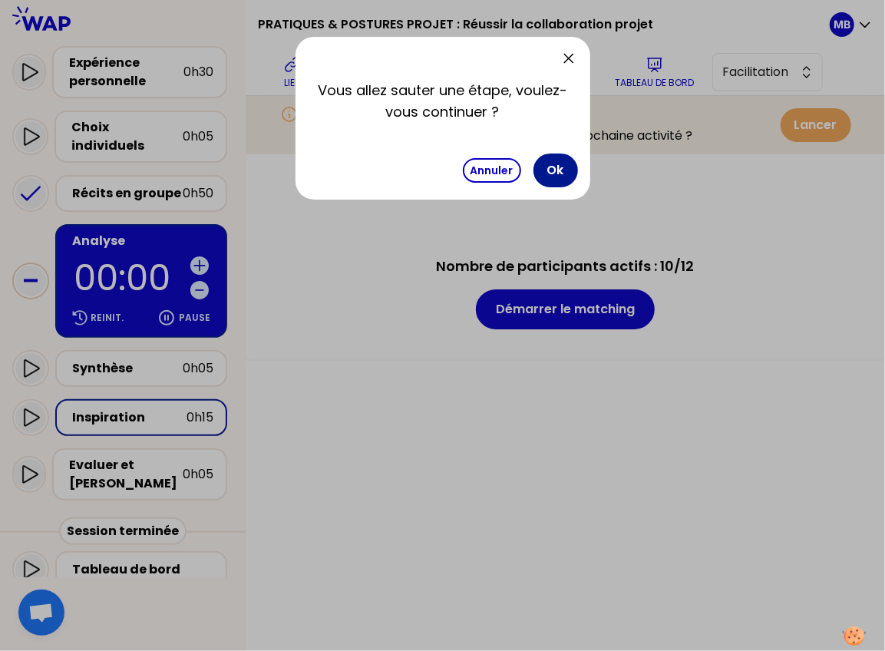
click at [559, 173] on button "Ok" at bounding box center [555, 170] width 44 height 34
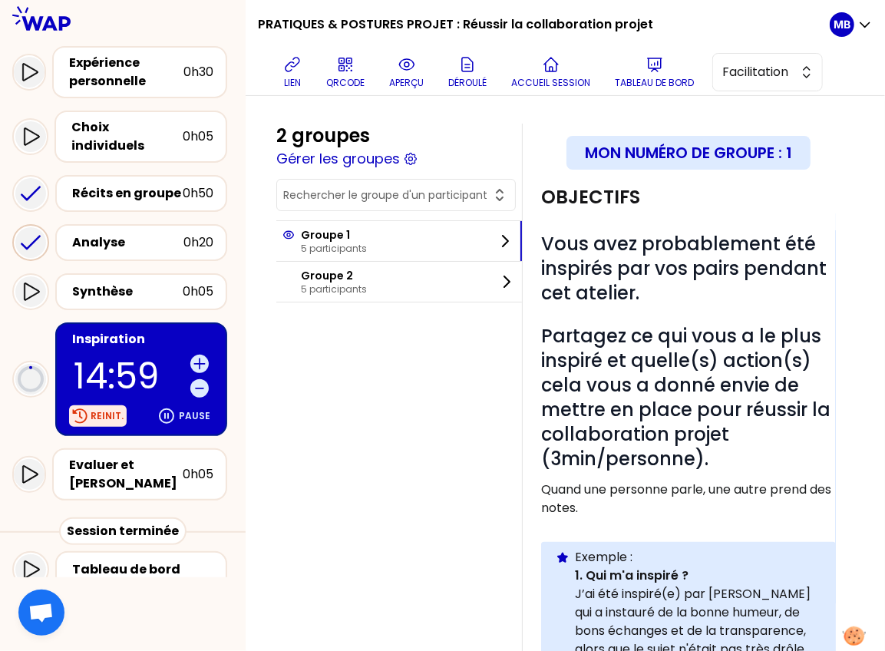
click at [100, 410] on p "Reinit." at bounding box center [107, 416] width 33 height 12
click at [176, 407] on icon at bounding box center [166, 416] width 18 height 18
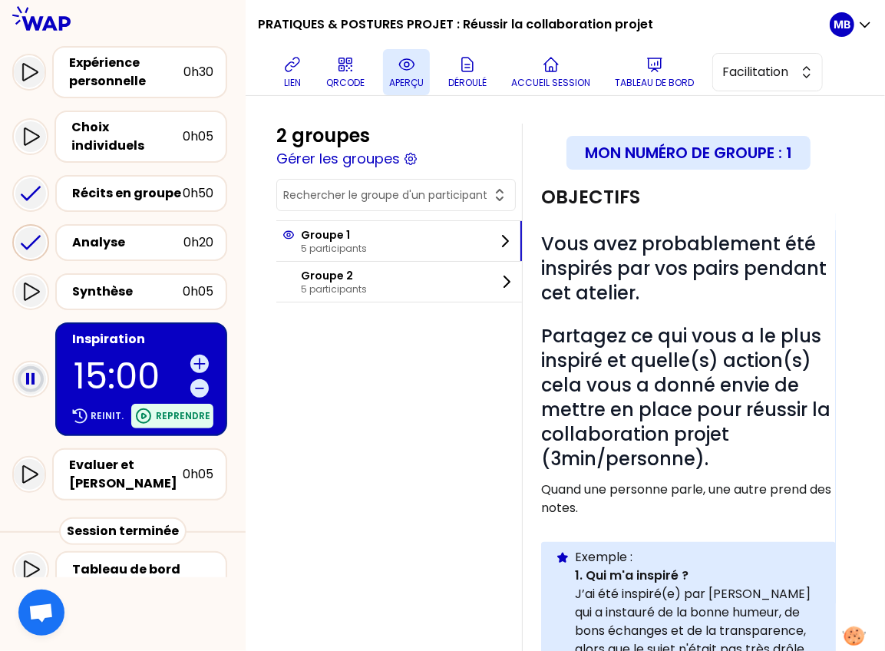
click at [383, 77] on button "aperçu" at bounding box center [406, 72] width 47 height 46
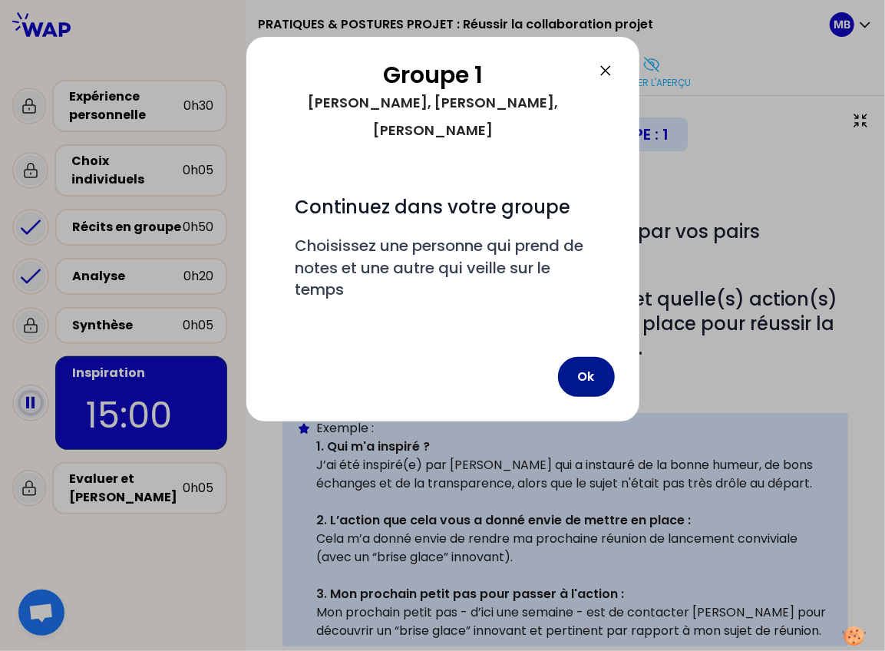
click at [585, 357] on button "Ok" at bounding box center [586, 377] width 57 height 40
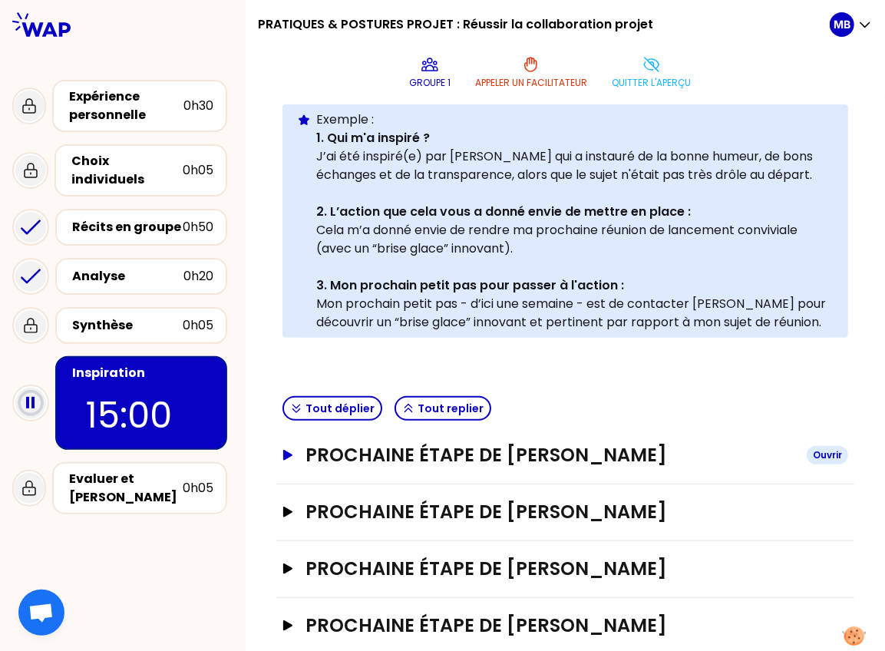
scroll to position [311, 0]
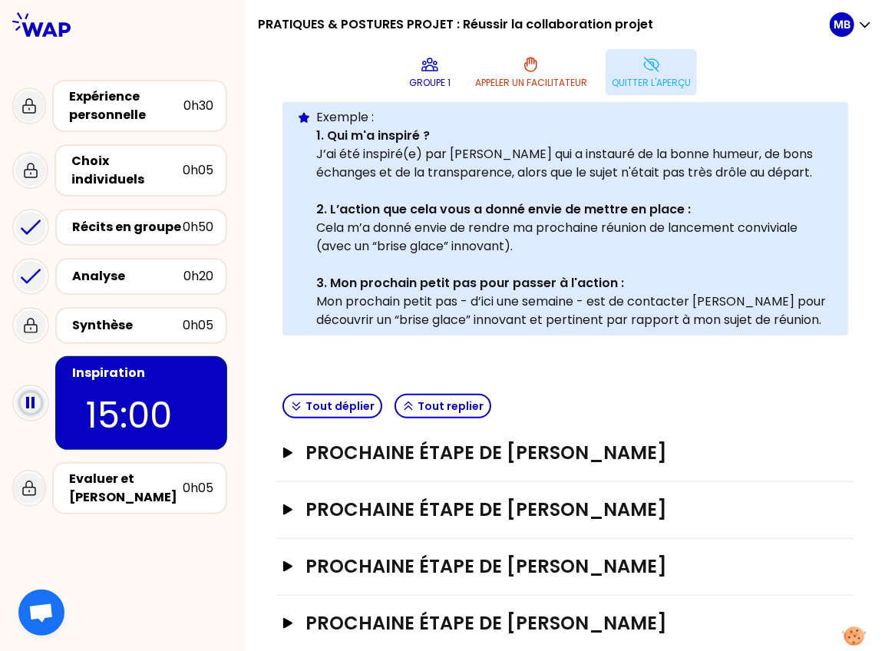
click at [651, 77] on p "Quitter l'aperçu" at bounding box center [650, 83] width 79 height 12
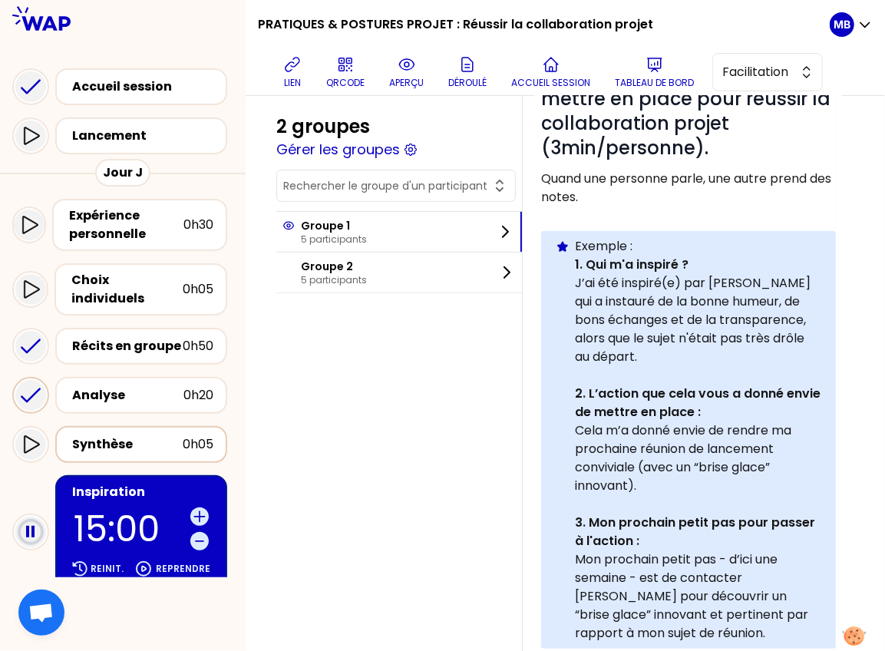
scroll to position [277, 0]
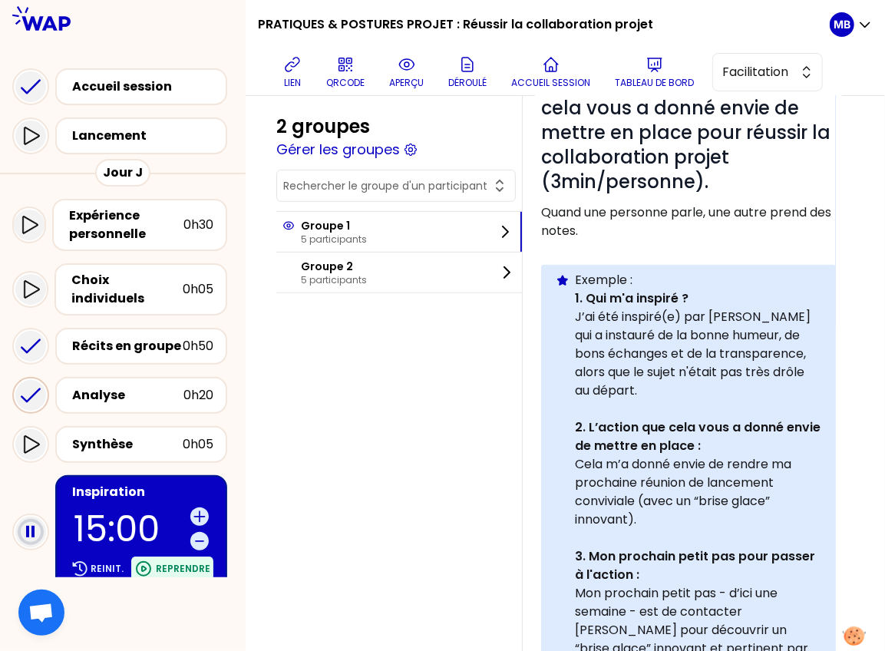
click at [163, 562] on p "Reprendre" at bounding box center [183, 568] width 54 height 12
click at [180, 556] on div "Pause" at bounding box center [183, 568] width 59 height 25
click at [104, 562] on p "Reinit." at bounding box center [107, 568] width 33 height 12
click at [176, 559] on icon at bounding box center [166, 568] width 18 height 18
click at [178, 562] on p "Reprendre" at bounding box center [183, 568] width 54 height 12
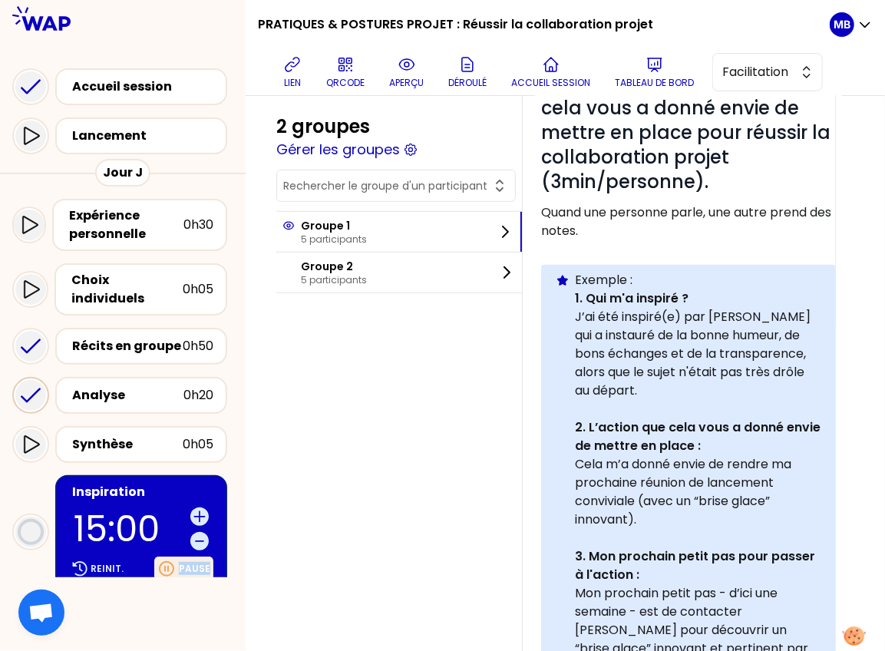
click at [178, 556] on div "Pause" at bounding box center [183, 568] width 59 height 25
click at [157, 556] on div "Reprendre" at bounding box center [172, 568] width 82 height 25
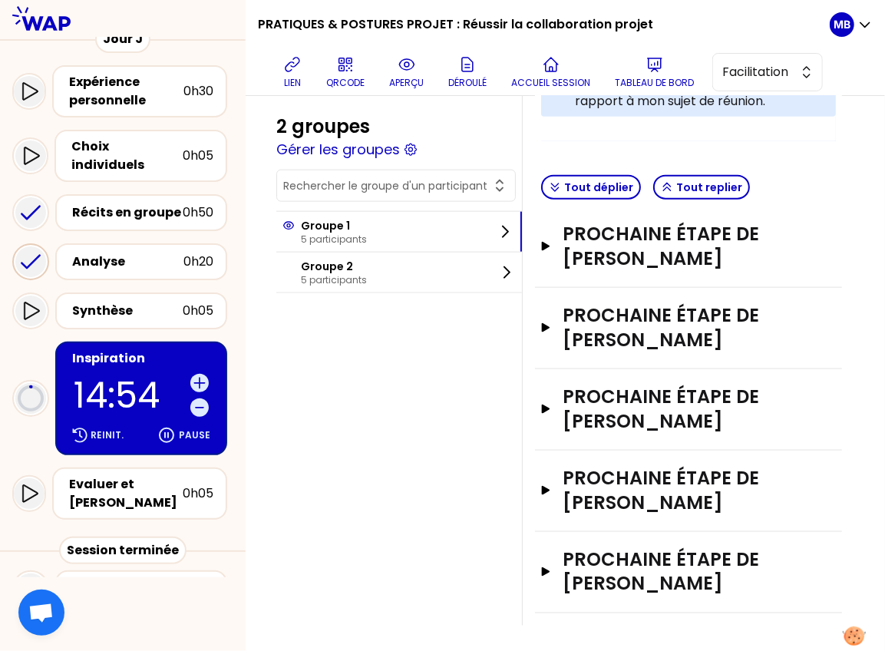
scroll to position [143, 0]
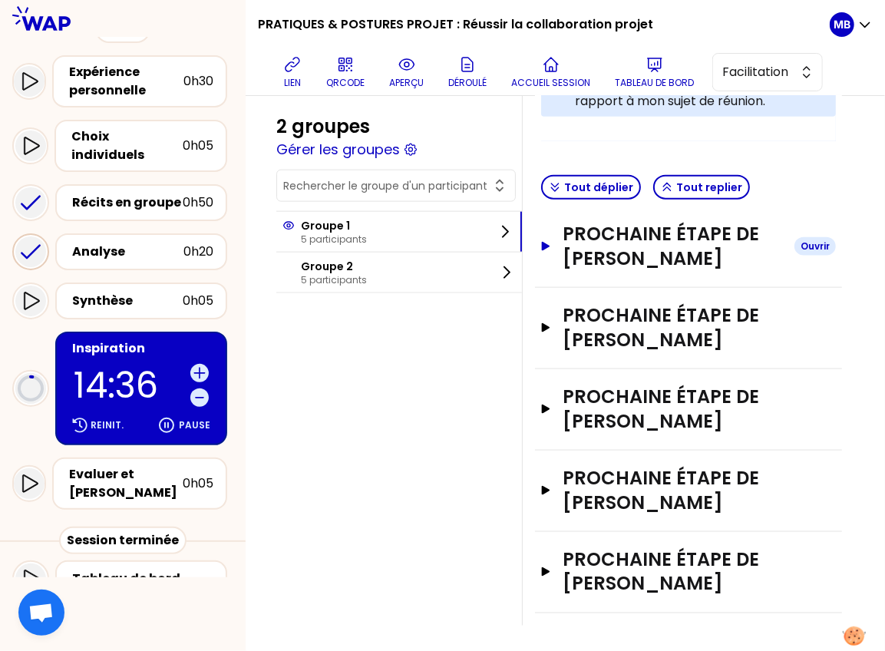
click at [645, 239] on h3 "Prochaine étape de Luce PRAT" at bounding box center [671, 246] width 219 height 49
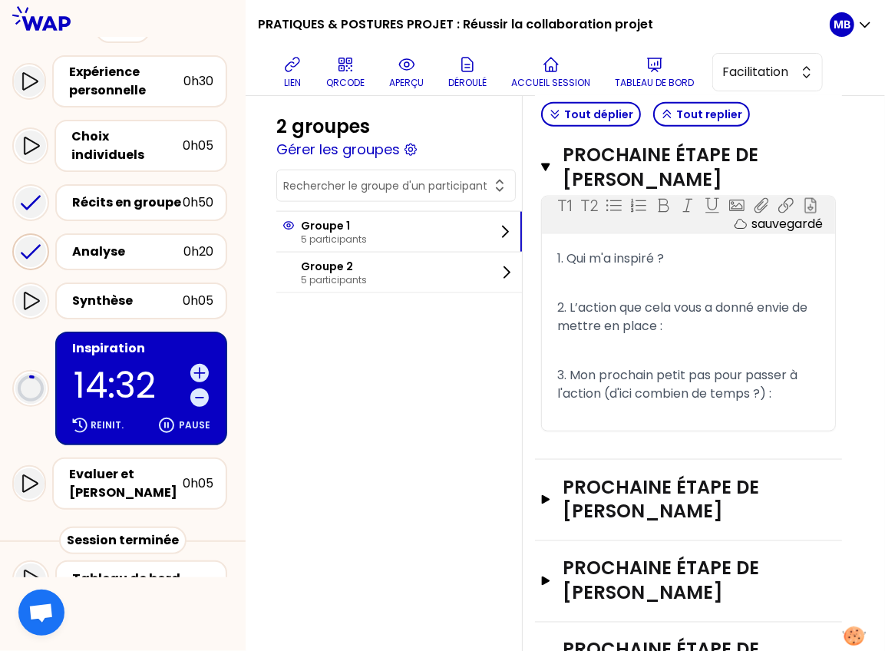
scroll to position [869, 0]
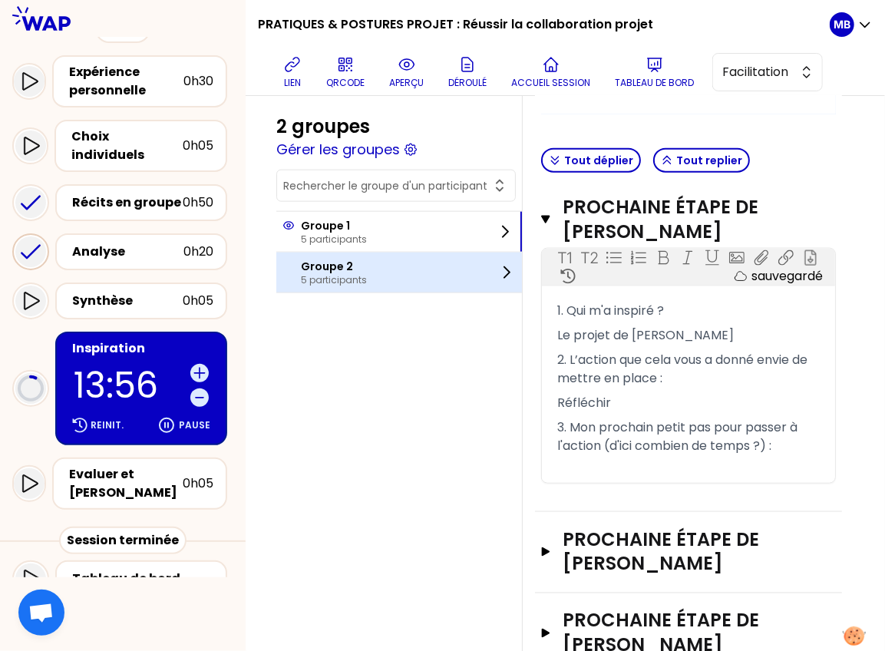
click at [348, 262] on p "Groupe 2" at bounding box center [334, 266] width 66 height 15
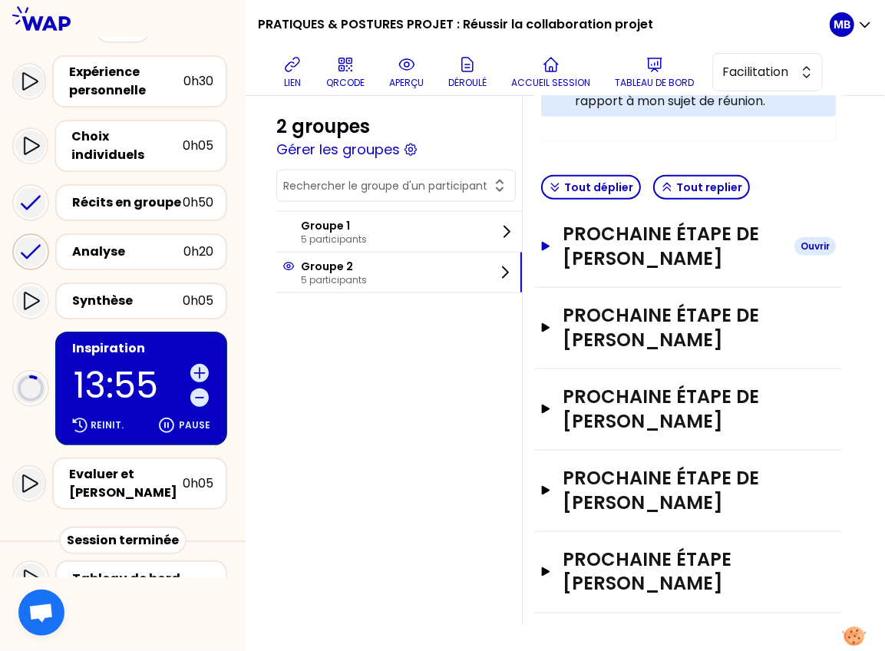
click at [601, 243] on h3 "Prochaine étape de Thomas BALOUS" at bounding box center [671, 246] width 219 height 49
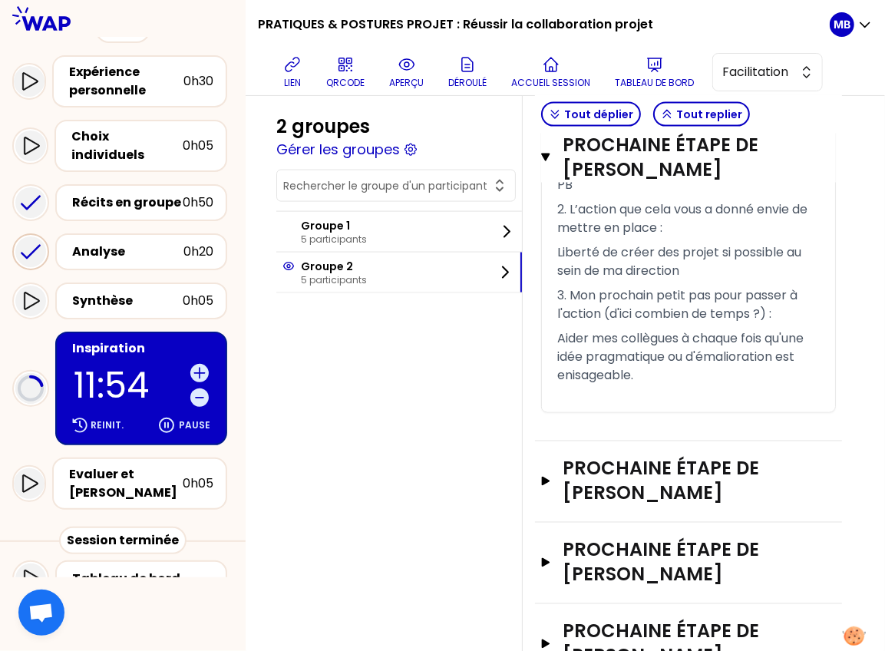
scroll to position [1171, 0]
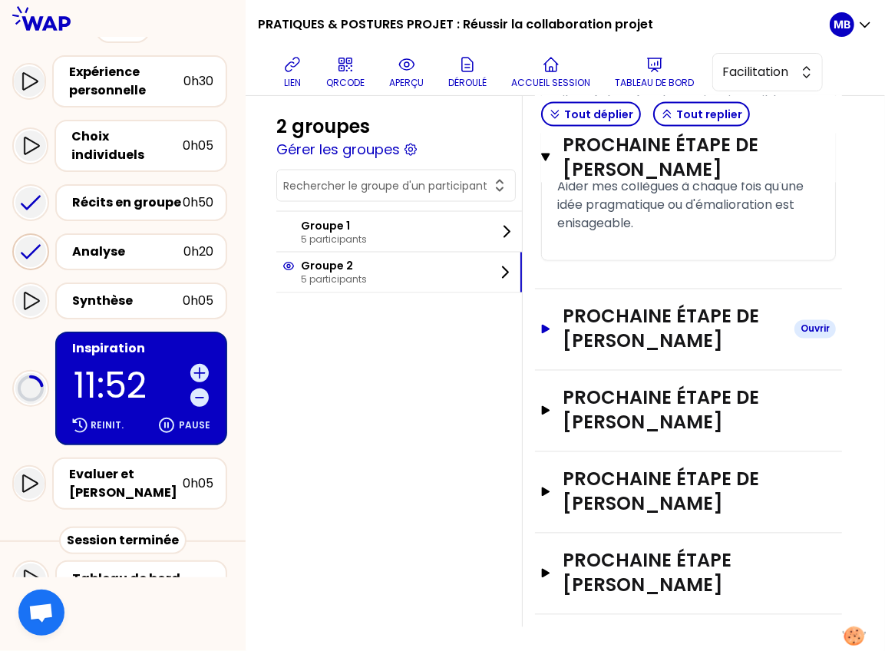
click at [641, 342] on h3 "Prochaine étape de Patrick BRIGNONE" at bounding box center [671, 329] width 219 height 49
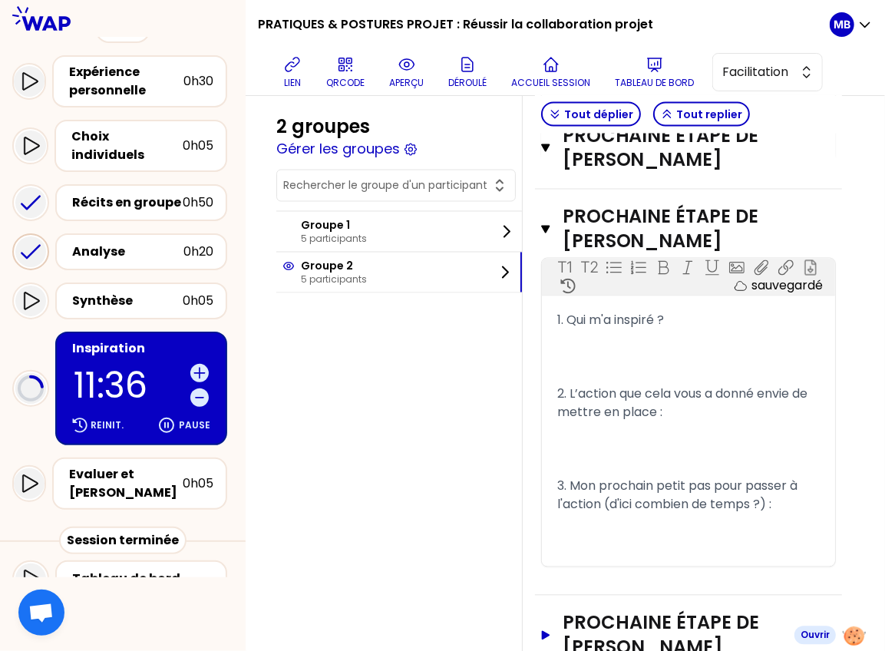
scroll to position [1267, 0]
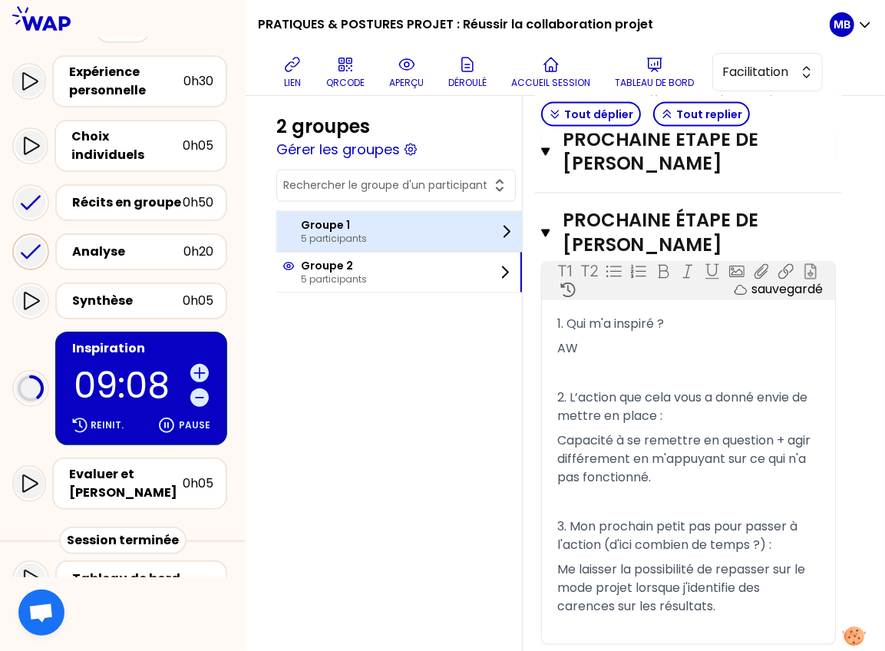
click at [423, 212] on div "Groupe 1 5 participants" at bounding box center [398, 232] width 245 height 40
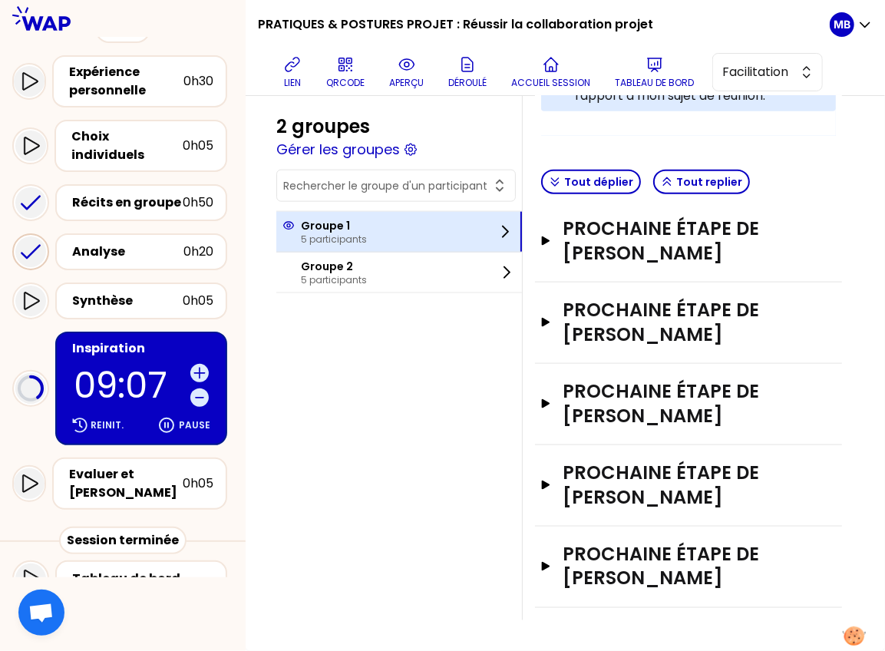
scroll to position [842, 0]
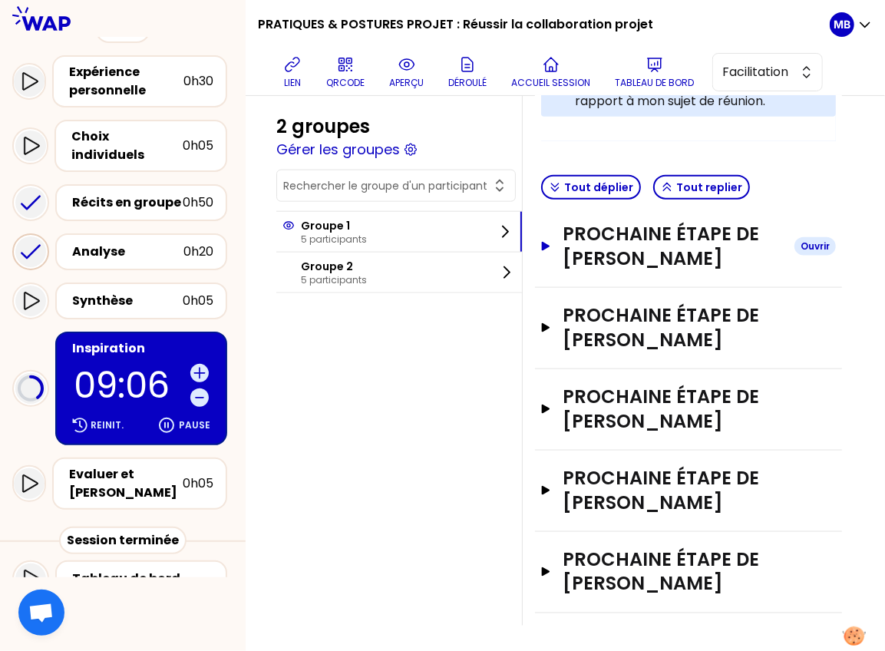
click at [597, 259] on h3 "Prochaine étape de Luce PRAT" at bounding box center [671, 246] width 219 height 49
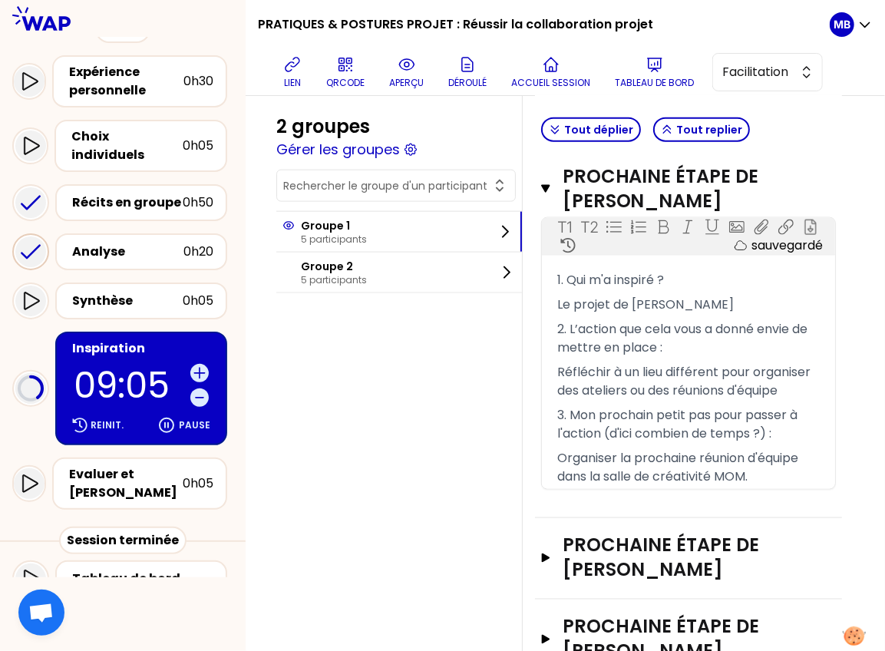
scroll to position [983, 0]
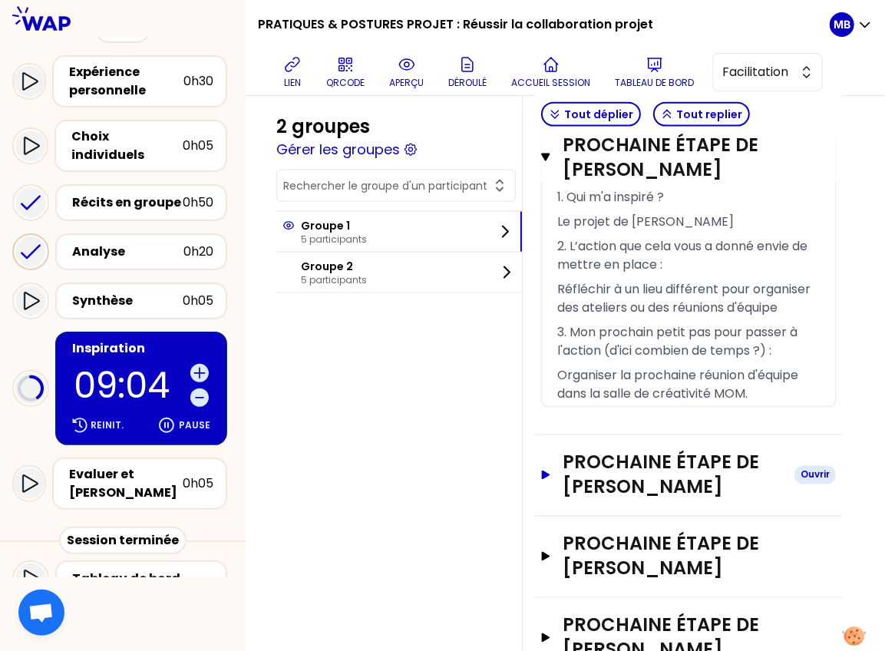
click at [591, 492] on h3 "Prochaine étape de Vincent Cotonat" at bounding box center [671, 474] width 219 height 49
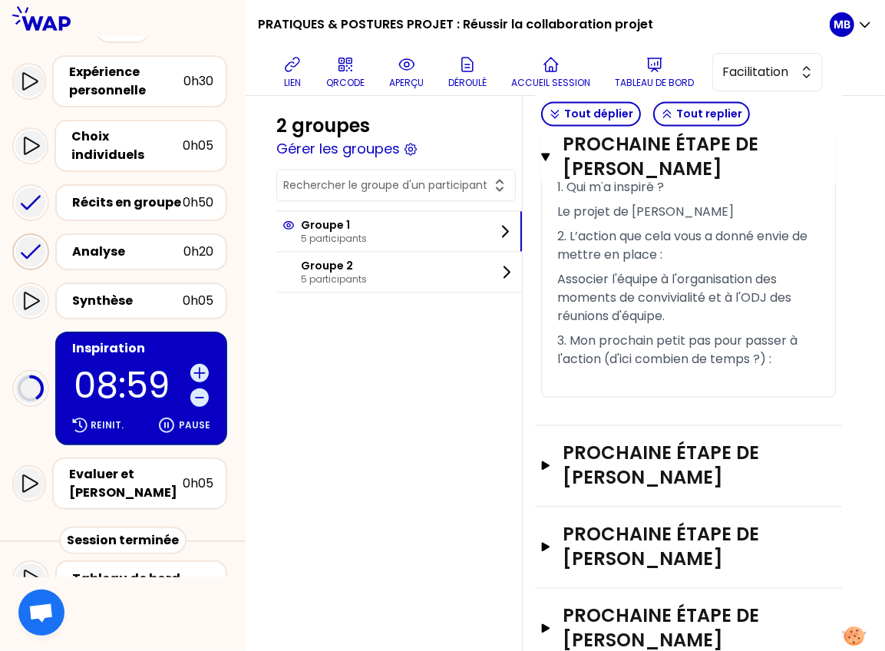
scroll to position [1306, 0]
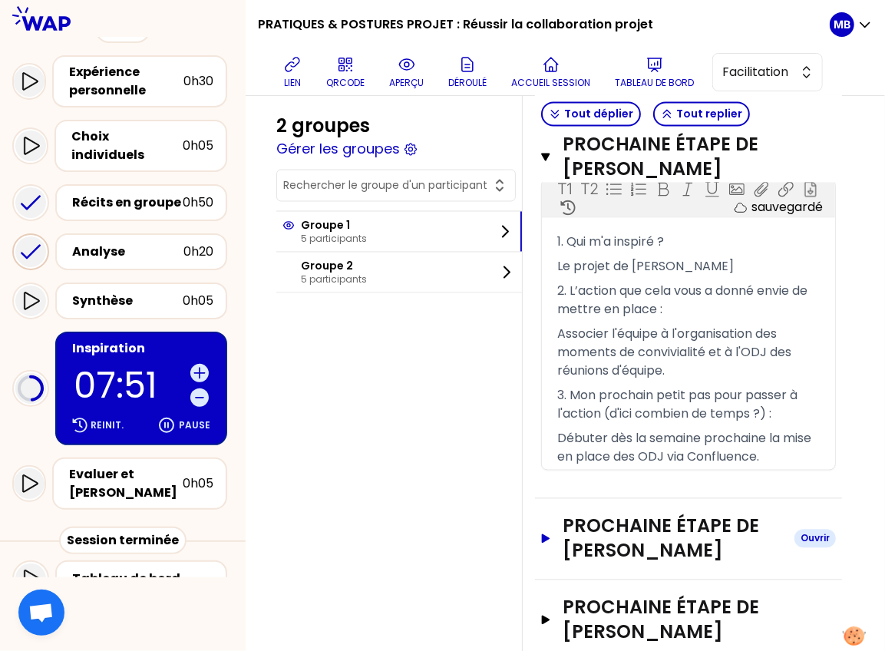
click at [592, 545] on h3 "Prochaine étape de Manuel Tillaux" at bounding box center [671, 538] width 219 height 49
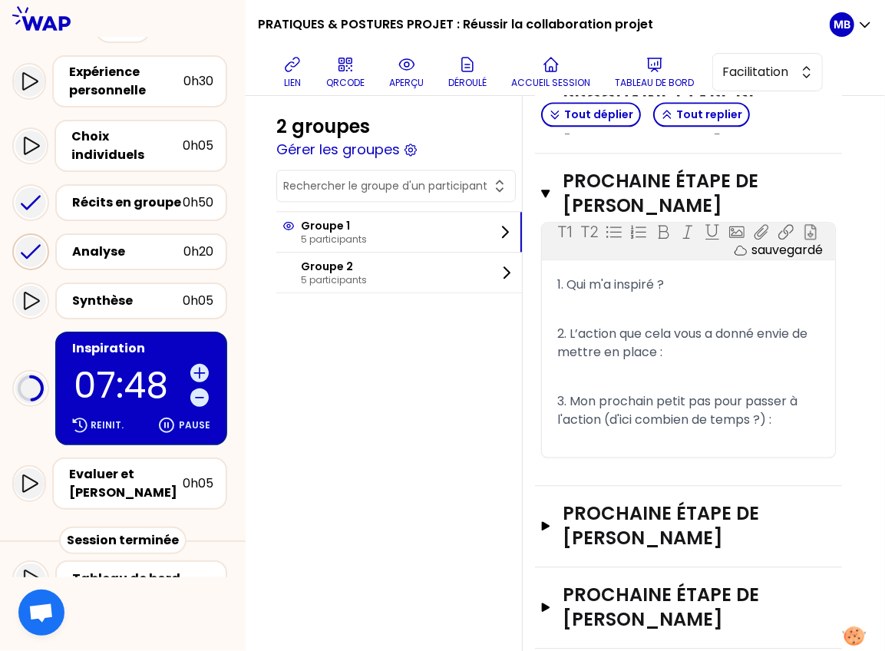
scroll to position [1662, 0]
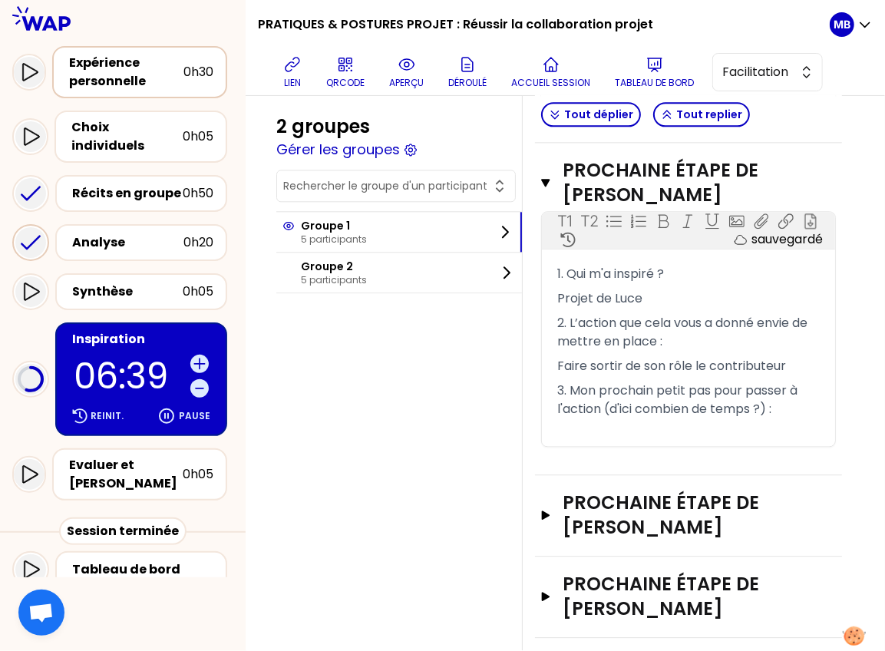
click at [106, 69] on div "Expérience personnelle" at bounding box center [126, 72] width 114 height 37
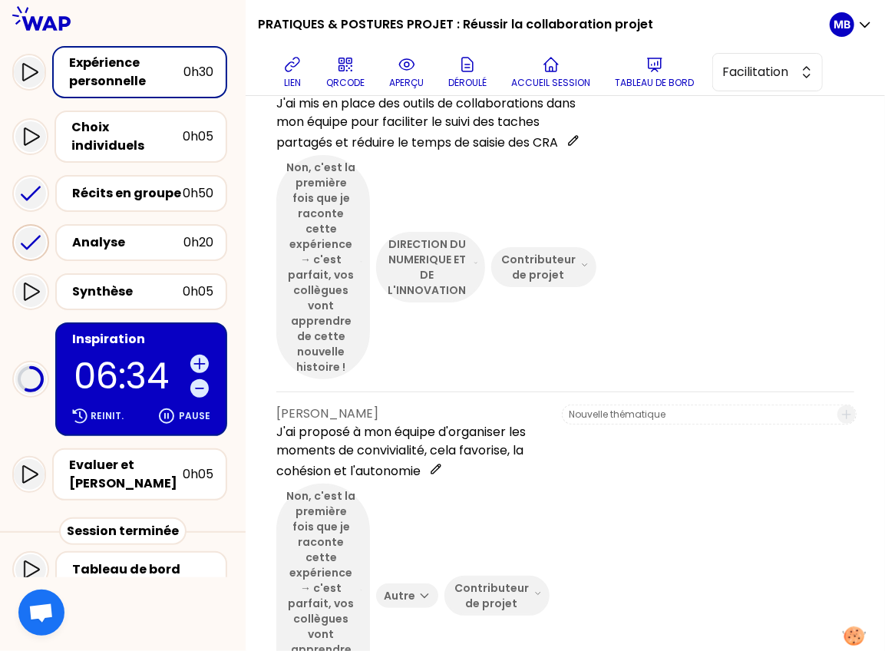
scroll to position [178, 0]
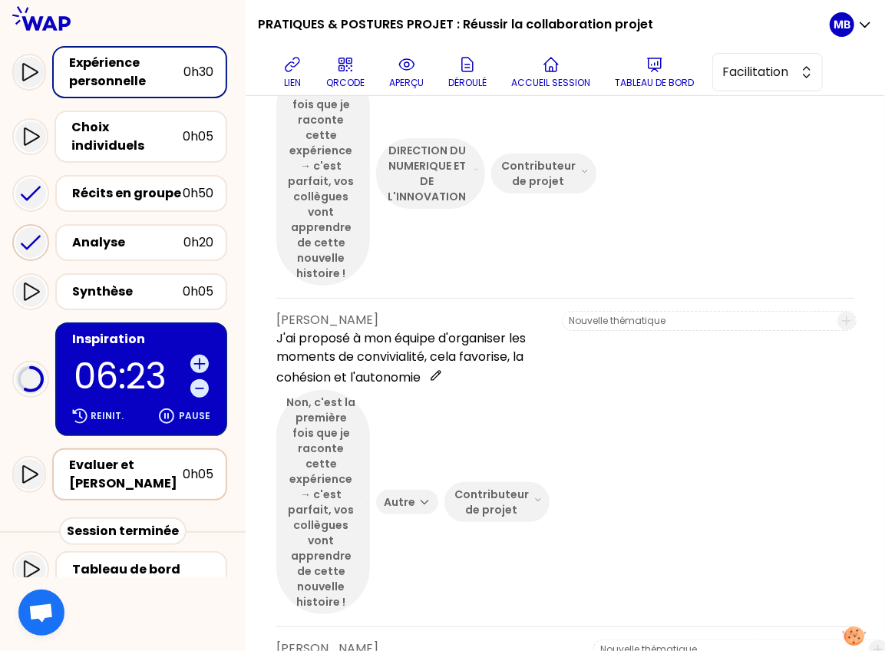
click at [136, 456] on div "Evaluer et [PERSON_NAME]" at bounding box center [126, 474] width 114 height 37
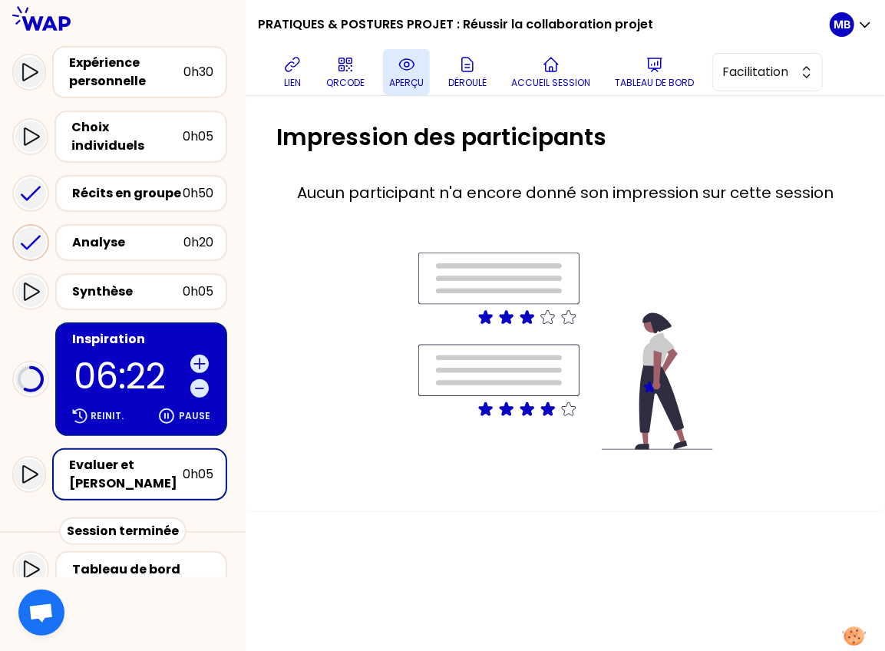
click at [410, 83] on p "aperçu" at bounding box center [406, 83] width 35 height 12
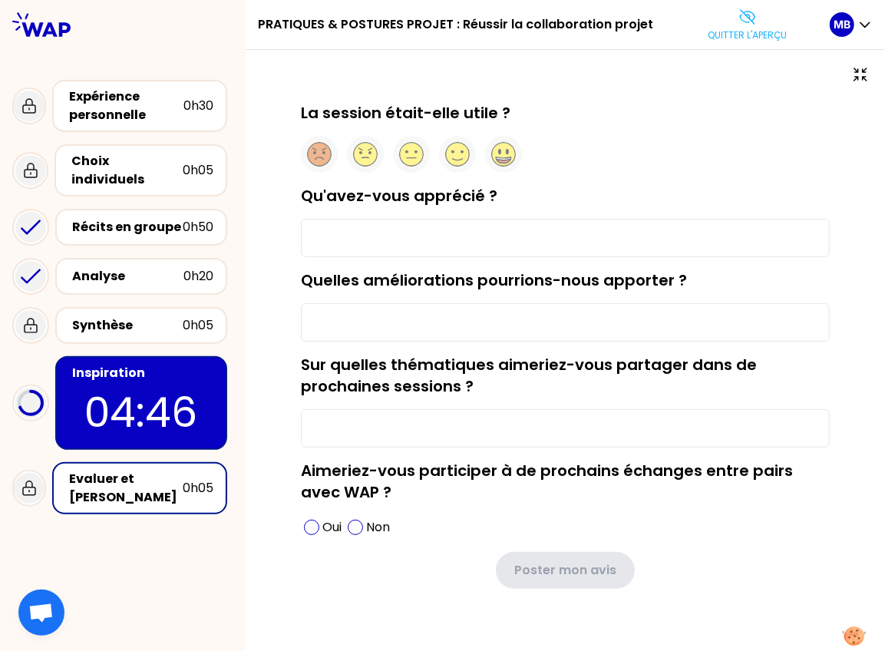
click at [133, 364] on div "Inspiration" at bounding box center [142, 373] width 141 height 18
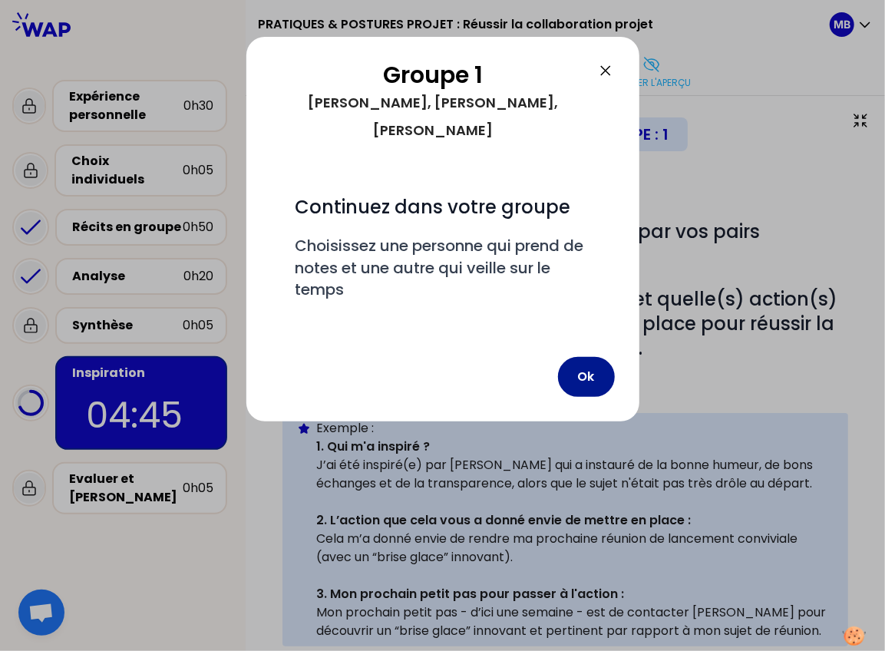
click at [601, 365] on button "Ok" at bounding box center [586, 377] width 57 height 40
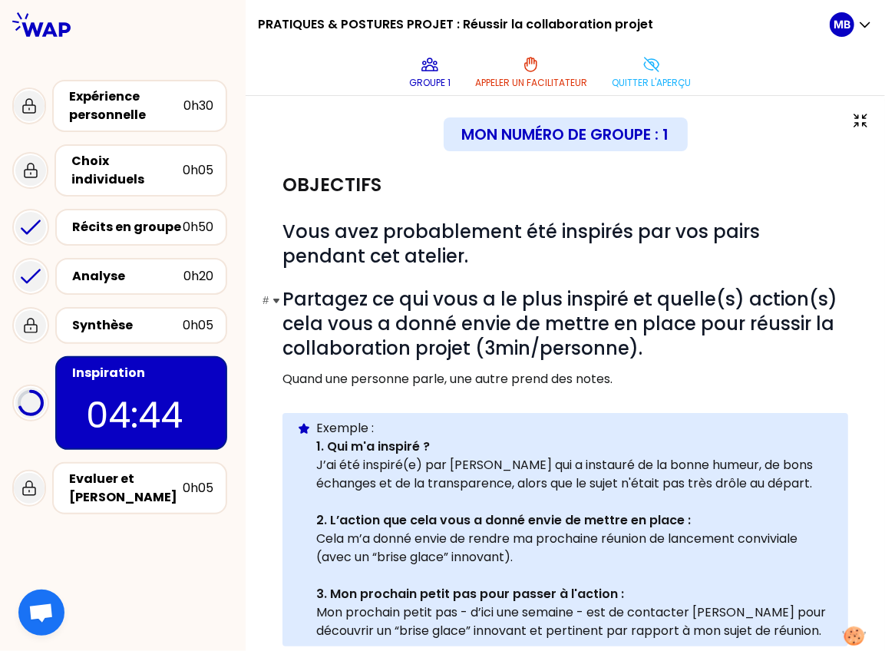
scroll to position [77, 0]
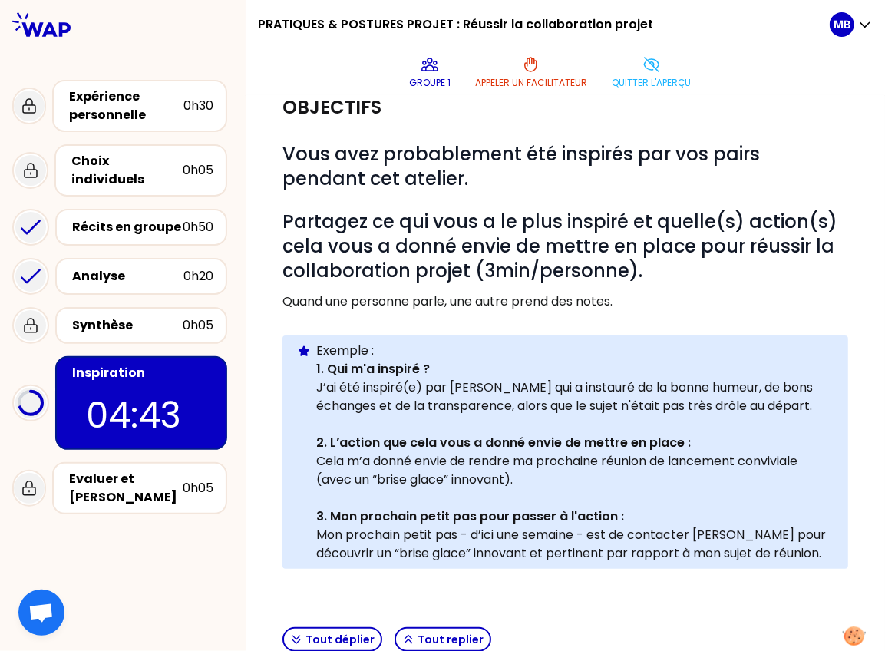
click at [160, 364] on div "Inspiration" at bounding box center [142, 373] width 141 height 18
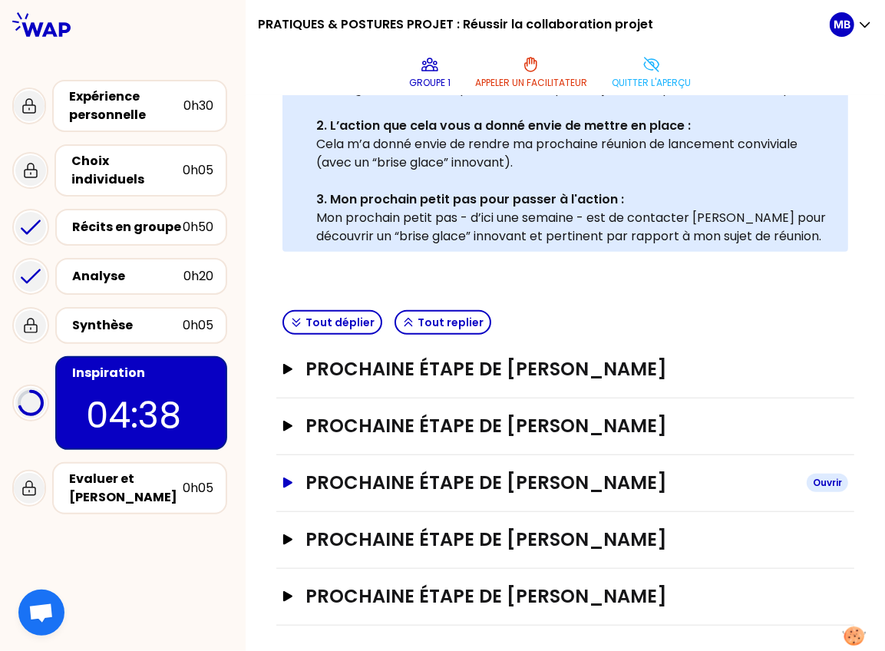
click at [483, 472] on h3 "Prochaine étape de Manuel Tillaux" at bounding box center [549, 482] width 489 height 25
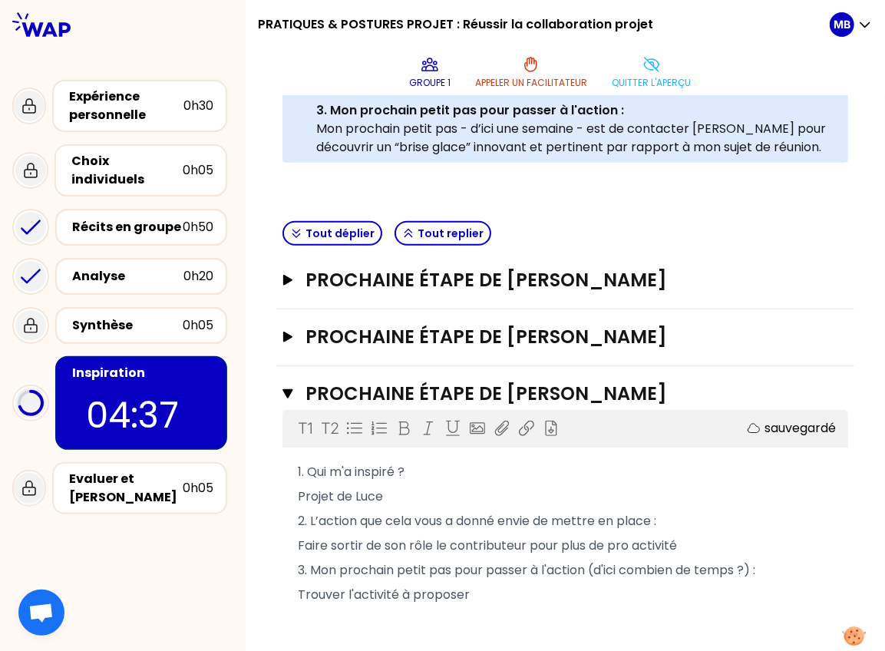
scroll to position [640, 0]
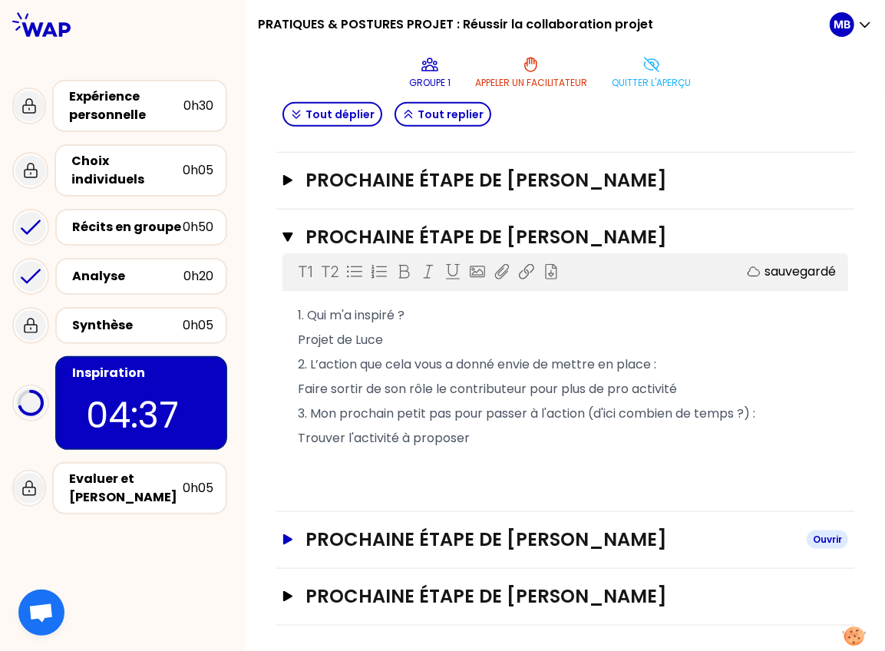
click at [471, 533] on h3 "Prochaine étape de David GIOT" at bounding box center [549, 539] width 489 height 25
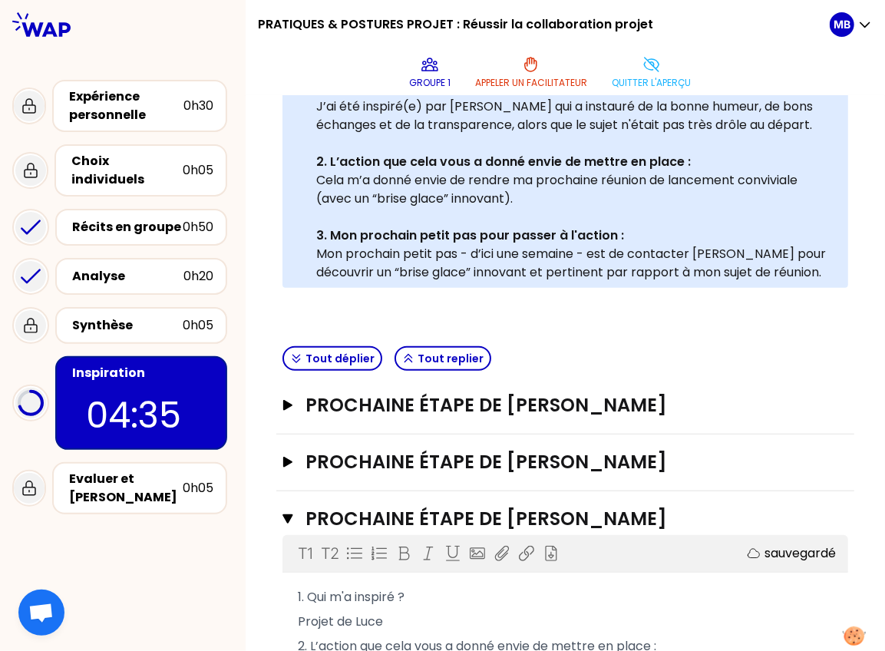
scroll to position [301, 0]
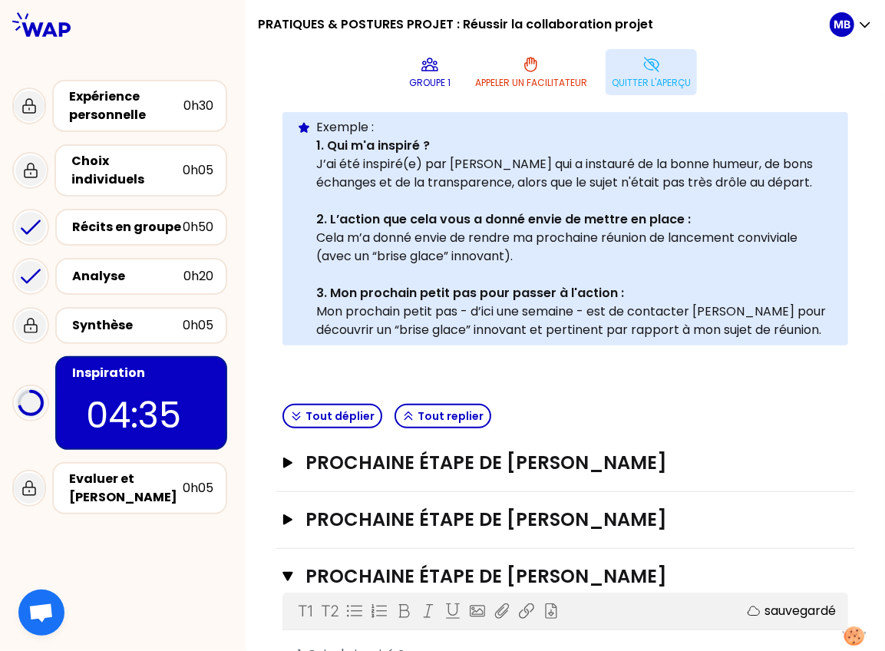
click at [621, 78] on p "Quitter l'aperçu" at bounding box center [650, 83] width 79 height 12
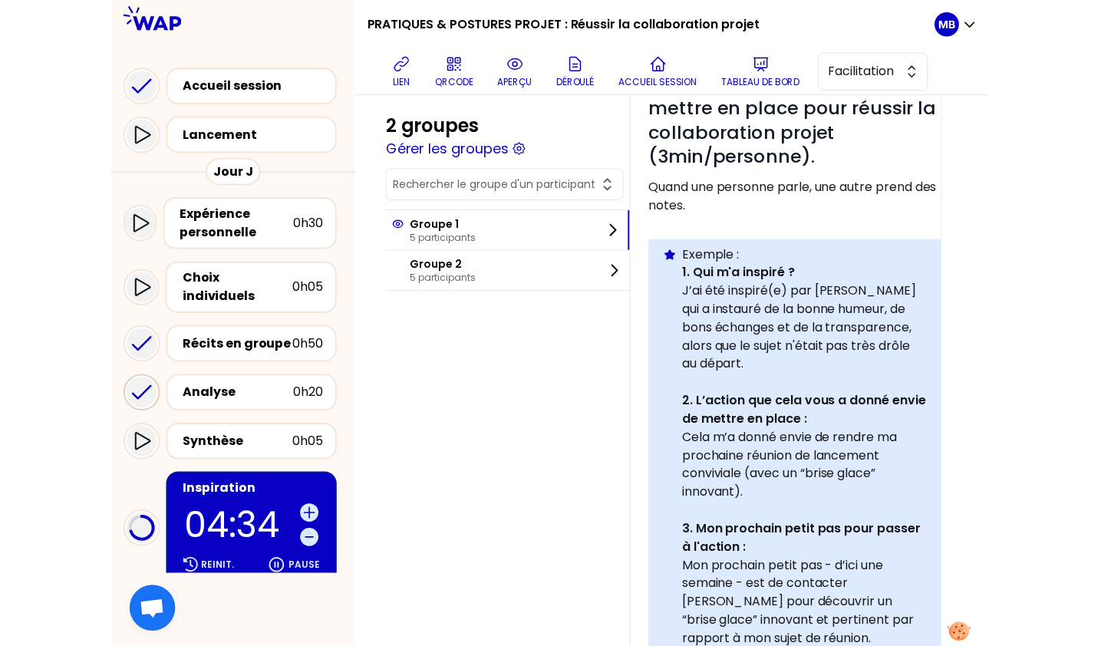
scroll to position [267, 0]
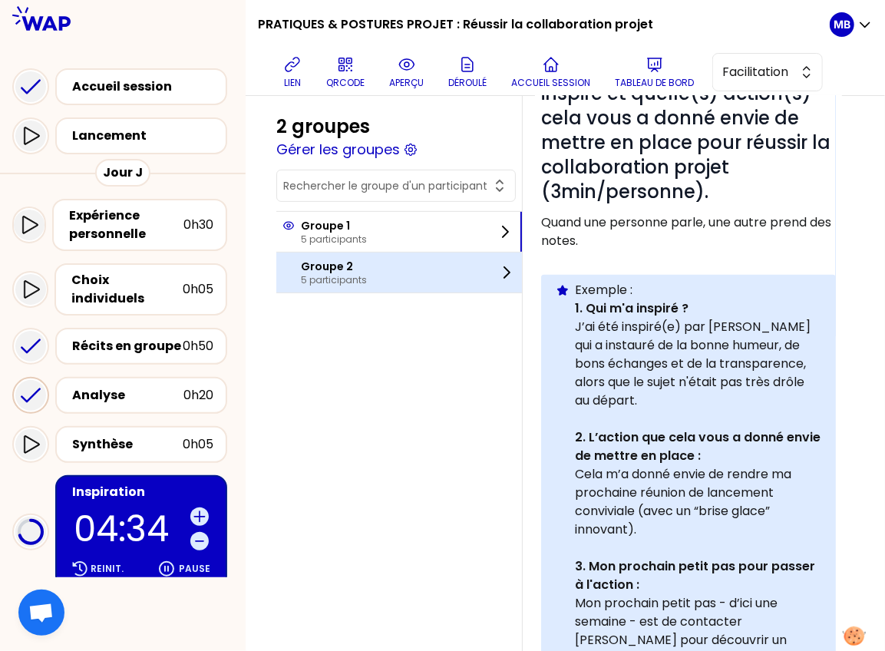
click at [379, 273] on div "Groupe 2 5 participants" at bounding box center [398, 272] width 245 height 40
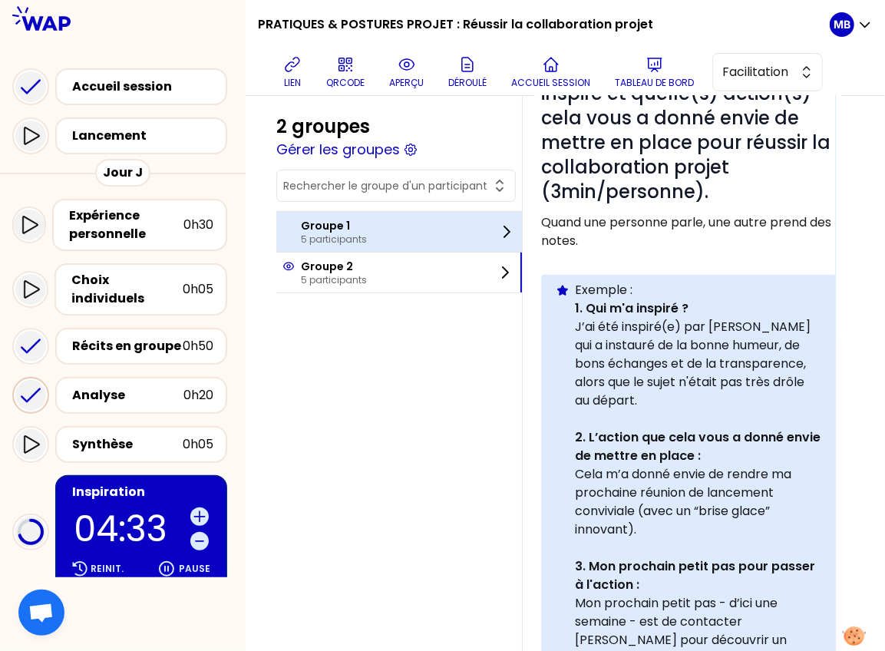
click at [408, 224] on div "Groupe 1 5 participants" at bounding box center [398, 232] width 245 height 40
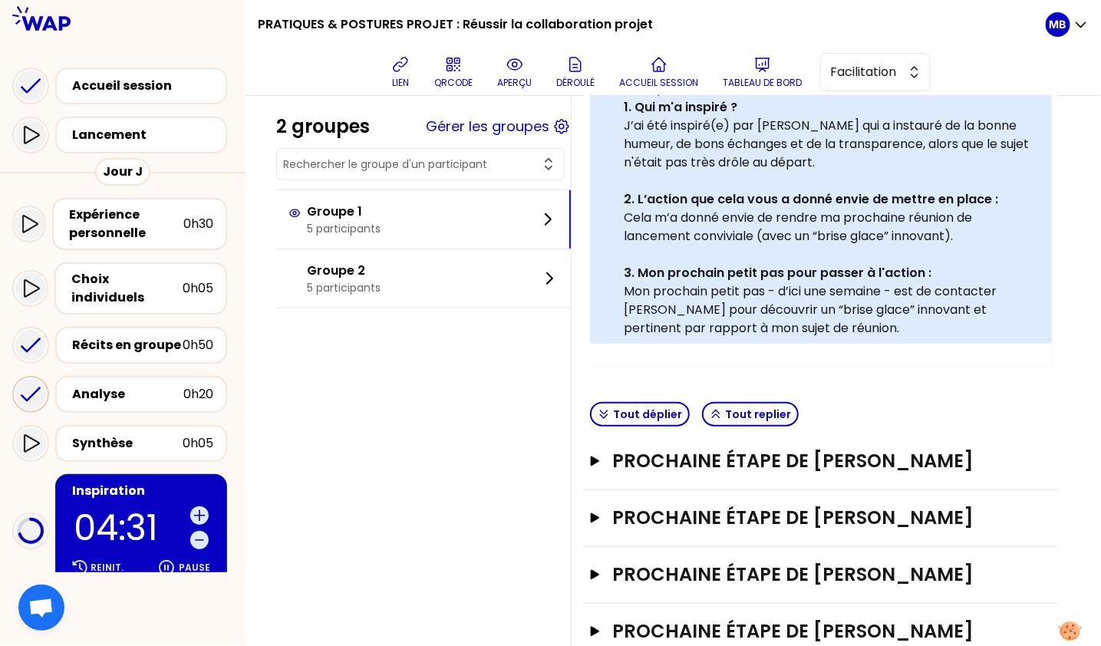
scroll to position [485, 0]
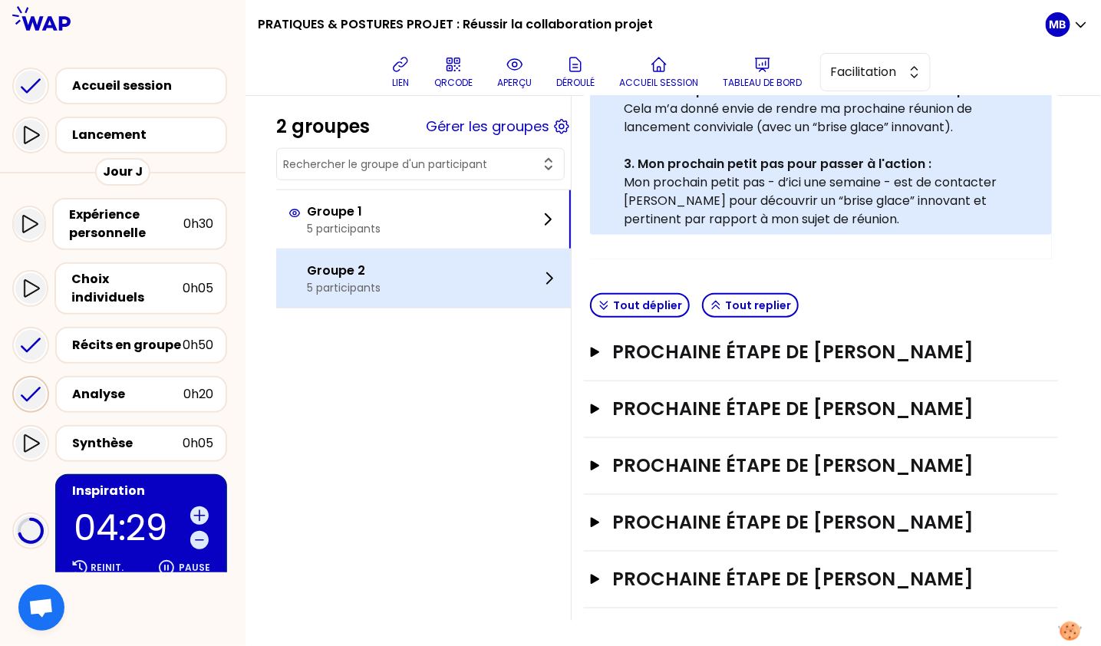
click at [375, 285] on p "5 participants" at bounding box center [344, 287] width 74 height 15
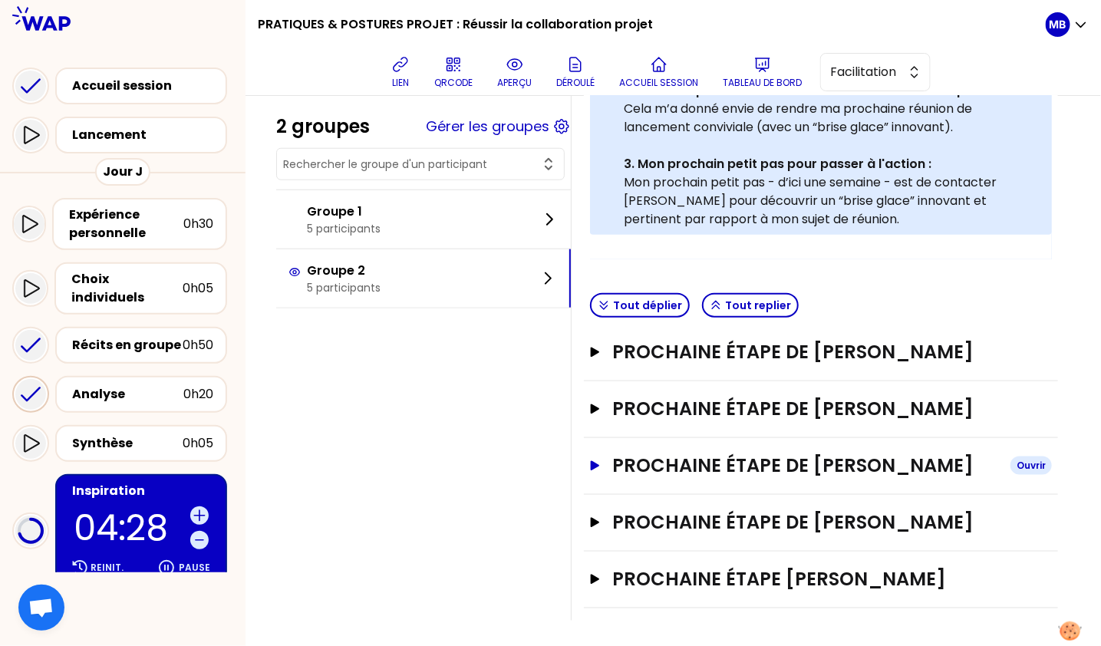
click at [699, 470] on h3 "Prochaine étape de Thomas Rajade" at bounding box center [805, 465] width 386 height 25
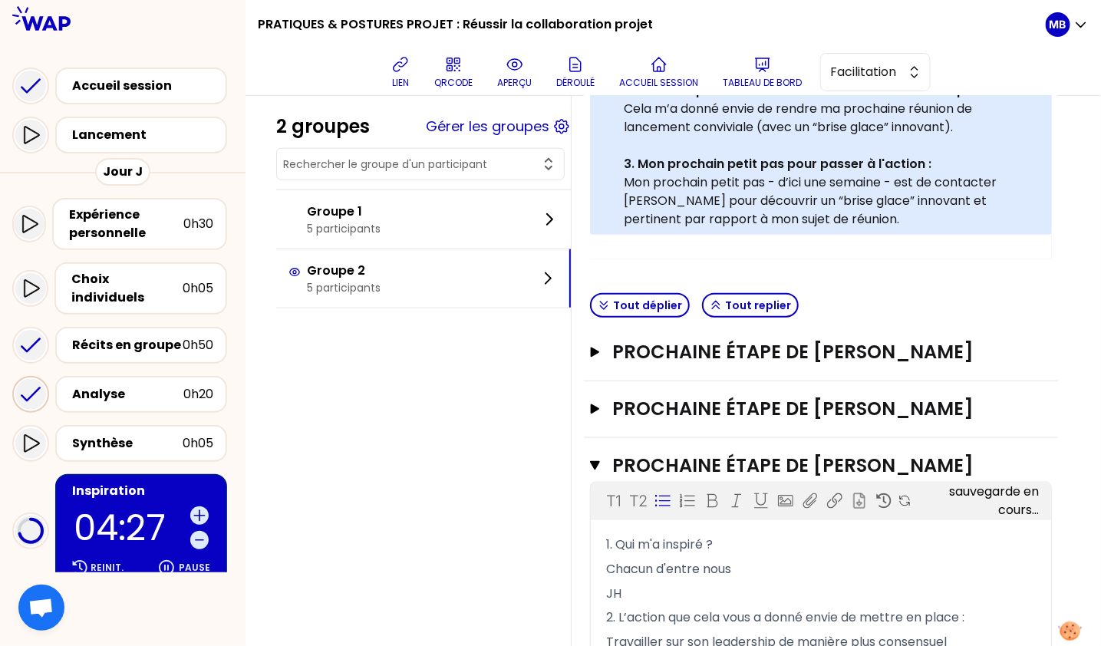
scroll to position [666, 0]
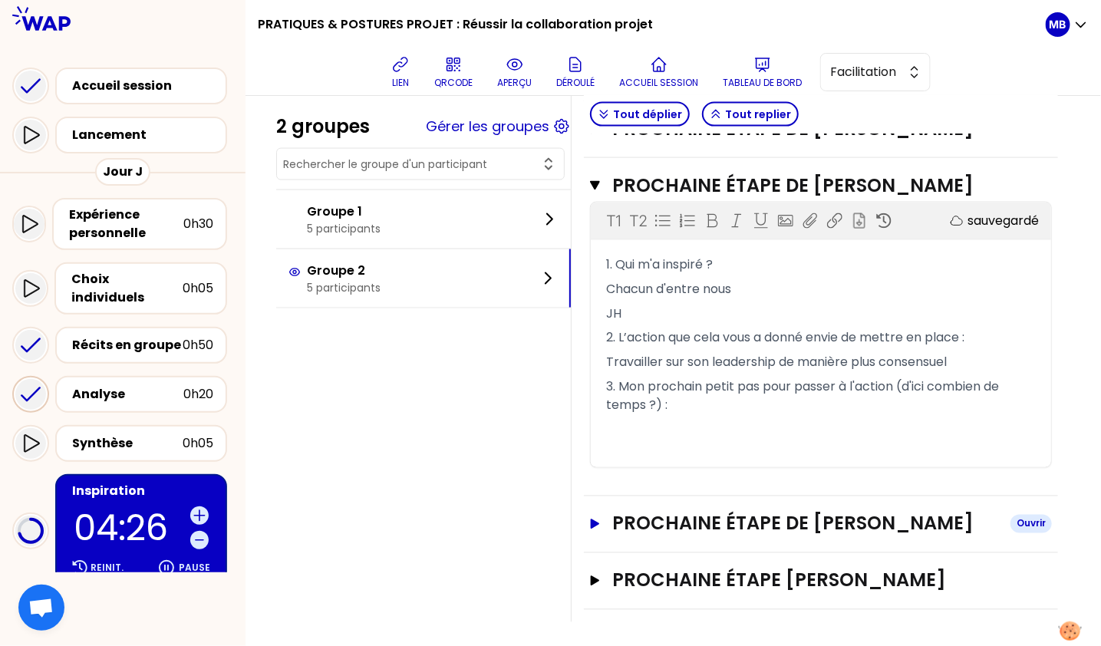
click at [677, 519] on h3 "Prochaine étape de Julie HEBERT" at bounding box center [805, 524] width 386 height 25
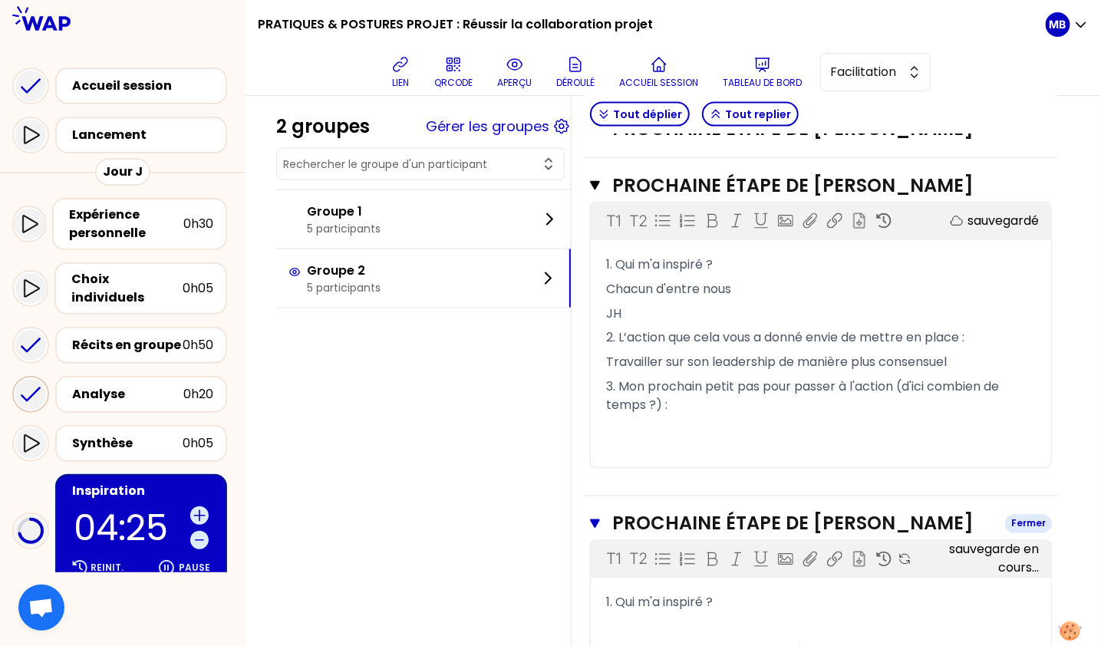
scroll to position [1011, 0]
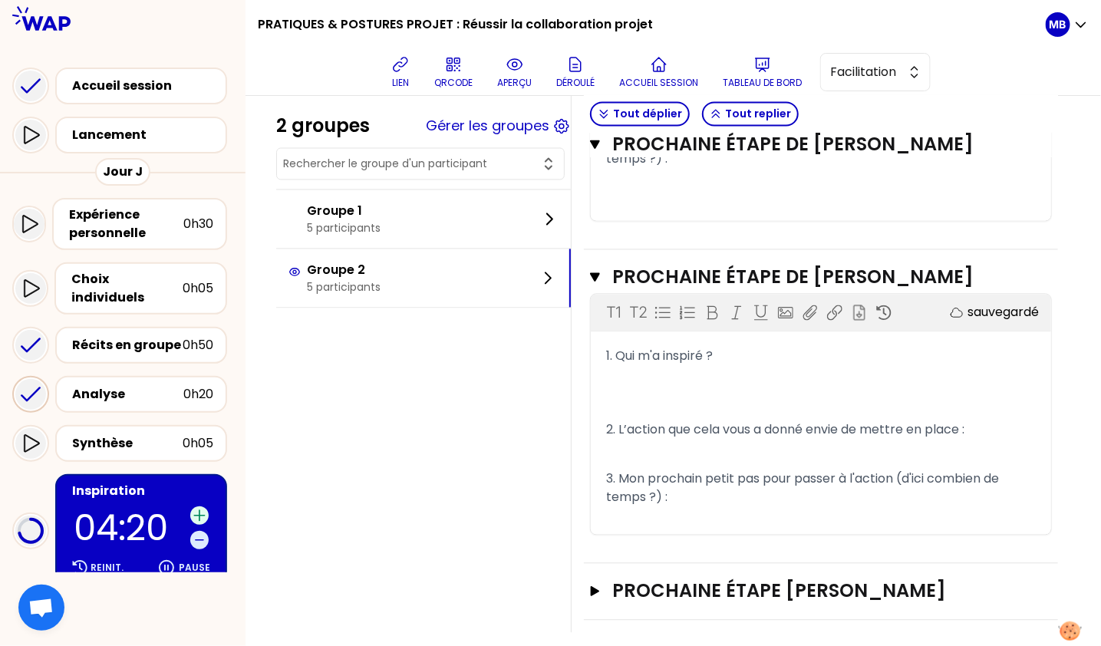
click at [202, 508] on icon at bounding box center [199, 515] width 15 height 15
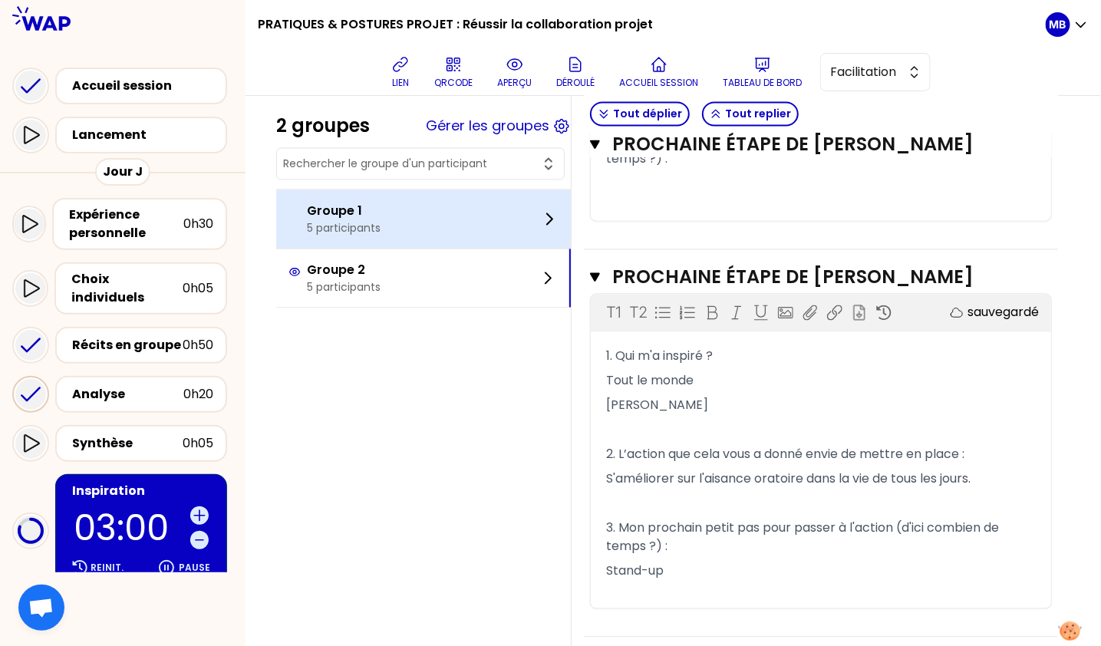
click at [348, 205] on p "Groupe 1" at bounding box center [344, 212] width 74 height 18
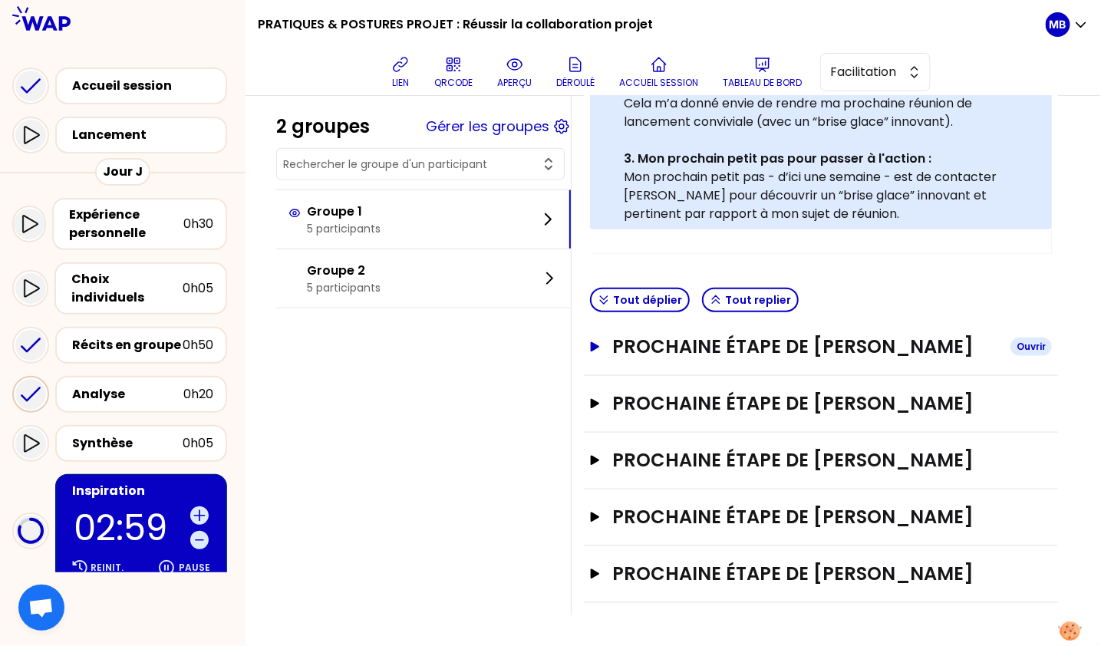
scroll to position [485, 0]
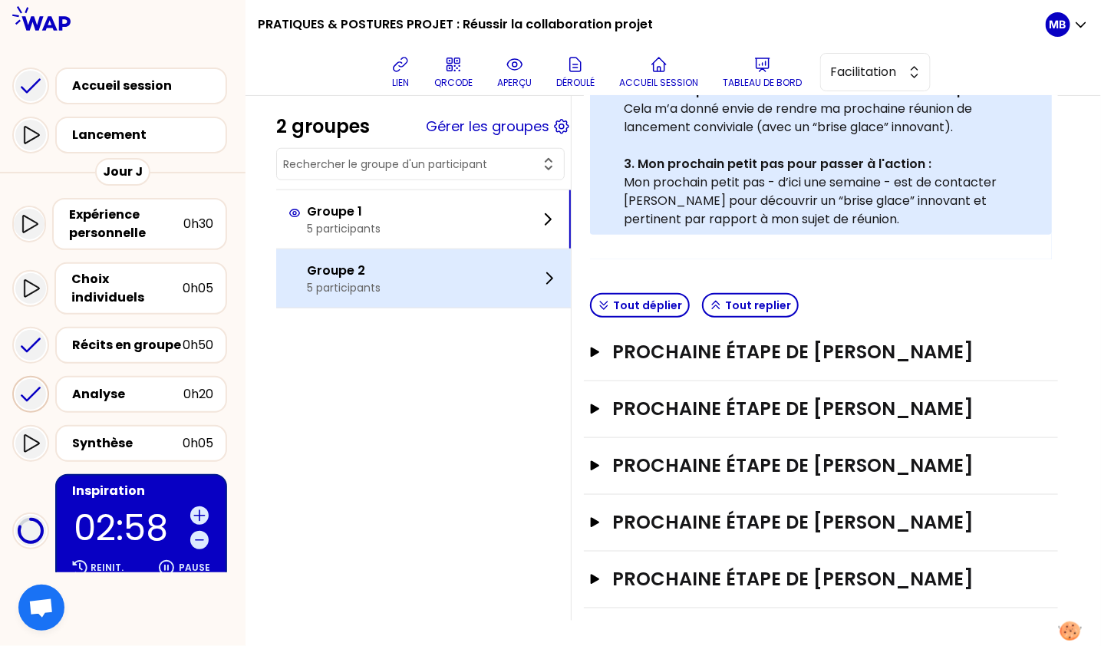
click at [443, 298] on div "Groupe 2 5 participants" at bounding box center [423, 278] width 295 height 58
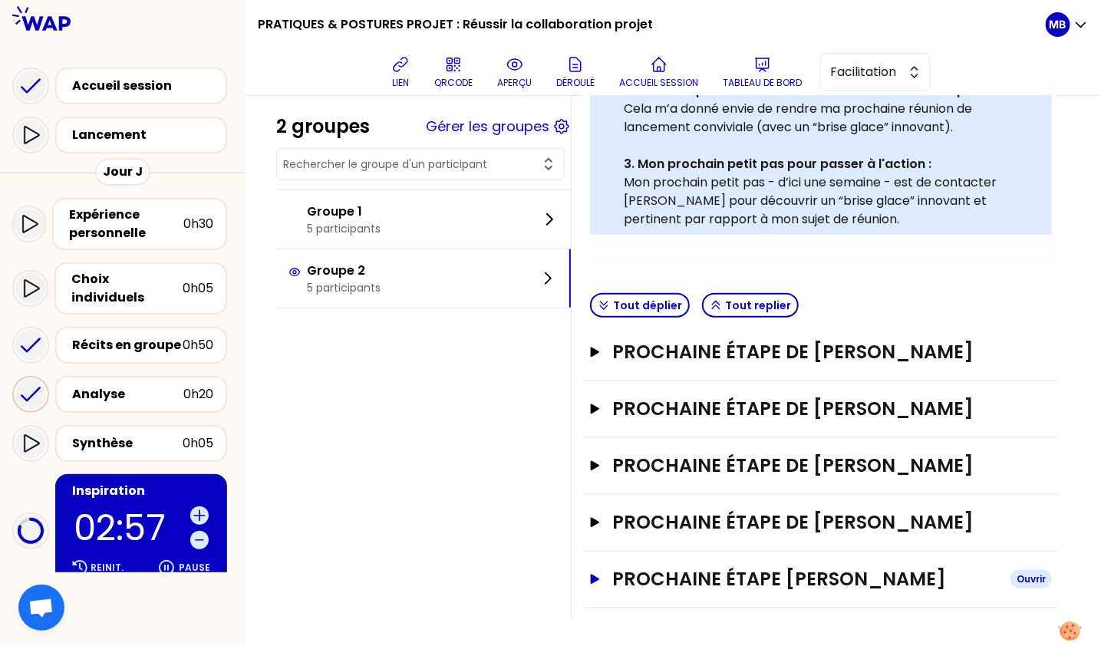
click at [714, 572] on h3 "Prochaine étape de WIRTON ANTOINE" at bounding box center [805, 579] width 386 height 25
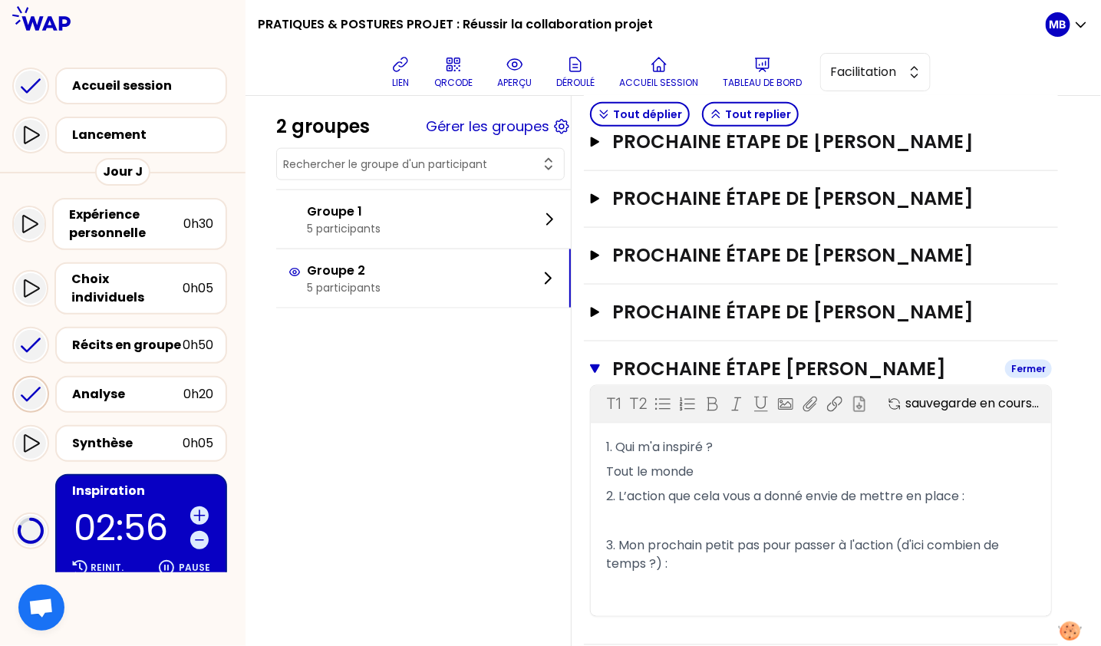
scroll to position [731, 0]
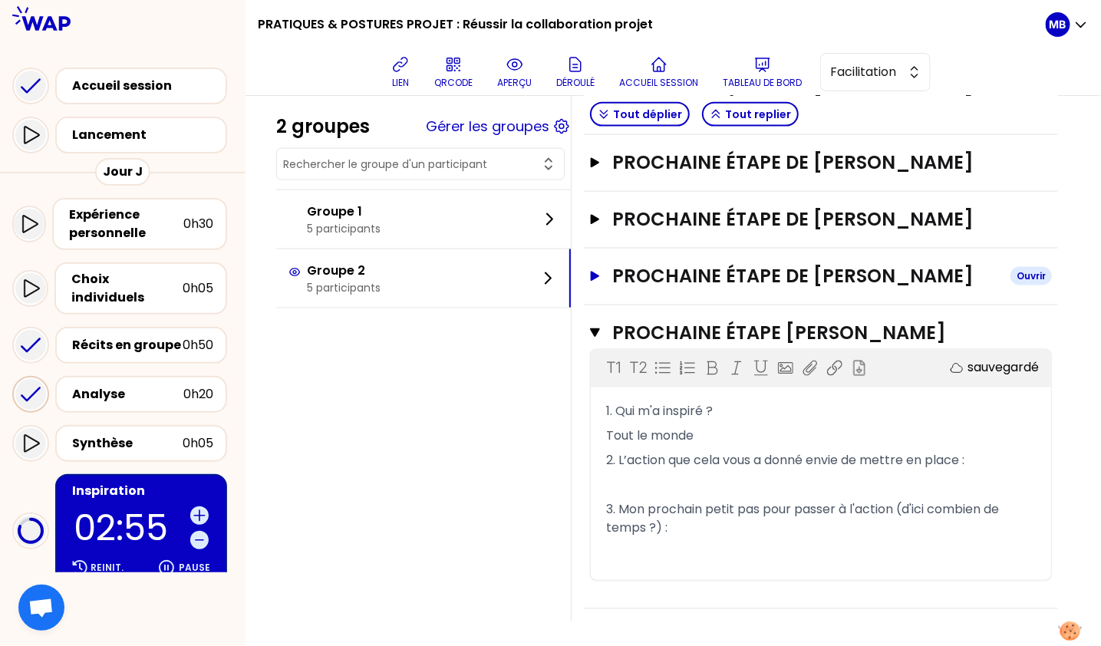
click at [675, 283] on h3 "Prochaine étape de Julie HEBERT" at bounding box center [805, 276] width 386 height 25
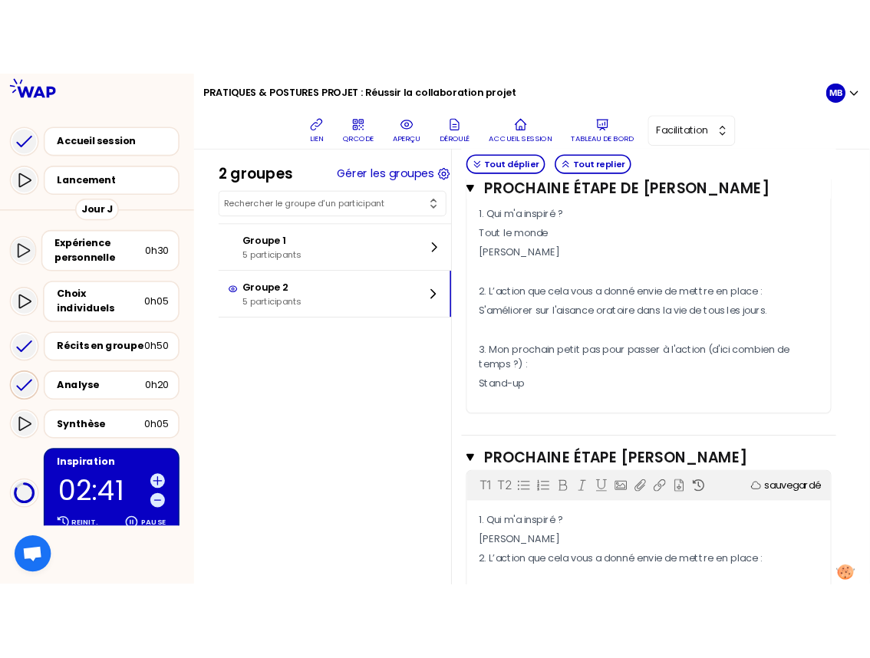
scroll to position [1246, 0]
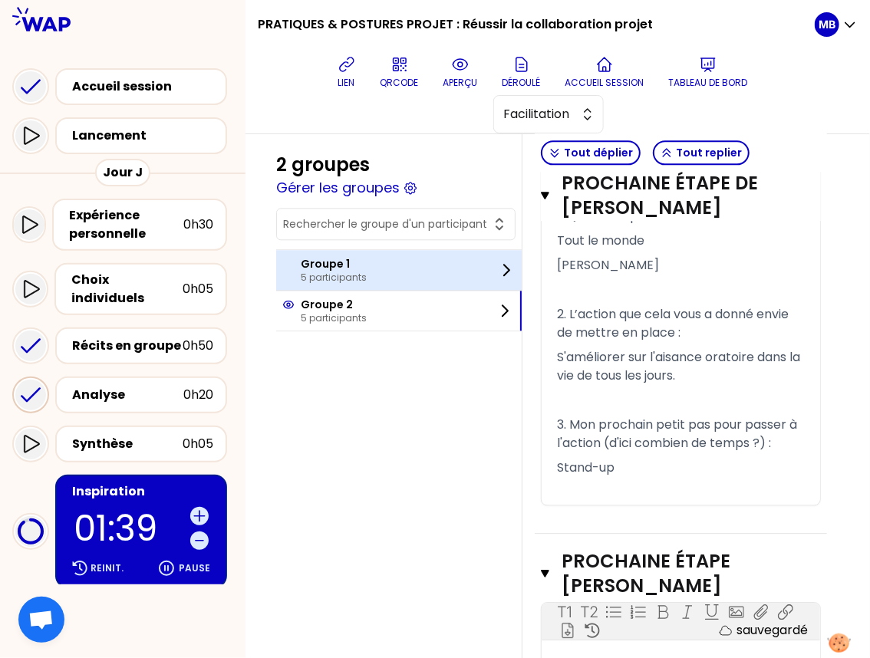
click at [356, 256] on p "Groupe 1" at bounding box center [334, 263] width 66 height 15
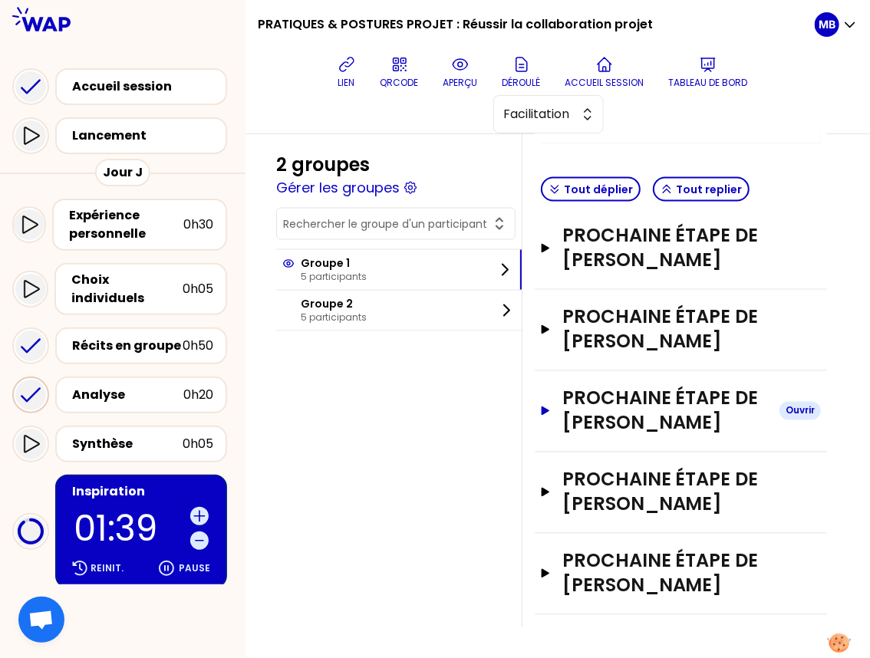
scroll to position [835, 0]
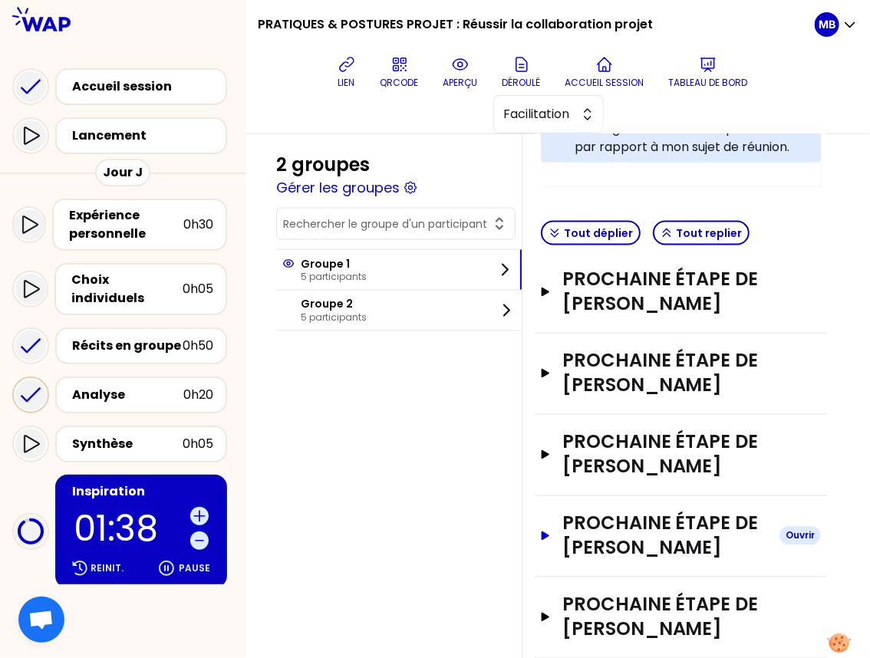
click at [605, 512] on h3 "Prochaine étape de David GIOT" at bounding box center [664, 536] width 205 height 49
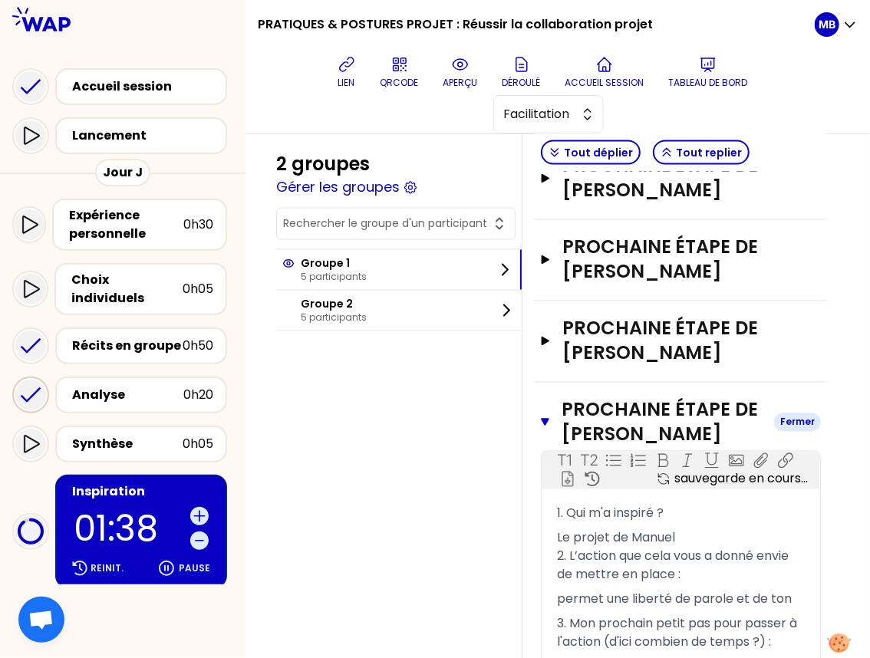
scroll to position [1097, 0]
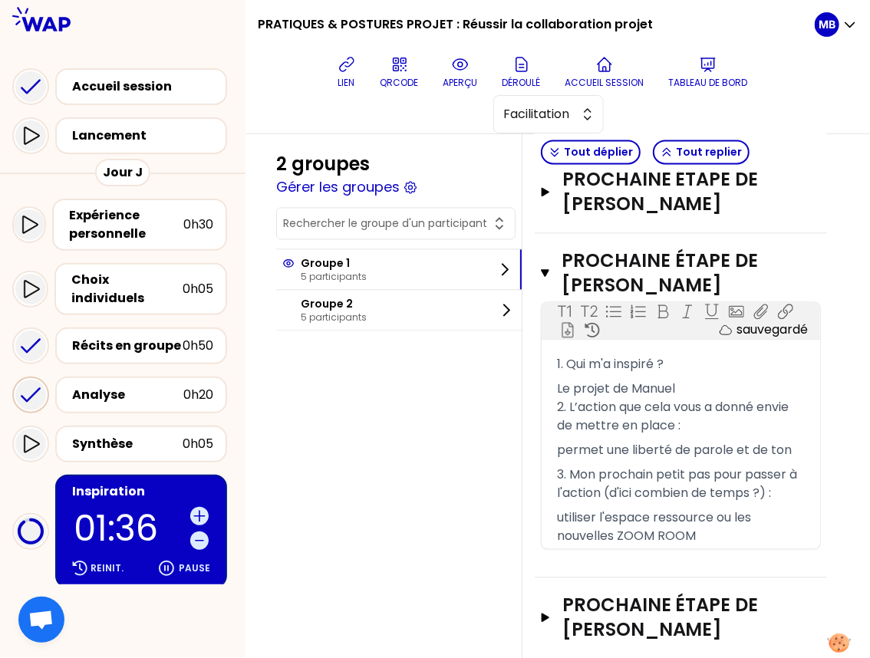
click at [608, 578] on div "Prochaine étape de HELENE SEGAFREDO Ouvrir" at bounding box center [681, 618] width 292 height 81
click at [606, 594] on h3 "Prochaine étape de HELENE SEGAFREDO" at bounding box center [664, 618] width 205 height 49
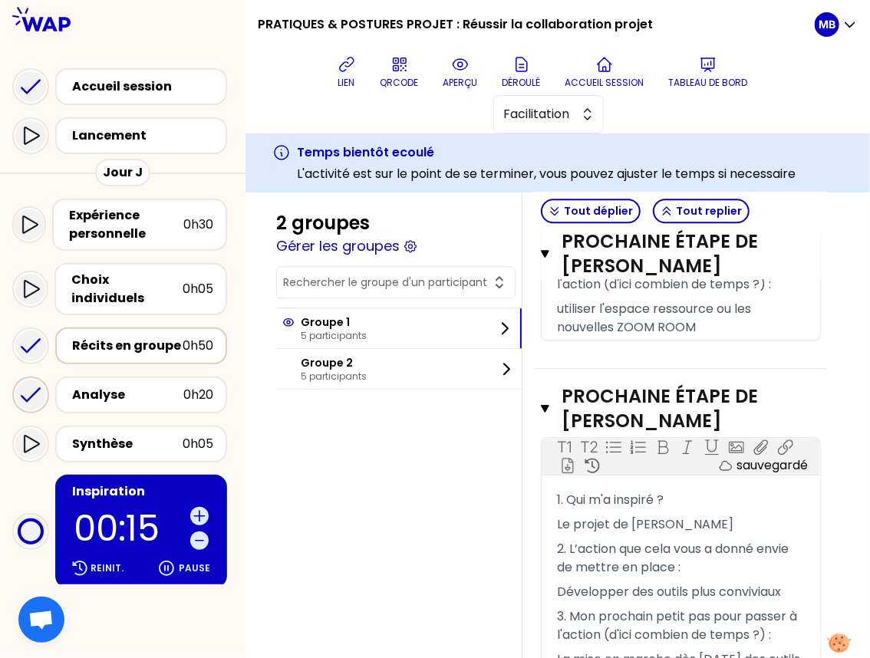
scroll to position [146, 0]
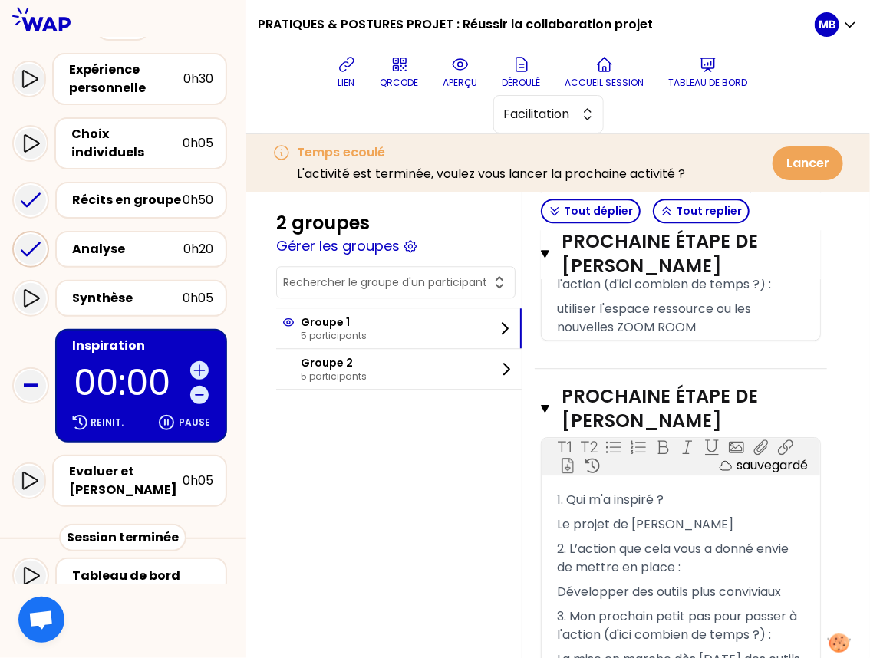
click at [451, 71] on icon at bounding box center [460, 64] width 18 height 18
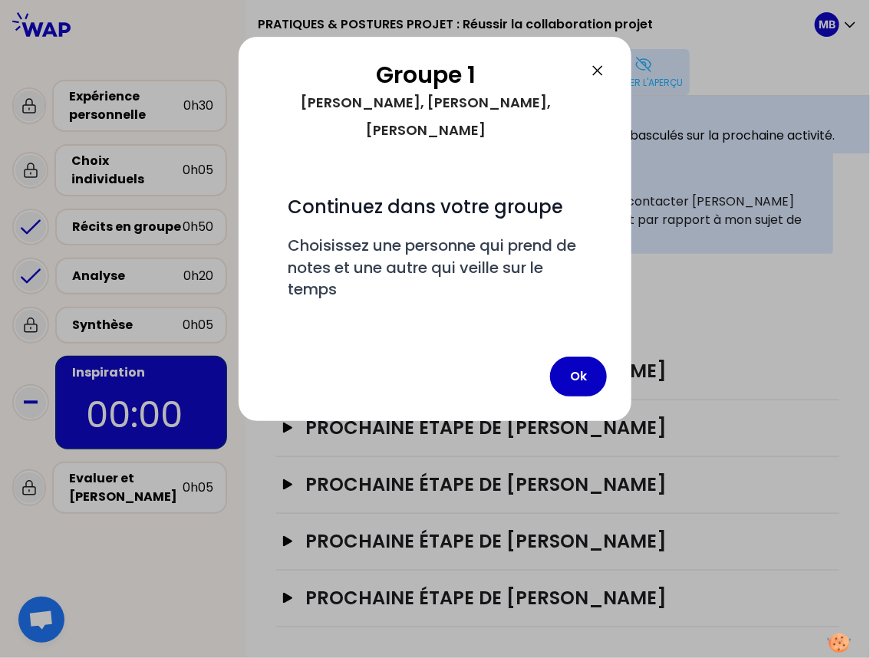
scroll to position [463, 0]
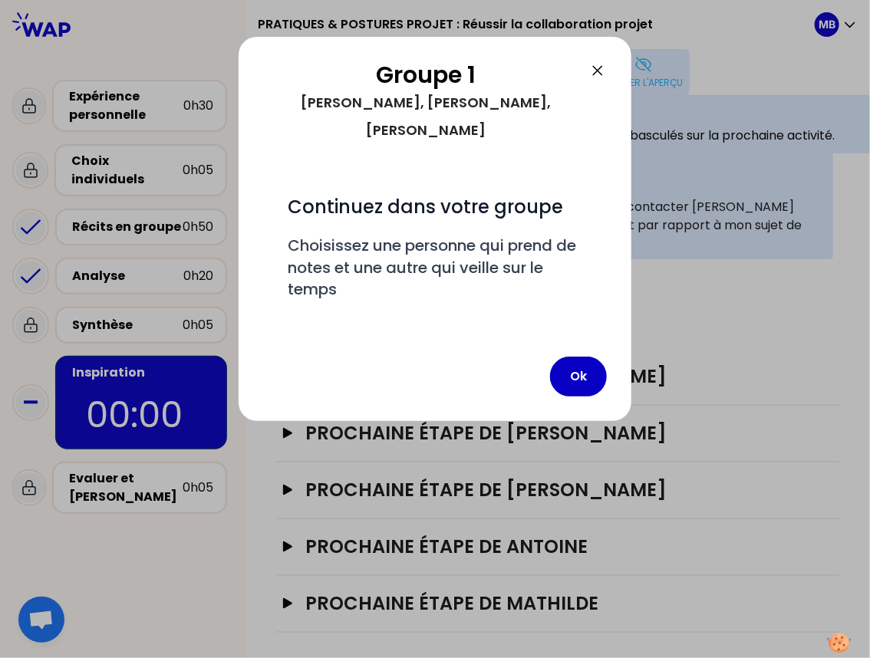
click at [598, 73] on icon at bounding box center [597, 70] width 18 height 18
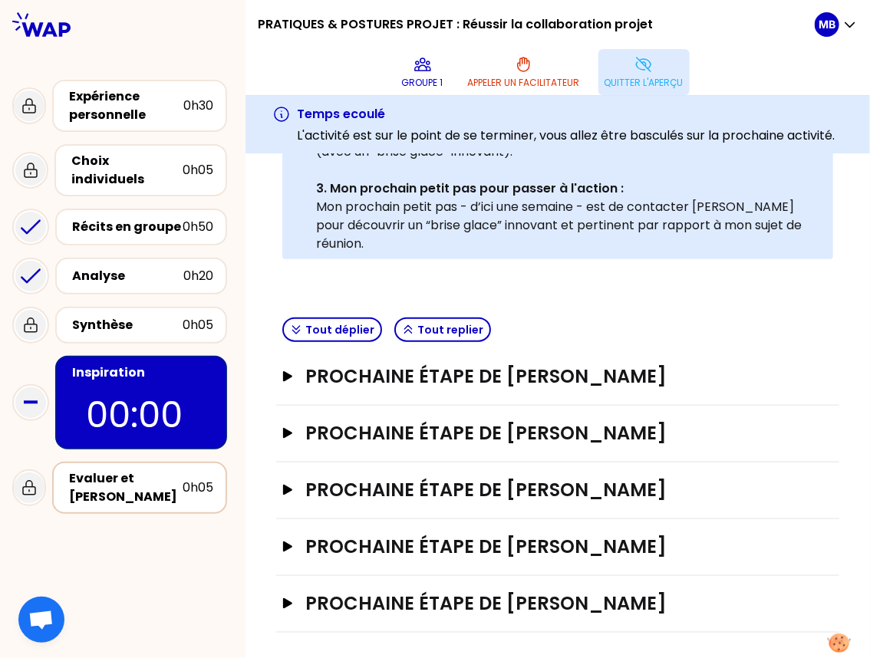
click at [127, 469] on div "Evaluer et [PERSON_NAME]" at bounding box center [126, 487] width 114 height 37
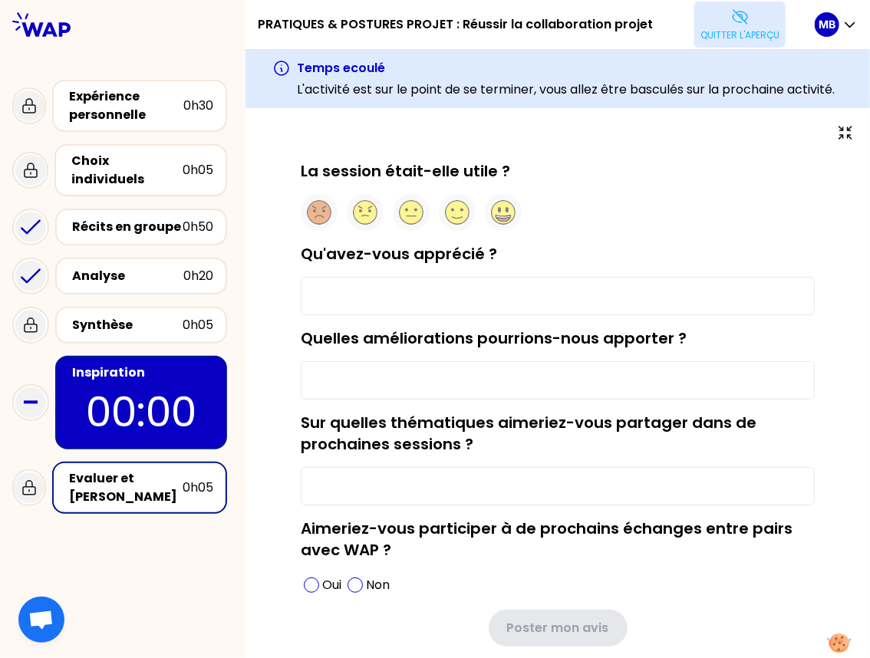
click at [716, 21] on button "Quitter l'aperçu" at bounding box center [739, 25] width 91 height 46
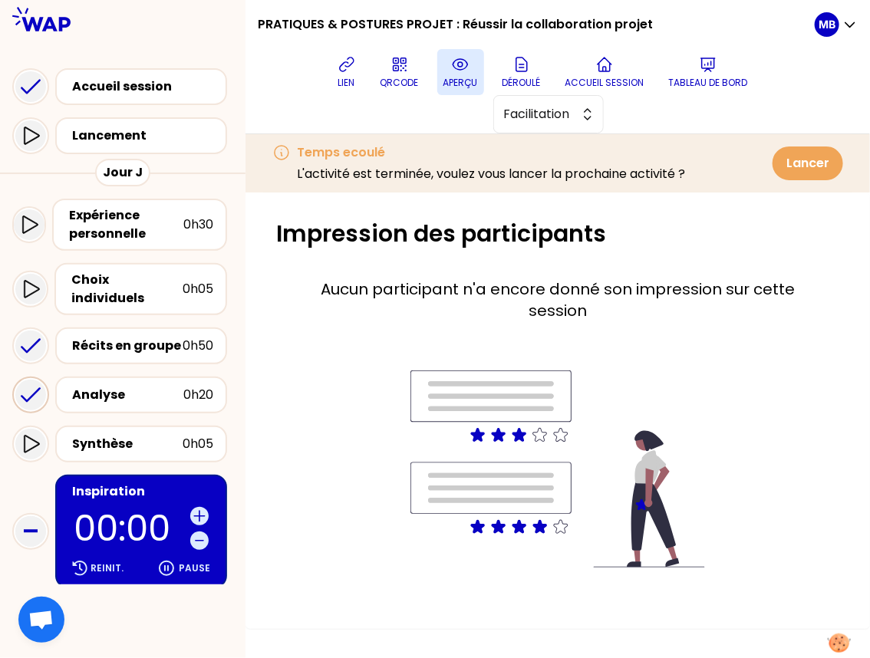
click at [451, 61] on icon at bounding box center [460, 64] width 18 height 18
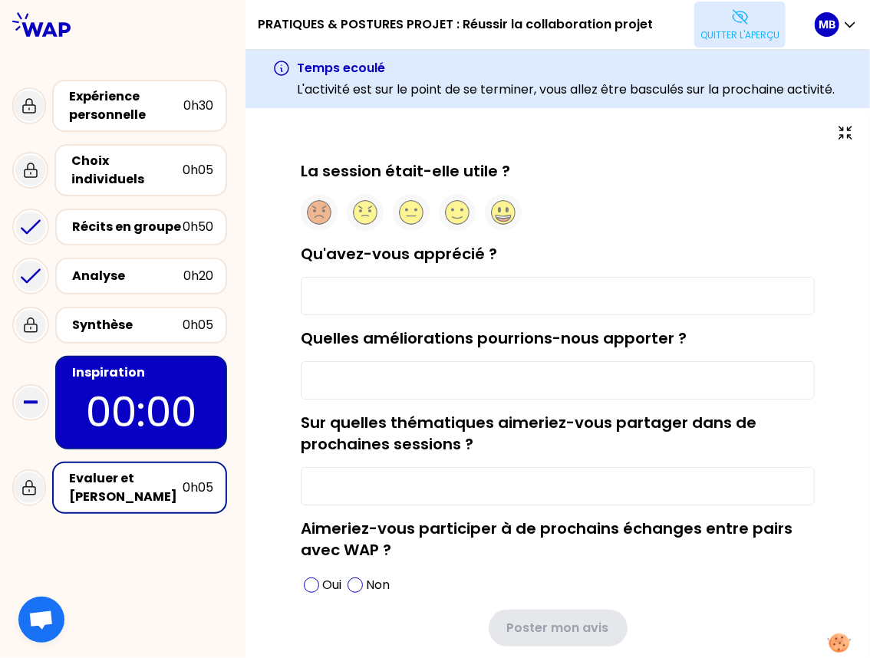
click at [716, 29] on p "Quitter l'aperçu" at bounding box center [739, 35] width 79 height 12
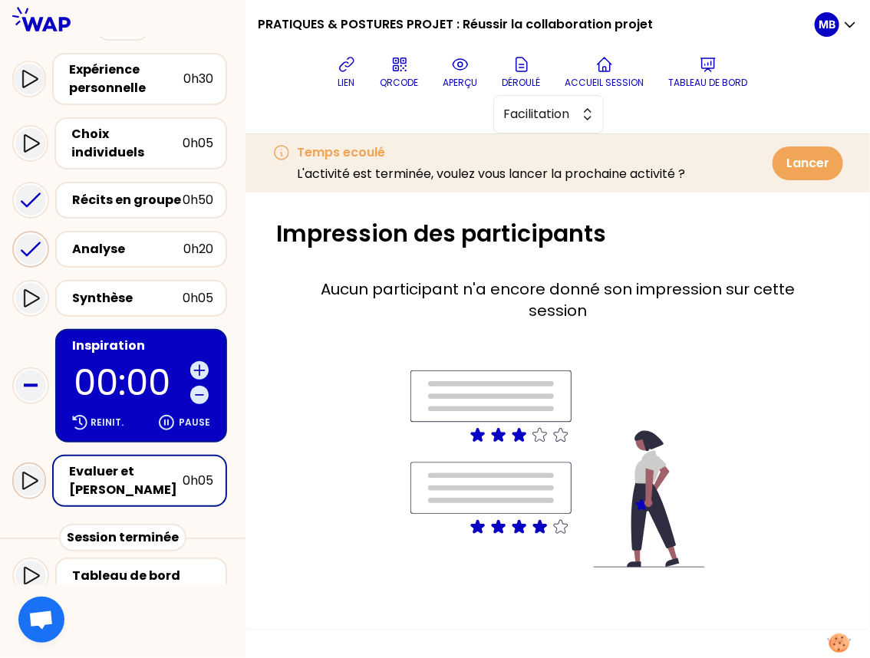
click at [27, 472] on icon at bounding box center [29, 481] width 18 height 18
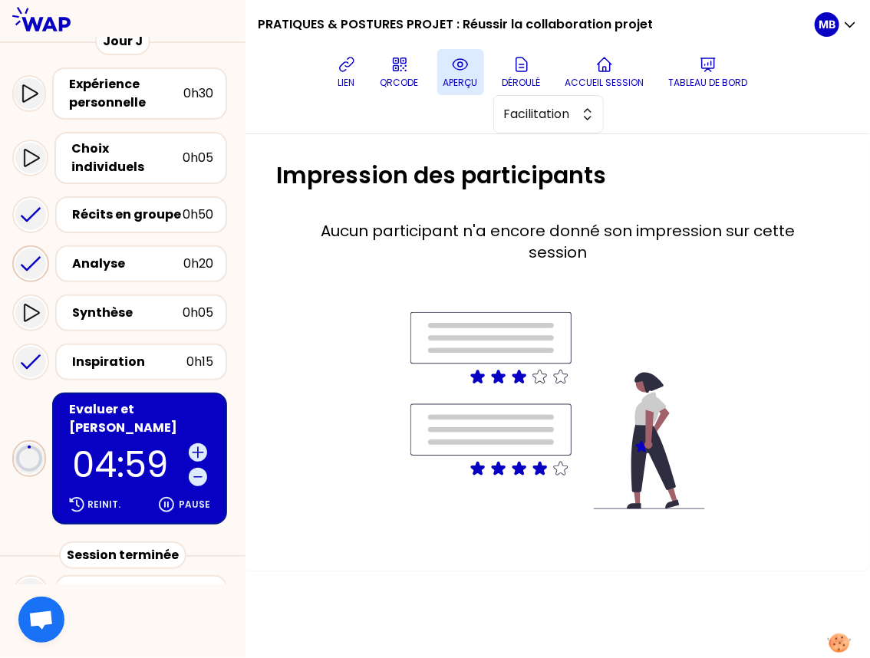
click at [443, 77] on p "aperçu" at bounding box center [460, 83] width 35 height 12
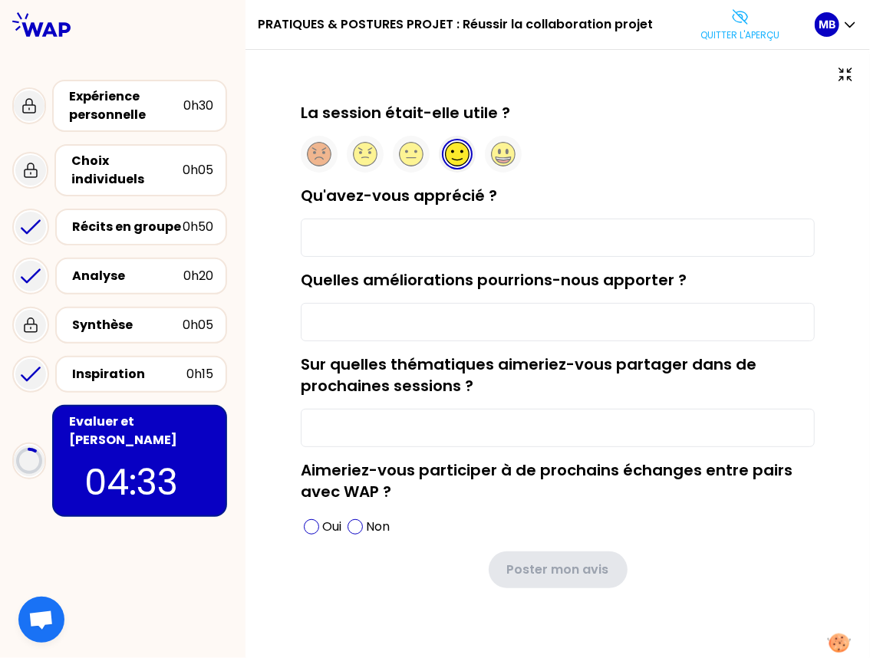
type input "La bonne humeur des animatrices"
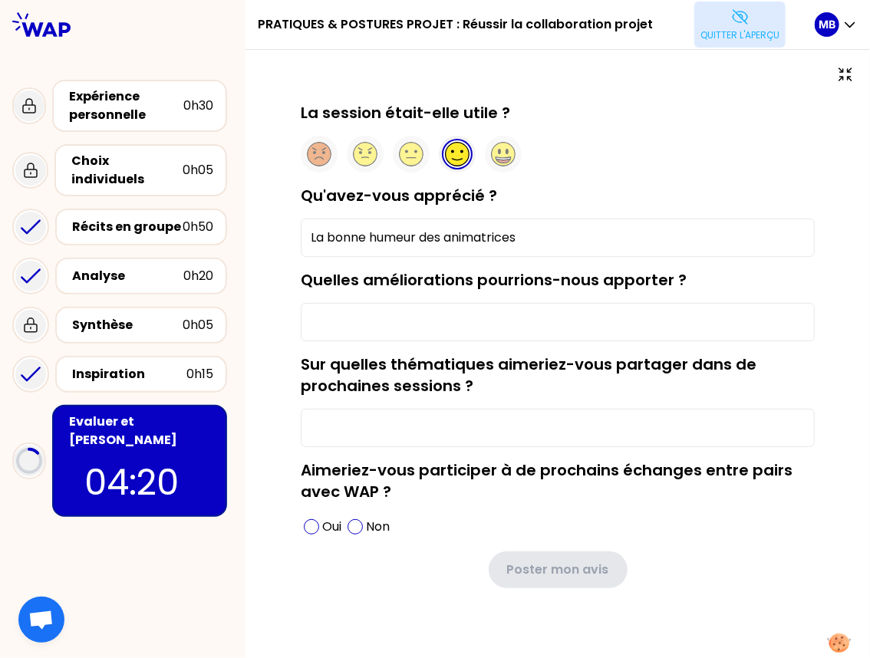
click at [716, 29] on p "Quitter l'aperçu" at bounding box center [739, 35] width 79 height 12
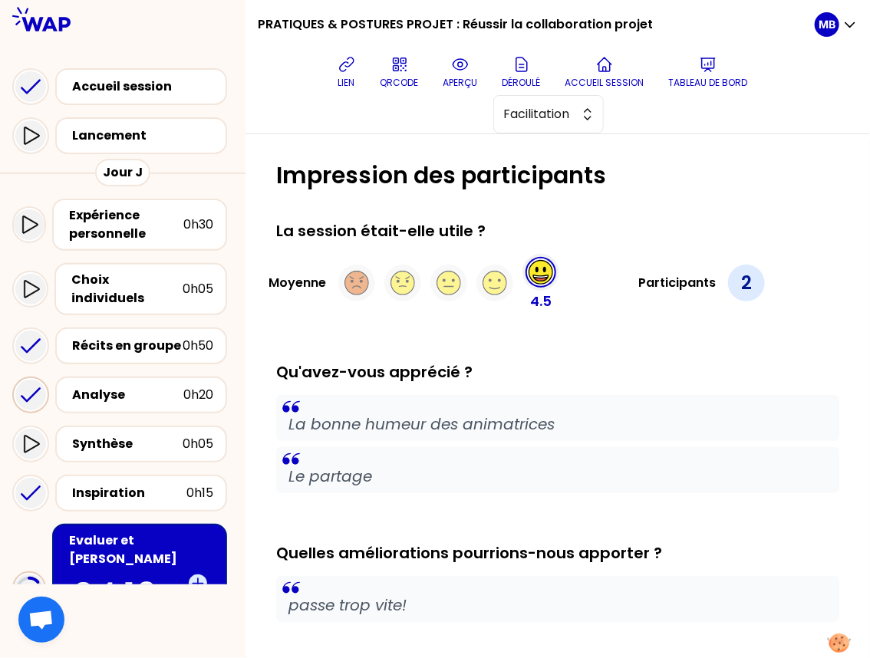
scroll to position [125, 0]
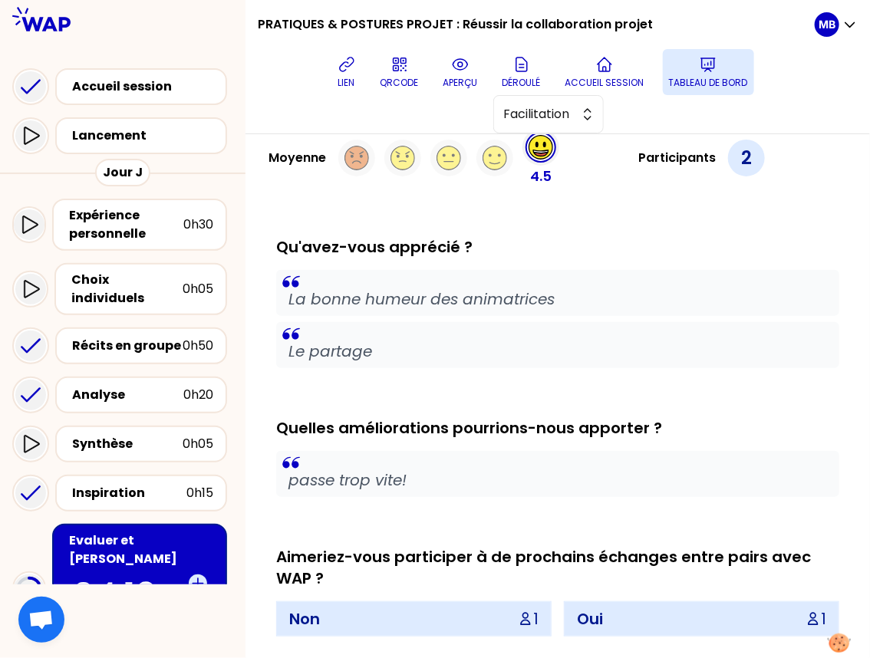
click at [663, 68] on button "Tableau de bord" at bounding box center [708, 72] width 91 height 46
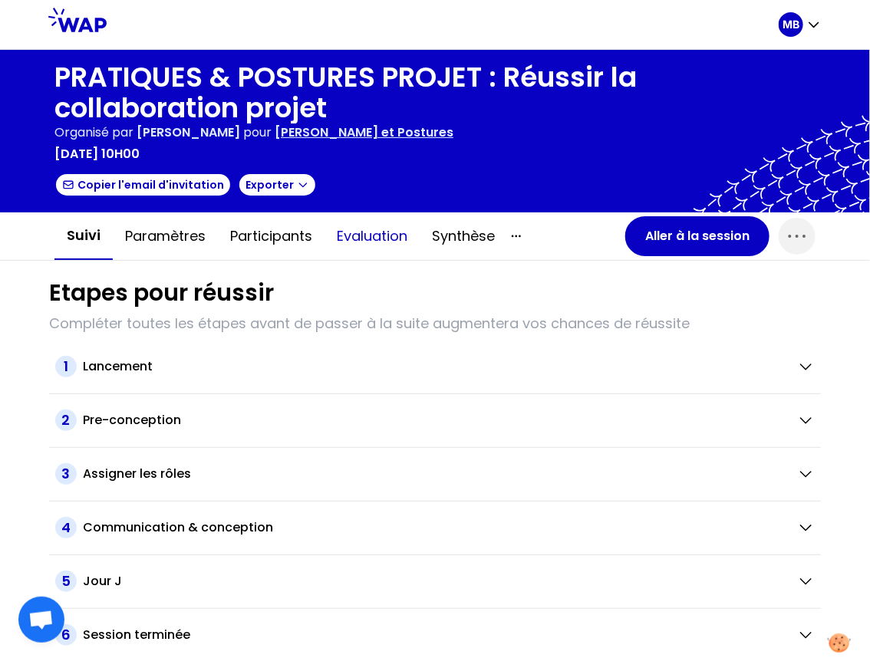
click at [382, 233] on button "Evaluation" at bounding box center [372, 236] width 95 height 46
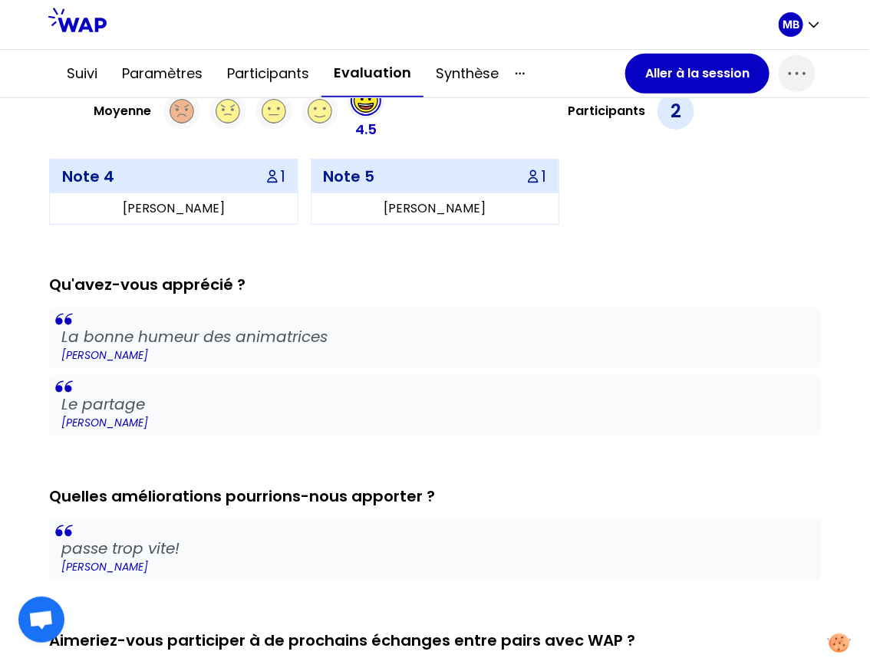
scroll to position [215, 0]
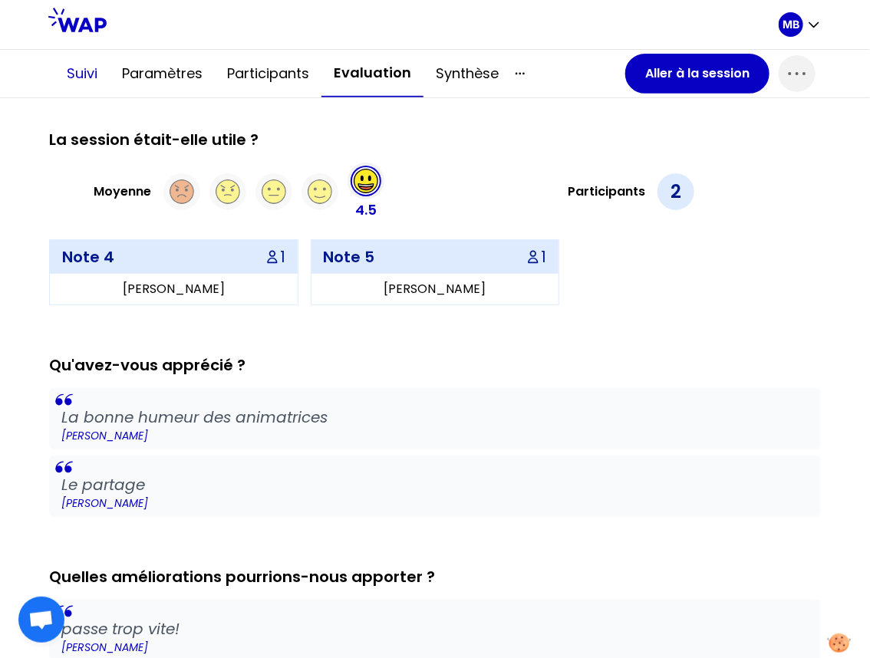
click at [82, 74] on button "Suivi" at bounding box center [81, 74] width 55 height 46
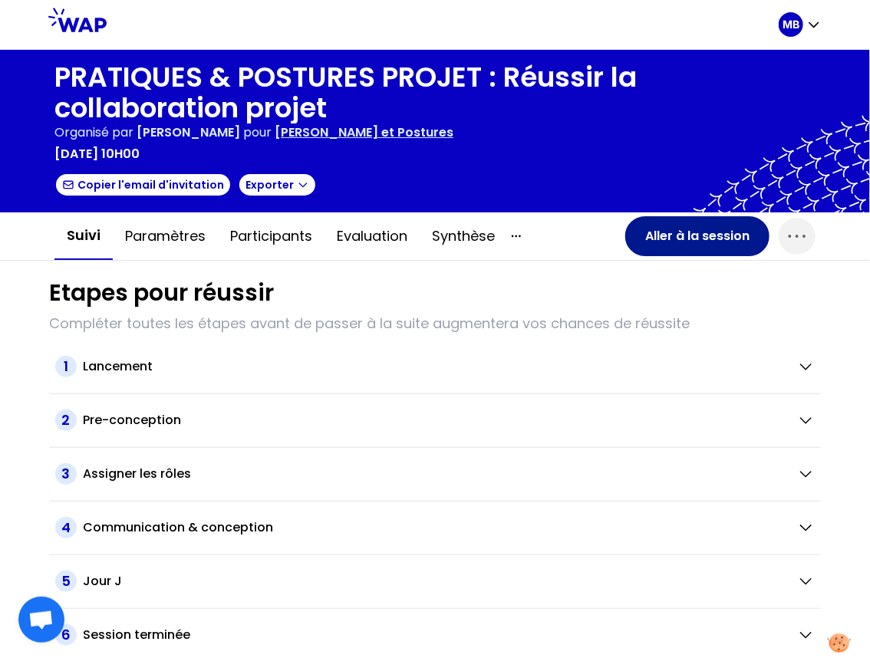
click at [667, 244] on button "Aller à la session" at bounding box center [697, 236] width 144 height 40
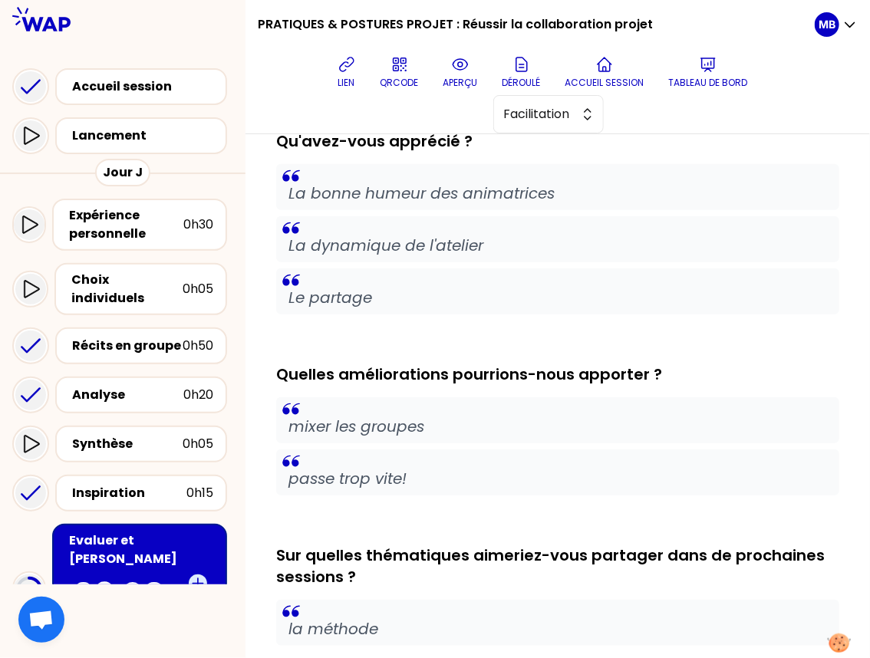
scroll to position [380, 0]
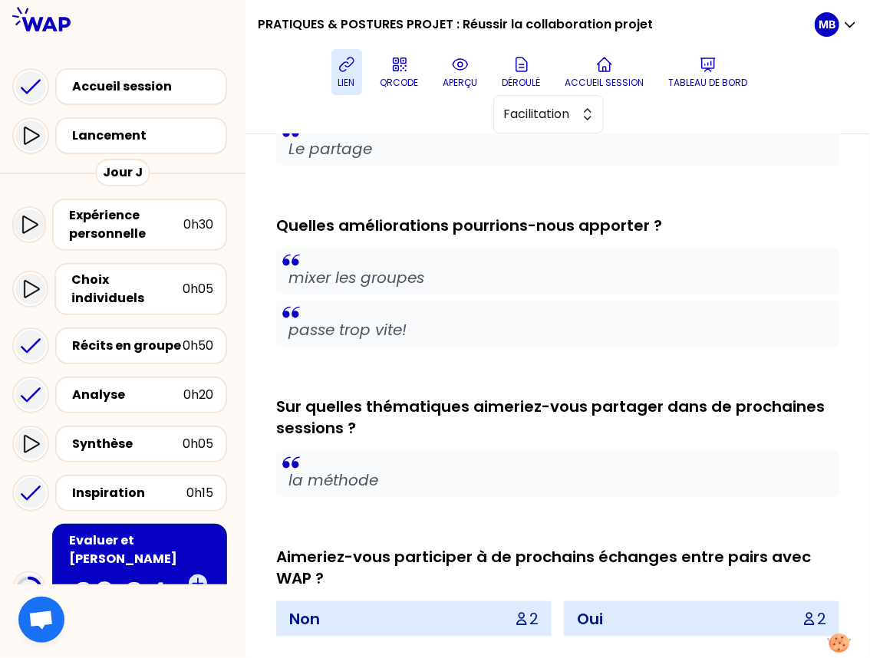
click at [339, 67] on icon at bounding box center [346, 65] width 14 height 14
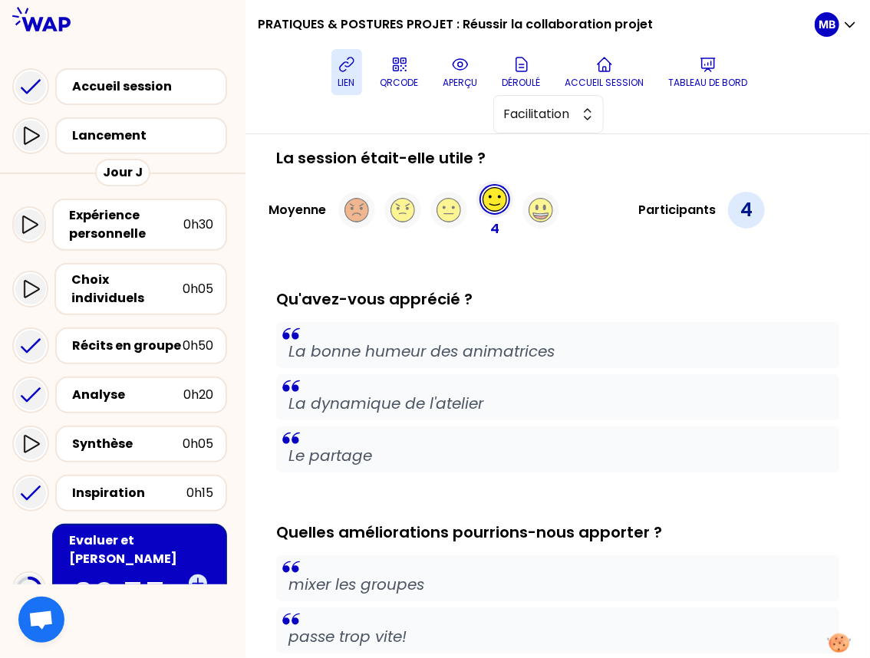
scroll to position [0, 0]
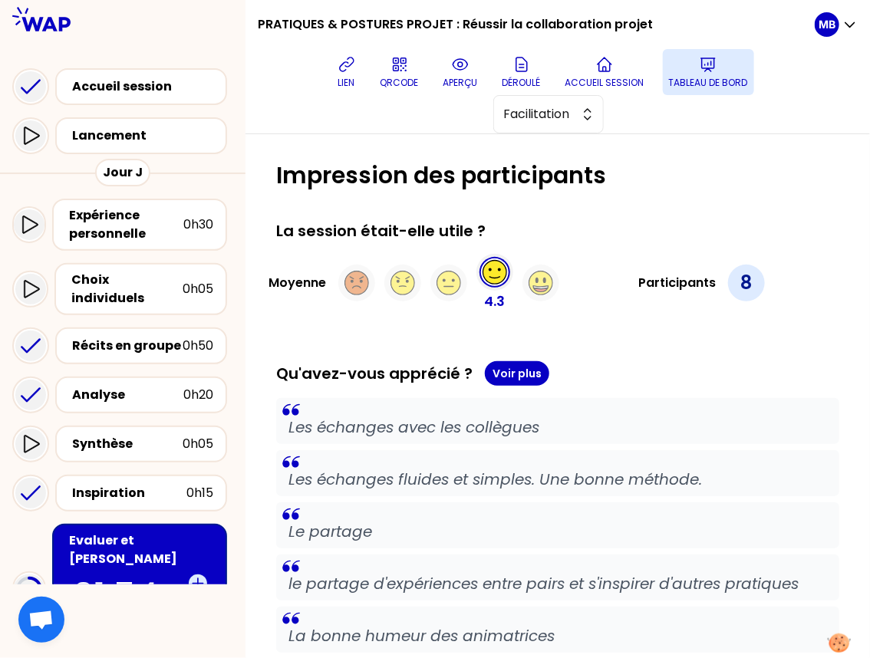
click at [669, 83] on p "Tableau de bord" at bounding box center [708, 83] width 79 height 12
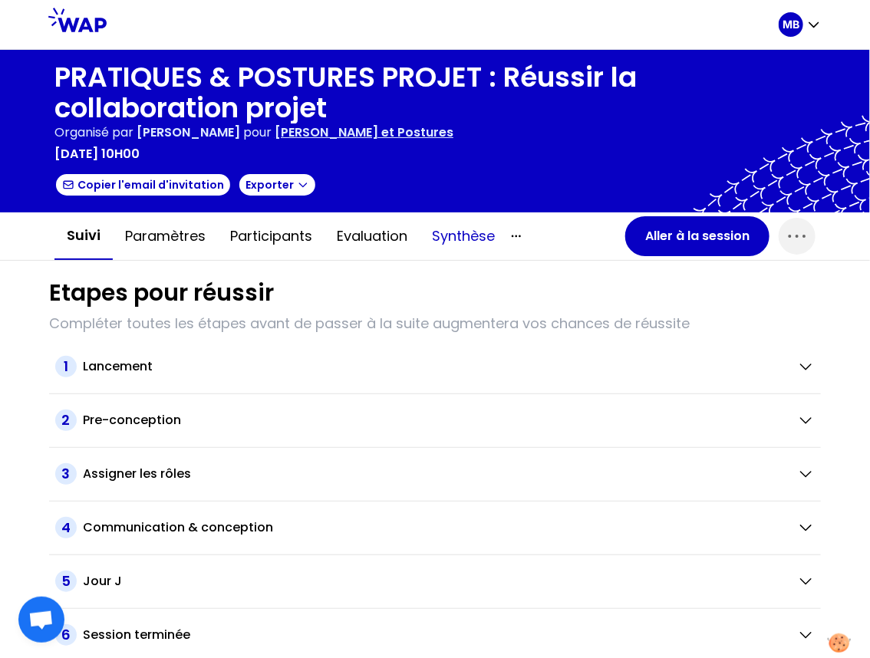
click at [464, 236] on button "Synthèse" at bounding box center [463, 236] width 87 height 46
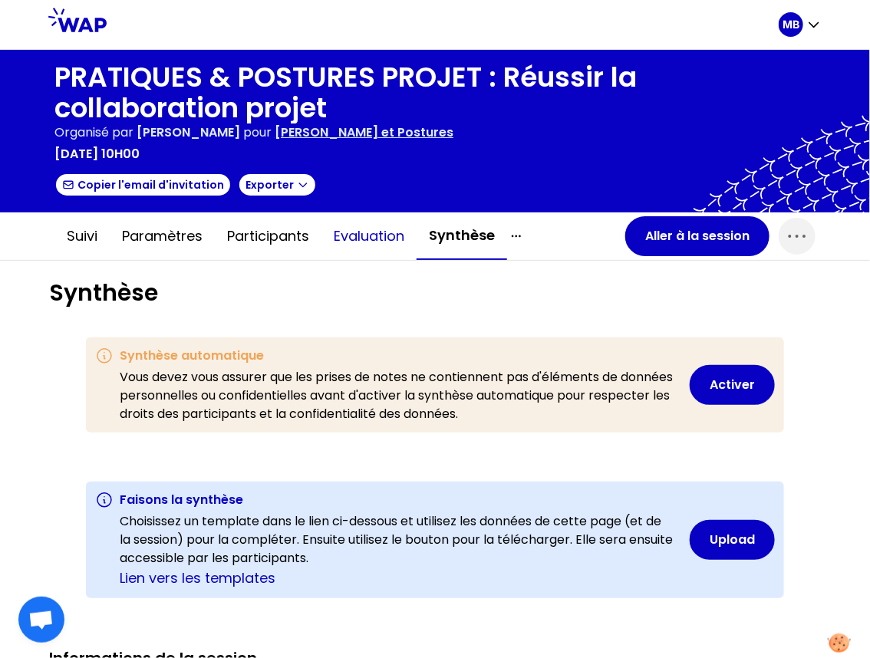
click at [361, 250] on button "Evaluation" at bounding box center [368, 236] width 95 height 46
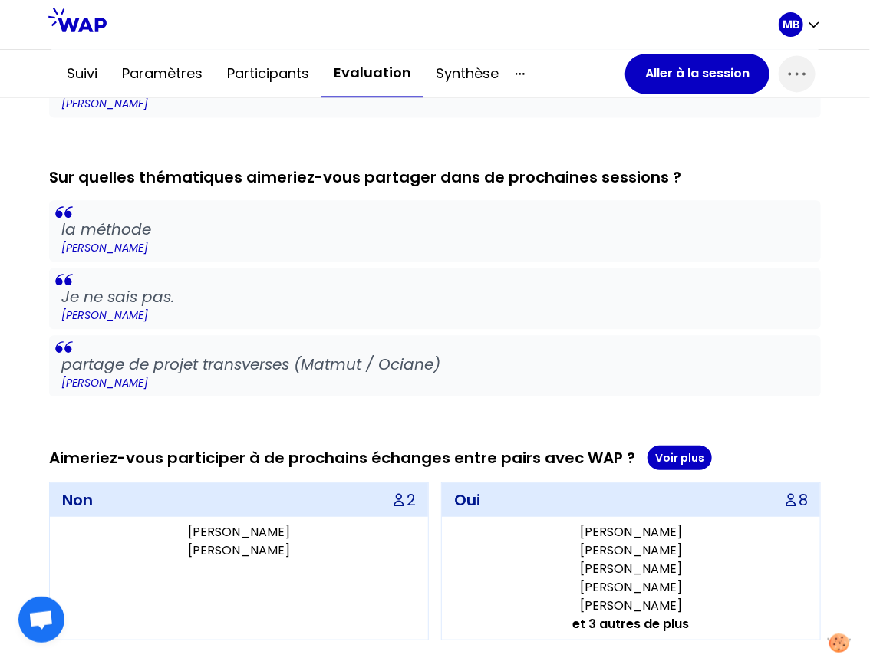
scroll to position [1164, 0]
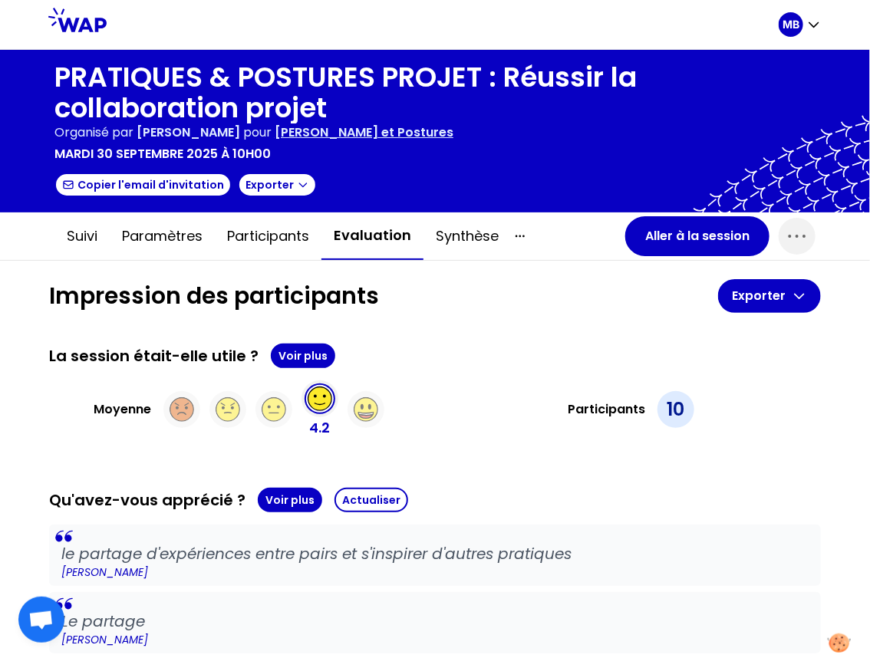
click at [512, 227] on button "button" at bounding box center [560, 236] width 99 height 18
click at [282, 201] on div at bounding box center [435, 131] width 870 height 163
click at [297, 186] on icon "button" at bounding box center [303, 185] width 12 height 12
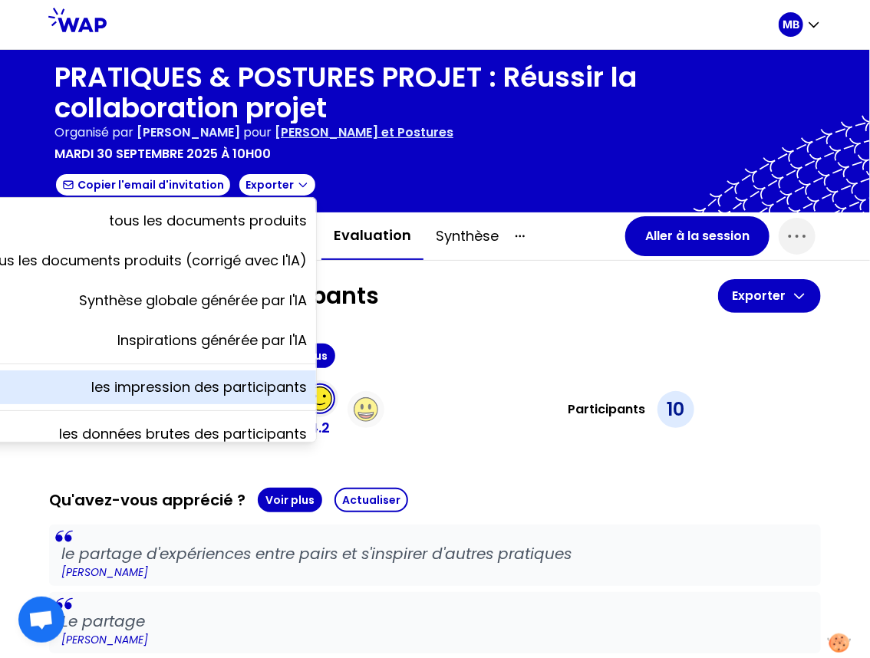
scroll to position [54, 0]
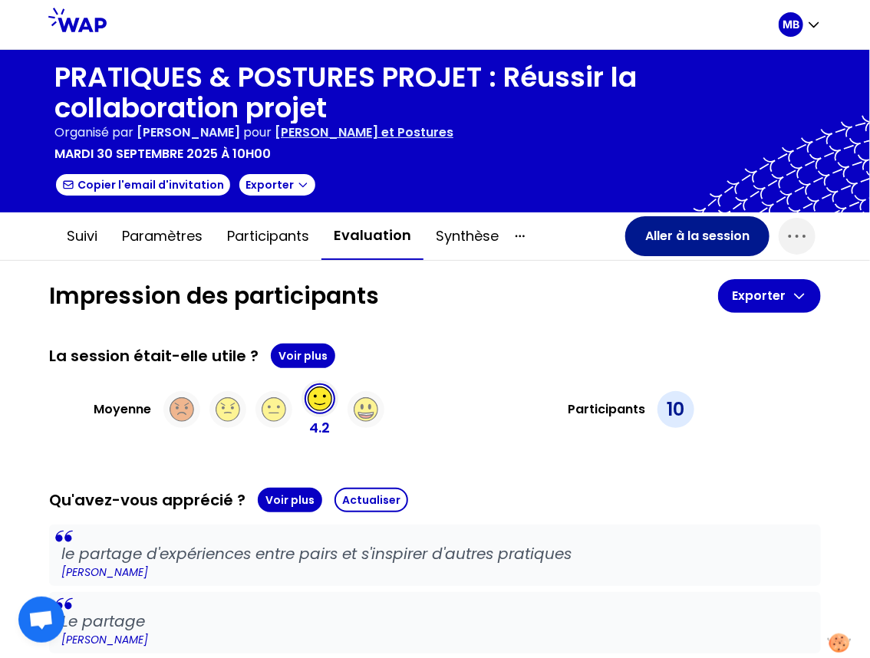
click at [644, 236] on button "Aller à la session" at bounding box center [697, 236] width 144 height 40
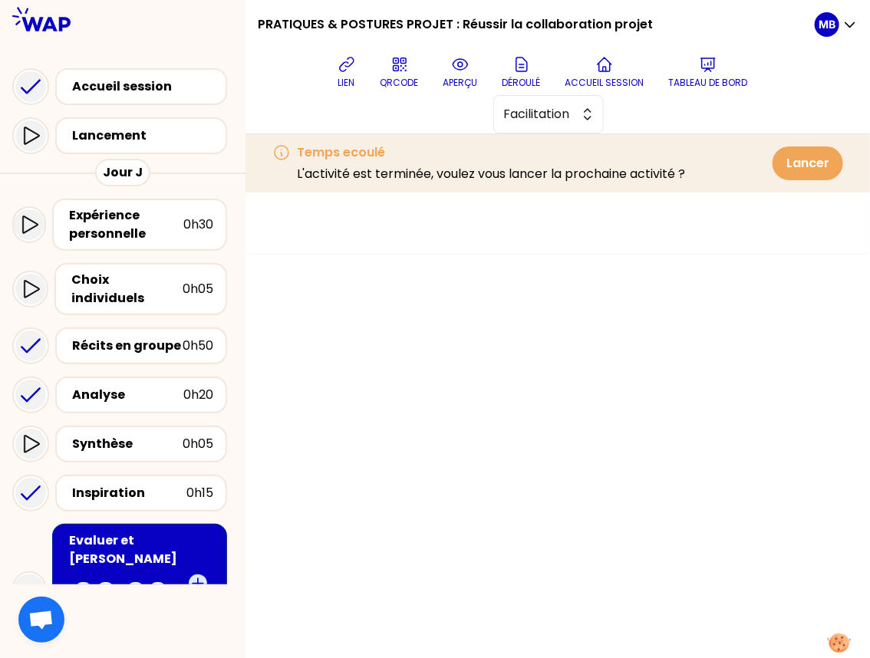
scroll to position [131, 0]
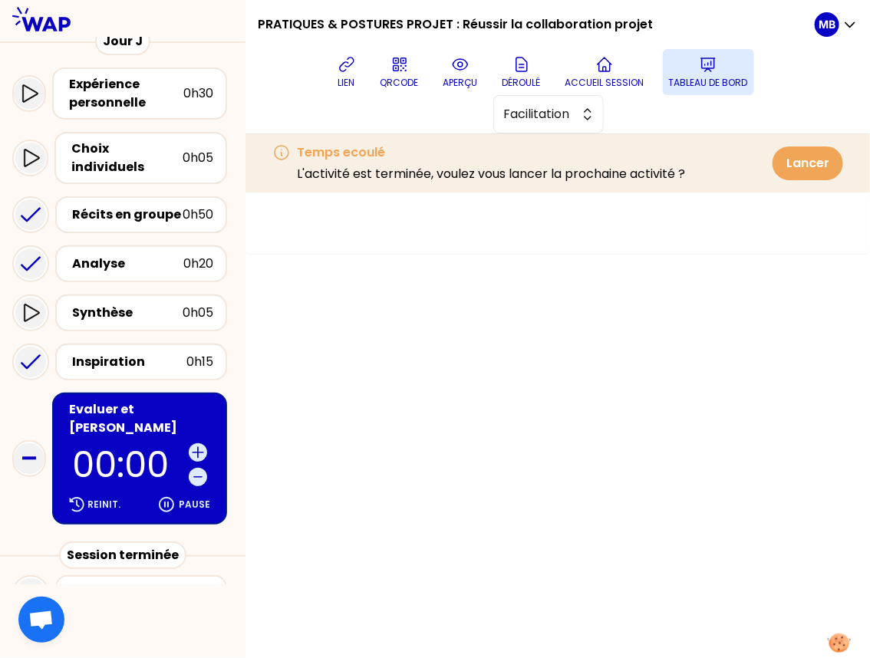
click at [663, 74] on button "Tableau de bord" at bounding box center [708, 72] width 91 height 46
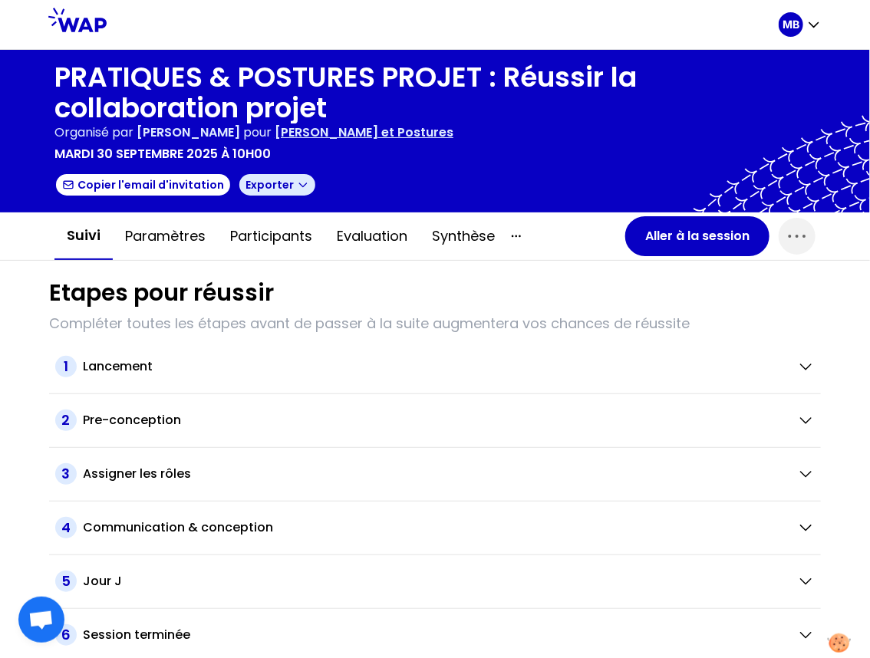
click at [285, 176] on button "Exporter" at bounding box center [277, 185] width 79 height 25
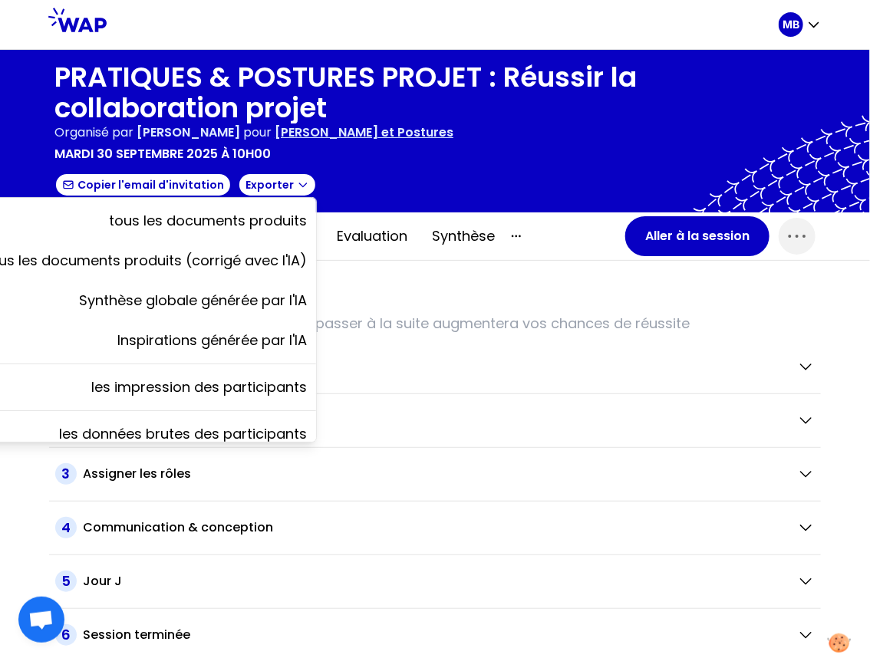
scroll to position [54, 0]
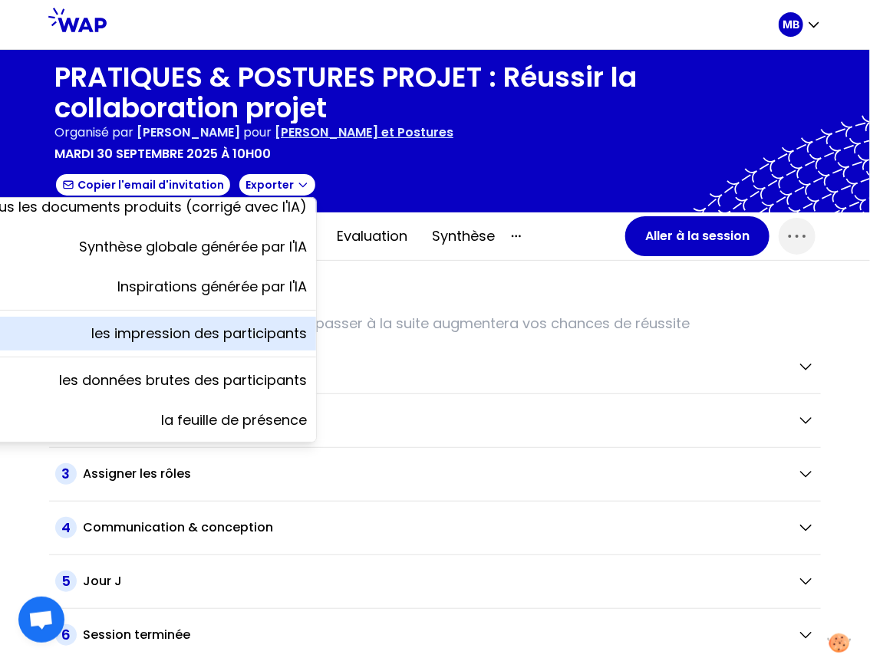
click at [241, 341] on p "les impression des participants" at bounding box center [199, 333] width 216 height 21
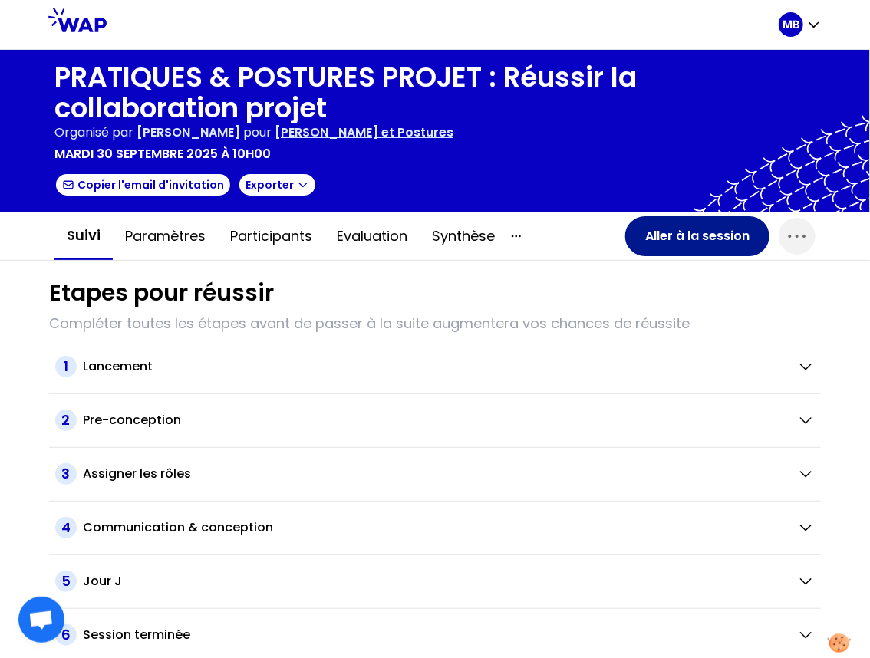
click at [679, 232] on button "Aller à la session" at bounding box center [697, 236] width 144 height 40
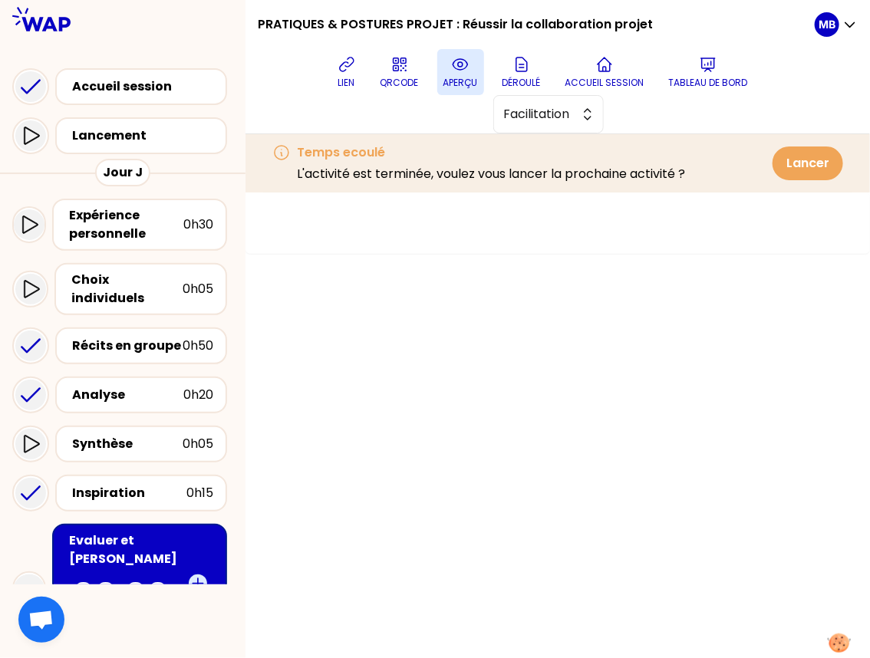
click at [437, 74] on button "aperçu" at bounding box center [460, 72] width 47 height 46
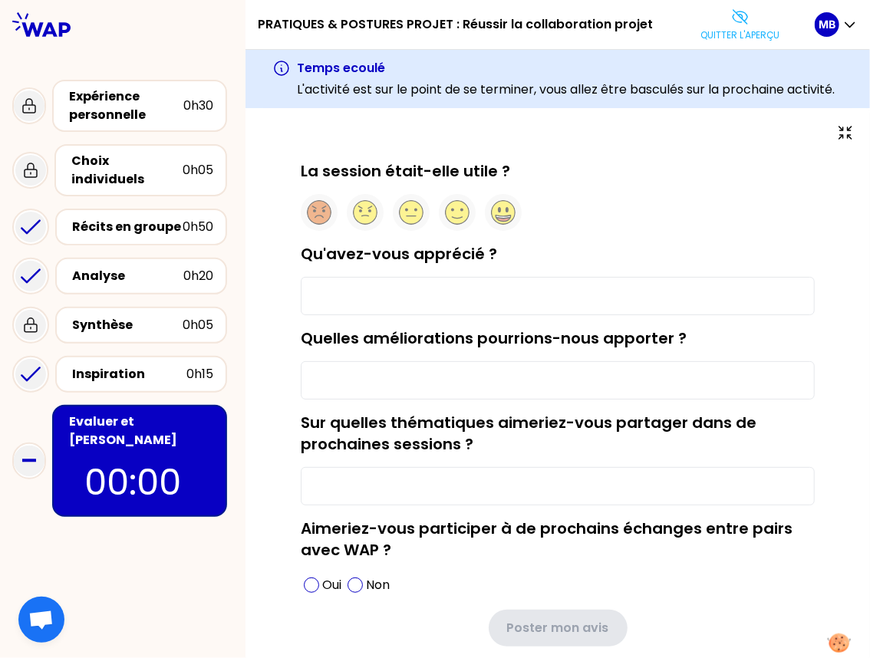
type input "La bonne humeur des animatrices"
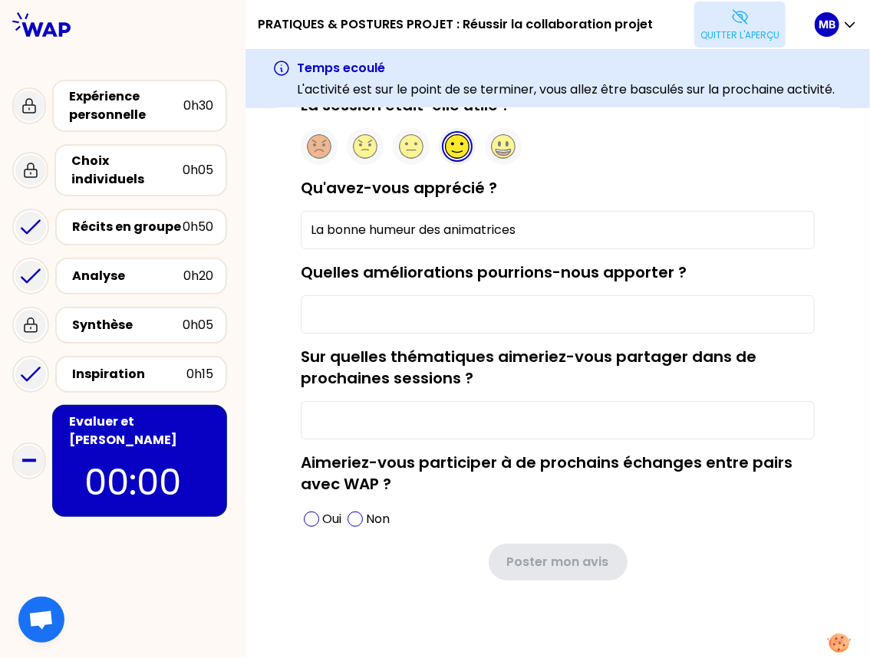
click at [724, 36] on p "Quitter l'aperçu" at bounding box center [739, 35] width 79 height 12
